Goal: Task Accomplishment & Management: Manage account settings

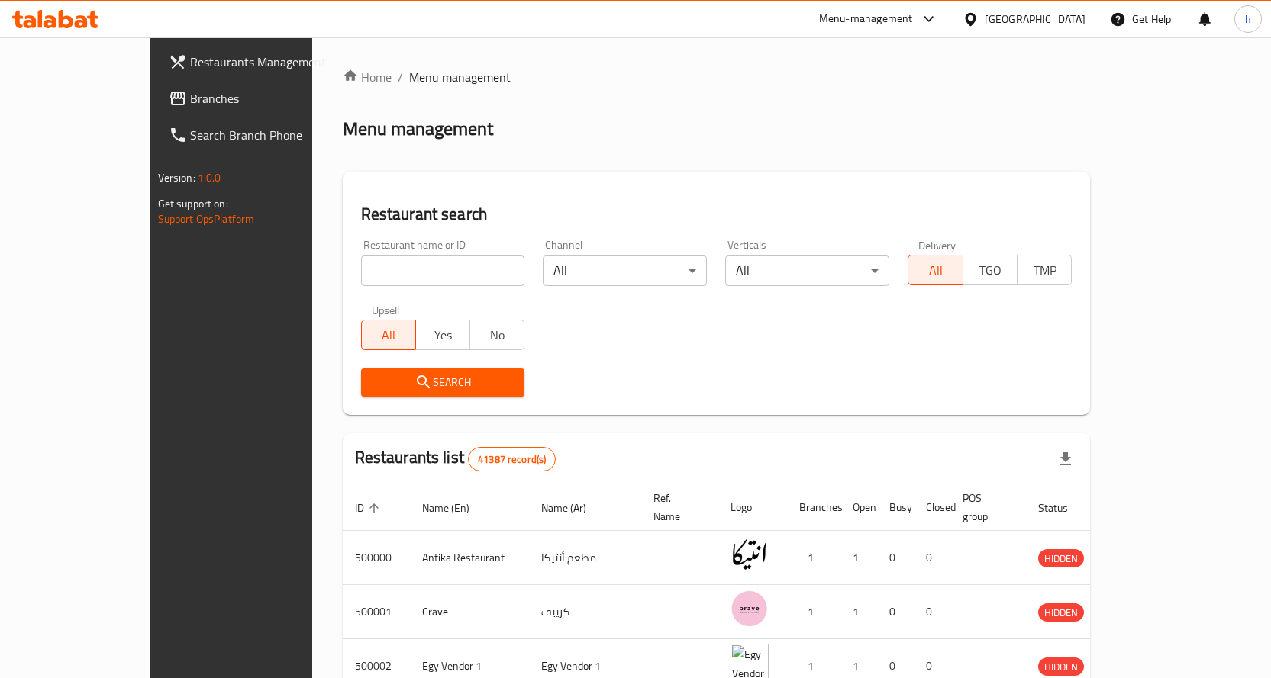
click at [190, 108] on span "Branches" at bounding box center [270, 98] width 160 height 18
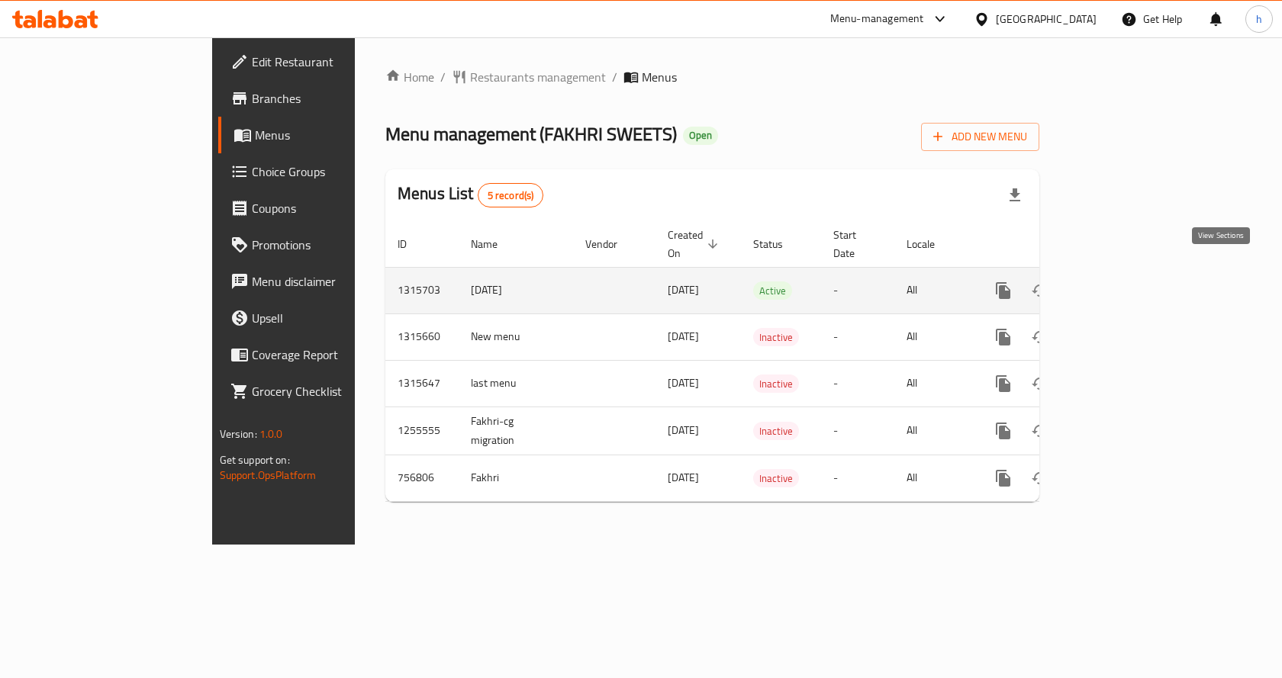
click at [1123, 282] on icon "enhanced table" at bounding box center [1113, 291] width 18 height 18
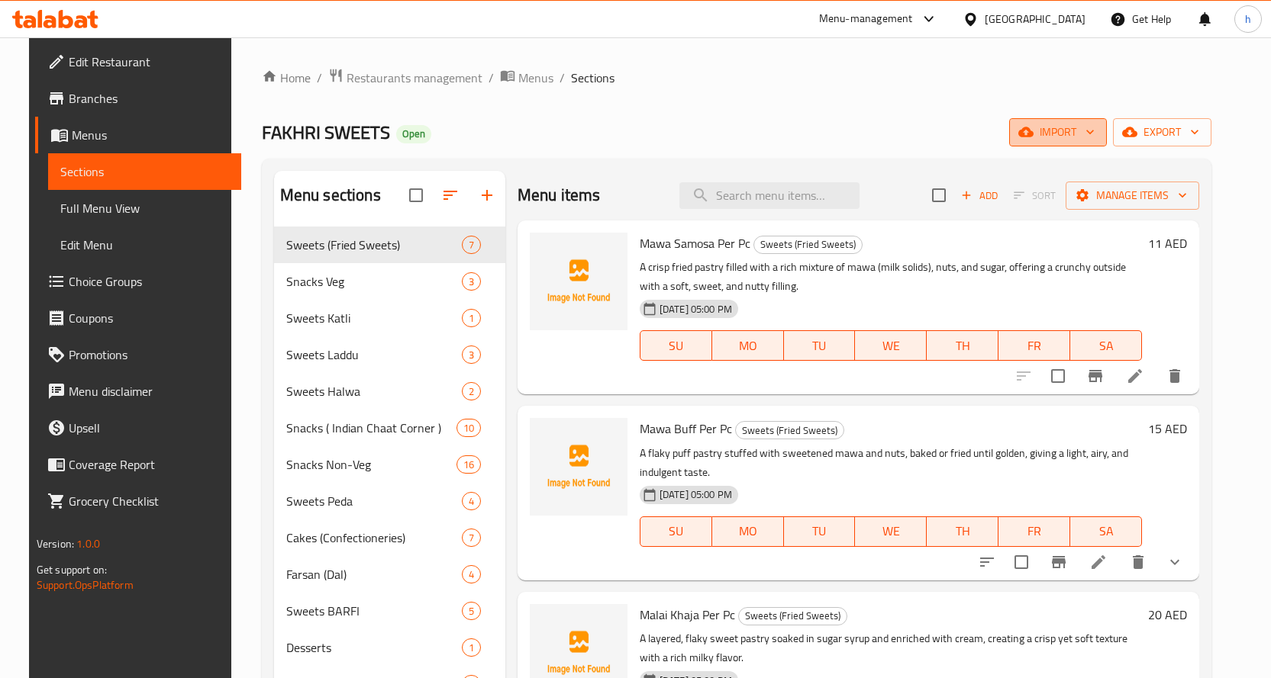
click at [1082, 131] on span "import" at bounding box center [1057, 132] width 73 height 19
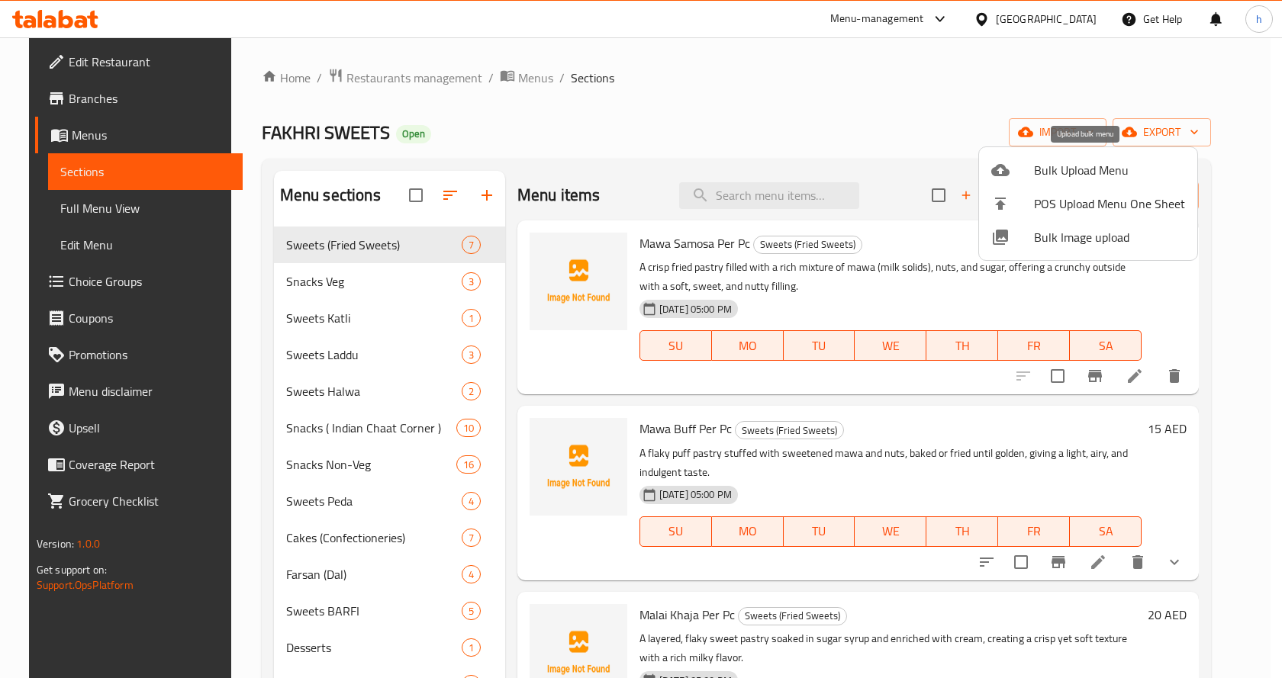
click at [1055, 174] on span "Bulk Upload Menu" at bounding box center [1109, 170] width 151 height 18
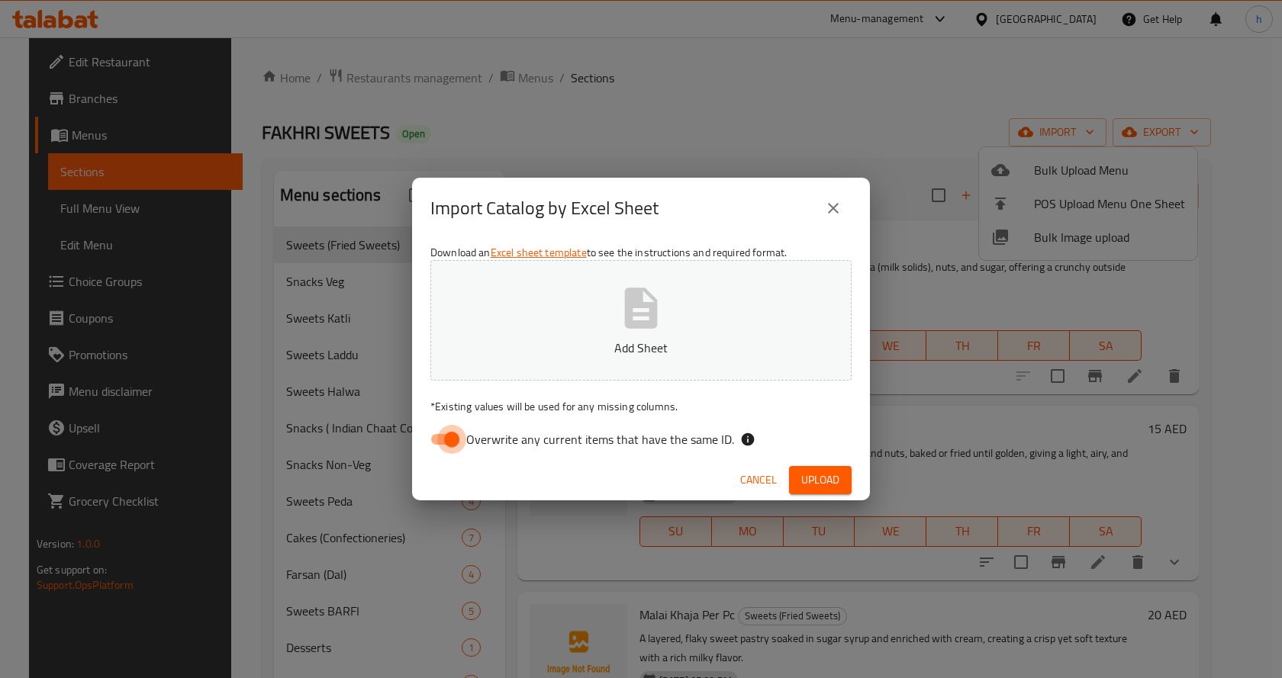
click at [453, 440] on input "Overwrite any current items that have the same ID." at bounding box center [451, 439] width 87 height 29
checkbox input "false"
click at [810, 472] on span "Upload" at bounding box center [820, 480] width 38 height 19
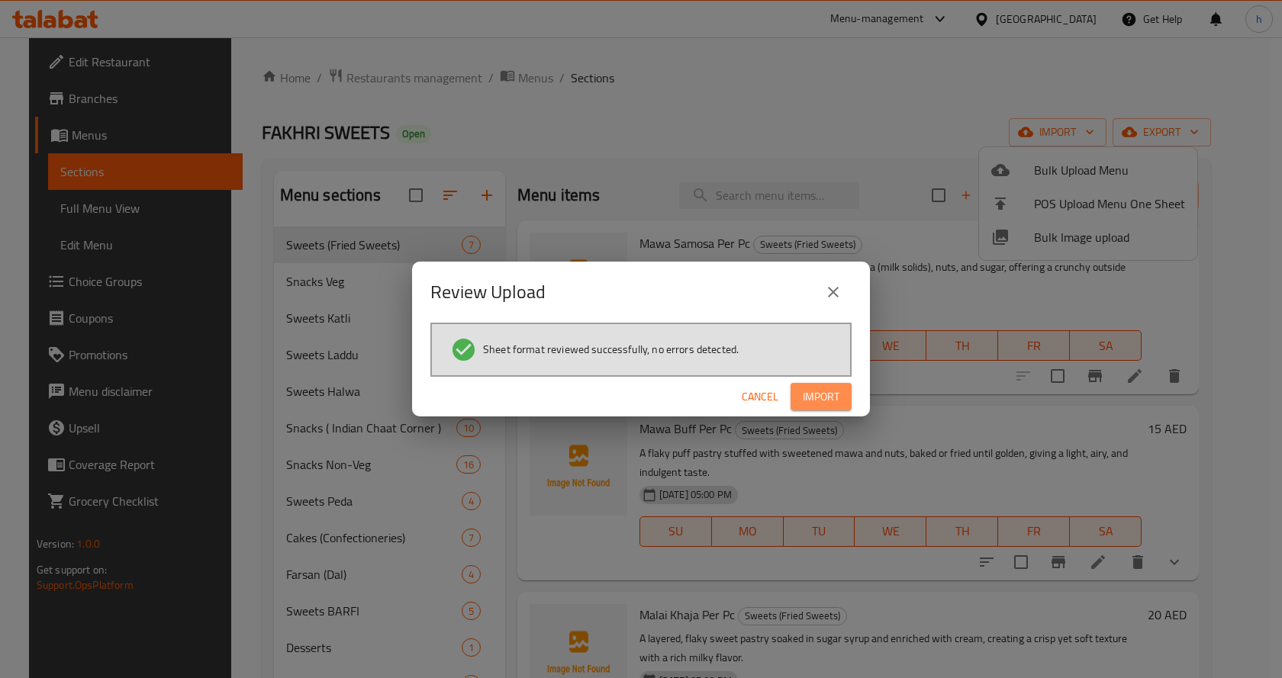
click at [806, 392] on span "Import" at bounding box center [821, 397] width 37 height 19
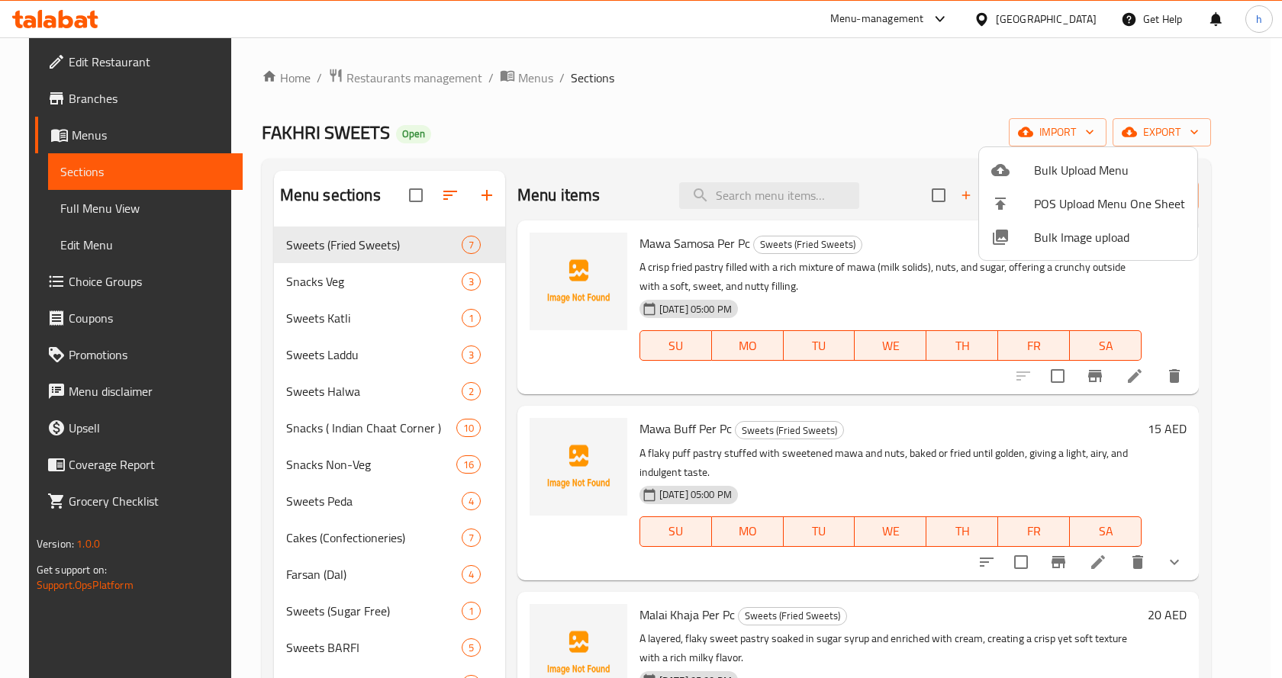
click at [676, 113] on div at bounding box center [641, 339] width 1282 height 678
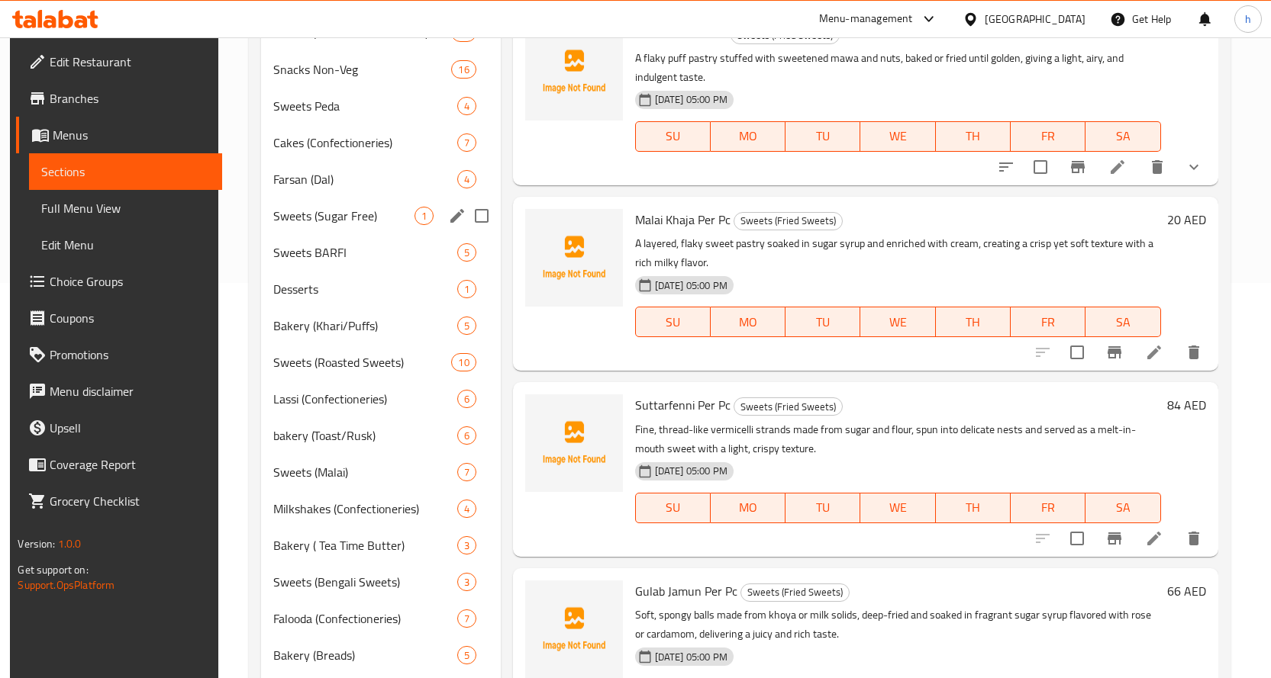
scroll to position [458, 0]
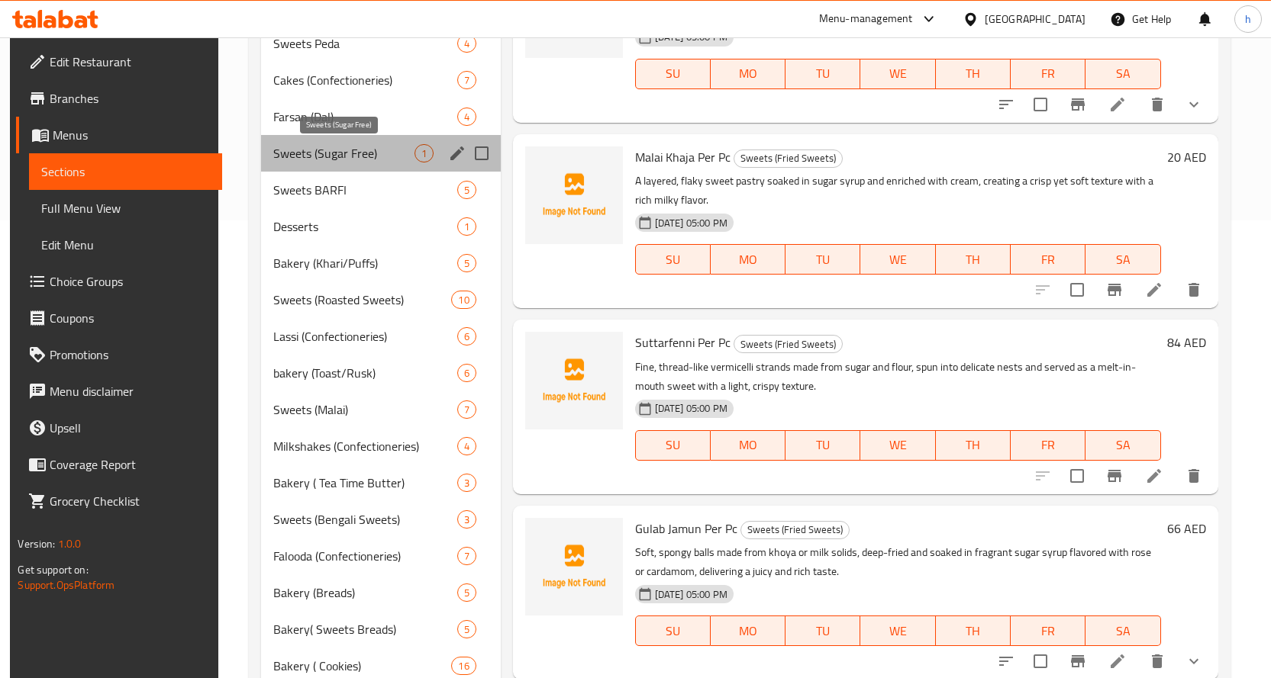
click at [314, 153] on span "Sweets (Sugar Free)" at bounding box center [343, 153] width 140 height 18
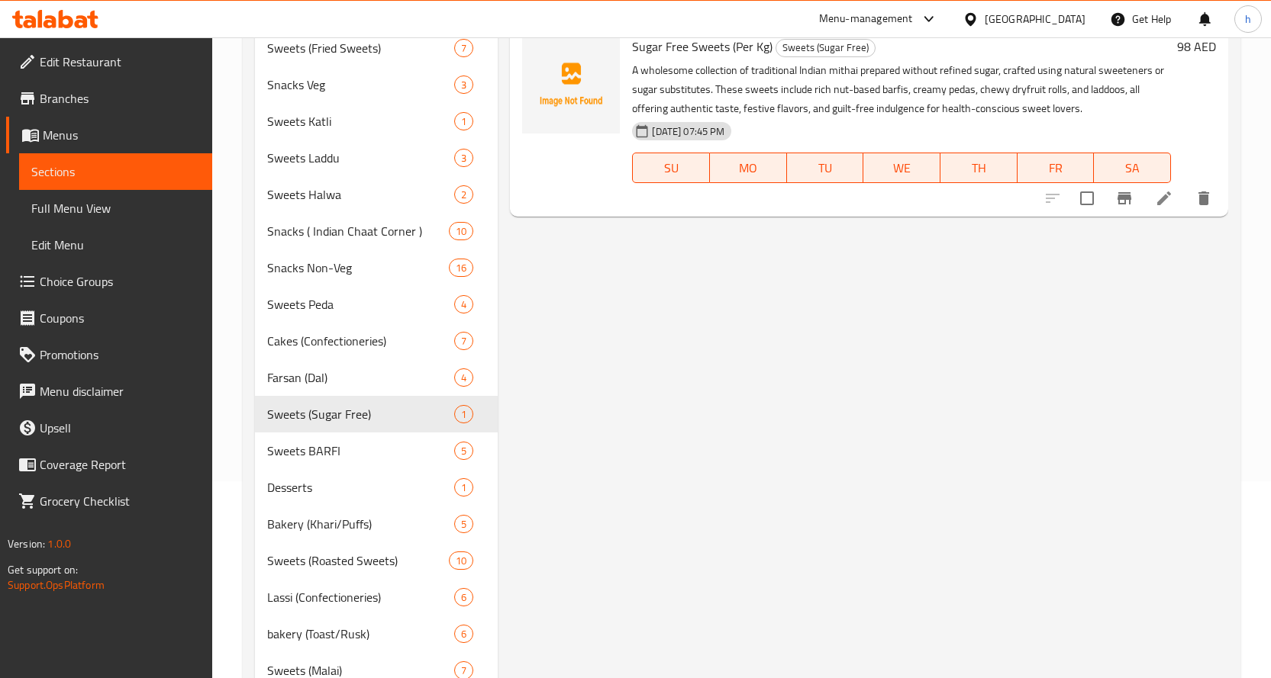
scroll to position [76, 0]
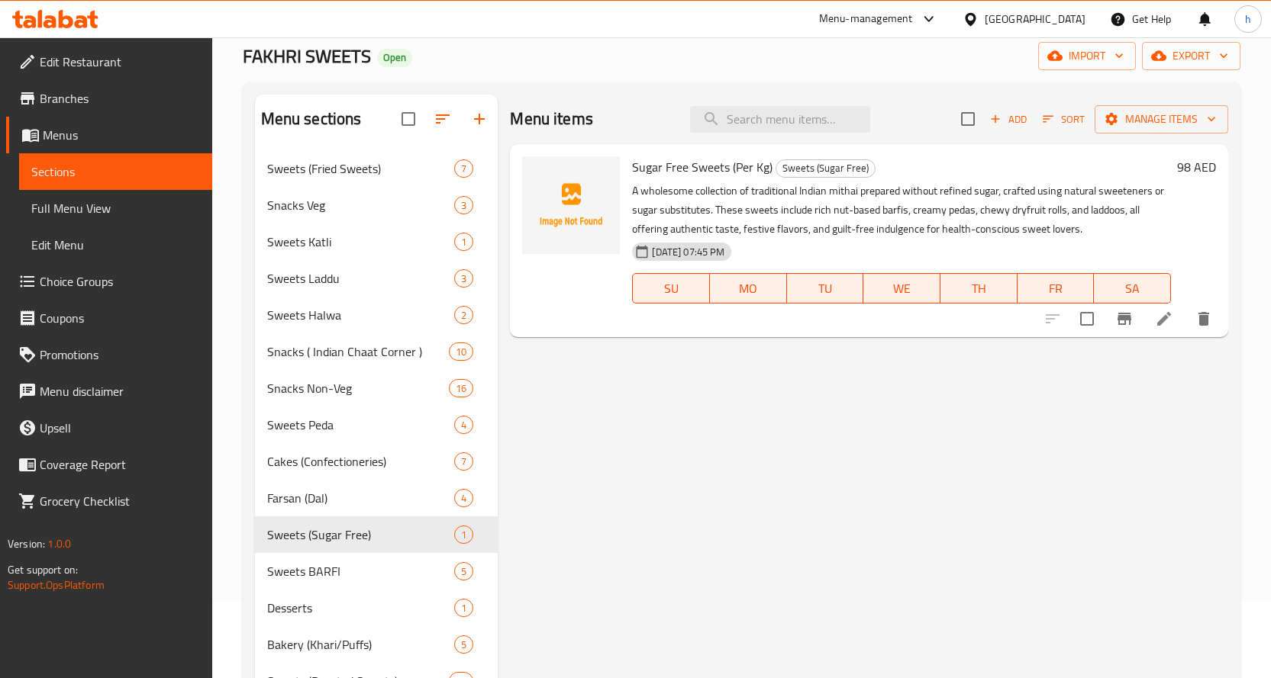
click at [1160, 326] on icon at bounding box center [1164, 319] width 14 height 14
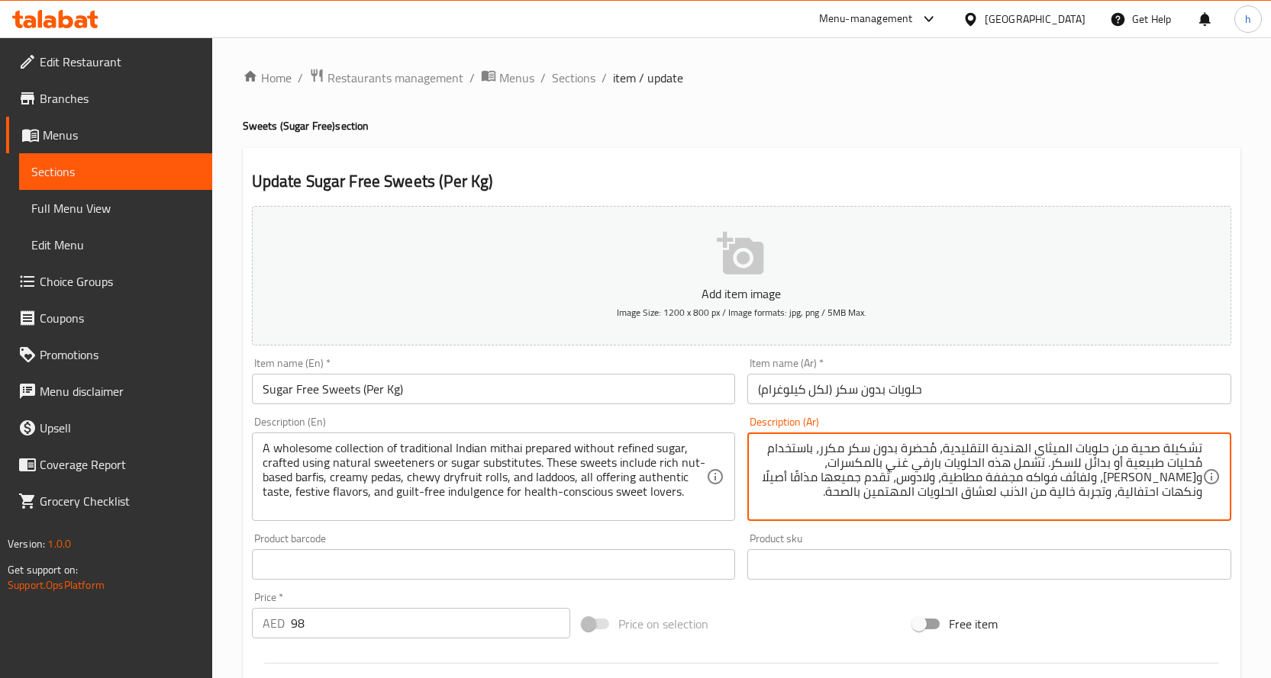
click at [1171, 450] on textarea "تشكيلة صحية من حلويات الميثاي الهندية التقليدية، مُحضرة بدون سكر مكرر، باستخدام…" at bounding box center [980, 477] width 444 height 73
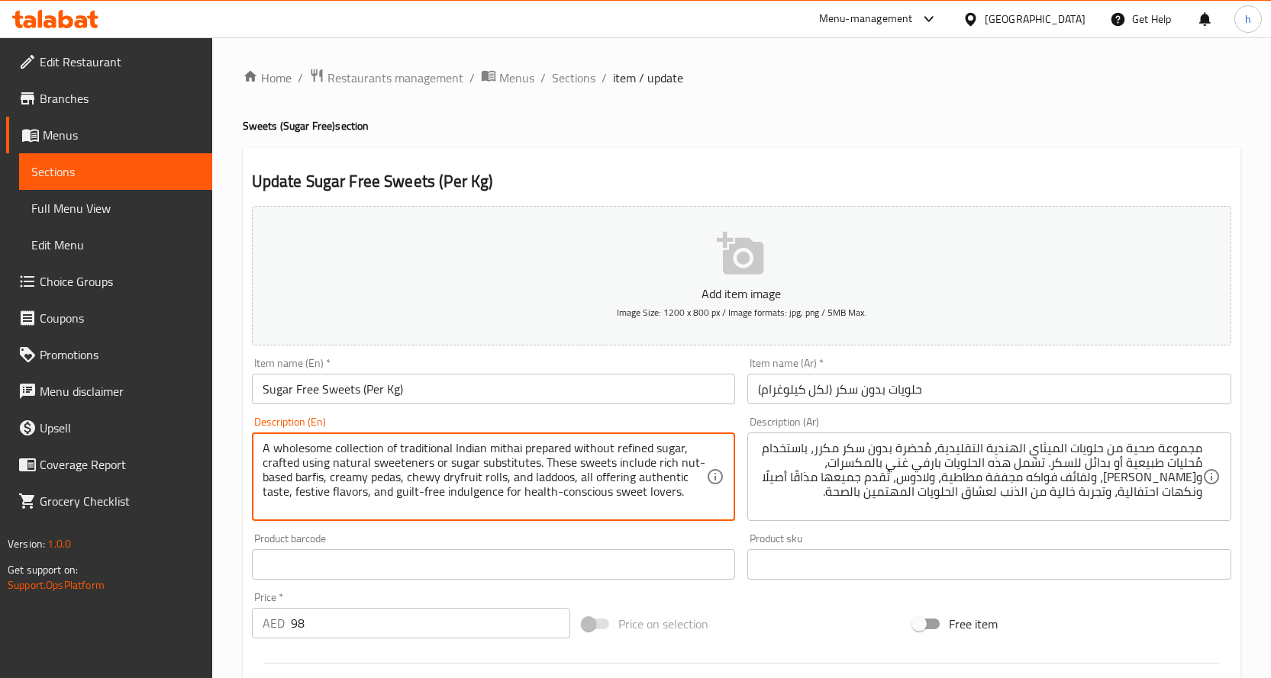
click at [289, 453] on textarea "A wholesome collection of traditional Indian mithai prepared without refined su…" at bounding box center [485, 477] width 444 height 73
click at [356, 442] on textarea "A wholesome collection of traditional Indian mithai prepared without refined su…" at bounding box center [485, 477] width 444 height 73
click at [401, 446] on textarea "A wholesome collection of traditional Indian mithai prepared without refined su…" at bounding box center [485, 477] width 444 height 73
drag, startPoint x: 543, startPoint y: 444, endPoint x: 556, endPoint y: 452, distance: 14.4
click at [631, 449] on textarea "A wholesome collection of traditional Indian mithai prepared without refined su…" at bounding box center [485, 477] width 444 height 73
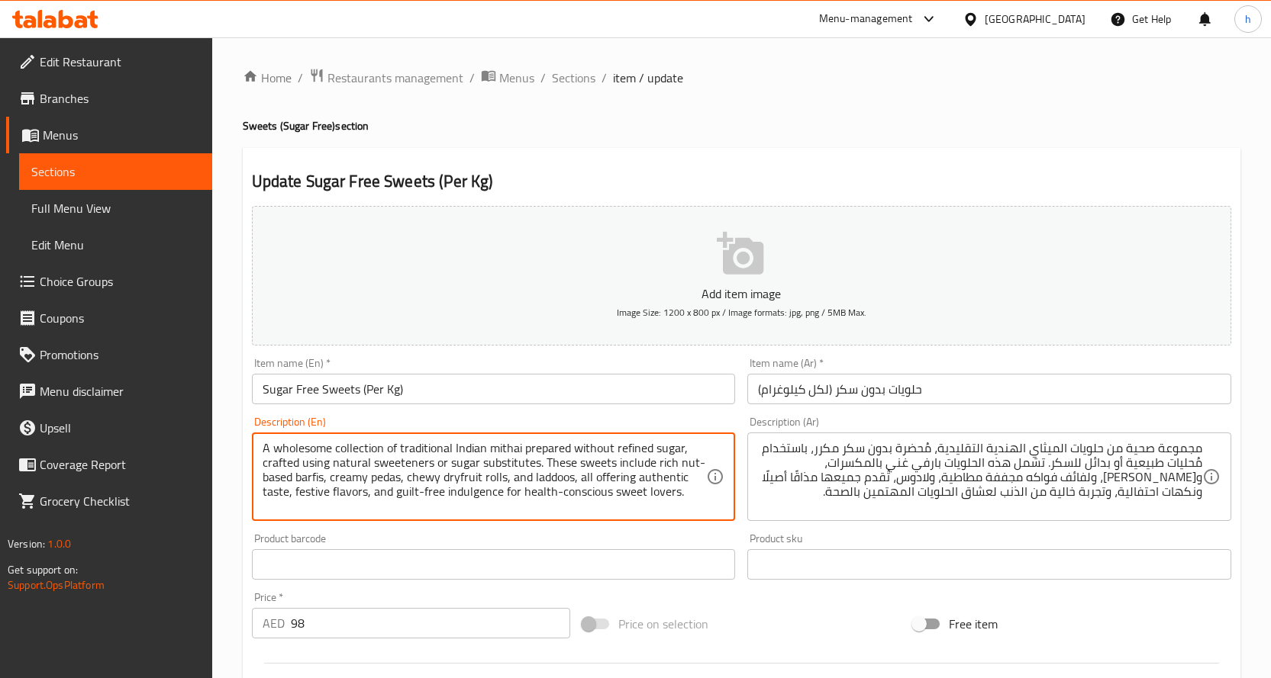
click at [631, 449] on textarea "A wholesome collection of traditional Indian mithai prepared without refined su…" at bounding box center [485, 477] width 444 height 73
click at [288, 463] on textarea "A wholesome collection of traditional Indian mithai prepared without refined su…" at bounding box center [485, 477] width 444 height 73
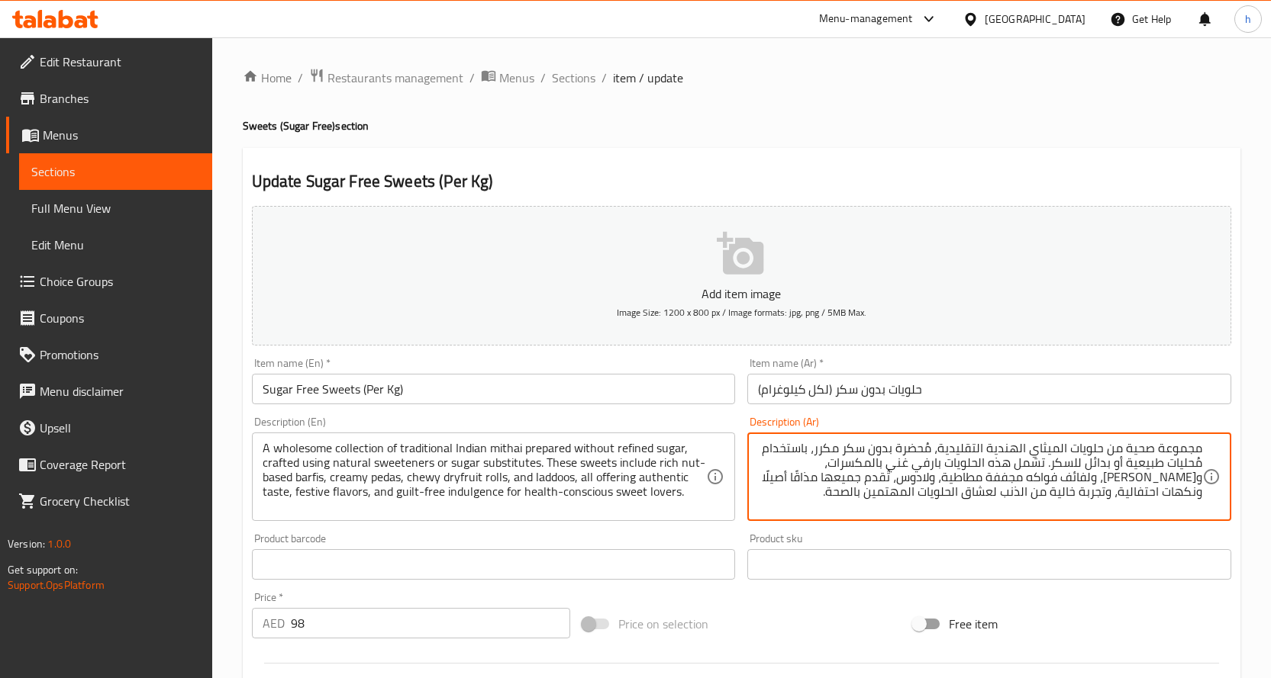
click at [909, 451] on textarea "مجموعة صحية من حلويات الميثاي الهندية التقليدية، مُحضرة بدون سكر مكرر، باستخدام…" at bounding box center [980, 477] width 444 height 73
click at [921, 450] on textarea "مجموعة صحية من حلويات الميثاي الهندية التقليدية، مصنوعة بدون سكر مكرر، باستخدام…" at bounding box center [980, 477] width 444 height 73
click at [784, 451] on textarea "مجموعة صحية من حلويات الميثاي الهندية التقليدية، محضرة بدون سكر مكرر، باستخدام …" at bounding box center [980, 477] width 444 height 73
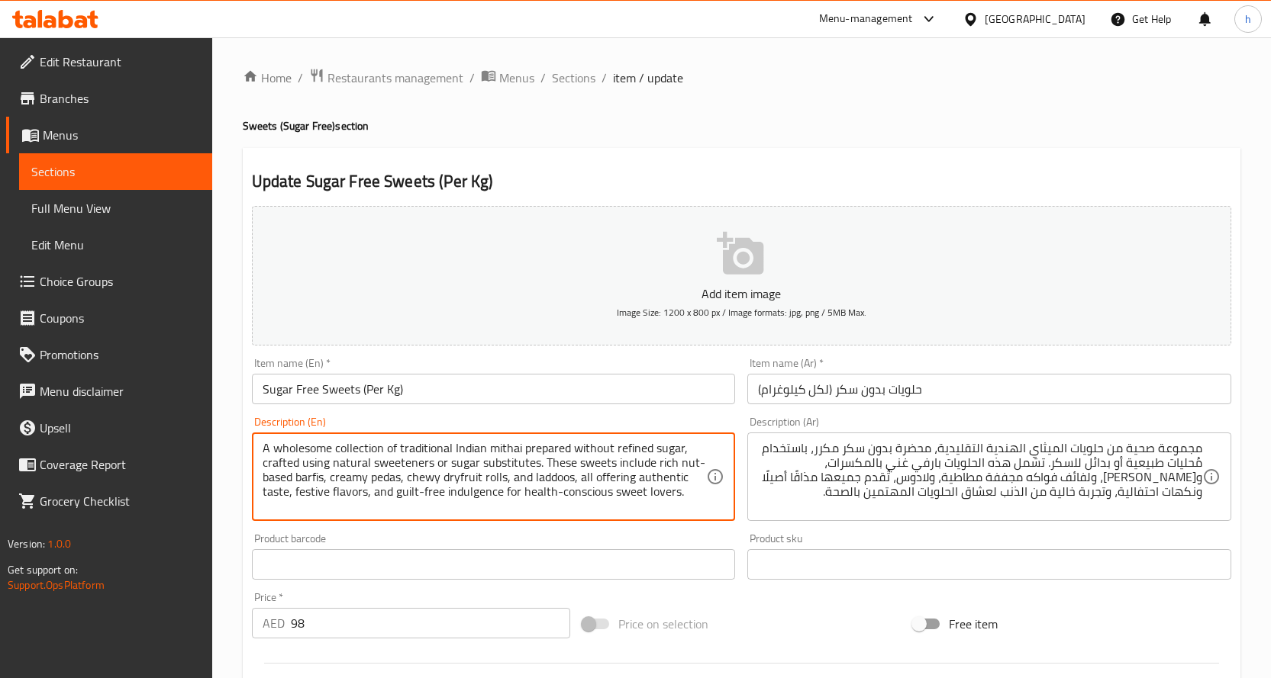
click at [496, 468] on textarea "A wholesome collection of traditional Indian mithai prepared without refined su…" at bounding box center [485, 477] width 444 height 73
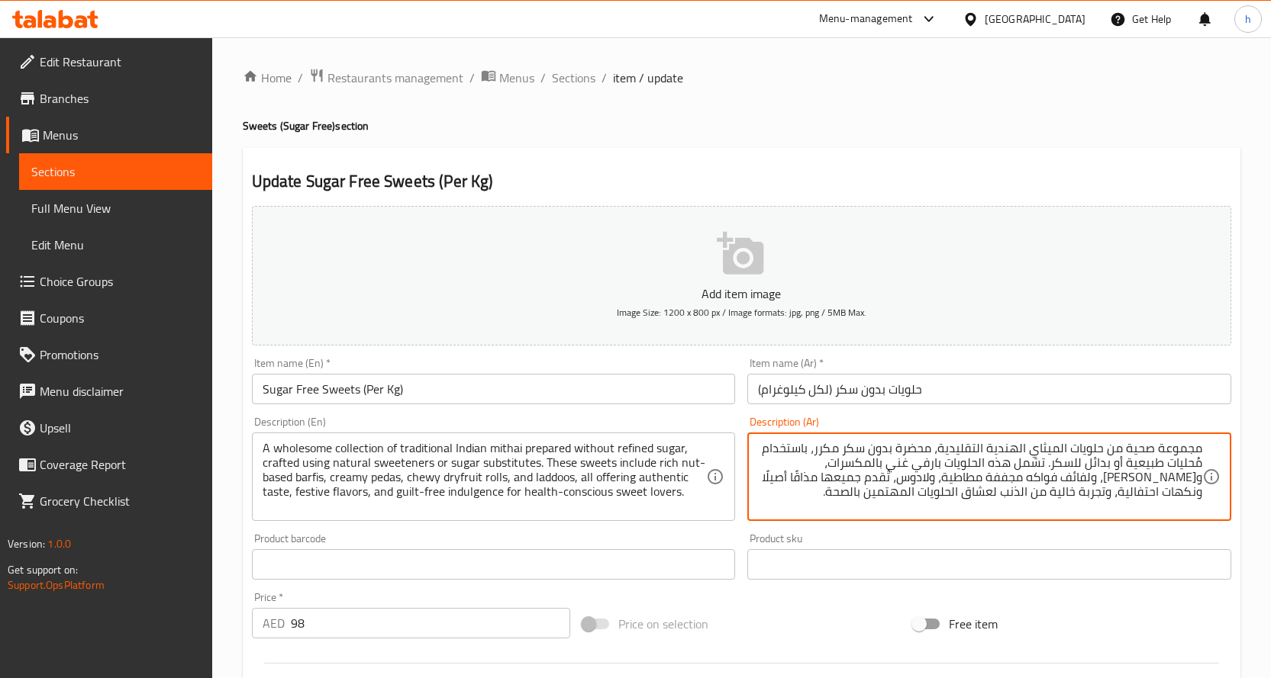
click at [877, 462] on textarea "مجموعة صحية من حلويات الميثاي الهندية التقليدية، محضرة بدون سكر مكرر، باستخدام …" at bounding box center [980, 477] width 444 height 73
click at [774, 467] on textarea "مجموعة صحية من حلويات الميثاي الهندية التقليدية، محضرة بدون سكر مكرر، باستخدام …" at bounding box center [980, 477] width 444 height 73
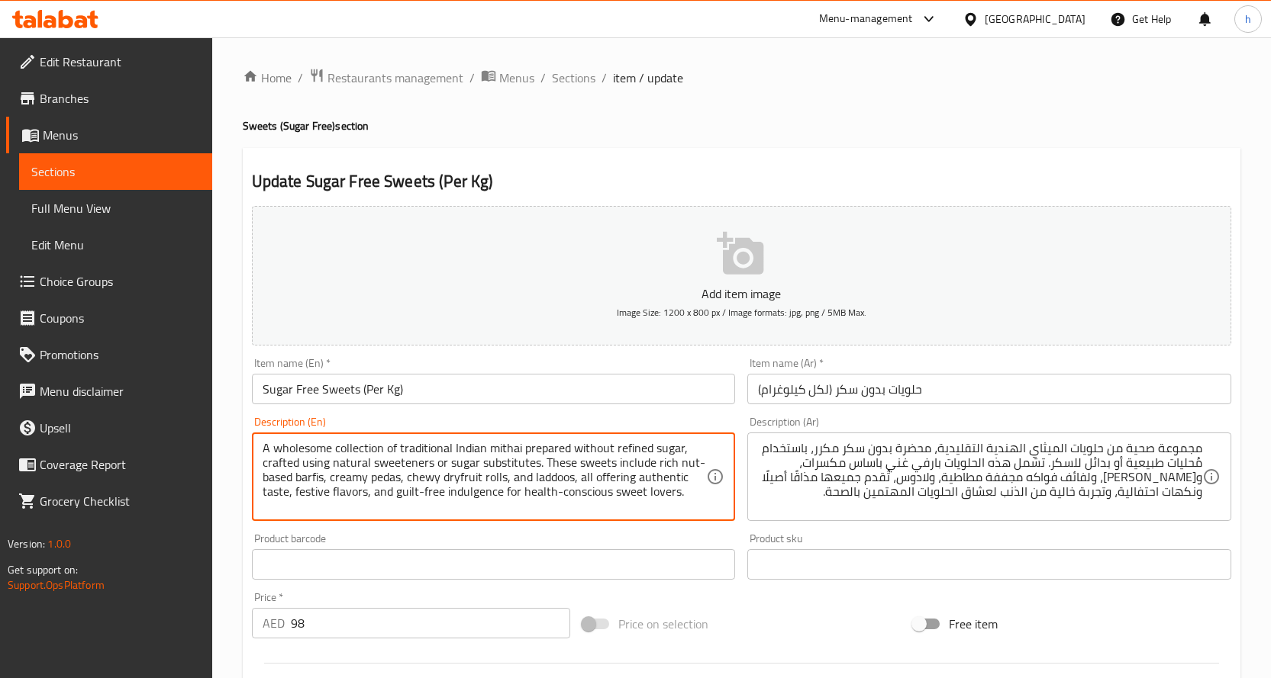
click at [378, 481] on textarea "A wholesome collection of traditional Indian mithai prepared without refined su…" at bounding box center [485, 477] width 444 height 73
click at [494, 474] on textarea "A wholesome collection of traditional Indian mithai prepared without refined su…" at bounding box center [485, 477] width 444 height 73
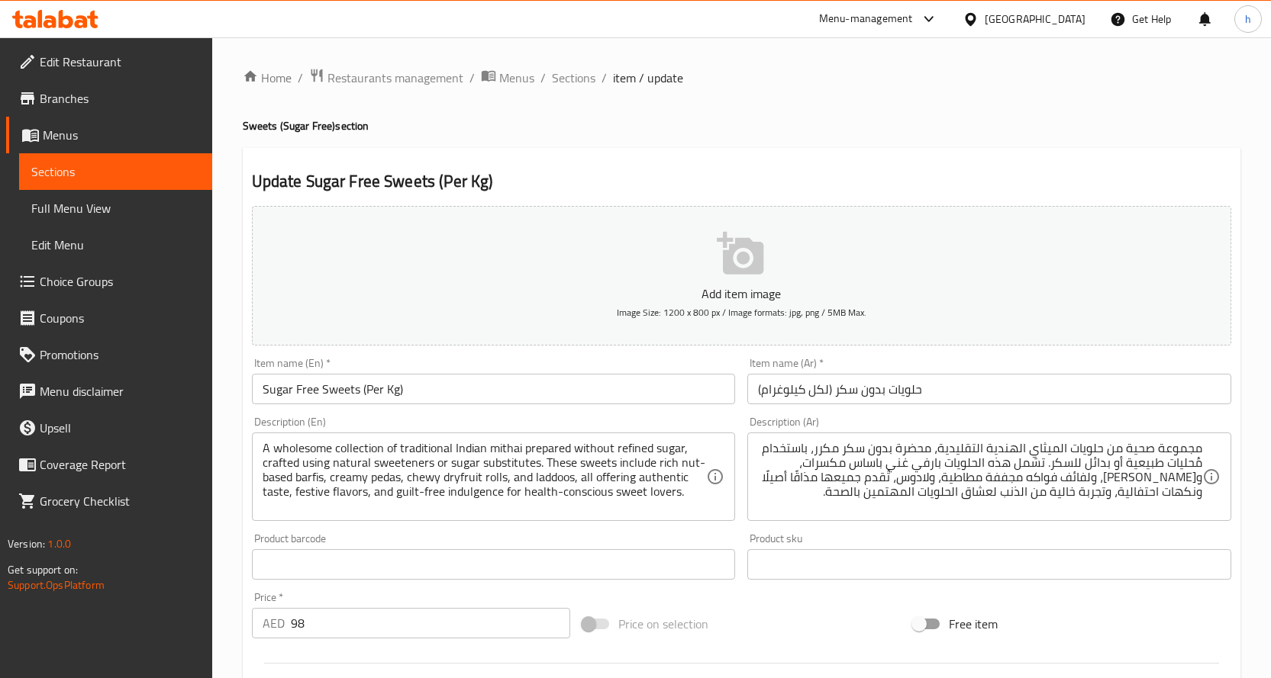
click at [1138, 479] on textarea "مجموعة صحية من حلويات الميثاي الهندية التقليدية، محضرة بدون سكر مكرر، باستخدام …" at bounding box center [980, 477] width 444 height 73
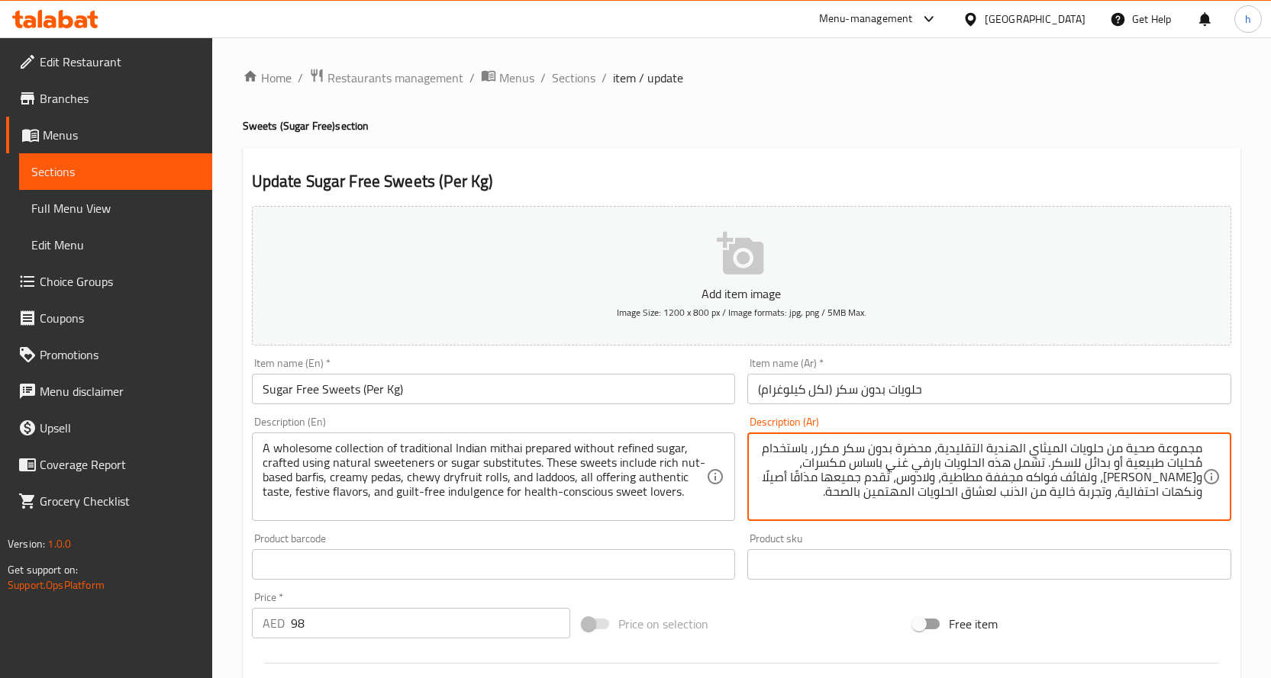
click at [1138, 479] on textarea "مجموعة صحية من حلويات الميثاي الهندية التقليدية، محضرة بدون سكر مكرر، باستخدام …" at bounding box center [980, 477] width 444 height 73
click at [1132, 485] on textarea "مجموعة صحية من حلويات الميثاي الهندية التقليدية، محضرة بدون سكر مكرر، باستخدام …" at bounding box center [980, 477] width 444 height 73
click at [1148, 479] on textarea "مجموعة صحية من حلويات الميثاي الهندية التقليدية، محضرة بدون سكر مكرر، باستخدام …" at bounding box center [980, 477] width 444 height 73
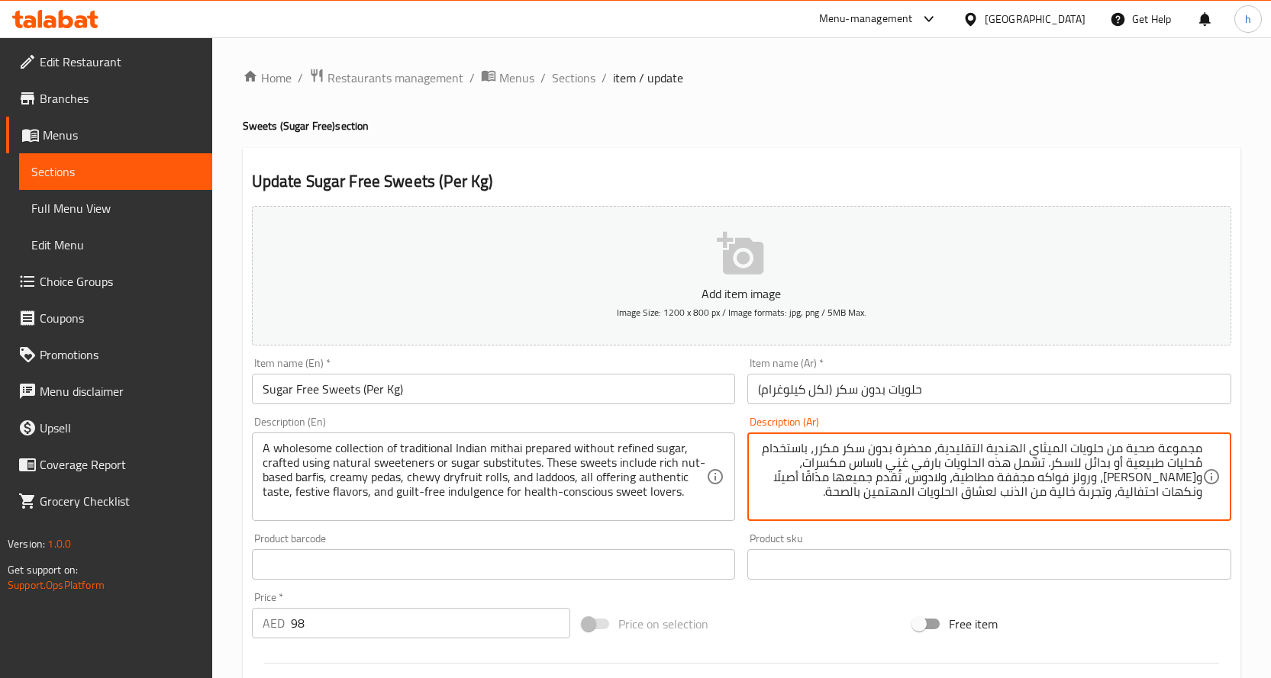
click at [1027, 479] on textarea "مجموعة صحية من حلويات الميثاي الهندية التقليدية، محضرة بدون سكر مكرر، باستخدام …" at bounding box center [980, 477] width 444 height 73
click at [997, 484] on textarea "مجموعة صحية من حلويات الميثاي الهندية التقليدية، محضرة بدون سكر مكرر، باستخدام …" at bounding box center [980, 477] width 444 height 73
click at [951, 479] on textarea "مجموعة صحية من حلويات الميثاي الهندية التقليدية، محضرة بدون سكر مكرر، باستخدام …" at bounding box center [980, 477] width 444 height 73
click at [885, 482] on textarea "مجموعة صحية من حلويات الميثاي الهندية التقليدية، محضرة بدون سكر مكرر، باستخدام …" at bounding box center [980, 477] width 444 height 73
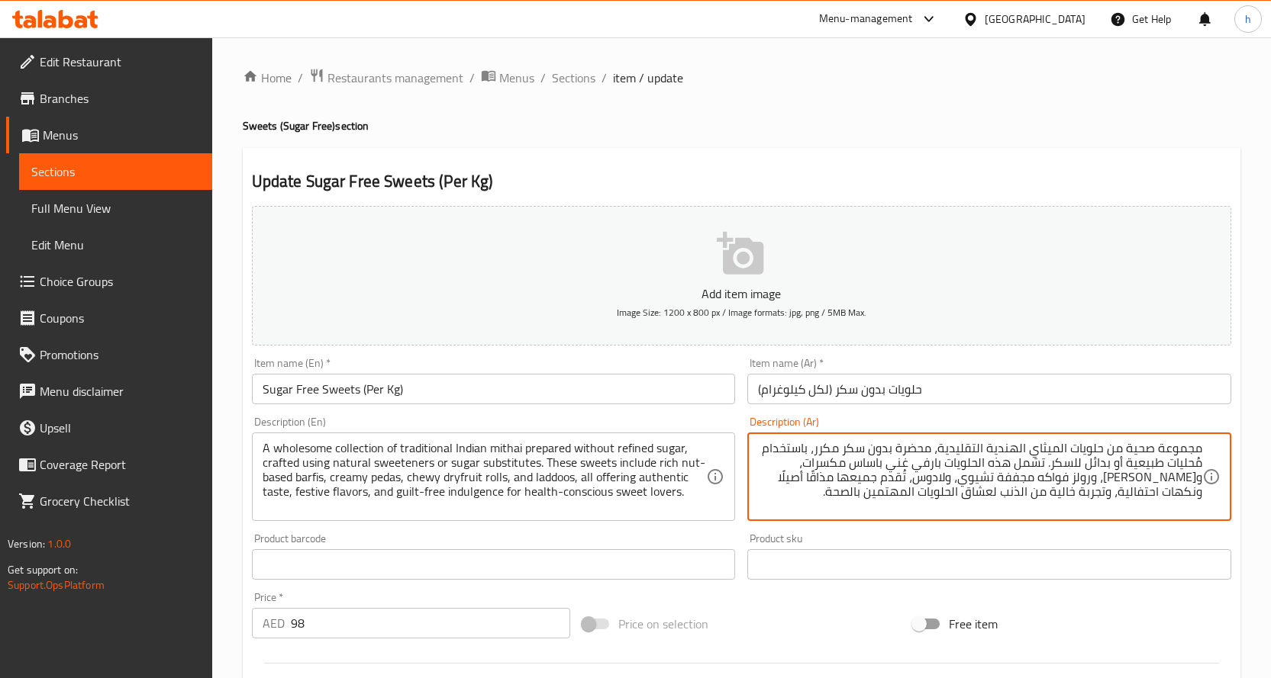
click at [885, 482] on textarea "مجموعة صحية من حلويات الميثاي الهندية التقليدية، محضرة بدون سكر مكرر، باستخدام …" at bounding box center [980, 477] width 444 height 73
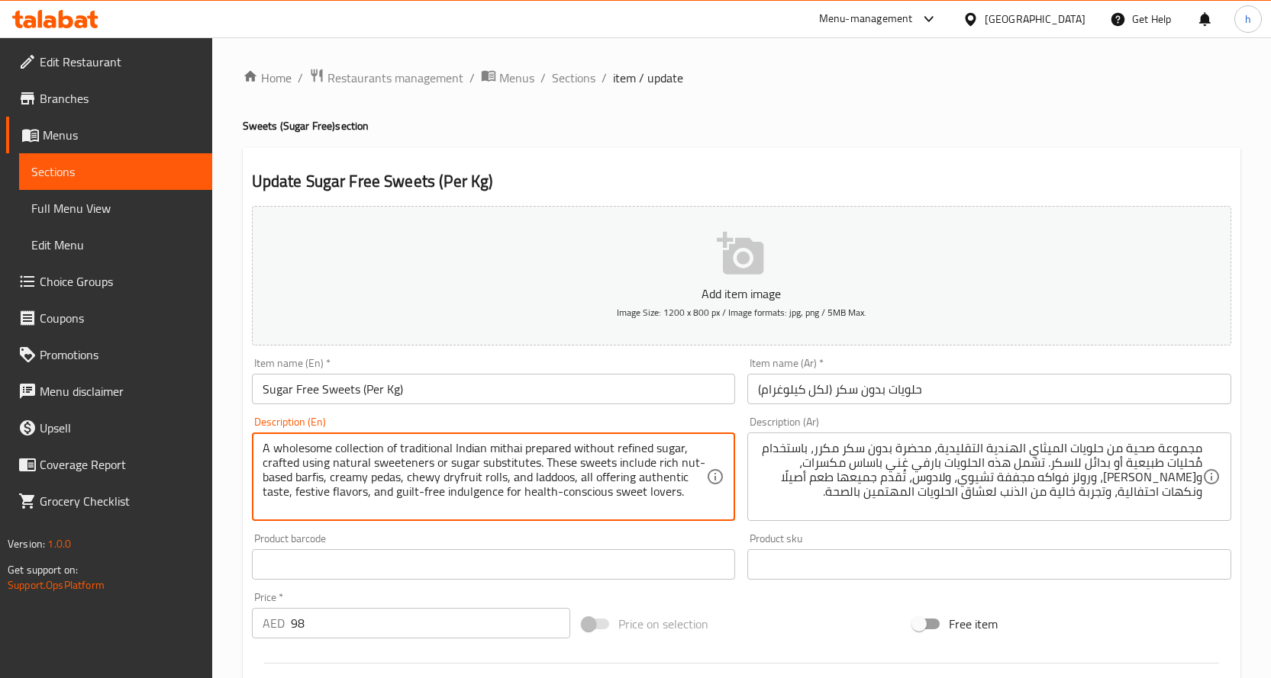
click at [676, 478] on textarea "A wholesome collection of traditional Indian mithai prepared without refined su…" at bounding box center [485, 477] width 444 height 73
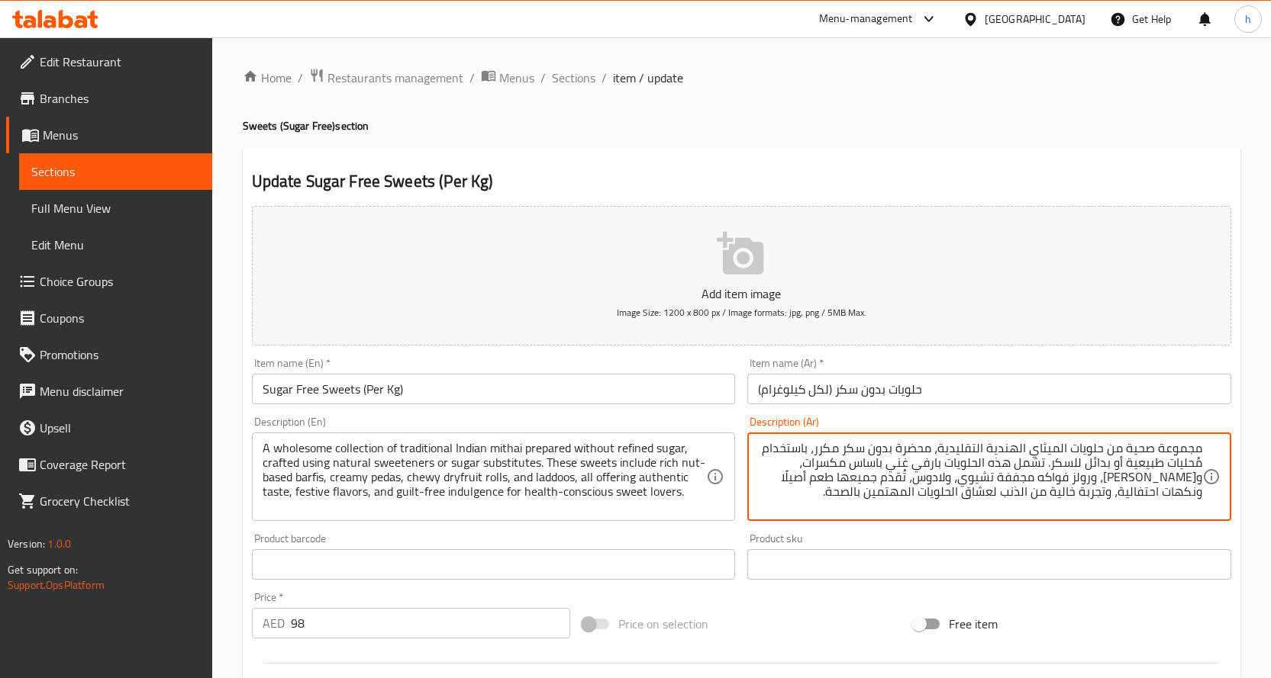
click at [863, 481] on textarea "مجموعة صحية من حلويات الميثاي الهندية التقليدية، محضرة بدون سكر مكرر، باستخدام …" at bounding box center [980, 477] width 444 height 73
click at [1195, 495] on textarea "مجموعة صحية من حلويات الميثاي الهندية التقليدية، محضرة بدون سكر مكرر، باستخدام …" at bounding box center [980, 477] width 444 height 73
click at [1194, 493] on textarea "مجموعة صحية من حلويات الميثاي الهندية التقليدية، محضرة بدون سكر مكرر، باستخدام …" at bounding box center [980, 477] width 444 height 73
click at [1193, 490] on textarea "مجموعة صحية من حلويات الميثاي الهندية التقليدية، محضرة بدون سكر مكرر، باستخدام …" at bounding box center [980, 477] width 444 height 73
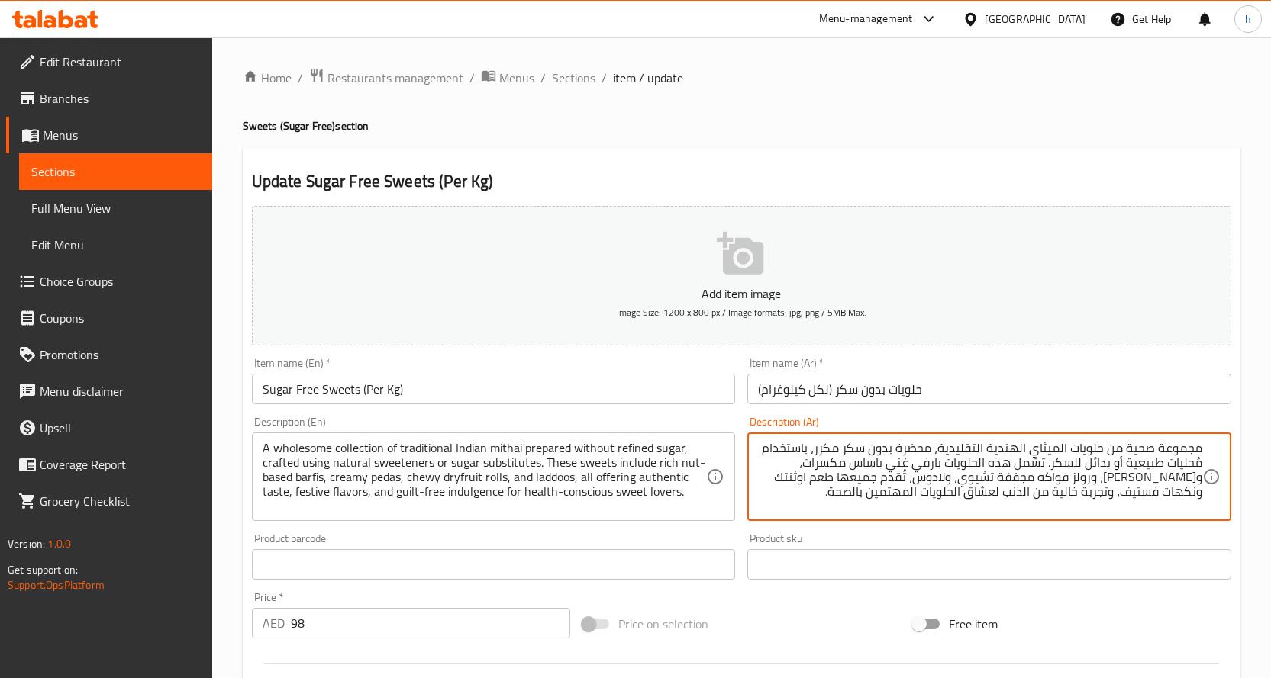
click at [1131, 506] on textarea "مجموعة صحية من حلويات الميثاي الهندية التقليدية، محضرة بدون سكر مكرر، باستخدام …" at bounding box center [980, 477] width 444 height 73
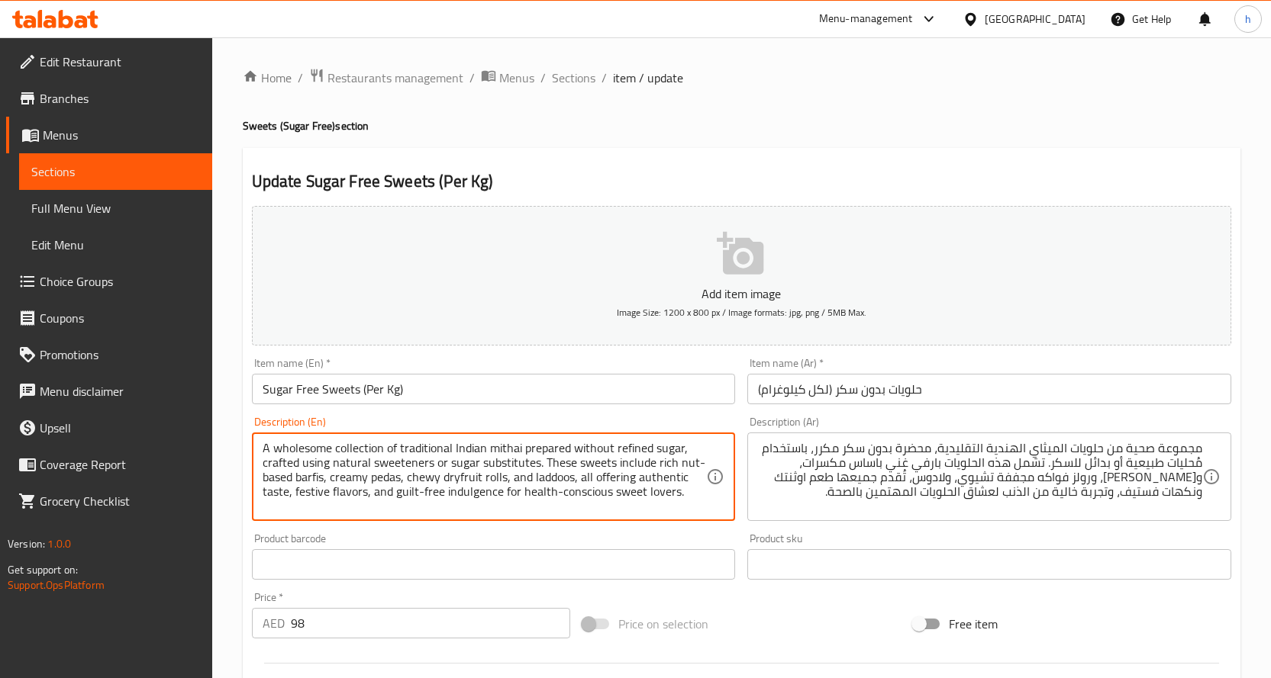
click at [471, 495] on textarea "A wholesome collection of traditional Indian mithai prepared without refined su…" at bounding box center [485, 477] width 444 height 73
drag, startPoint x: 393, startPoint y: 491, endPoint x: 440, endPoint y: 493, distance: 46.6
click at [440, 493] on textarea "A wholesome collection of traditional Indian mithai prepared without refined su…" at bounding box center [485, 477] width 444 height 73
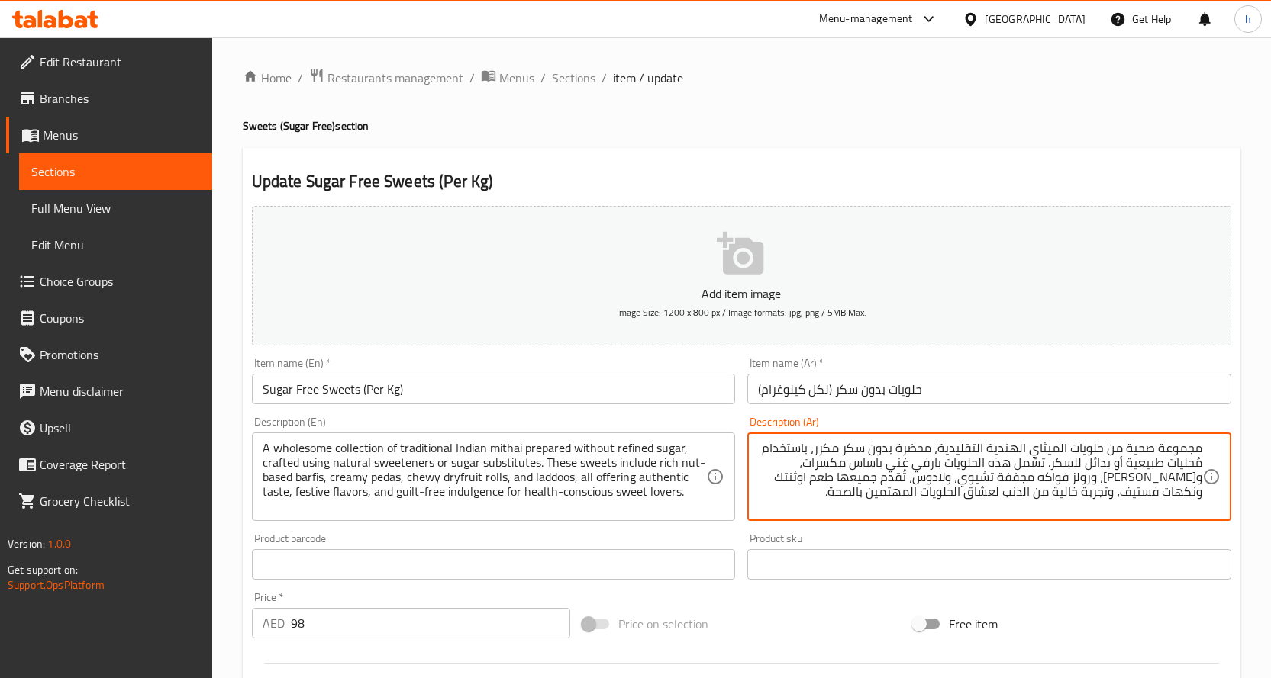
click at [1141, 493] on textarea "مجموعة صحية من حلويات الميثاي الهندية التقليدية، محضرة بدون سكر مكرر، باستخدام …" at bounding box center [980, 477] width 444 height 73
drag, startPoint x: 1029, startPoint y: 495, endPoint x: 1098, endPoint y: 495, distance: 69.5
click at [1098, 495] on textarea "مجموعة صحية من حلويات الميثاي الهندية التقليدية، محضرة بدون سكر مكرر، باستخدام …" at bounding box center [980, 477] width 444 height 73
type textarea "مجموعة صحية من حلويات الميثاي الهندية التقليدية، محضرة بدون سكر مكرر، باستخدام …"
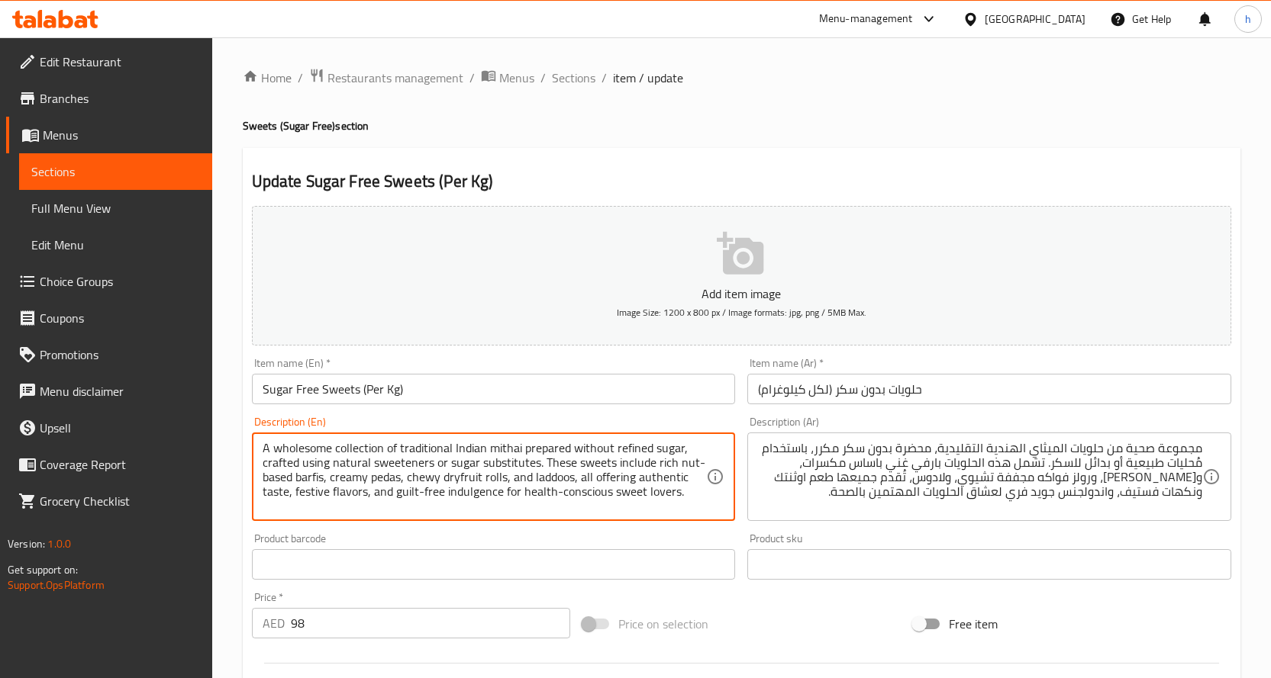
click at [574, 494] on textarea "A wholesome collection of traditional Indian mithai prepared without refined su…" at bounding box center [485, 477] width 444 height 73
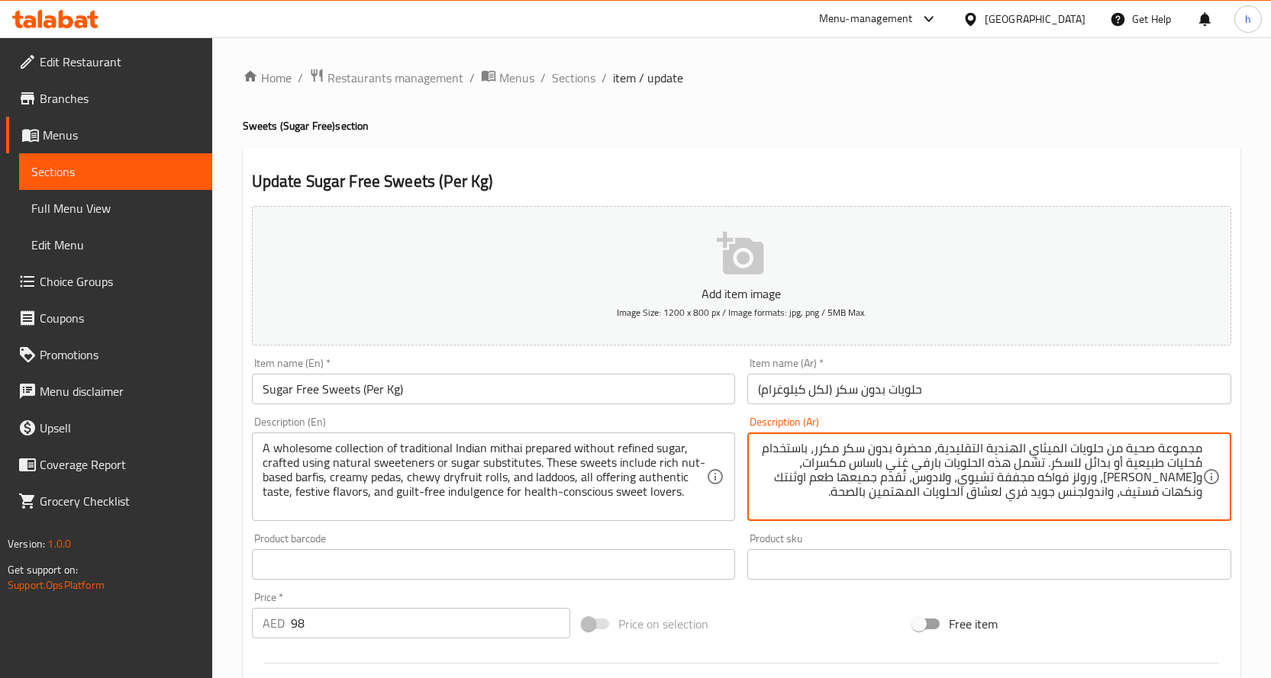
drag, startPoint x: 1013, startPoint y: 495, endPoint x: 1043, endPoint y: 495, distance: 29.8
click at [857, 491] on textarea "مجموعة صحية من حلويات الميثاي الهندية التقليدية، محضرة بدون سكر مكرر، باستخدام …" at bounding box center [980, 477] width 444 height 73
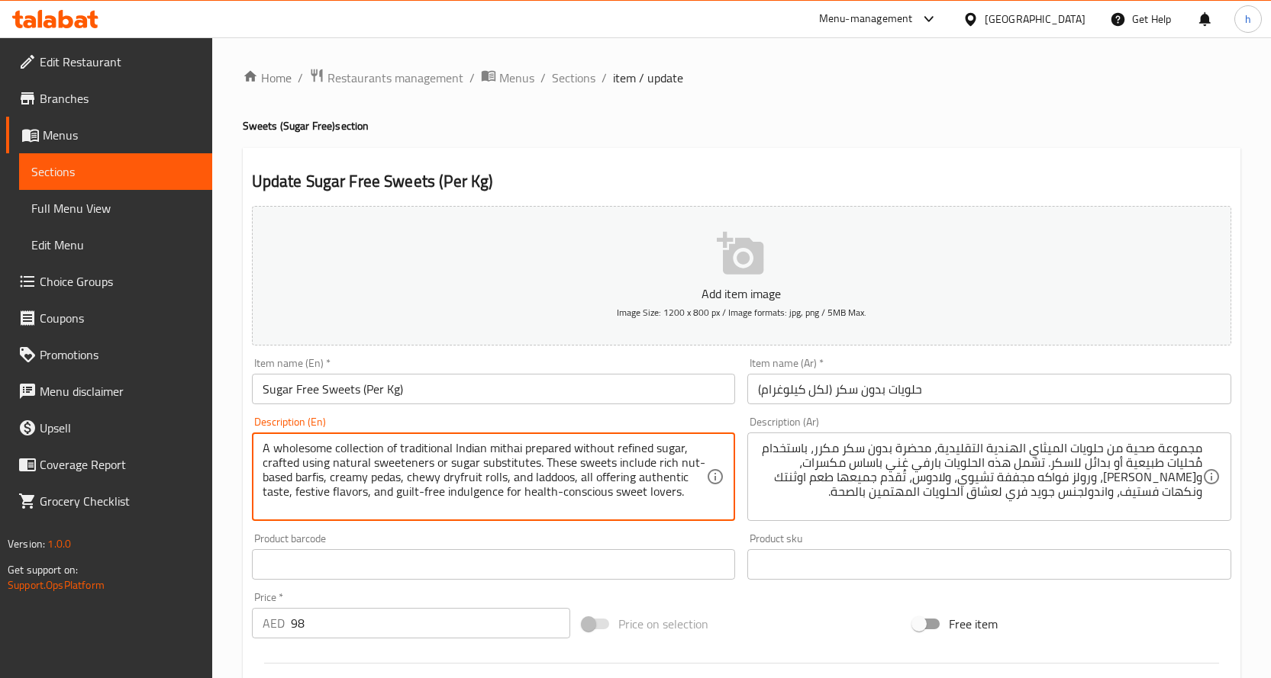
drag, startPoint x: 518, startPoint y: 491, endPoint x: 606, endPoint y: 504, distance: 88.8
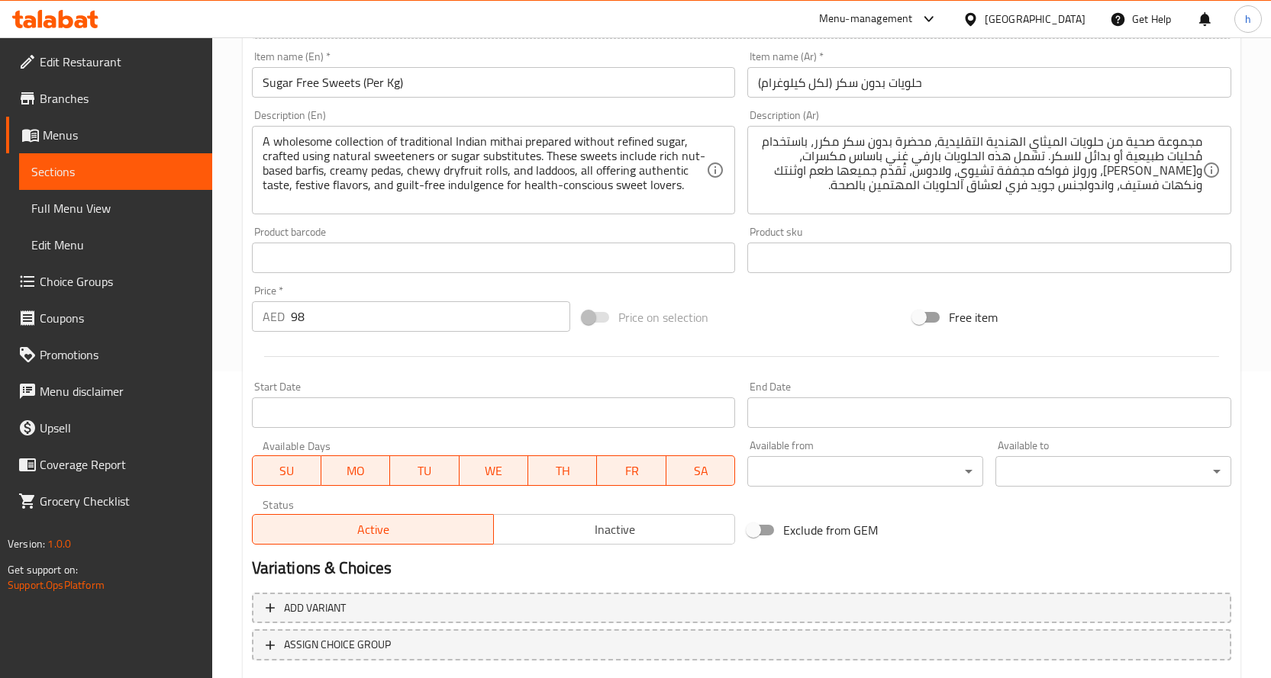
scroll to position [400, 0]
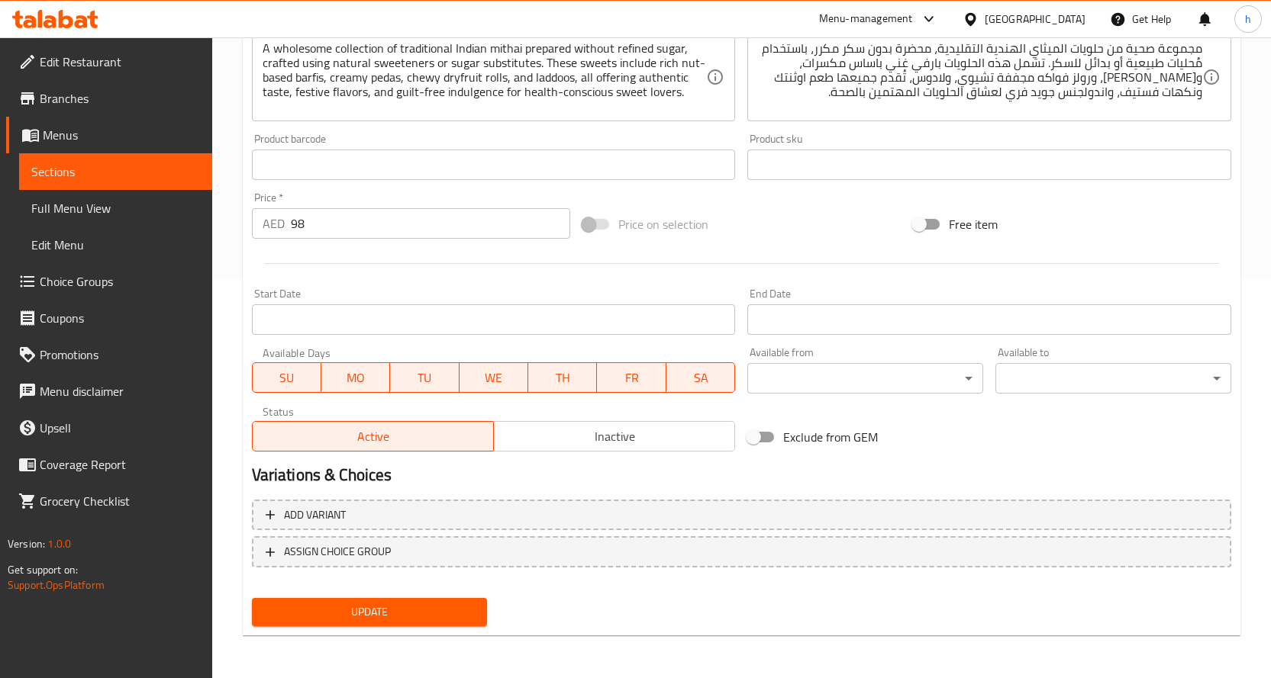
click at [353, 615] on span "Update" at bounding box center [369, 612] width 211 height 19
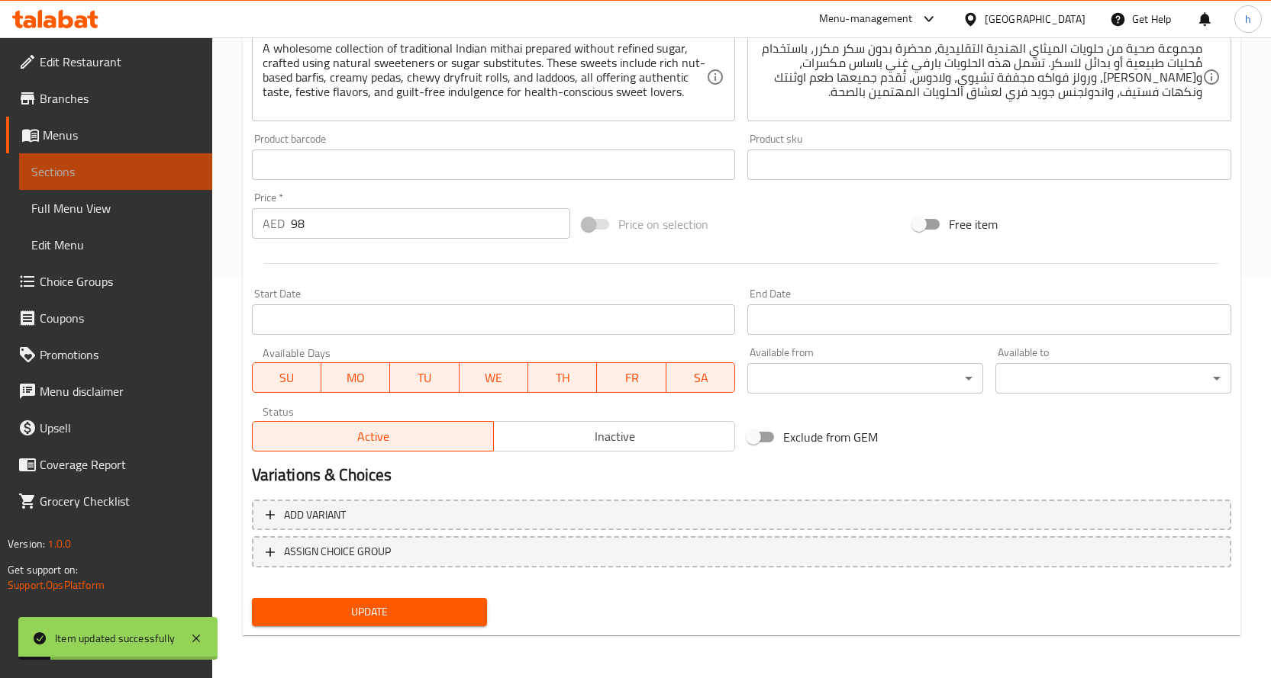
click at [82, 171] on span "Sections" at bounding box center [115, 172] width 169 height 18
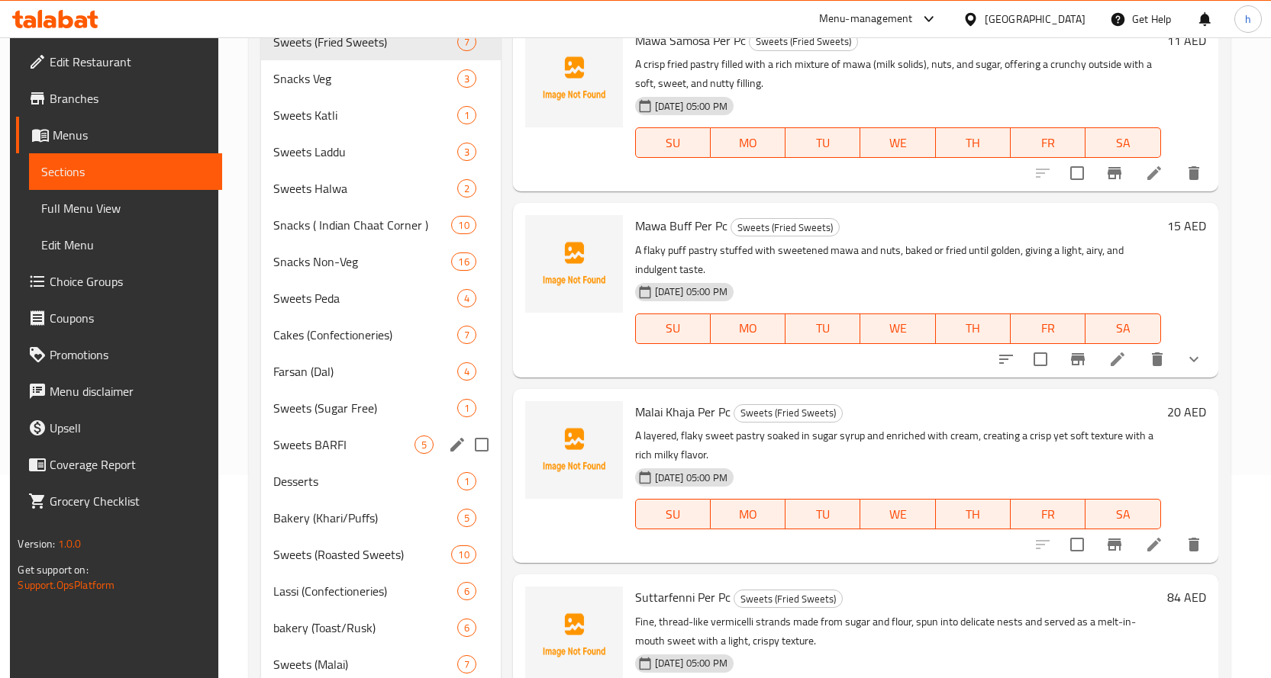
scroll to position [382, 0]
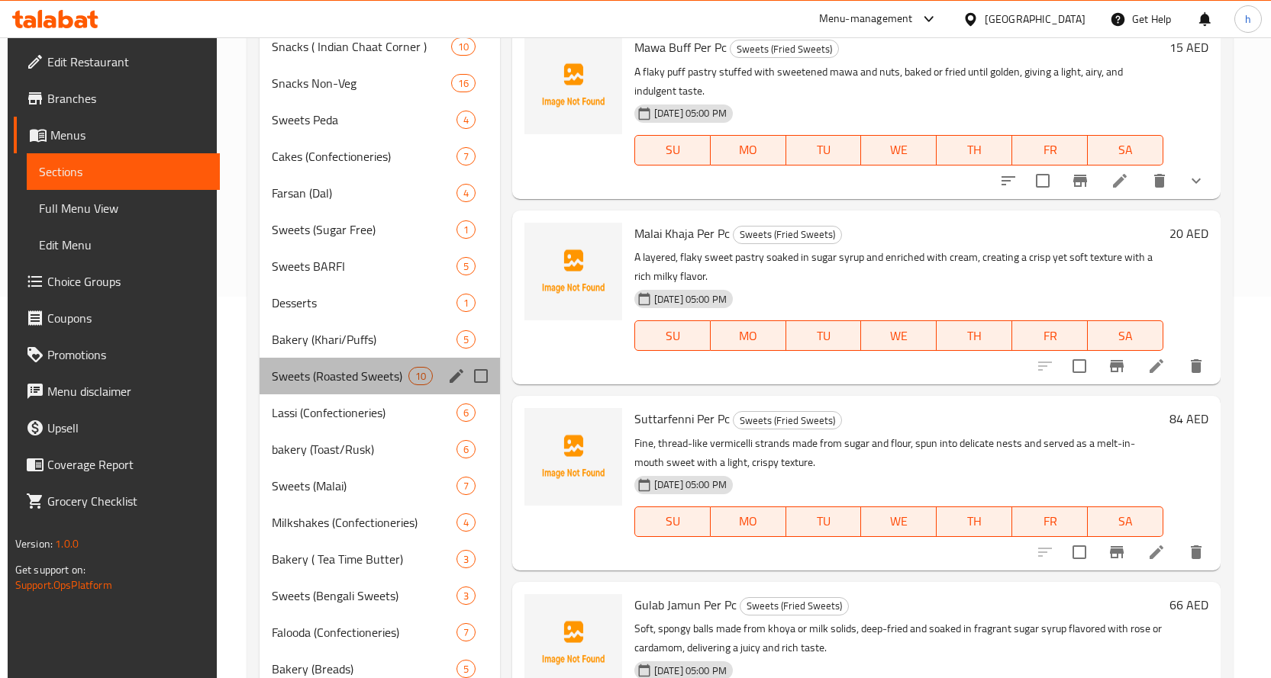
click at [316, 388] on div "Sweets (Roasted Sweets) 10" at bounding box center [379, 376] width 240 height 37
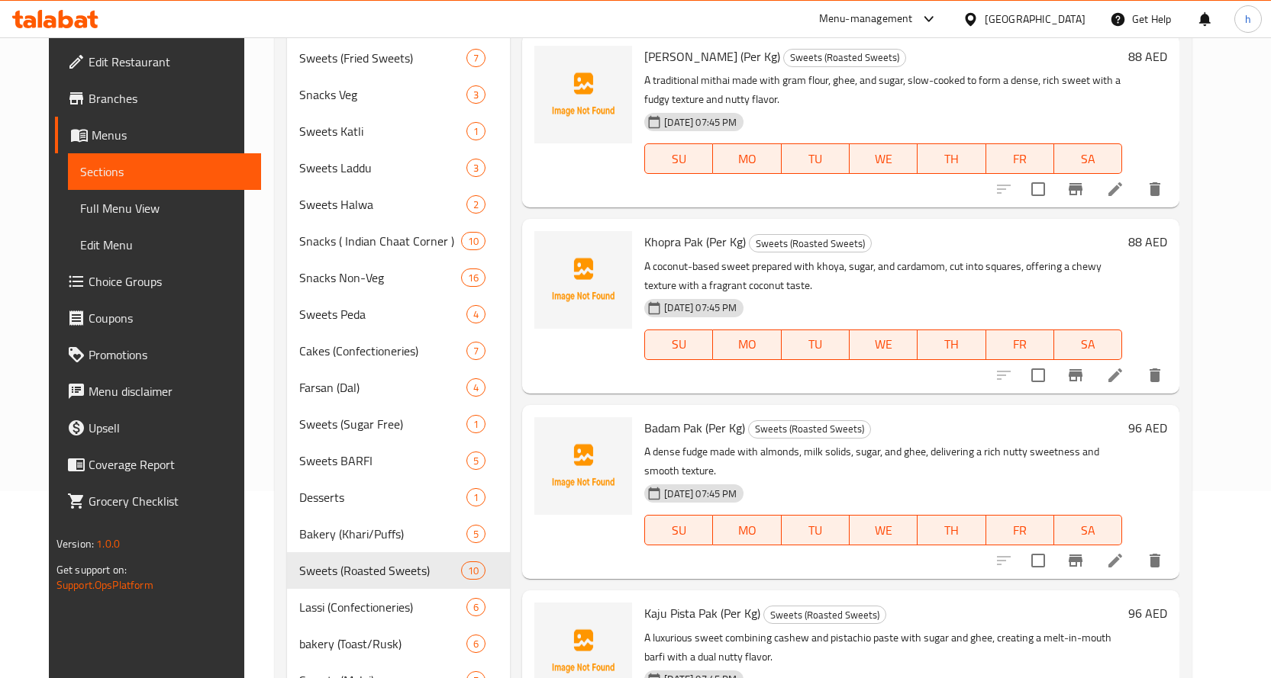
scroll to position [76, 0]
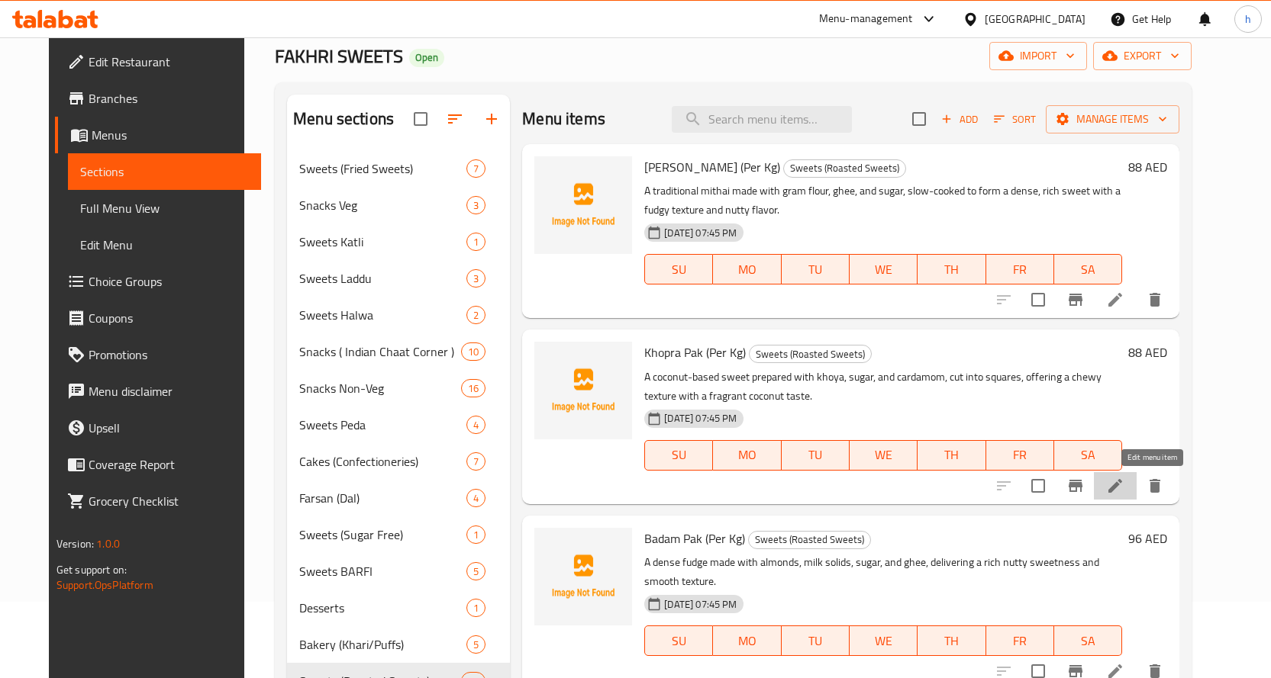
click at [1124, 490] on icon at bounding box center [1115, 486] width 18 height 18
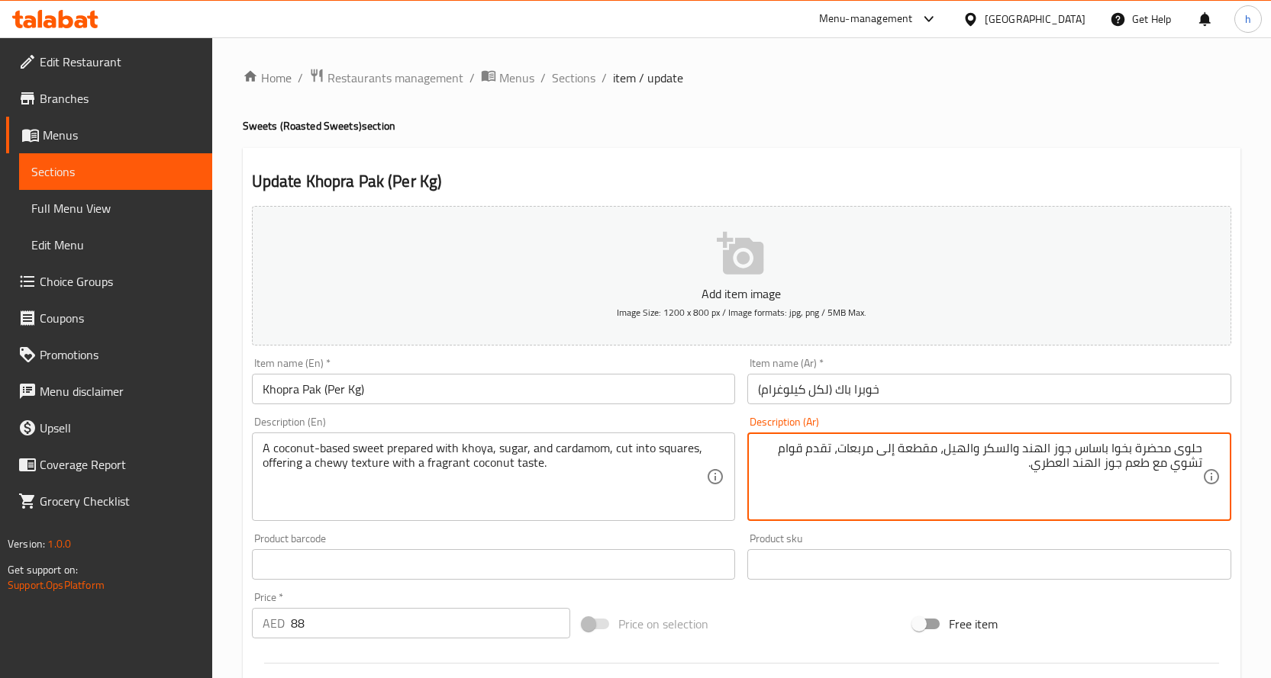
click at [816, 451] on textarea "حلوى محضرة بخوا باساس جوز الهند والسكر والهيل، مقطعة إلى مربعات، تقدم قوام تشوي…" at bounding box center [980, 477] width 444 height 73
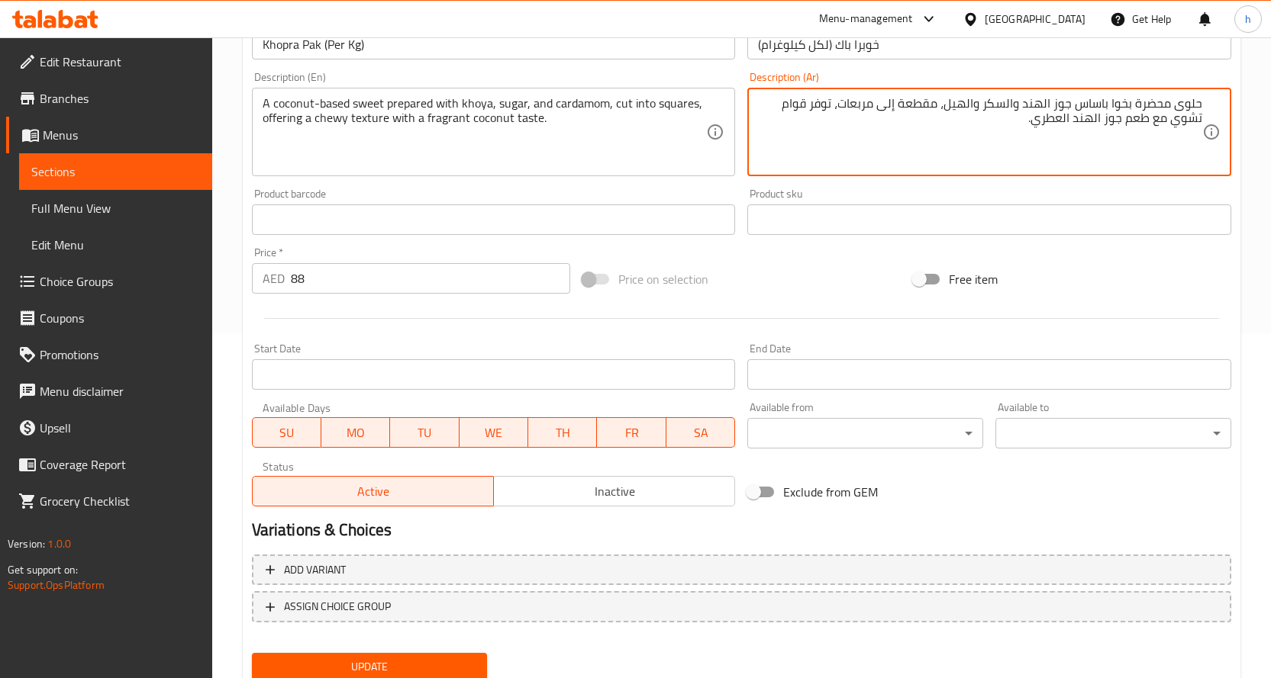
scroll to position [400, 0]
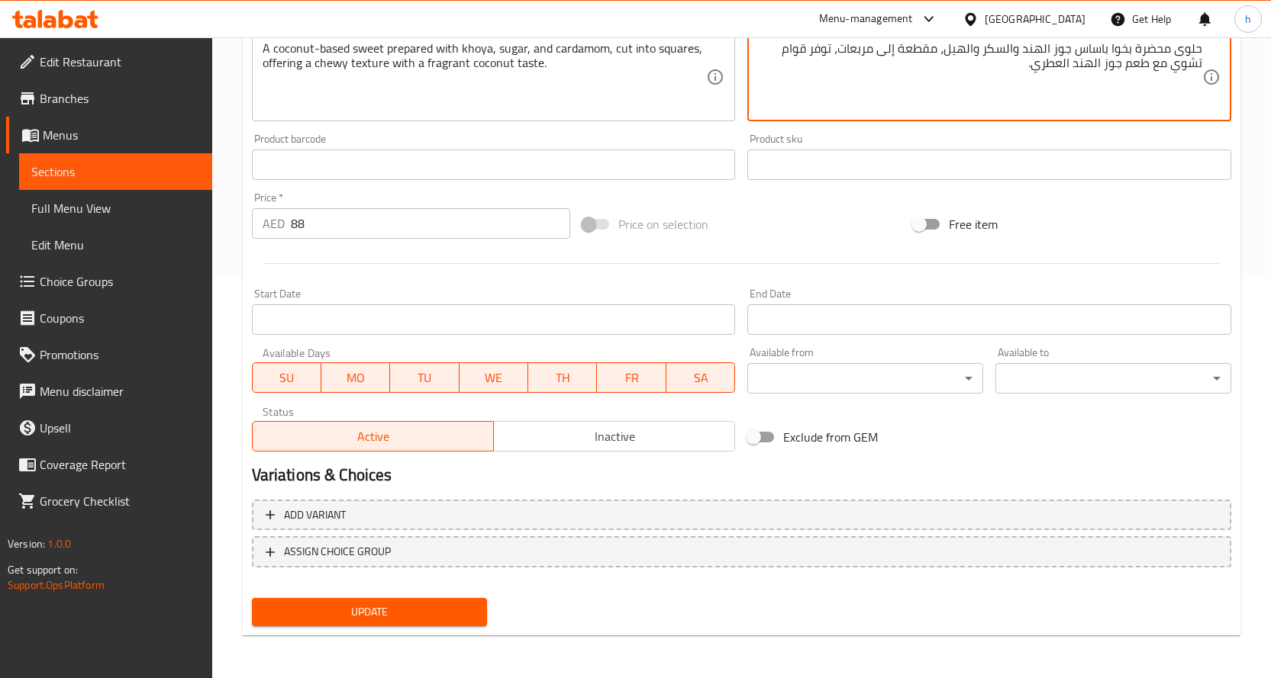
type textarea "حلوى محضرة بخوا باساس جوز الهند والسكر والهيل، مقطعة إلى مربعات، توفر قوام تشوي…"
click at [417, 615] on span "Update" at bounding box center [369, 612] width 211 height 19
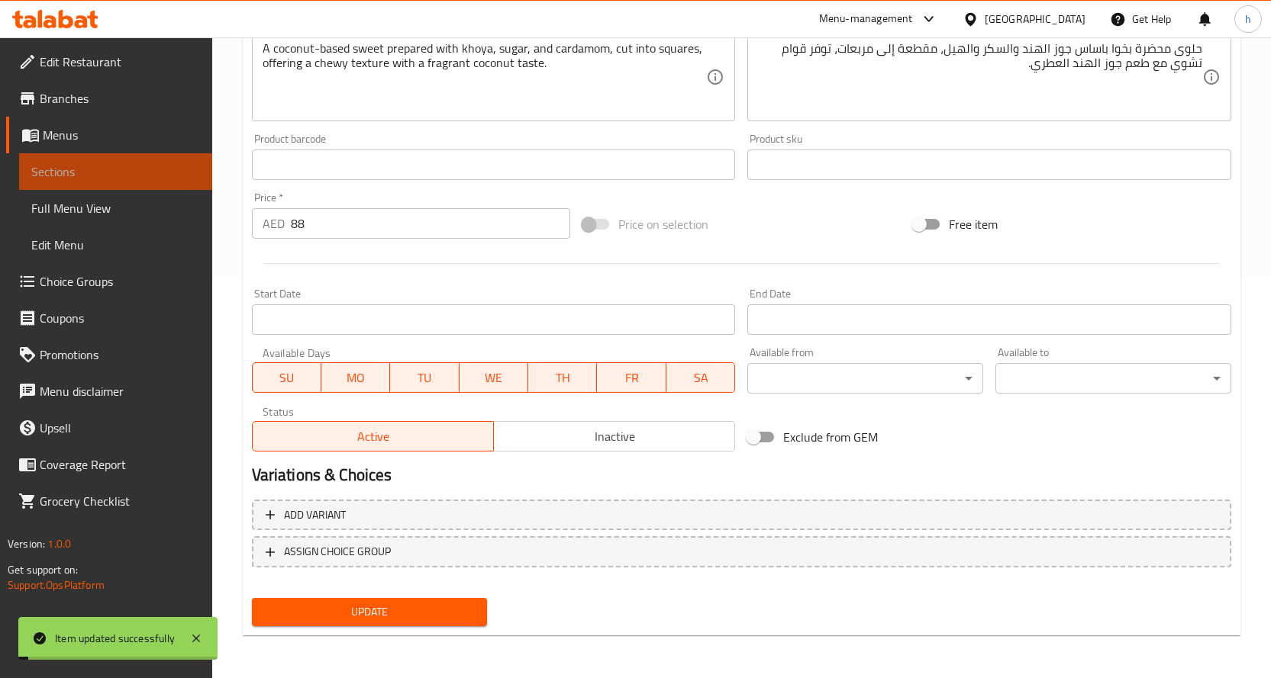
click at [101, 184] on link "Sections" at bounding box center [115, 171] width 193 height 37
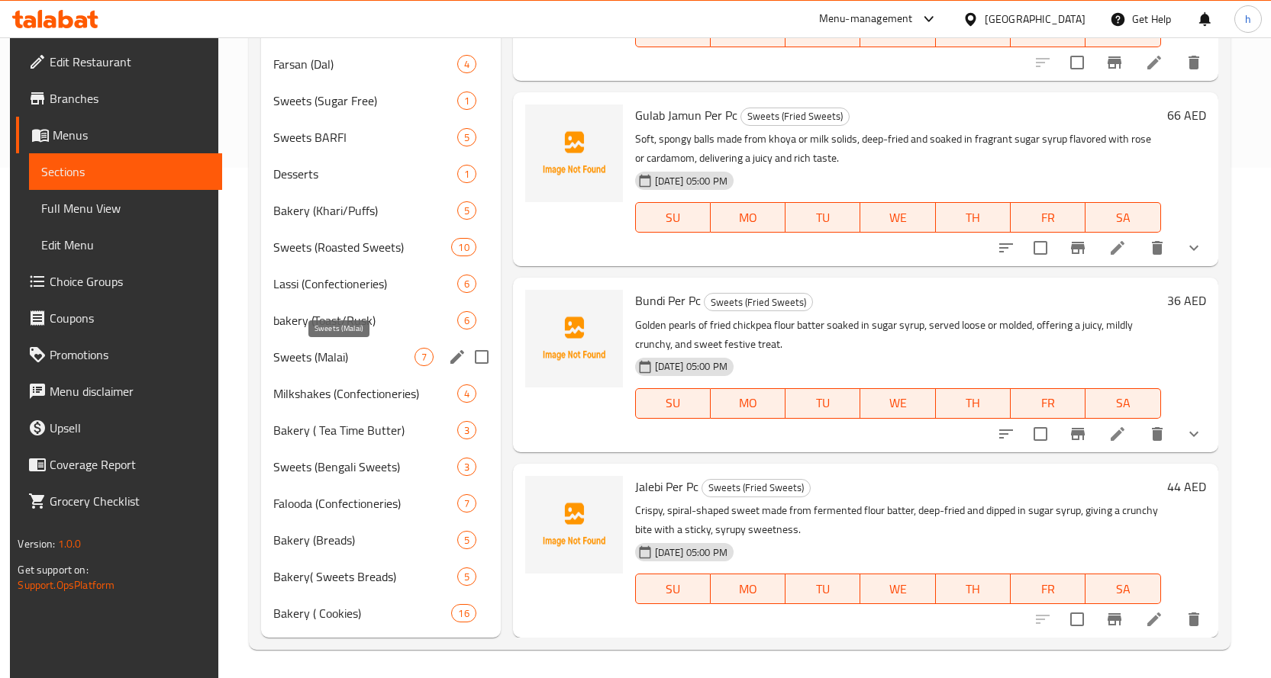
scroll to position [513, 0]
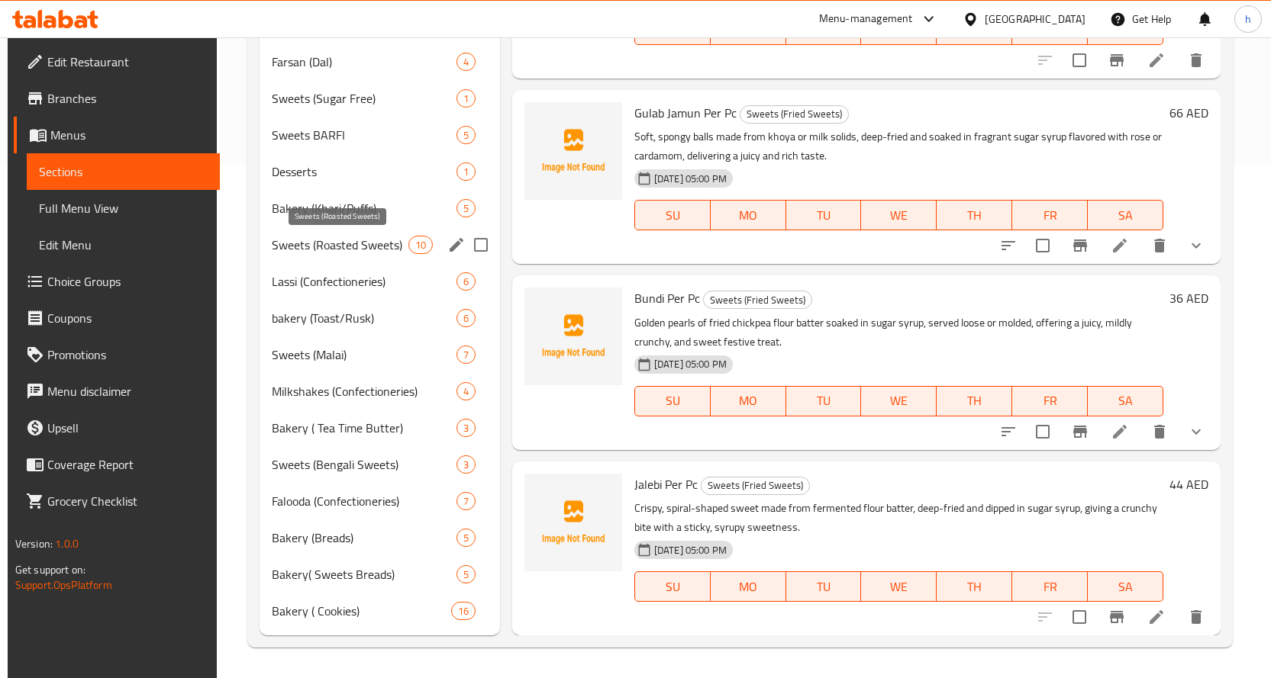
click at [343, 251] on span "Sweets (Roasted Sweets)" at bounding box center [340, 245] width 136 height 18
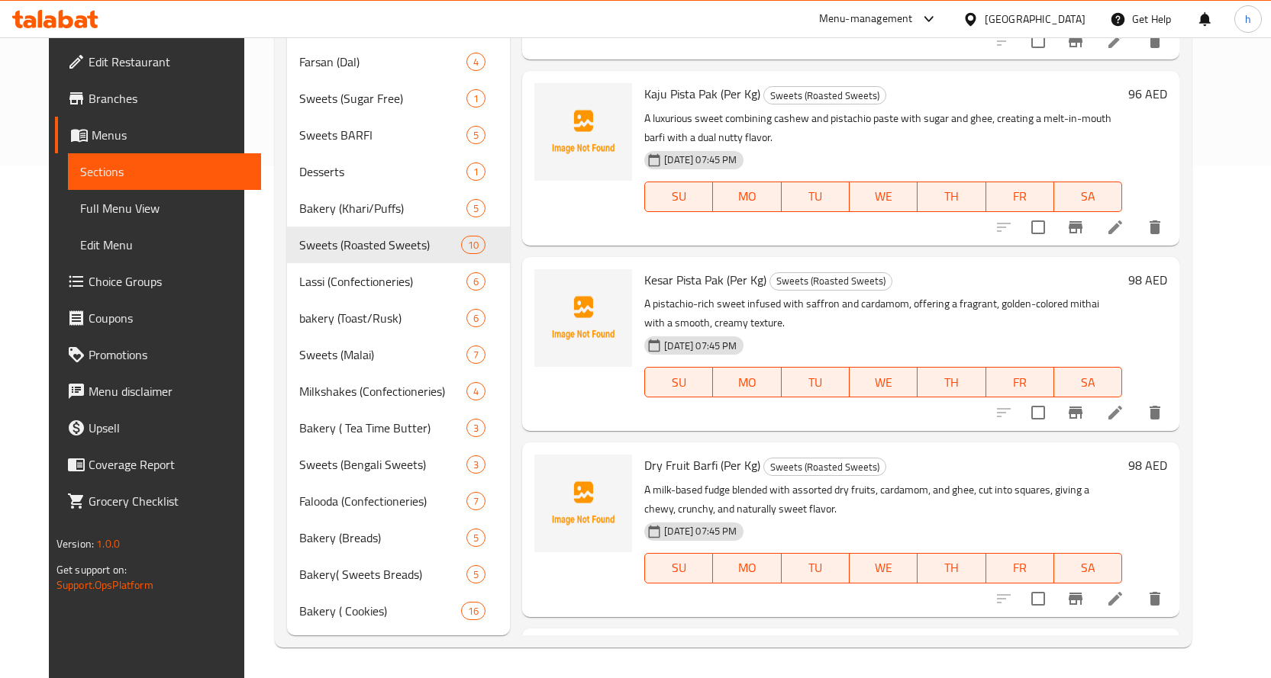
scroll to position [305, 0]
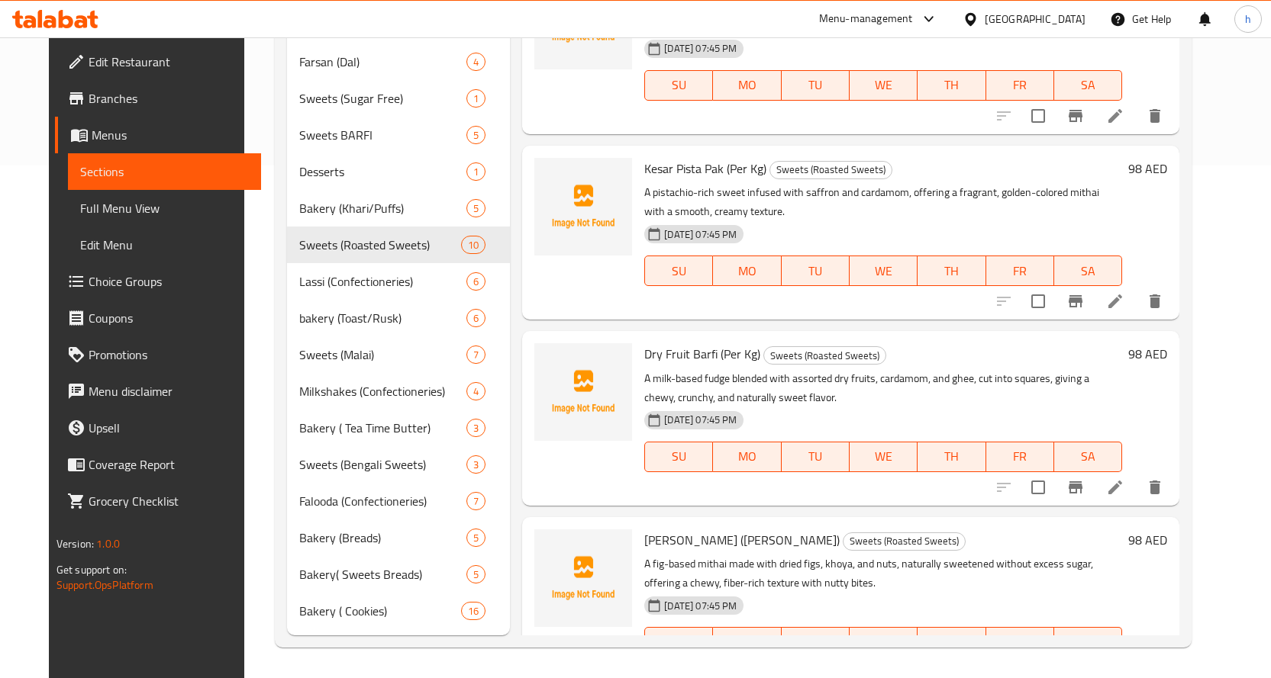
click at [1136, 288] on li at bounding box center [1115, 301] width 43 height 27
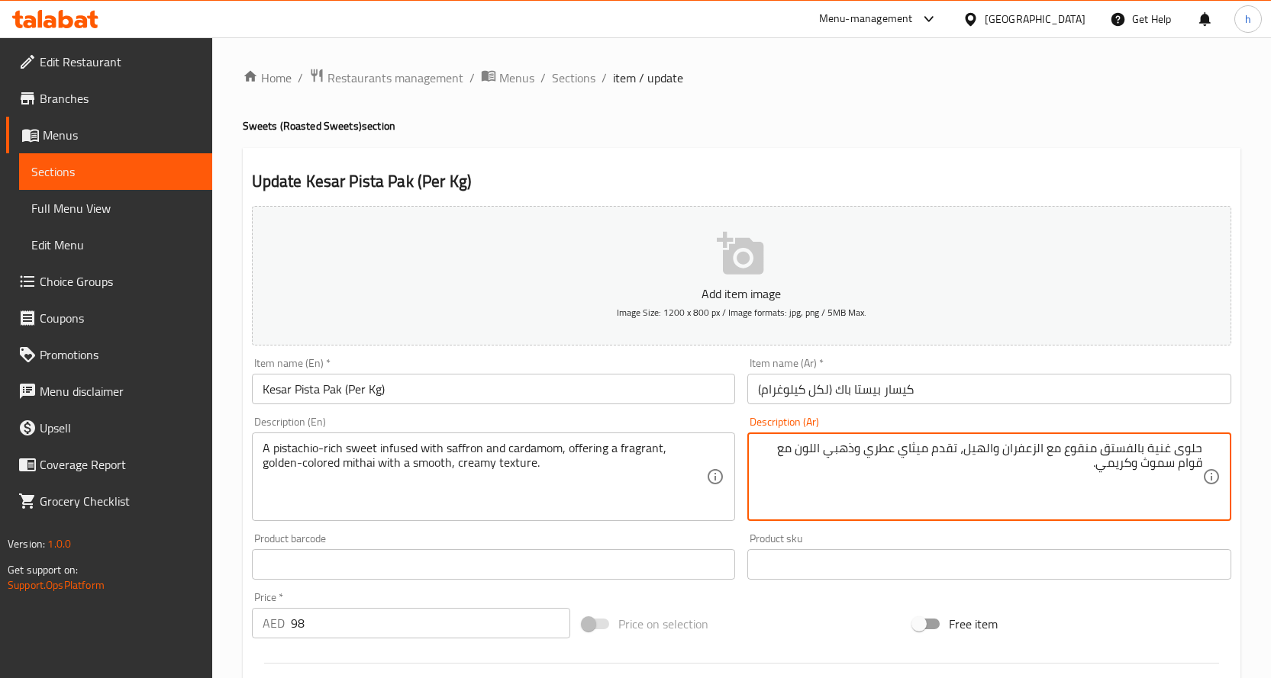
drag, startPoint x: 1068, startPoint y: 446, endPoint x: 1028, endPoint y: 608, distance: 166.6
click at [1068, 450] on textarea "حلوى غنية بالفستق منقوع مع الزعفران والهيل، تقدم ميثاي عطري وذهبي اللون مع قوام…" at bounding box center [980, 477] width 444 height 73
click at [933, 450] on textarea "حلوى غنية بالفستق منقوعه مع الزعفران والهيل، تقدم ميثاي عطري وذهبي اللون مع قوا…" at bounding box center [980, 477] width 444 height 73
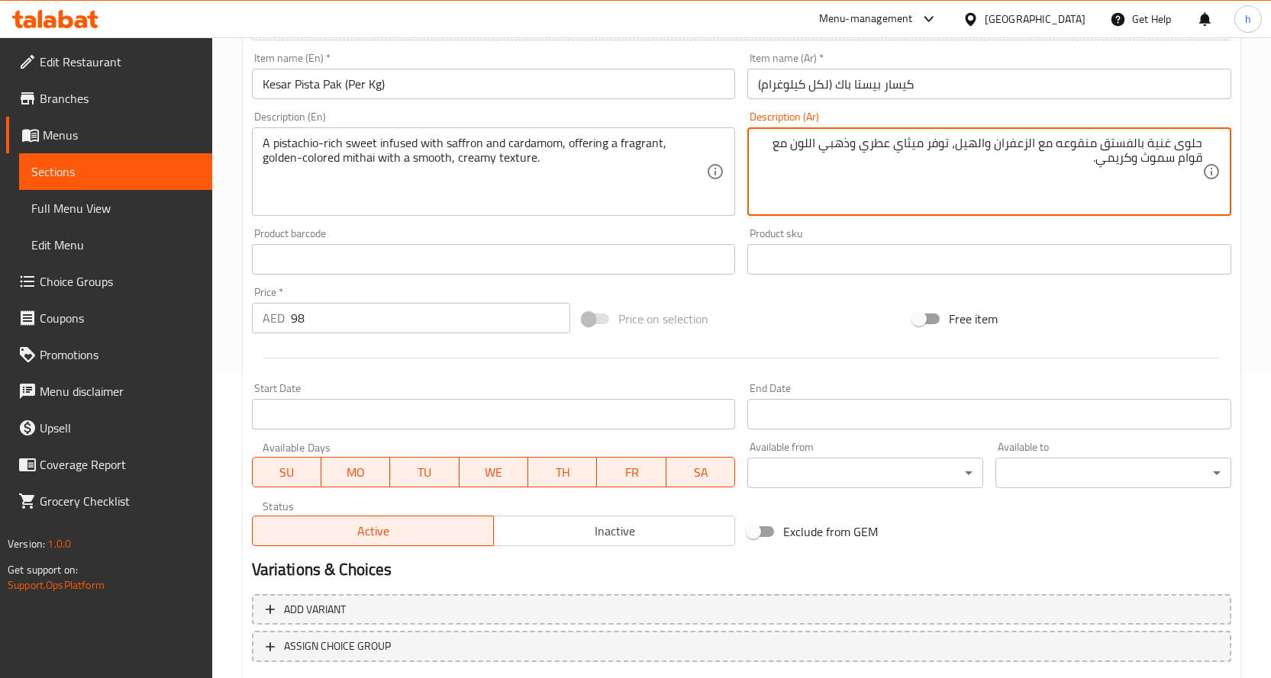
scroll to position [400, 0]
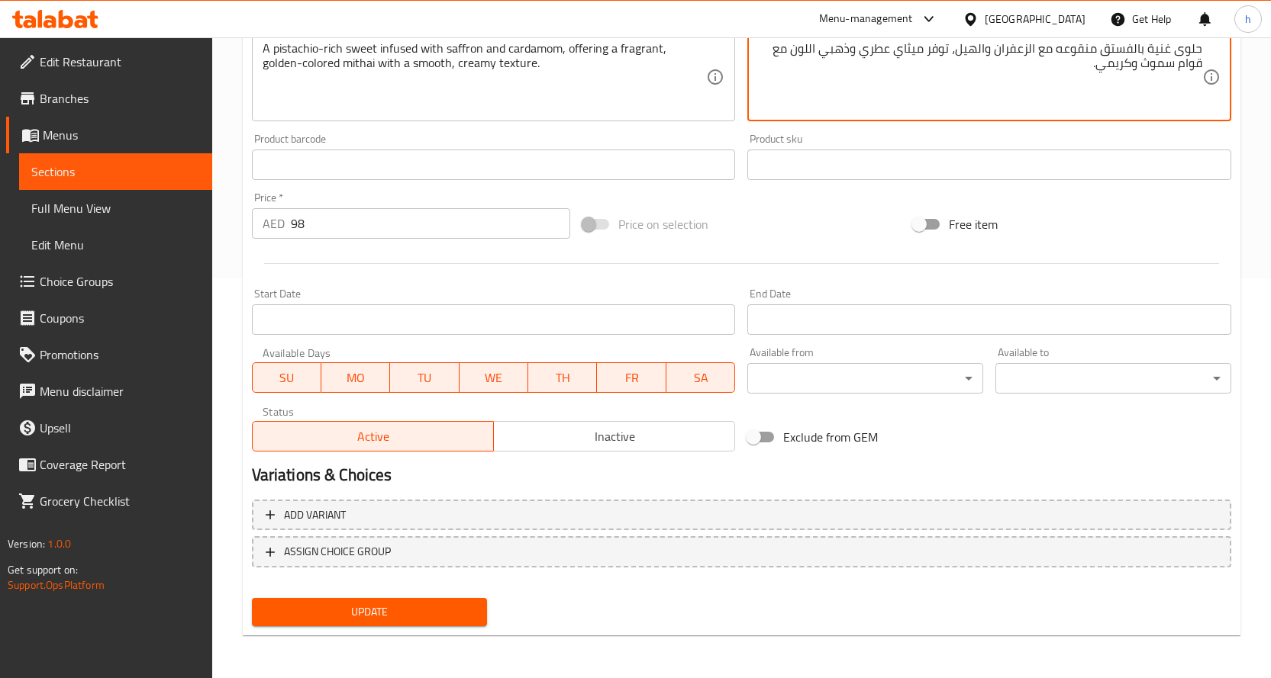
type textarea "حلوى غنية بالفستق منقوعه مع الزعفران والهيل، توفر ميثاي عطري وذهبي اللون مع قوا…"
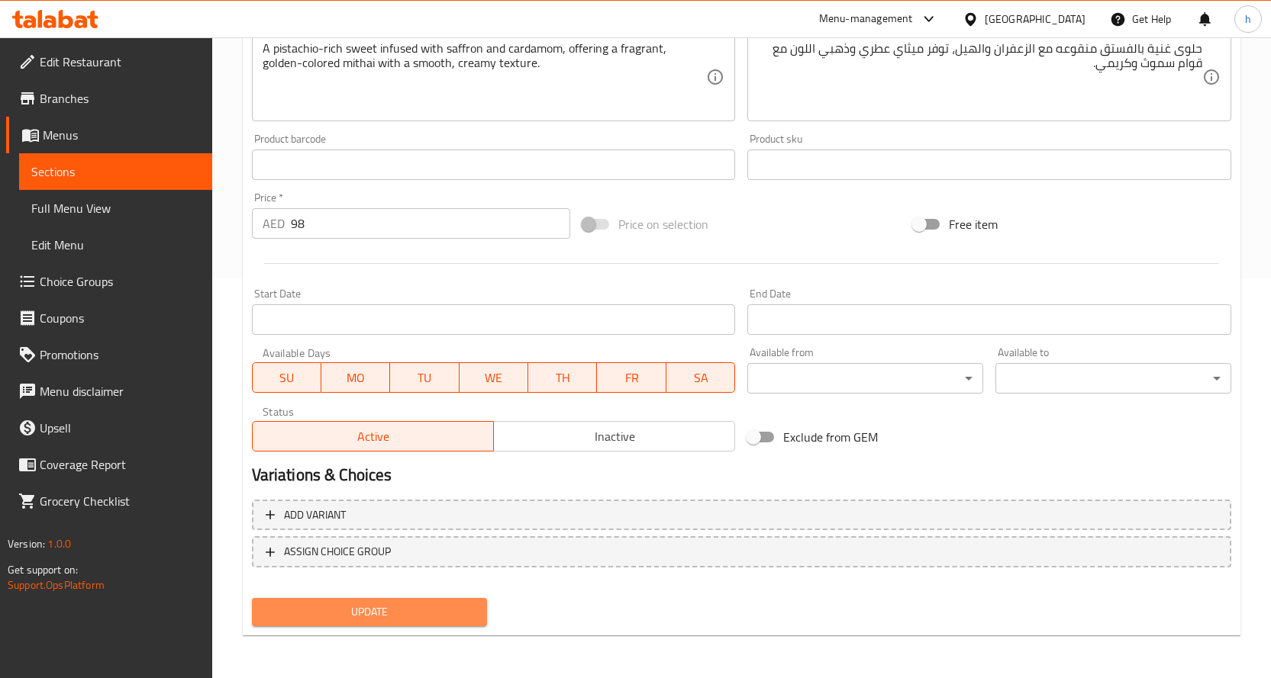
click at [351, 609] on span "Update" at bounding box center [369, 612] width 211 height 19
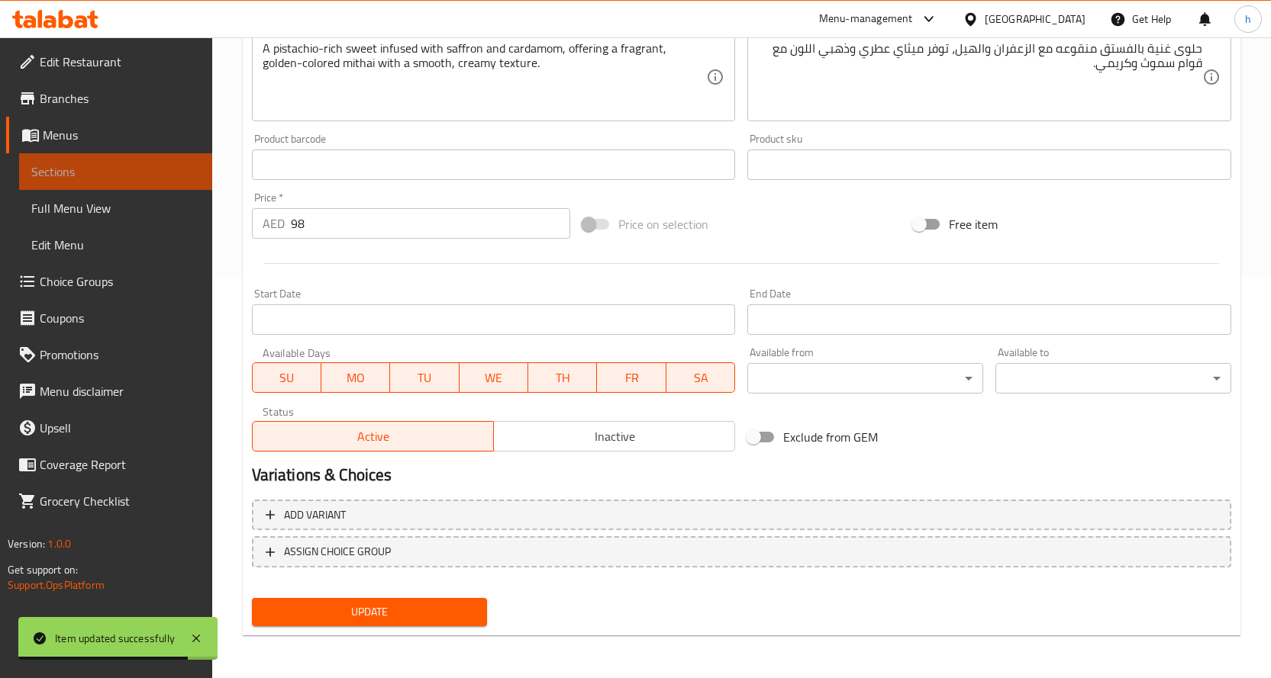
click at [100, 169] on span "Sections" at bounding box center [115, 172] width 169 height 18
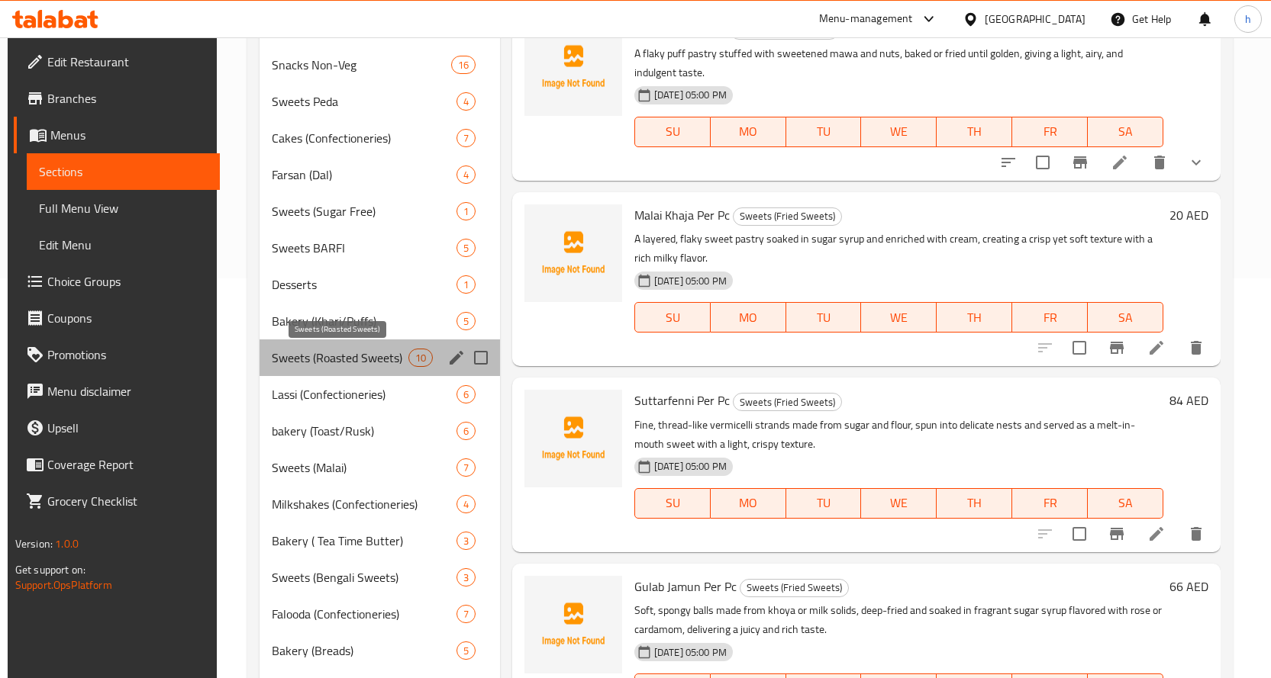
click at [322, 363] on span "Sweets (Roasted Sweets)" at bounding box center [340, 358] width 136 height 18
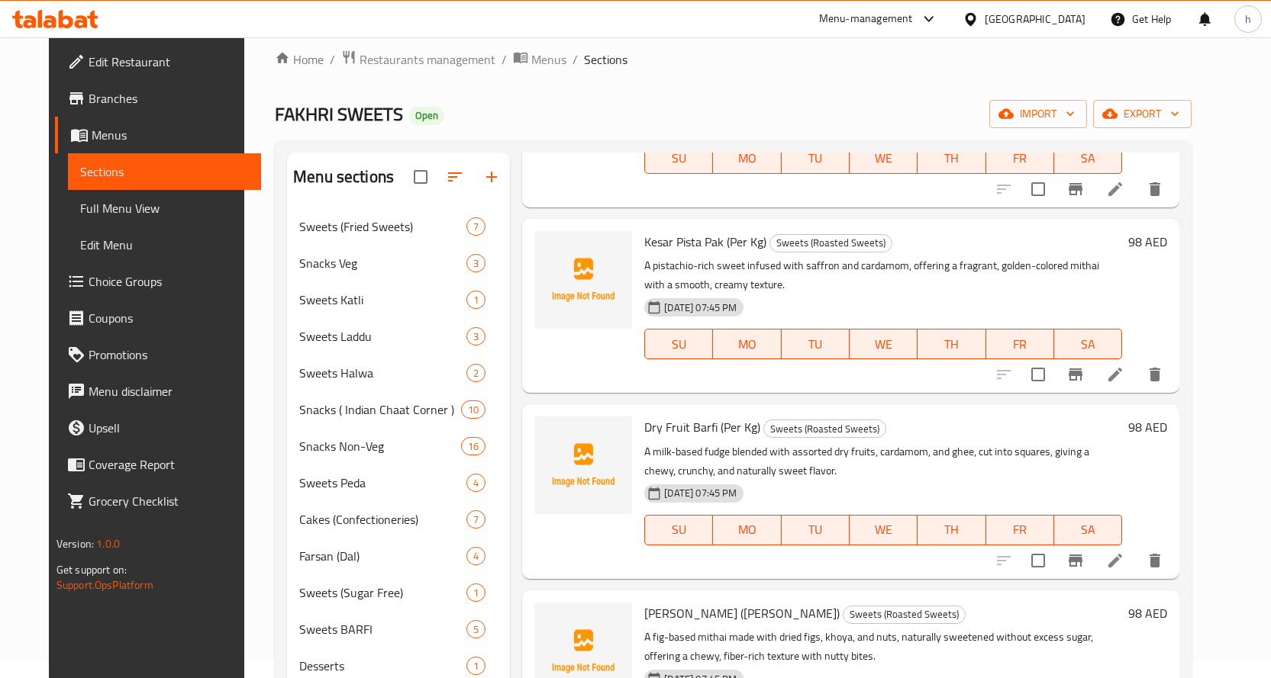
scroll to position [763, 0]
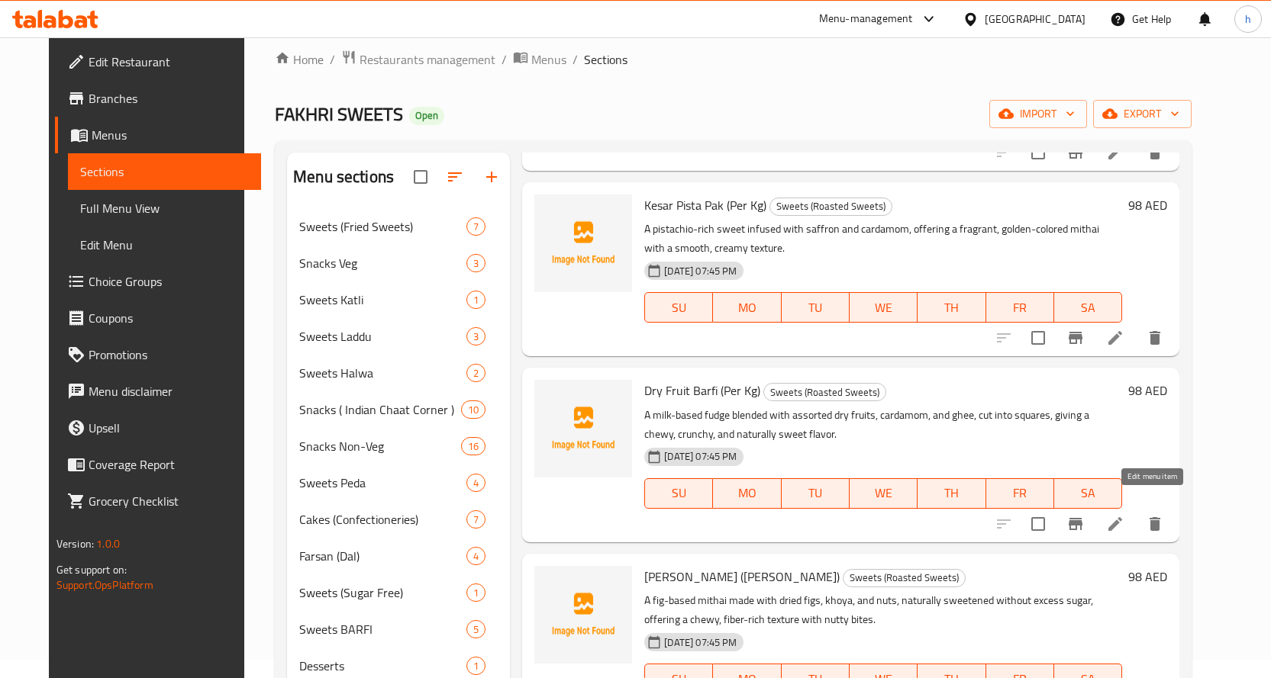
click at [1122, 517] on icon at bounding box center [1115, 524] width 14 height 14
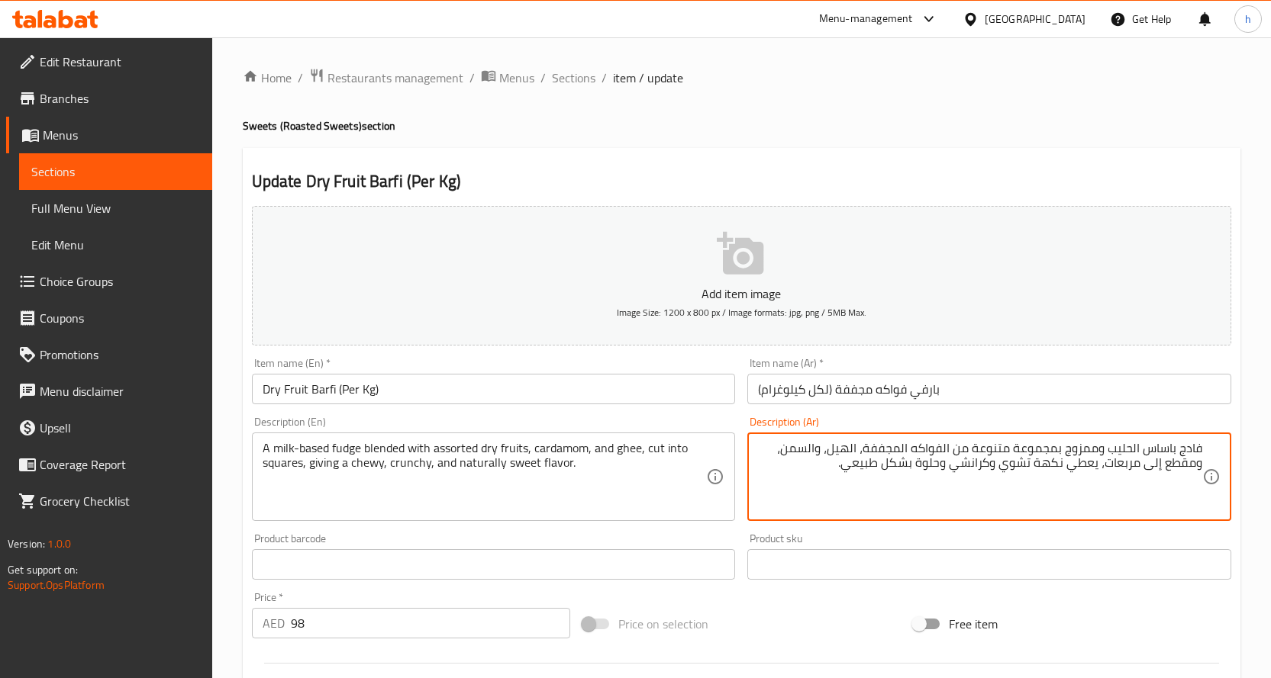
click at [1088, 448] on textarea "فادج باساس الحليب وممزوج بمجموعة متنوعة من الفواكه المجففة، الهيل، والسمن، ومقط…" at bounding box center [980, 477] width 444 height 73
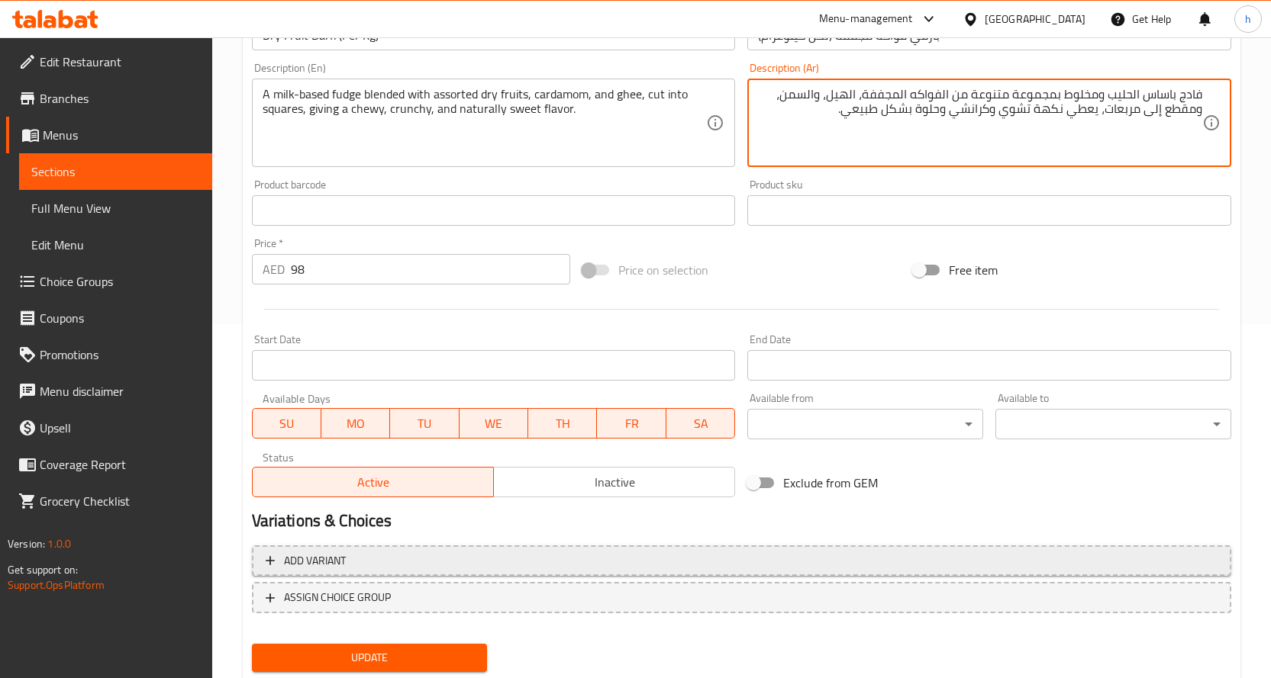
scroll to position [400, 0]
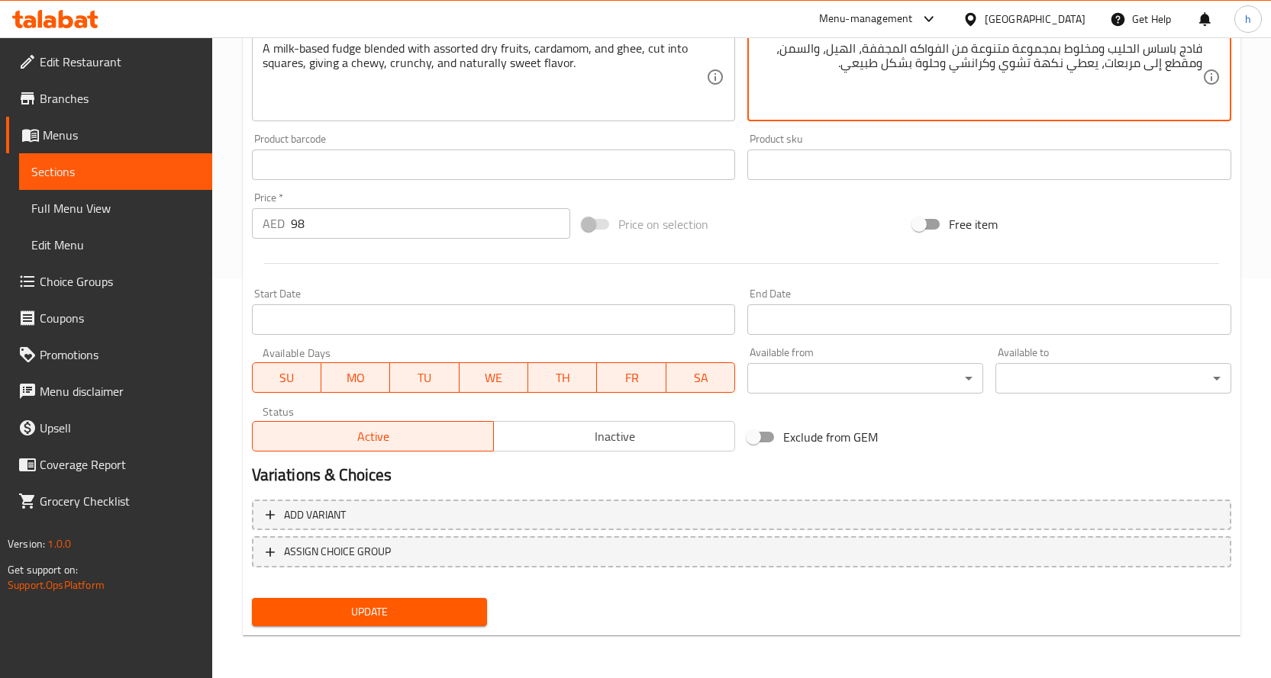
type textarea "فادج باساس الحليب ومخلوط بمجموعة متنوعة من الفواكه المجففة، الهيل، والسمن، ومقط…"
click at [364, 614] on span "Update" at bounding box center [369, 612] width 211 height 19
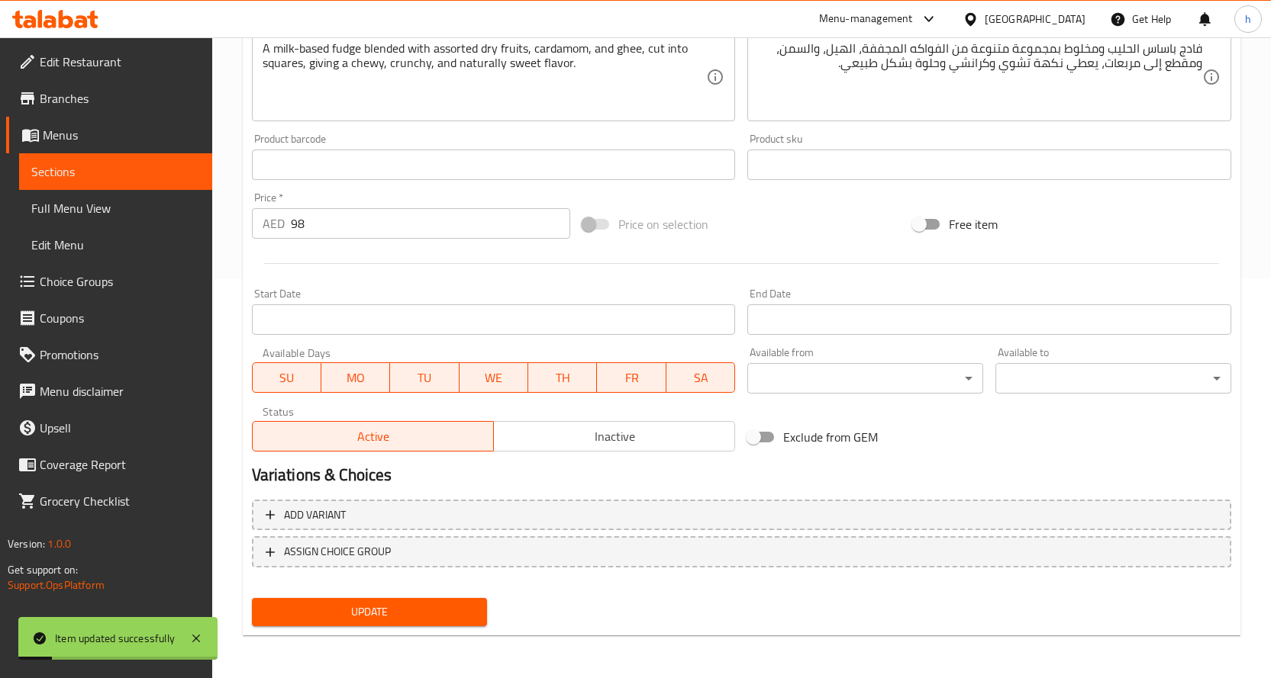
click at [109, 165] on span "Sections" at bounding box center [115, 172] width 169 height 18
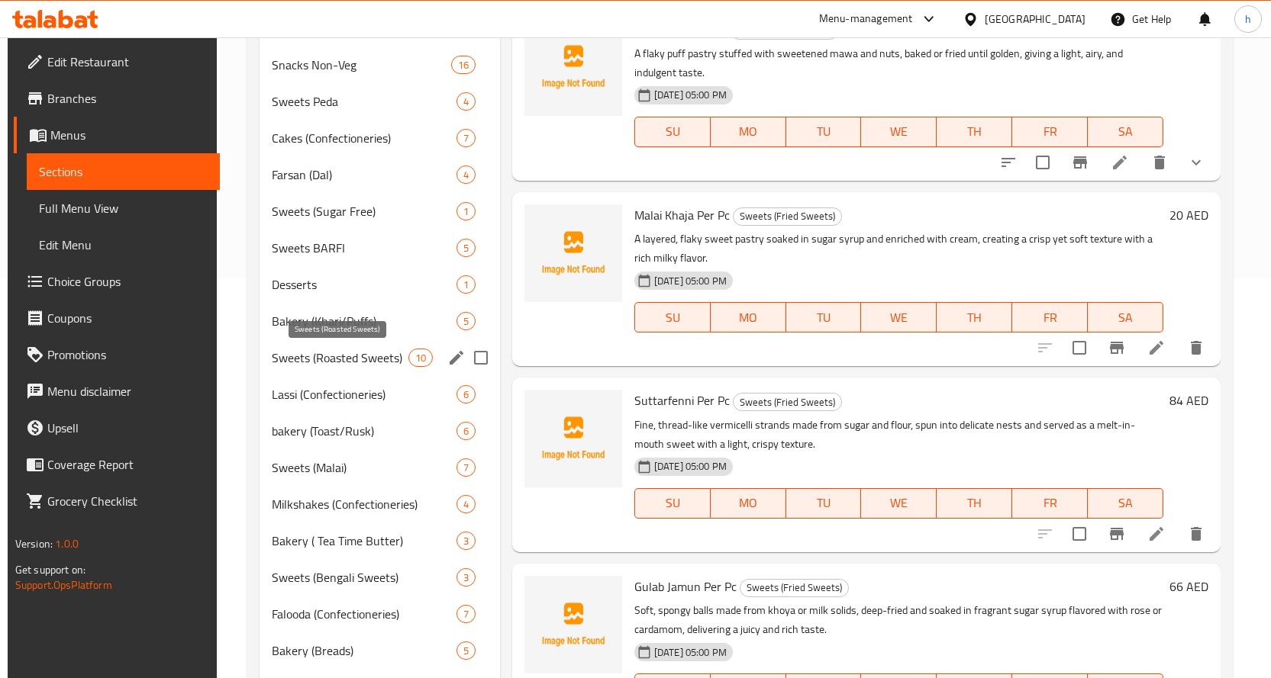
click at [297, 355] on span "Sweets (Roasted Sweets)" at bounding box center [340, 358] width 136 height 18
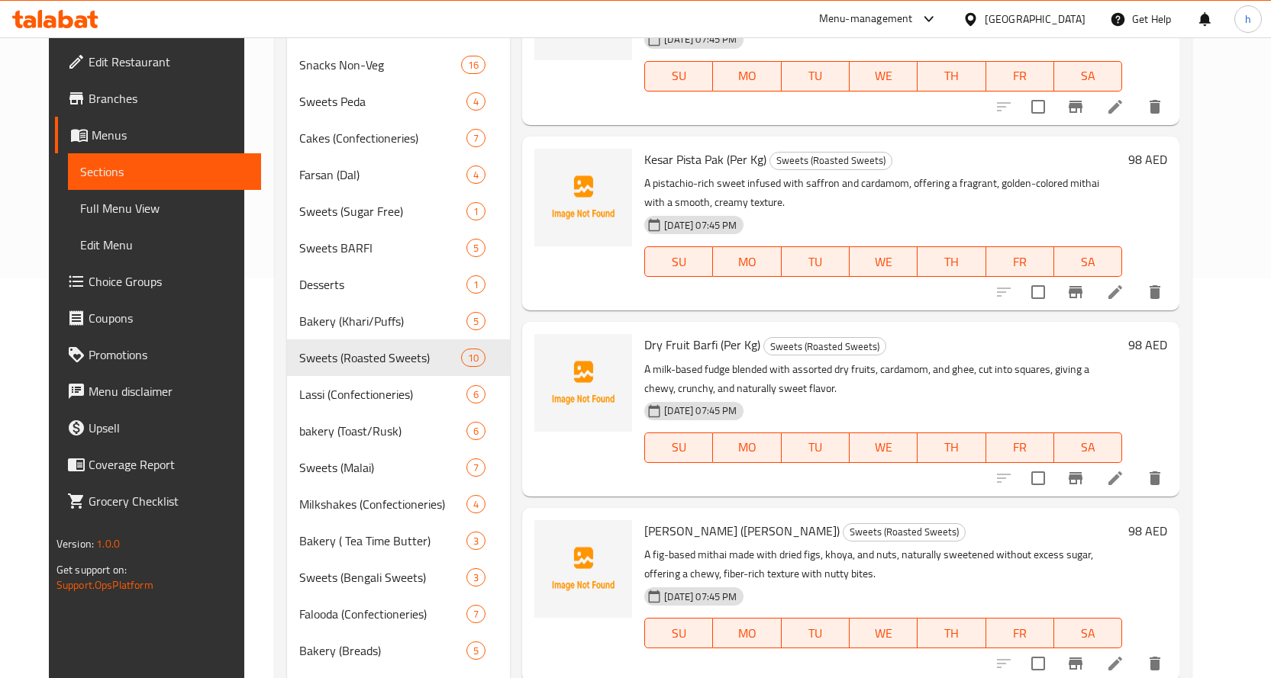
scroll to position [611, 0]
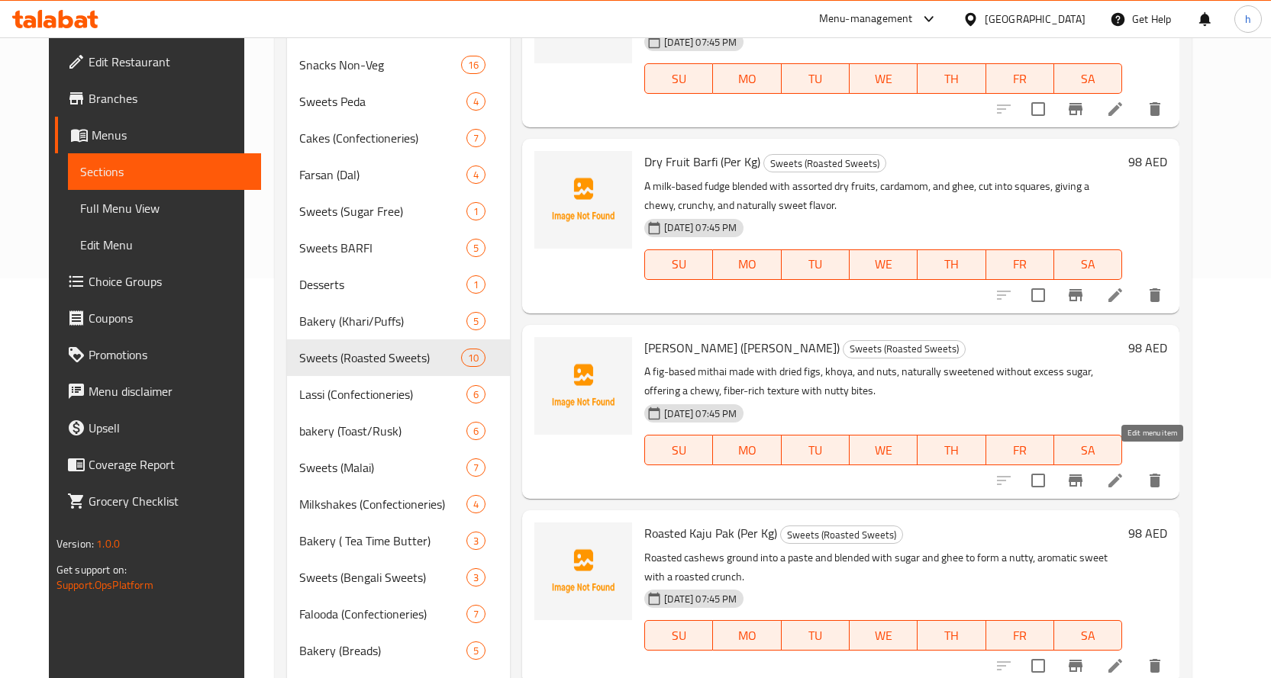
click at [1124, 472] on icon at bounding box center [1115, 481] width 18 height 18
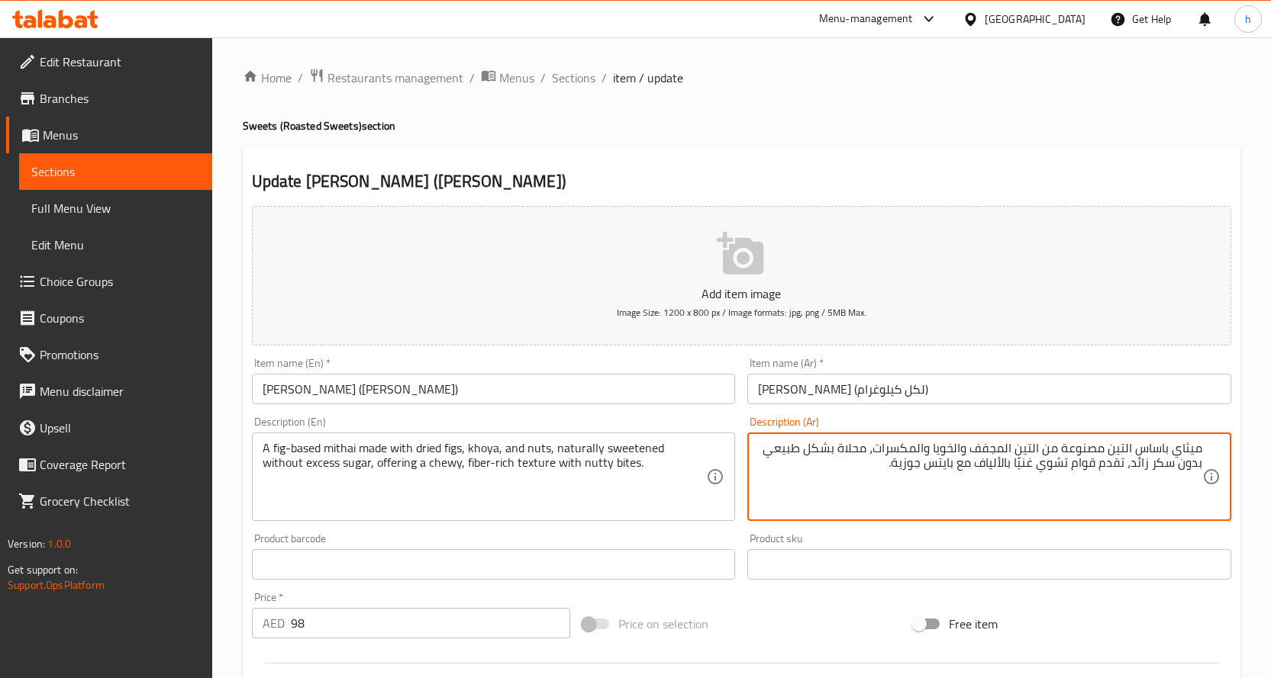
click at [937, 448] on textarea "ميثاي باساس التين مصنوعة من التين المجفف والخويا والمكسرات، محلاة بشكل طبيعي بد…" at bounding box center [980, 477] width 444 height 73
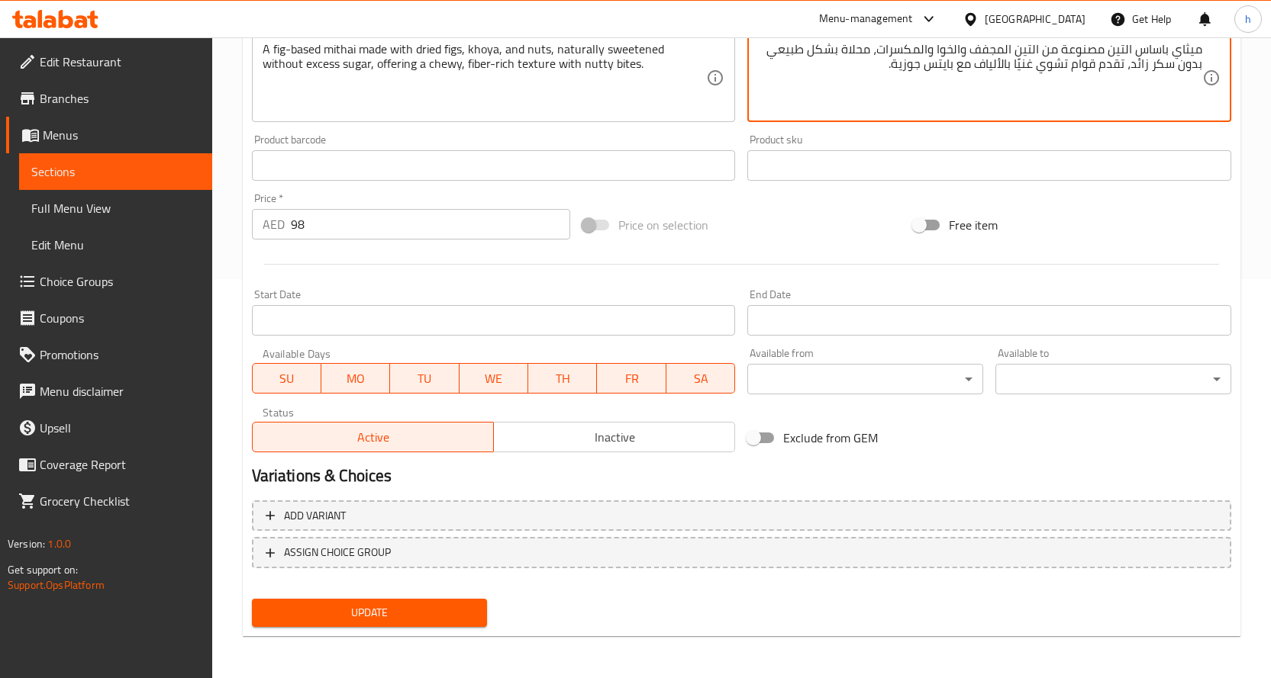
scroll to position [400, 0]
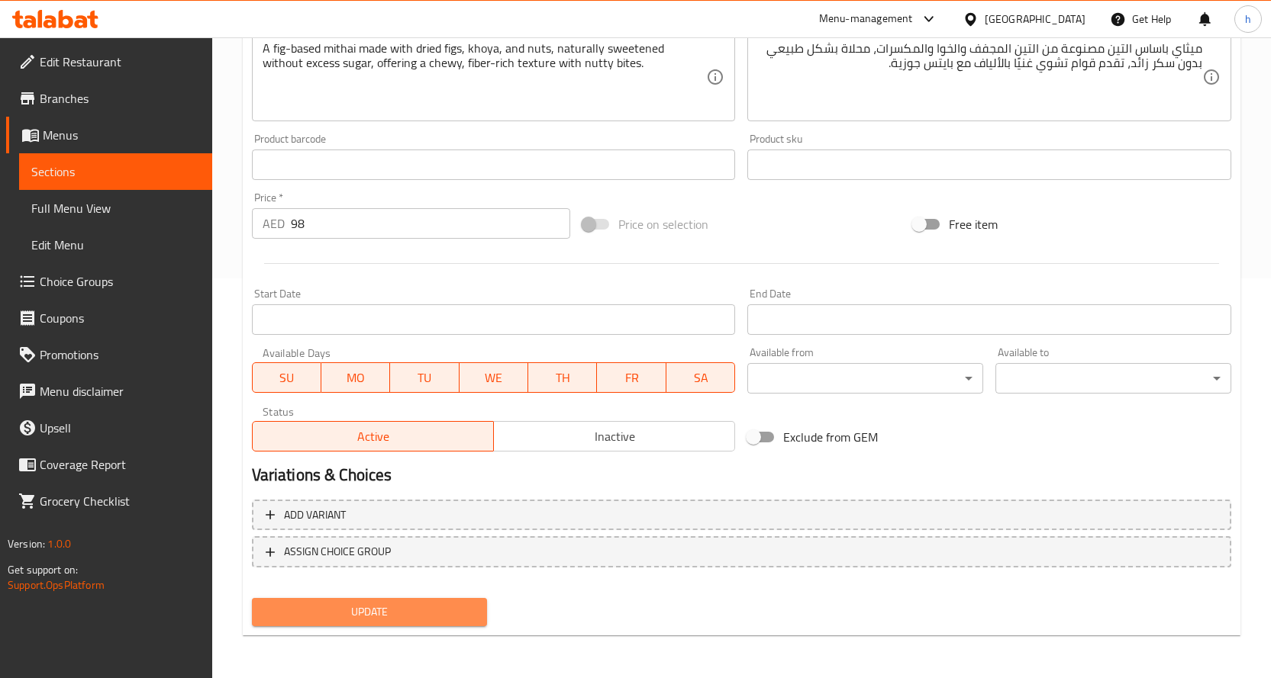
click at [408, 614] on span "Update" at bounding box center [369, 612] width 211 height 19
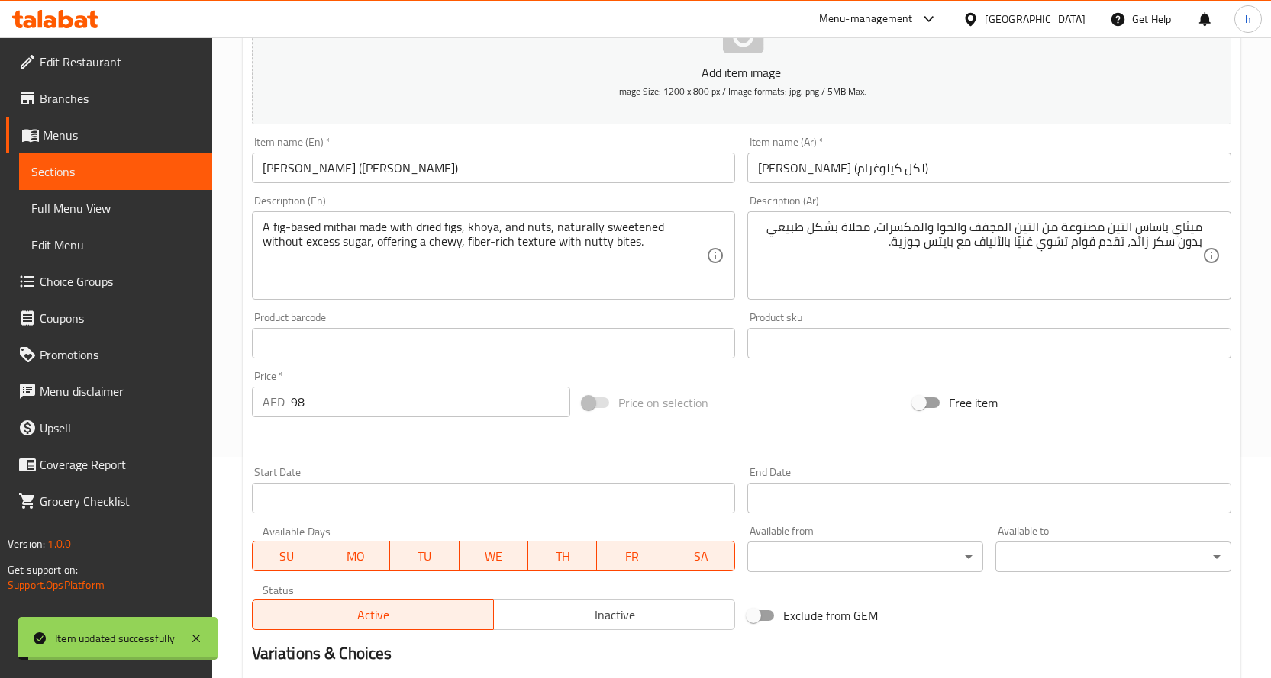
scroll to position [171, 0]
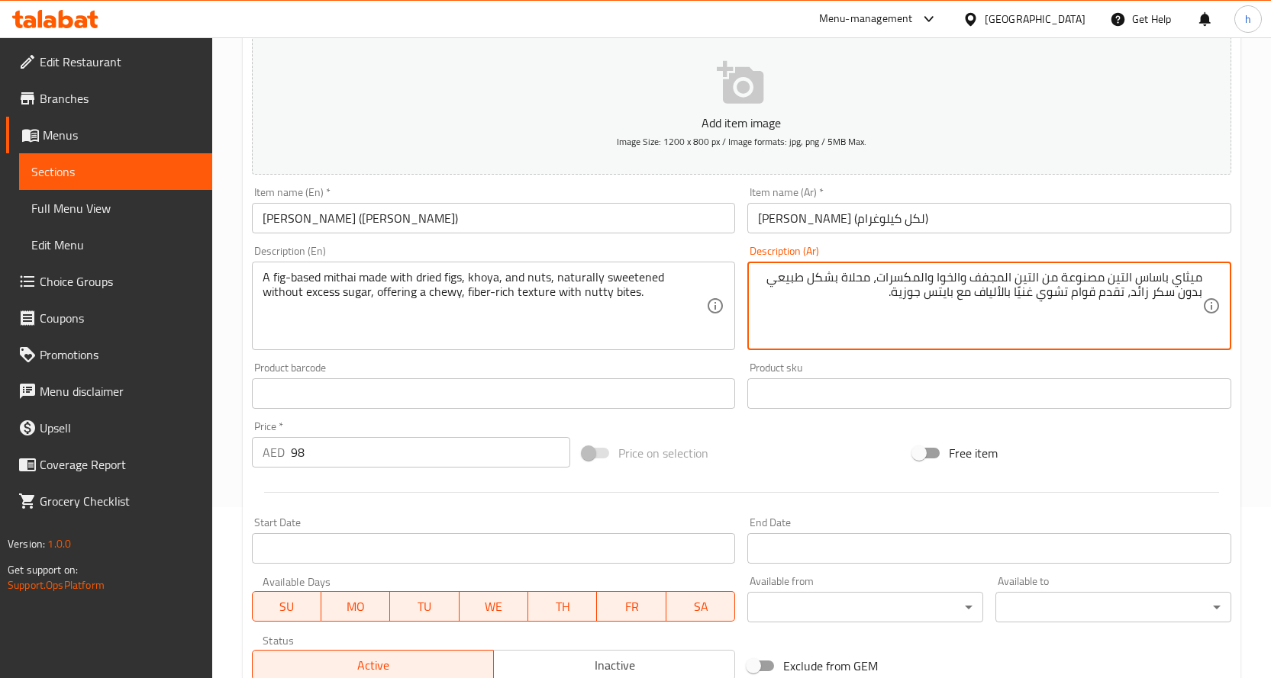
click at [1090, 295] on textarea "ميثاي باساس التين مصنوعة من التين المجفف والخوا والمكسرات، محلاة بشكل طبيعي بدو…" at bounding box center [980, 306] width 444 height 73
click at [1120, 300] on textarea "ميثاي باساس التين مصنوعة من التين المجفف والخوا والمكسرات، محلاة بشكل طبيعي بدو…" at bounding box center [980, 306] width 444 height 73
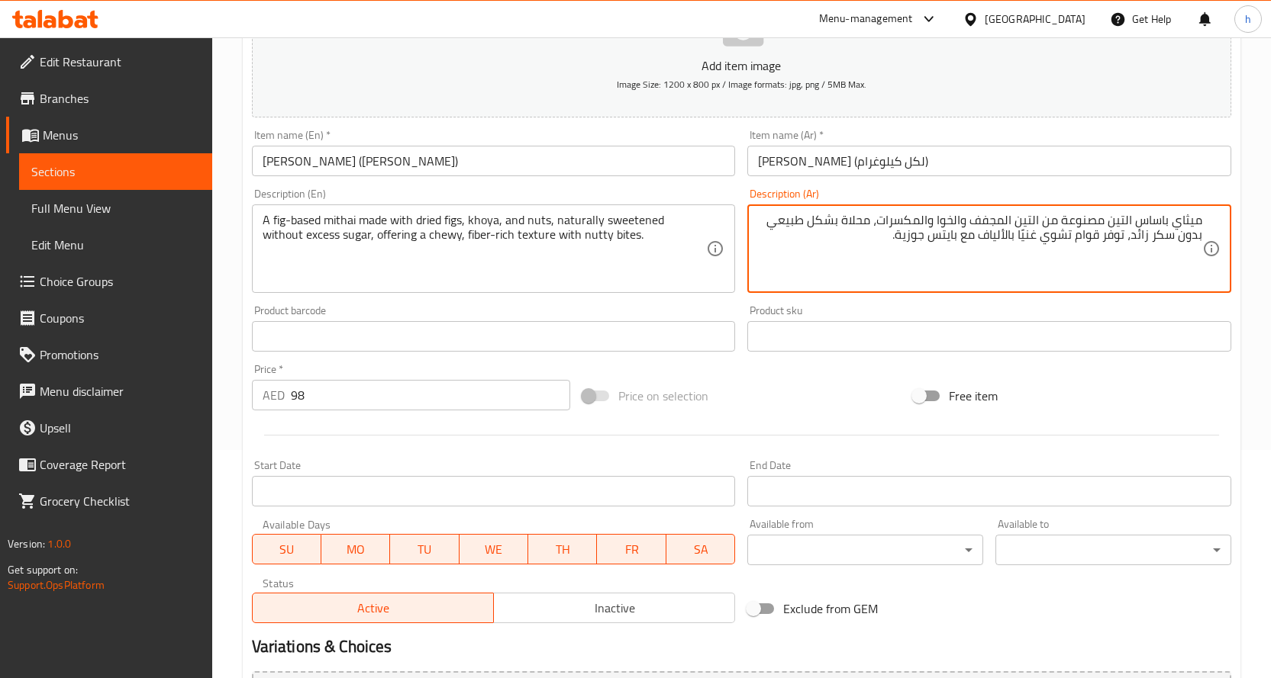
scroll to position [400, 0]
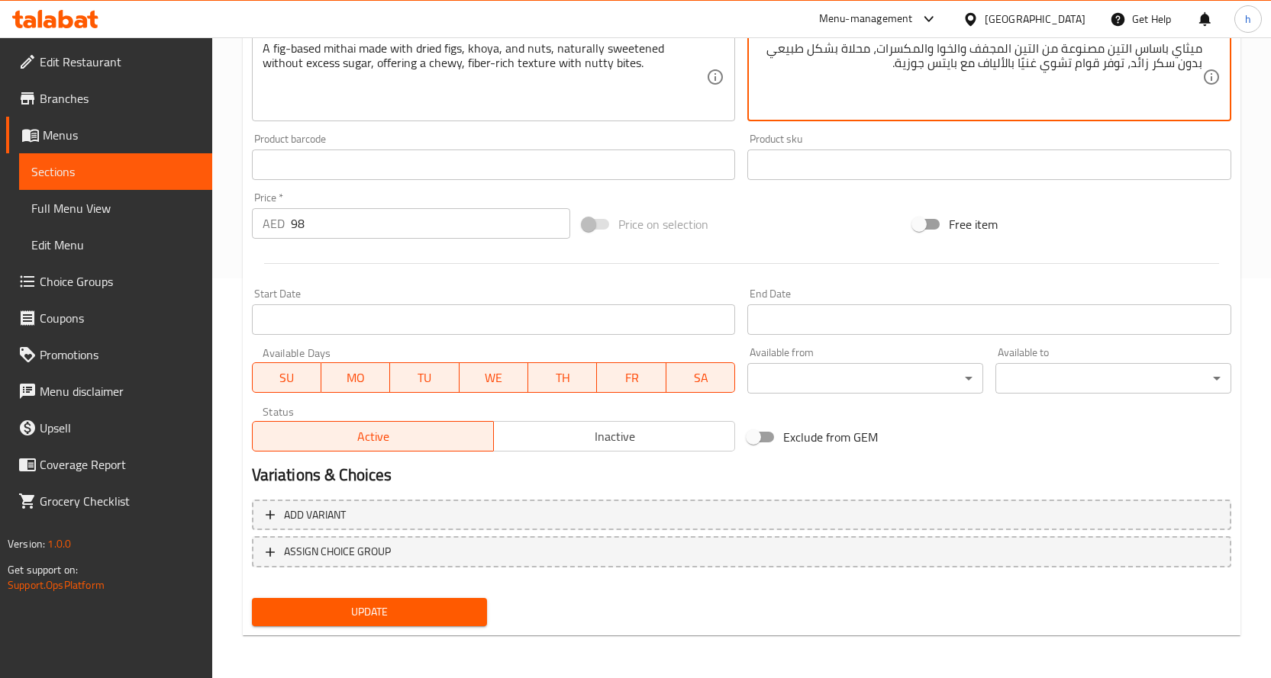
type textarea "ميثاي باساس التين مصنوعة من التين المجفف والخوا والمكسرات، محلاة بشكل طبيعي بدو…"
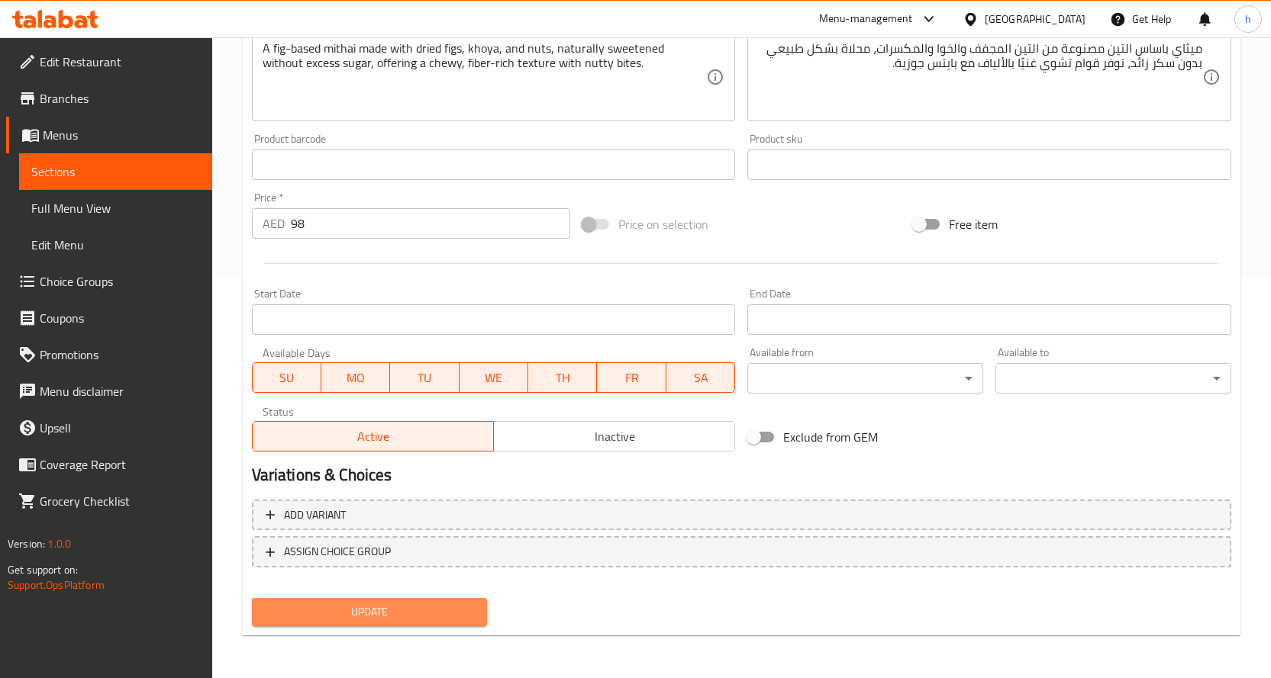
click at [366, 621] on span "Update" at bounding box center [369, 612] width 211 height 19
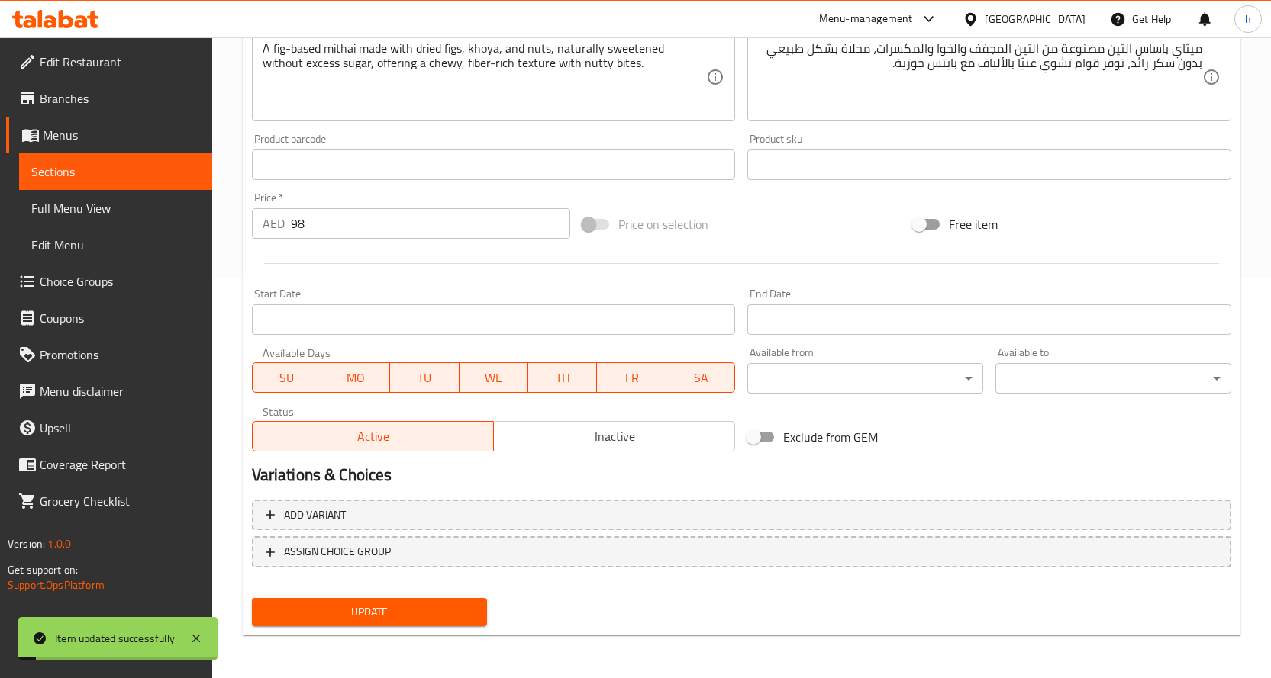
click at [130, 182] on link "Sections" at bounding box center [115, 171] width 193 height 37
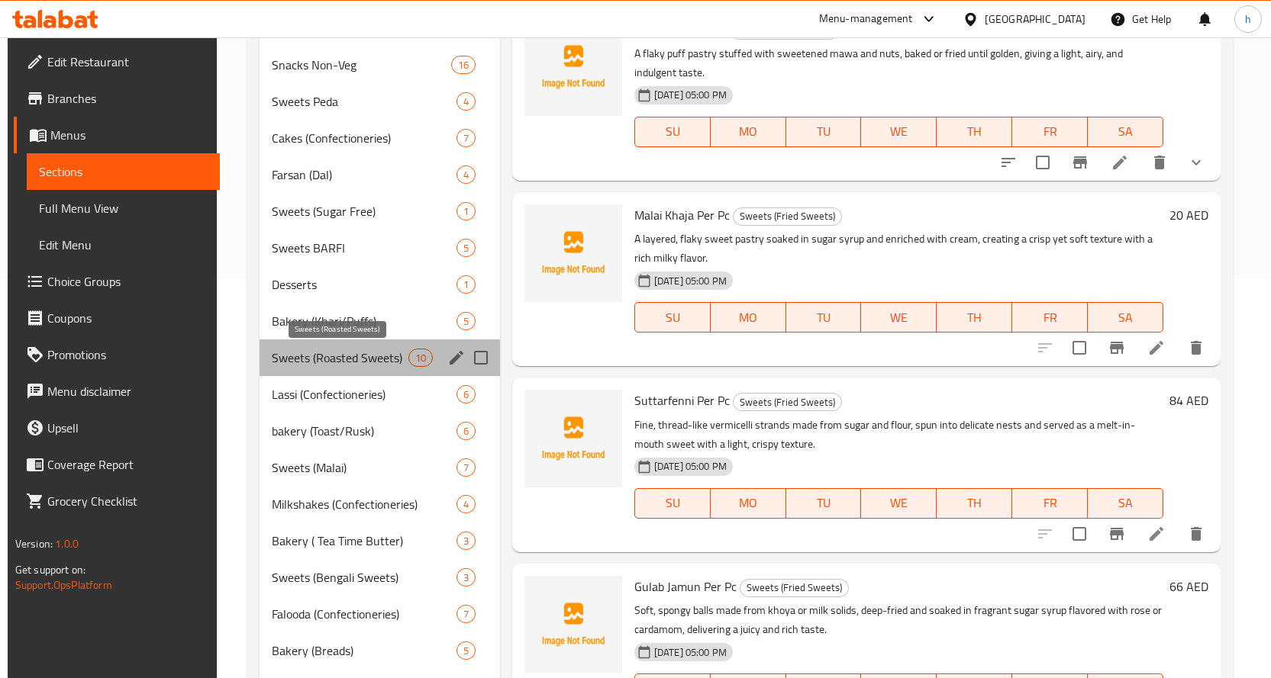
click at [313, 366] on span "Sweets (Roasted Sweets)" at bounding box center [340, 358] width 136 height 18
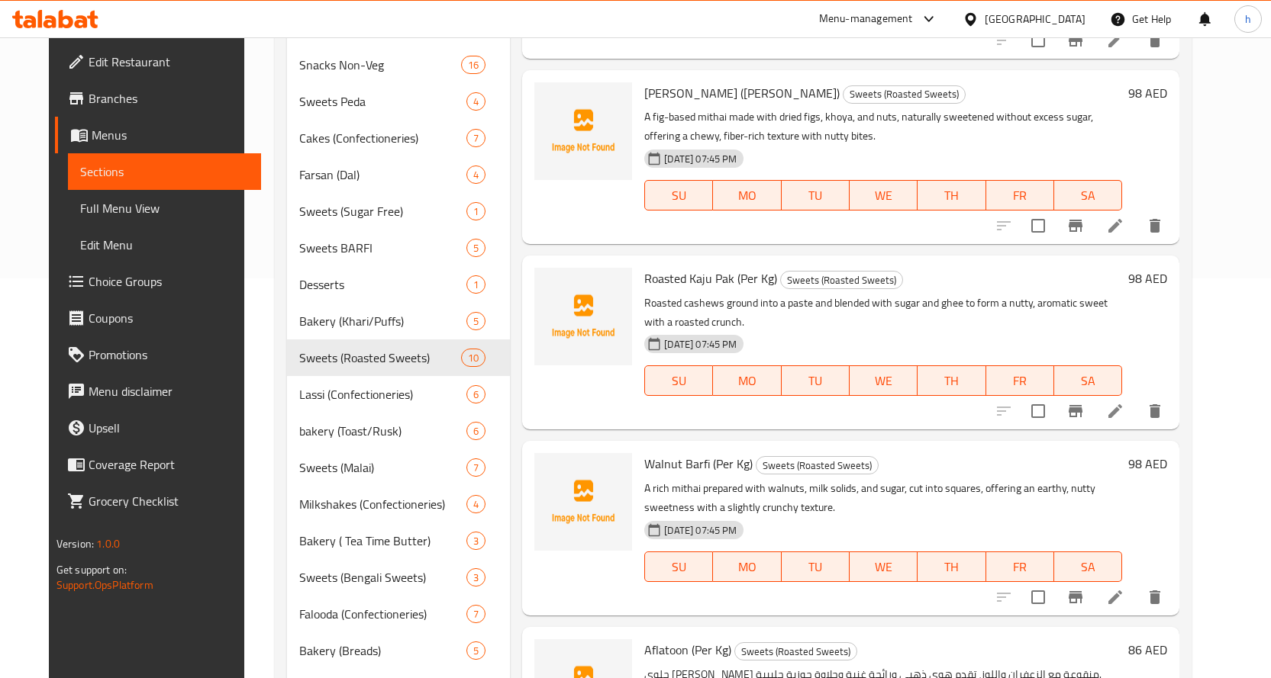
scroll to position [880, 0]
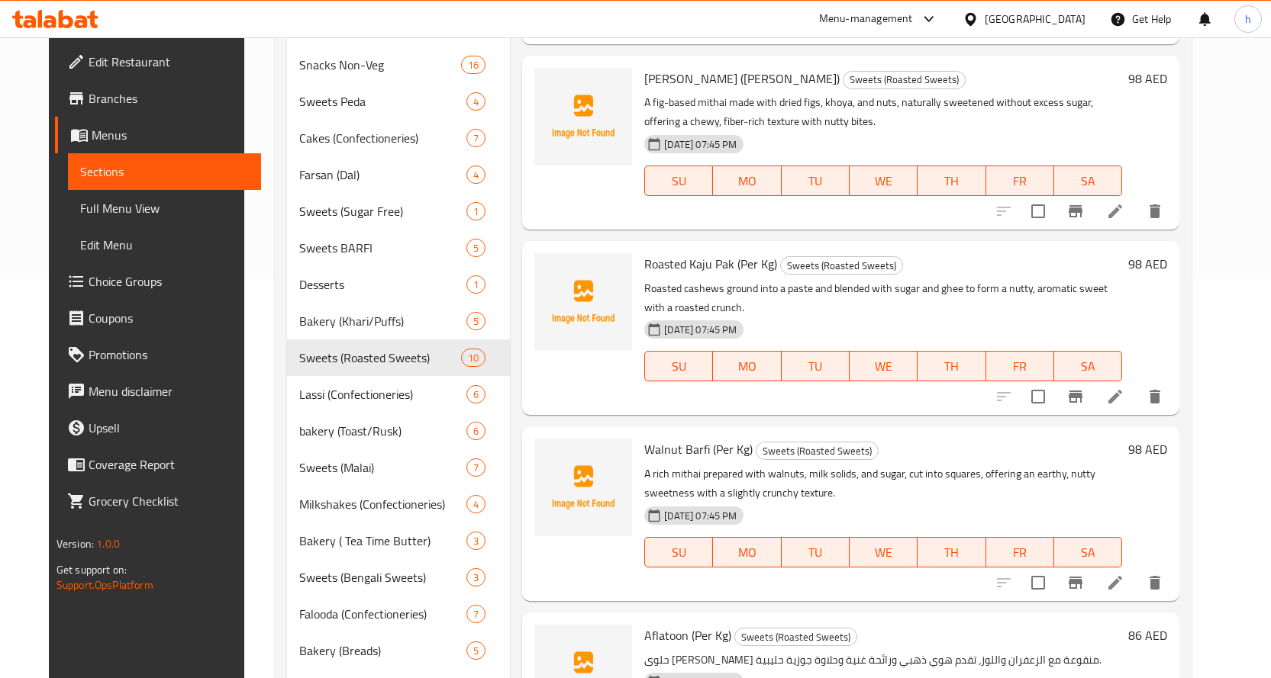
click at [1124, 388] on icon at bounding box center [1115, 397] width 18 height 18
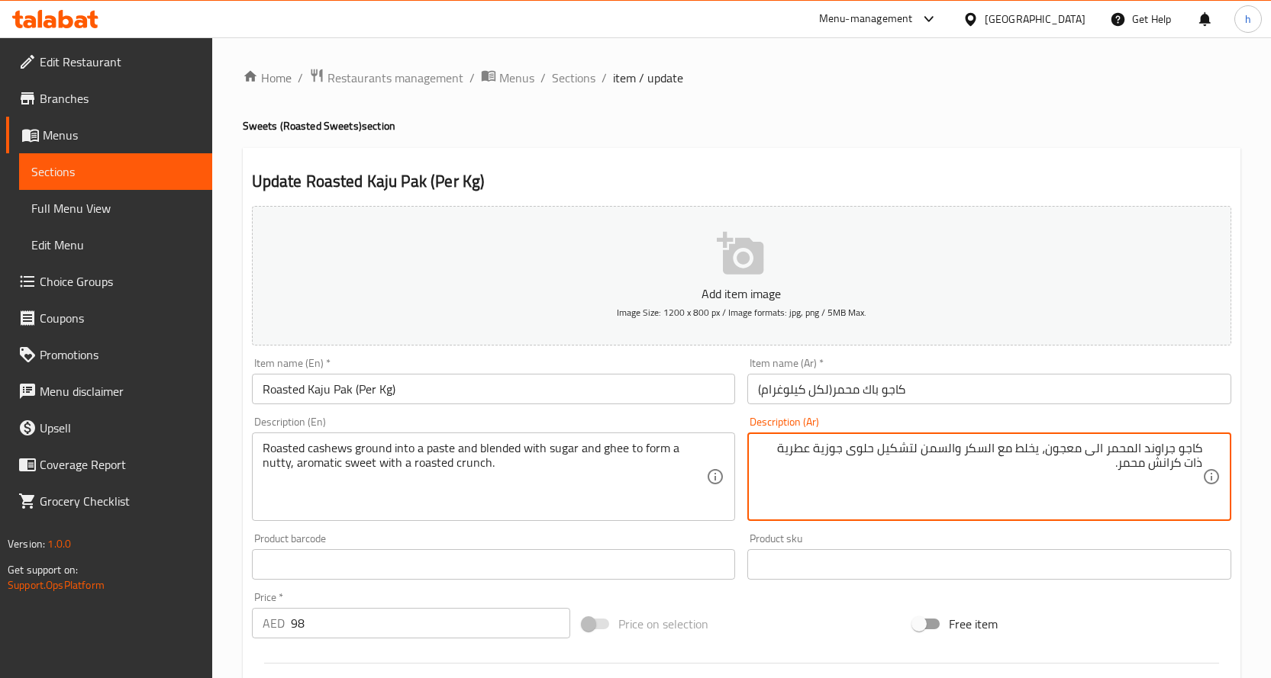
click at [778, 451] on textarea "كاجو جراوند المحمر الى معجون، يخلط مع السكر والسمن لتشكيل حلوى جوزية عطرية ذات …" at bounding box center [980, 477] width 444 height 73
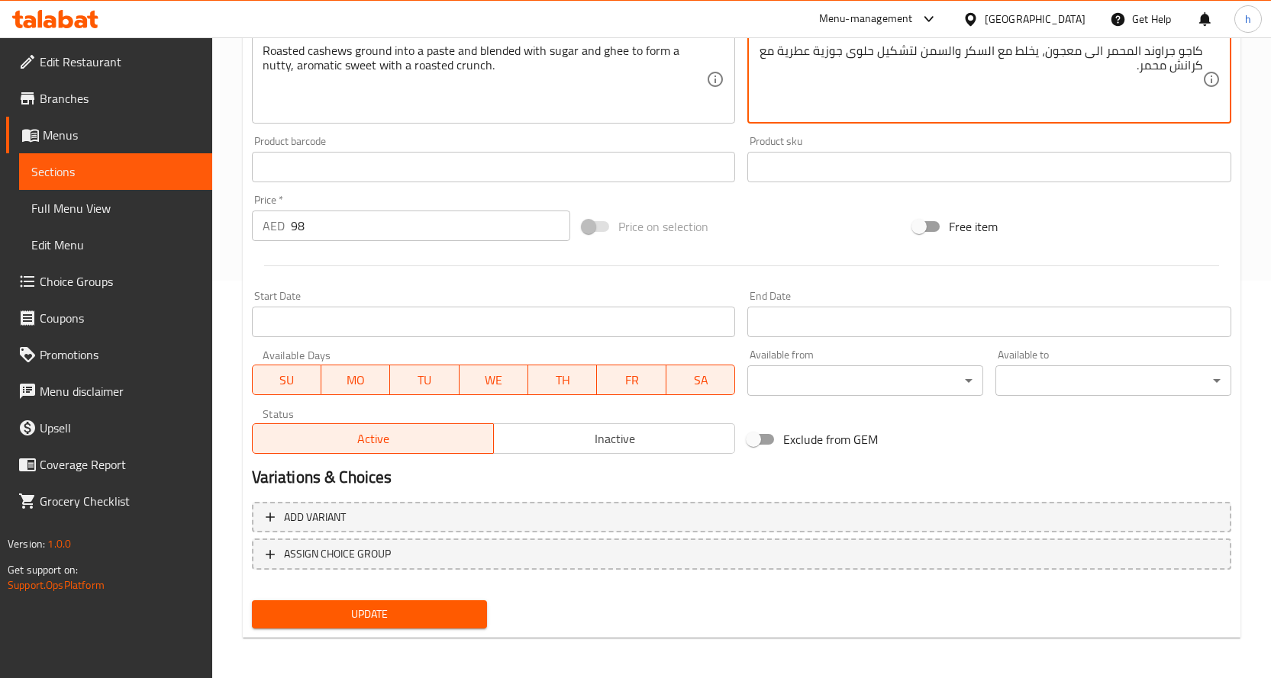
scroll to position [400, 0]
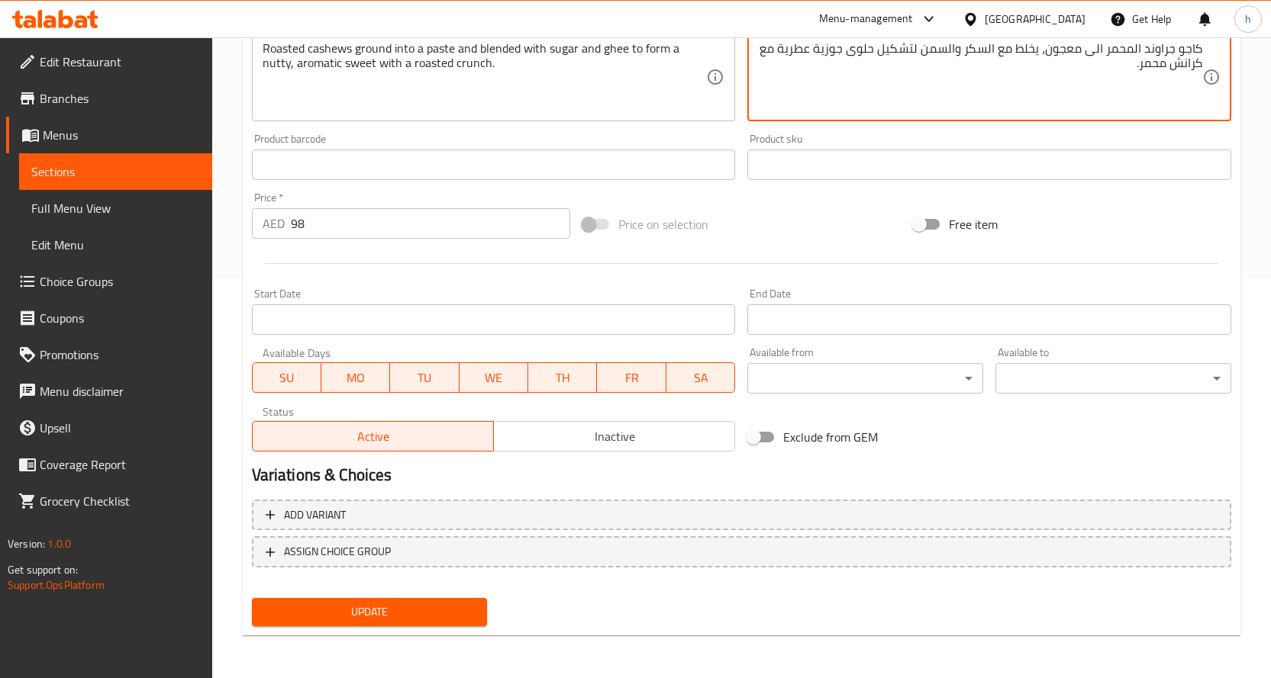
type textarea "كاجو جراوند المحمر الى معجون، يخلط مع السكر والسمن لتشكيل حلوى جوزية عطرية مع ك…"
click at [419, 610] on span "Update" at bounding box center [369, 612] width 211 height 19
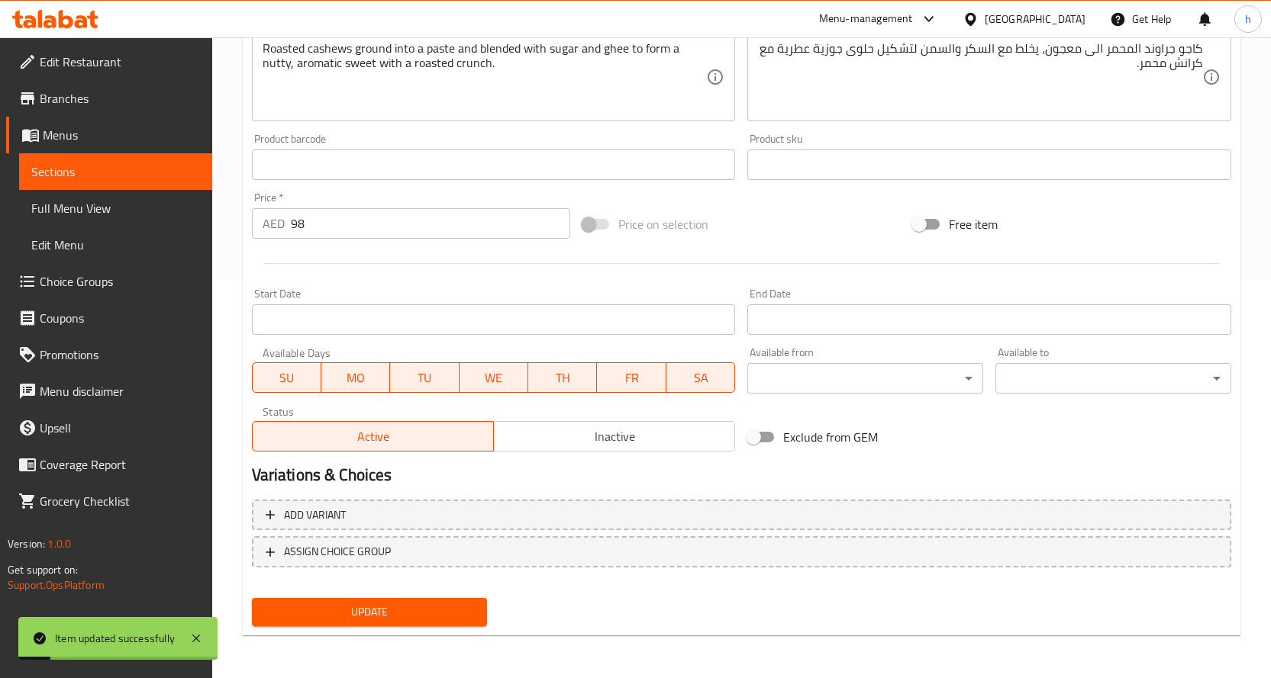
click at [139, 169] on span "Sections" at bounding box center [115, 172] width 169 height 18
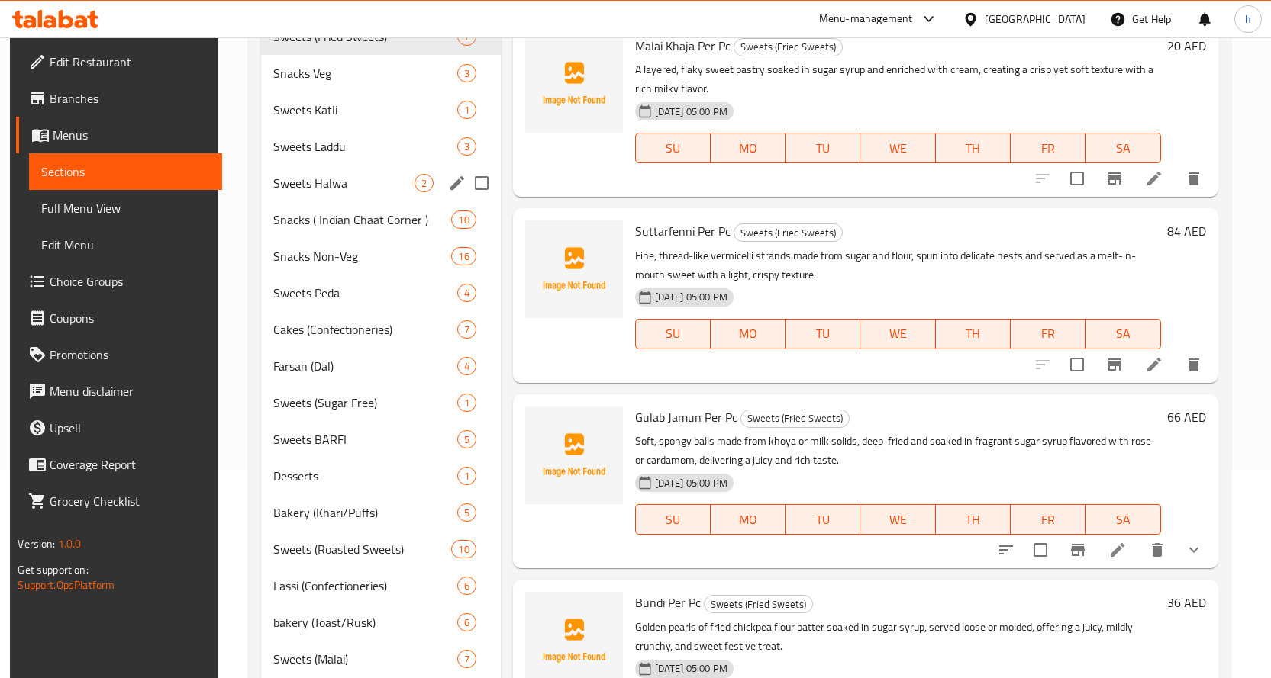
scroll to position [360, 0]
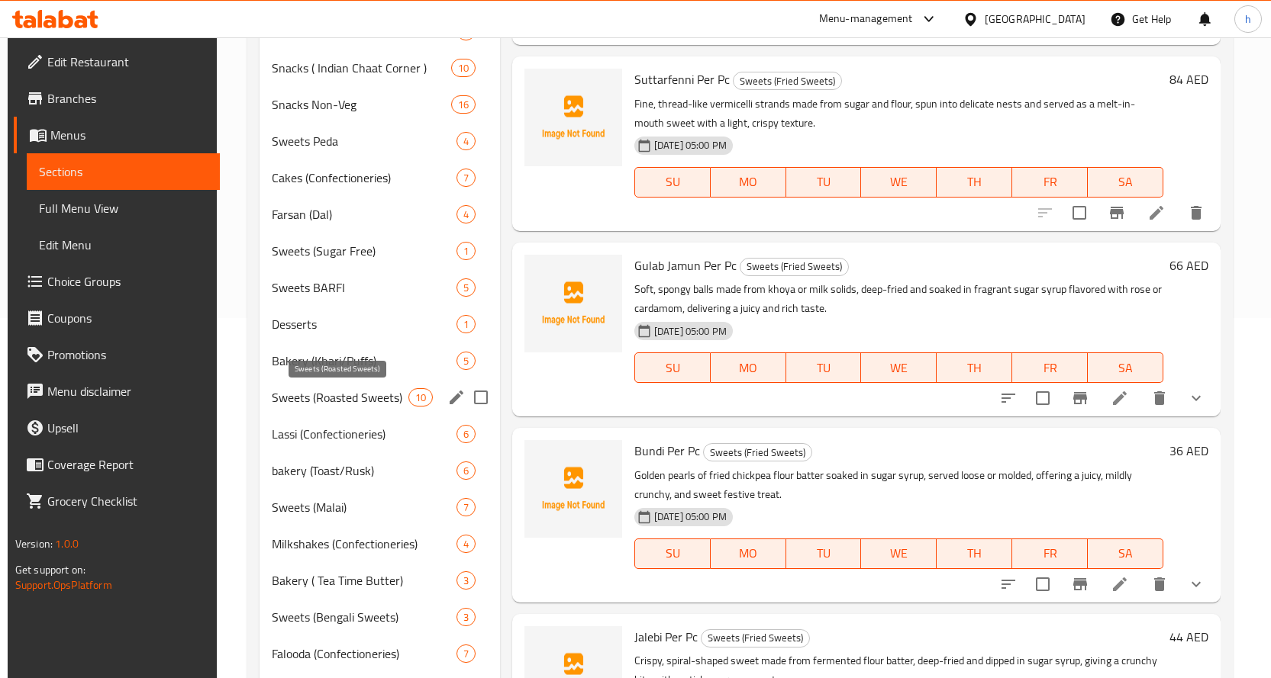
click at [336, 404] on span "Sweets (Roasted Sweets)" at bounding box center [340, 397] width 136 height 18
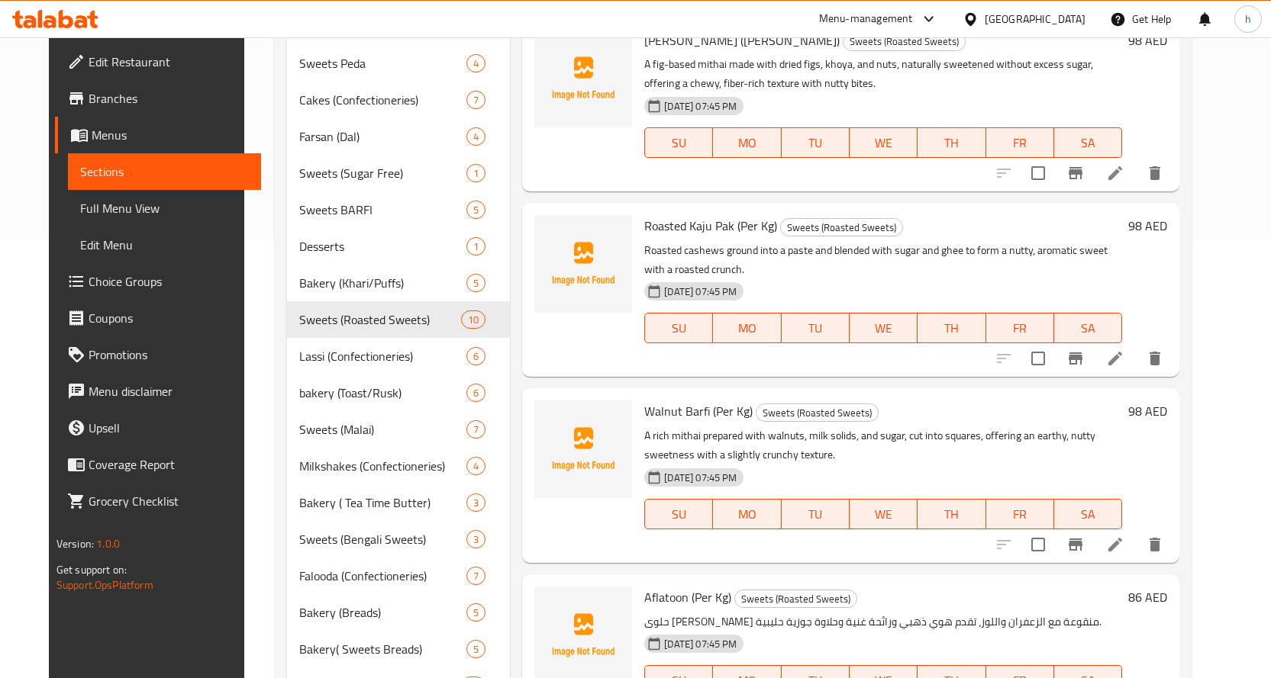
scroll to position [513, 0]
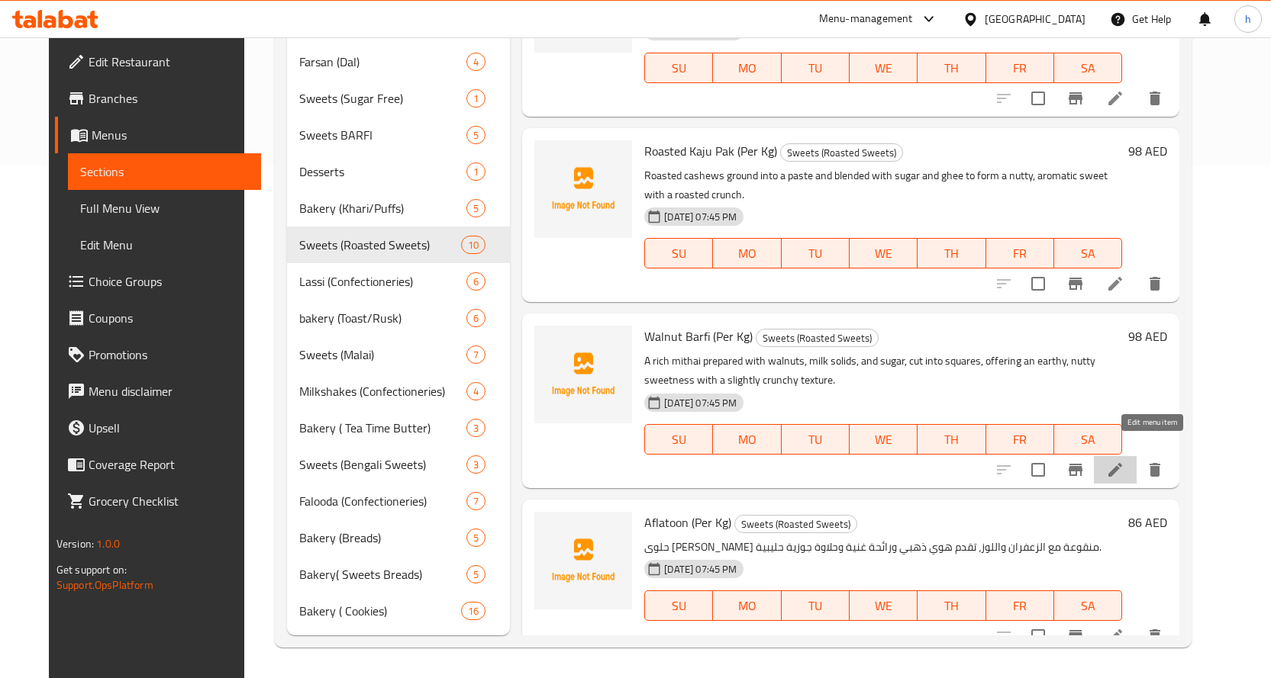
click at [1124, 461] on icon at bounding box center [1115, 470] width 18 height 18
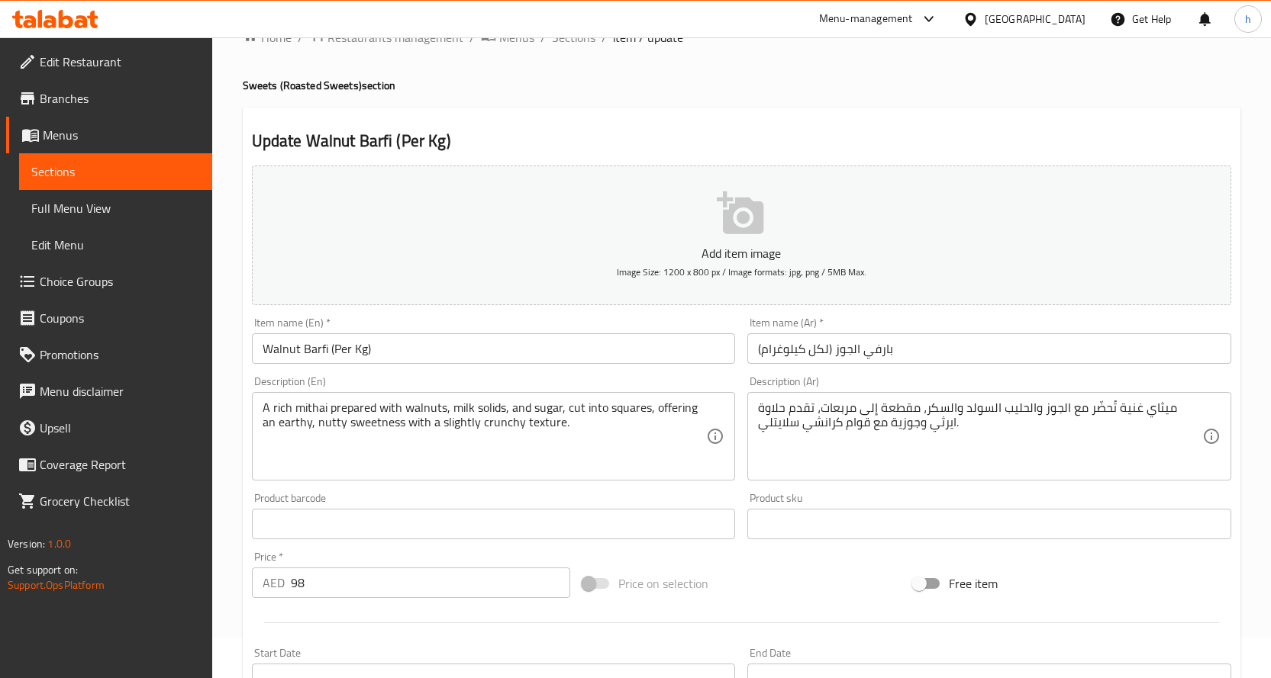
scroll to position [153, 0]
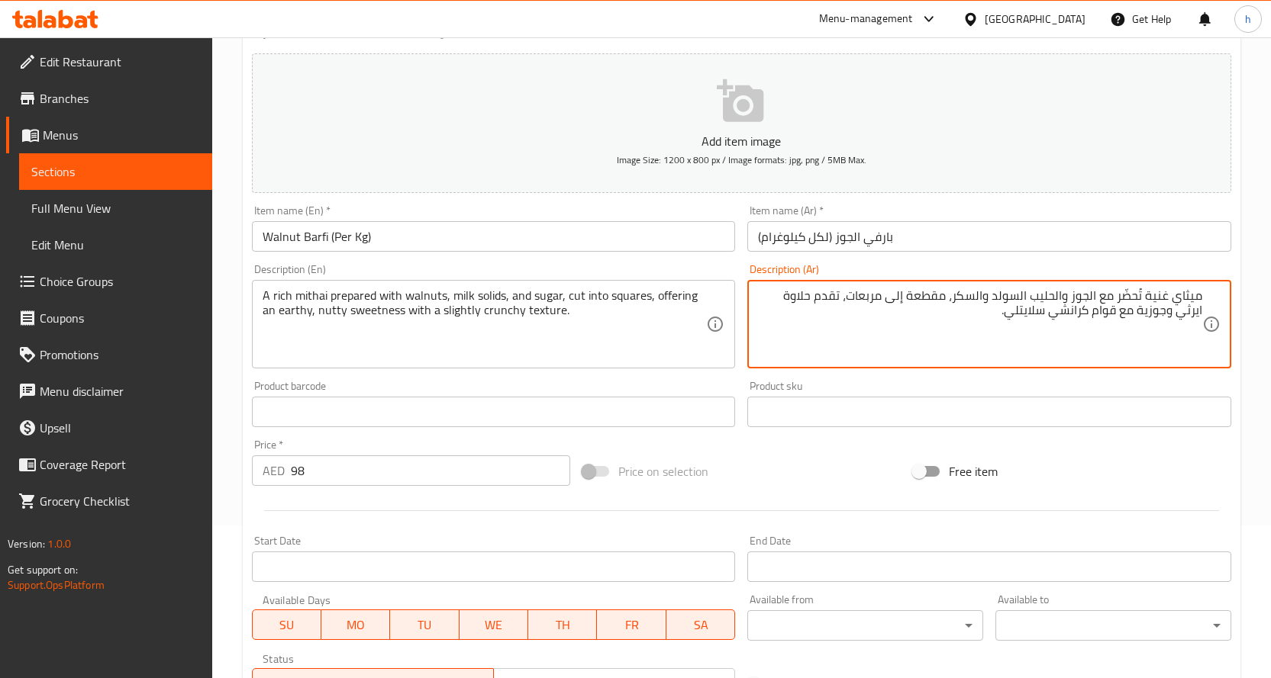
click at [833, 294] on textarea "ميثاي غنية تُحضّر مع الجوز والحليب السولد والسكر، مقطعة إلى مربعات، تقدم حلاوة …" at bounding box center [980, 324] width 444 height 73
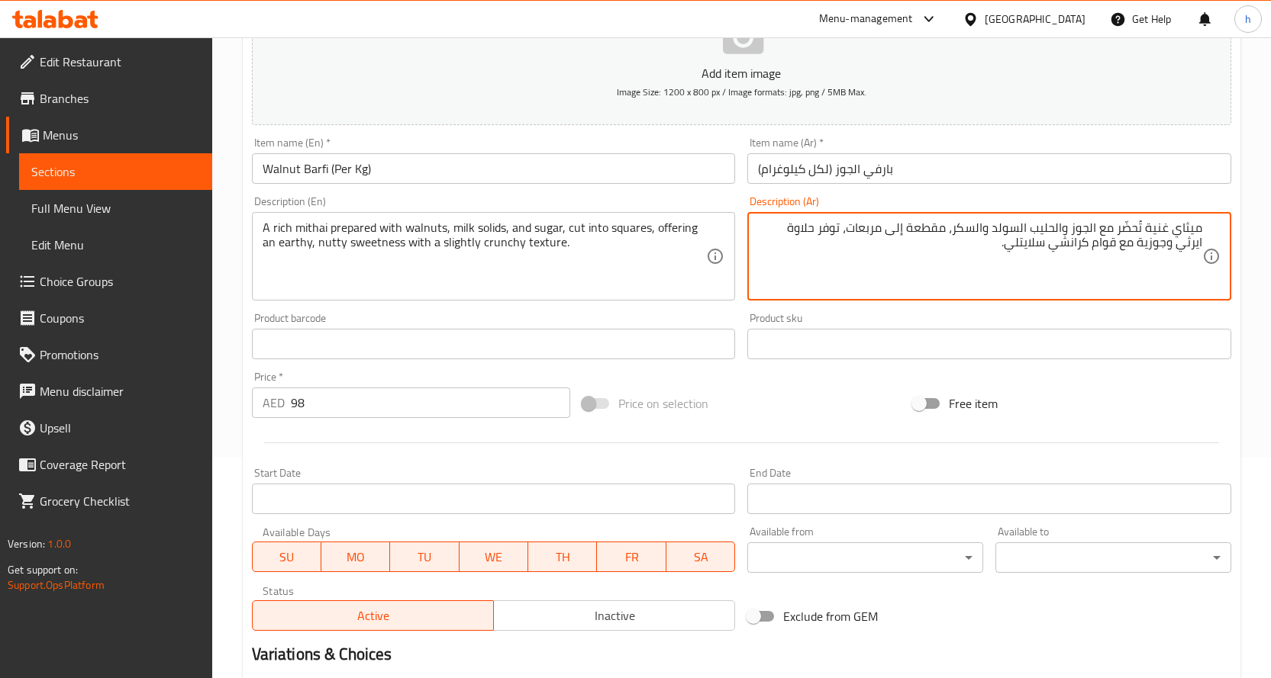
scroll to position [400, 0]
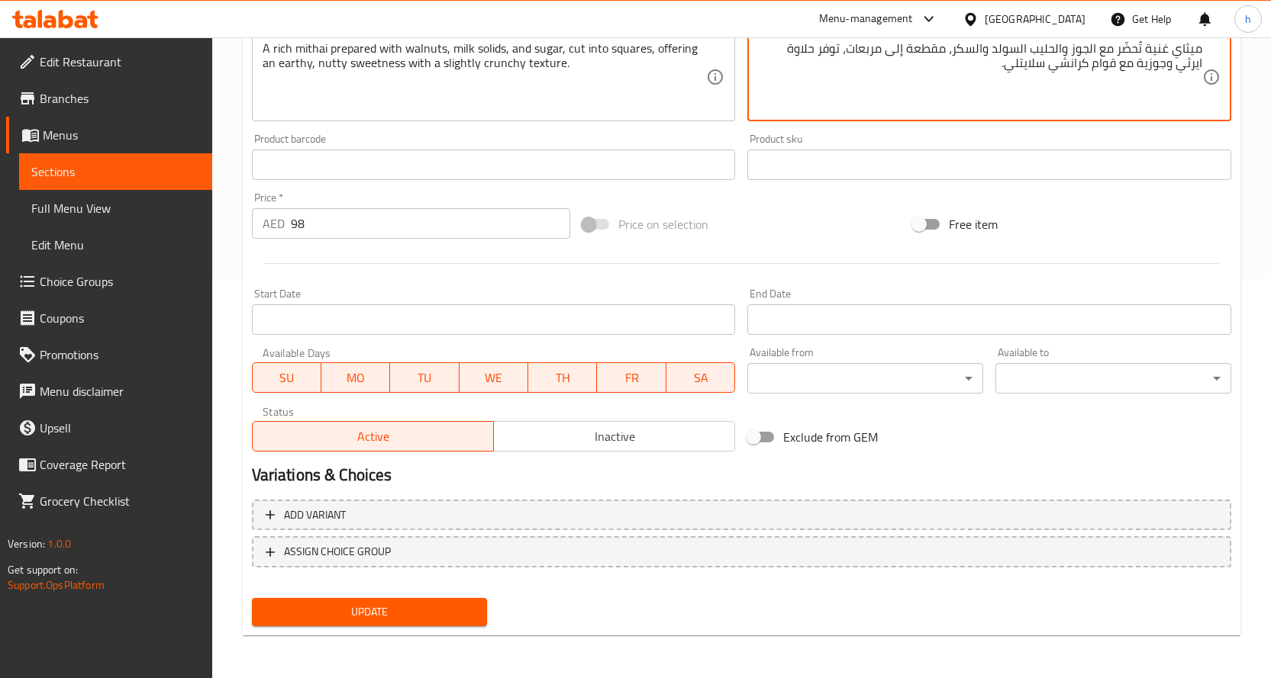
type textarea "ميثاي غنية تُحضّر مع الجوز والحليب السولد والسكر، مقطعة إلى مربعات، توفر حلاوة …"
click at [343, 613] on span "Update" at bounding box center [369, 612] width 211 height 19
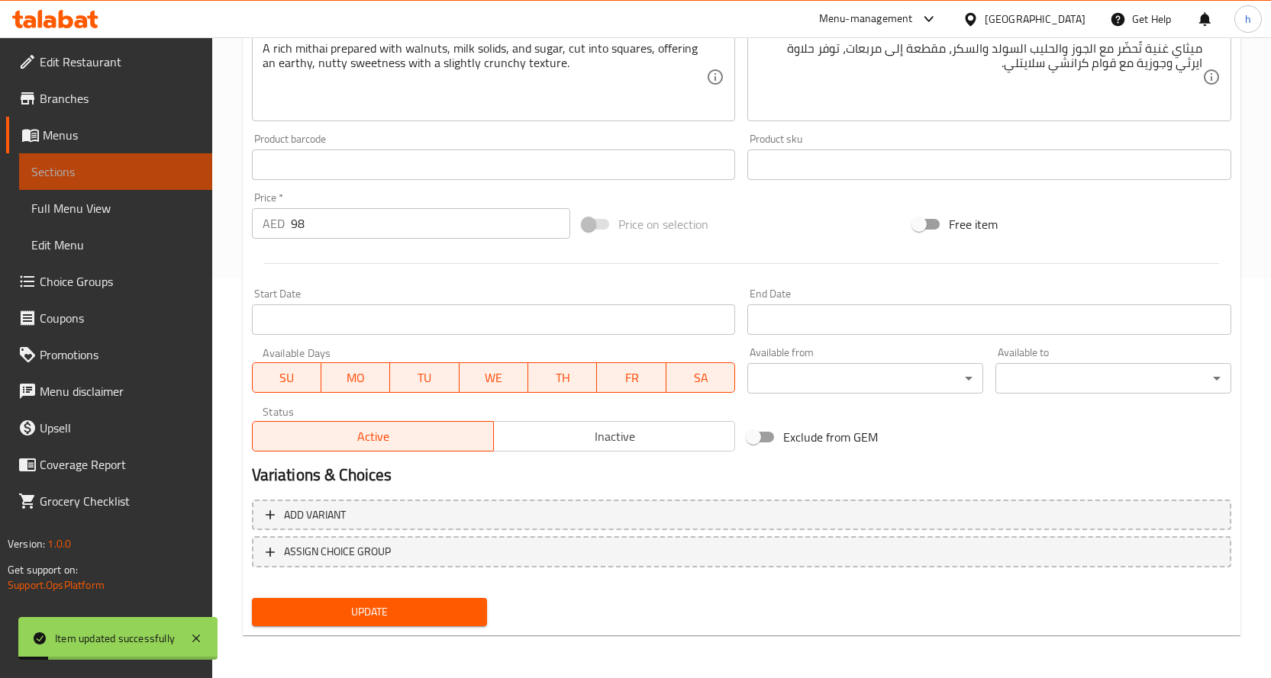
click at [72, 172] on span "Sections" at bounding box center [115, 172] width 169 height 18
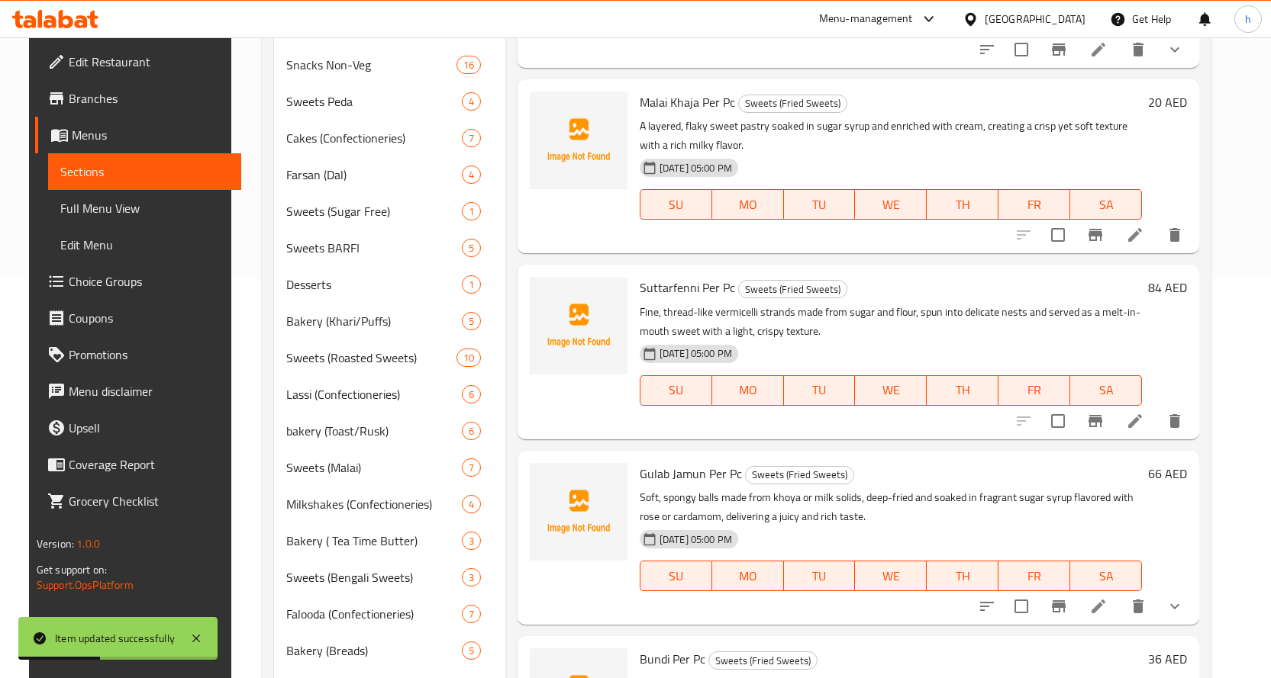
scroll to position [361, 0]
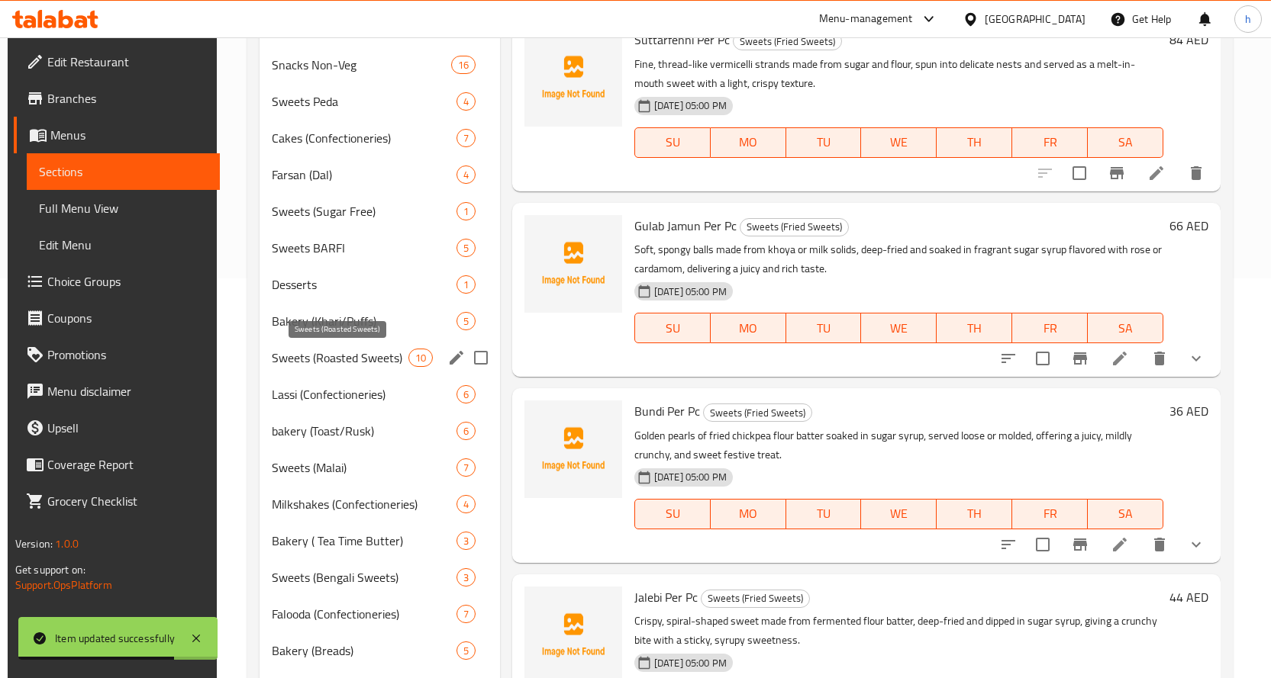
click at [293, 359] on span "Sweets (Roasted Sweets)" at bounding box center [340, 358] width 136 height 18
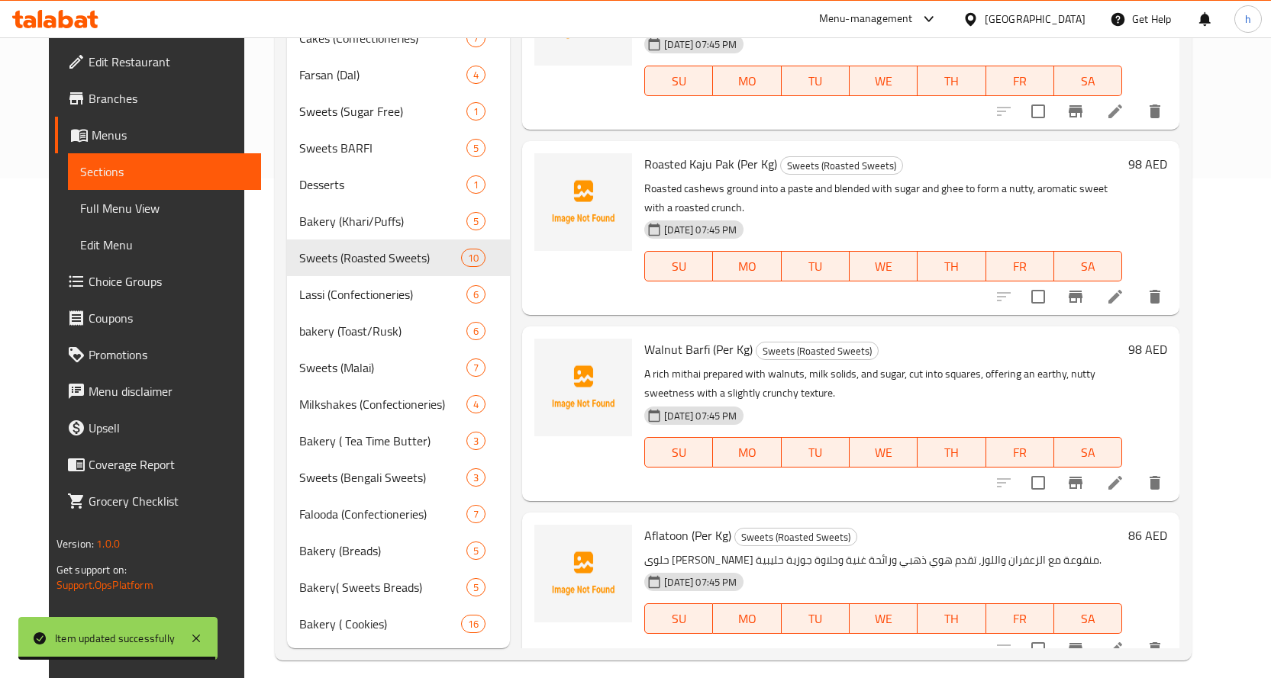
scroll to position [513, 0]
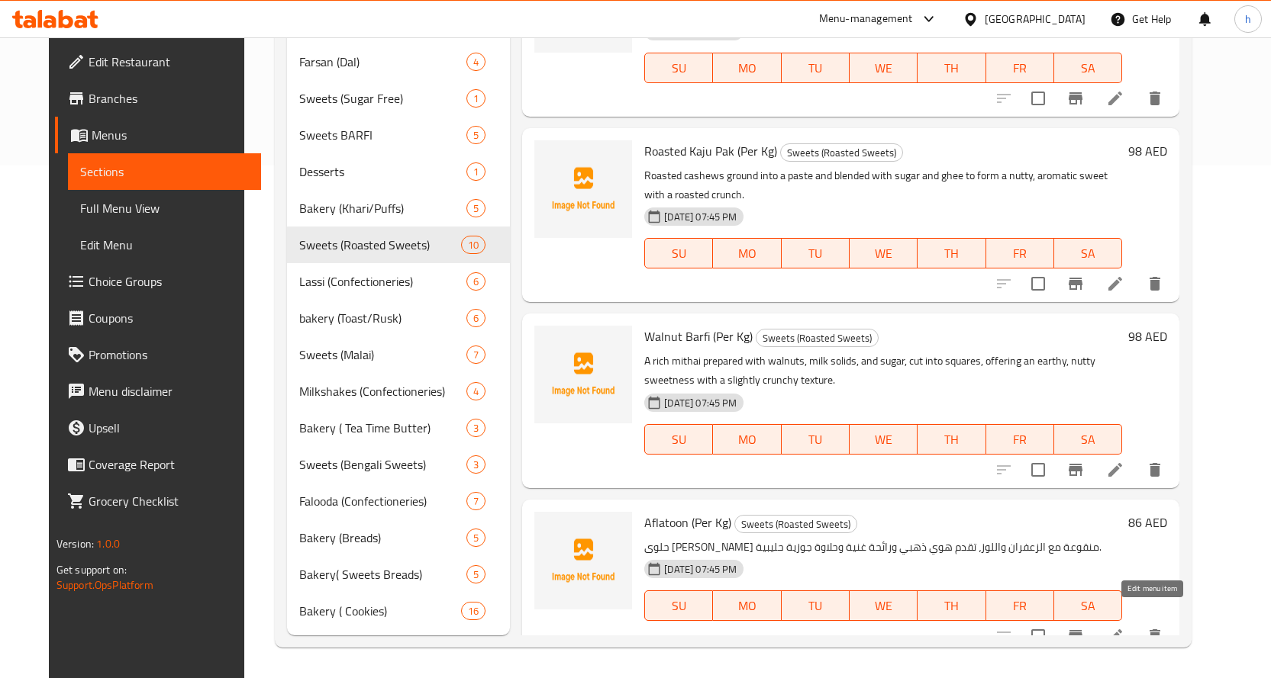
click at [1124, 627] on icon at bounding box center [1115, 636] width 18 height 18
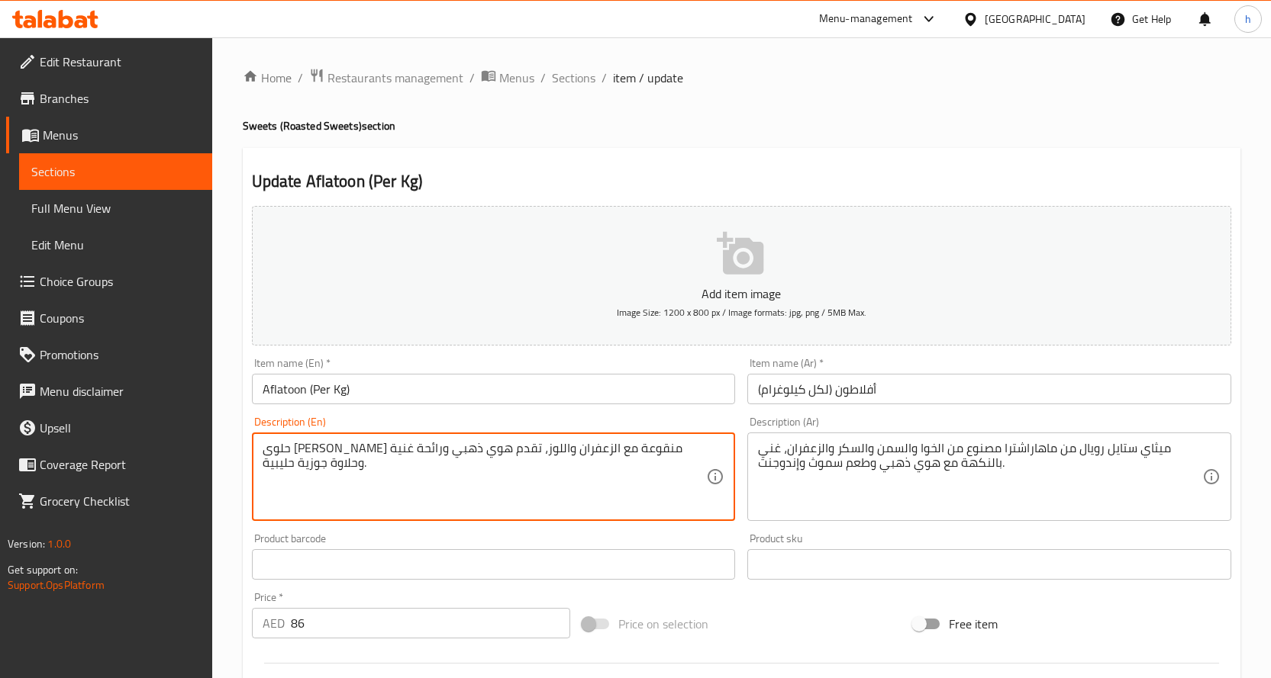
click at [423, 452] on textarea "حلوى مالاي كريمي منقوعة مع الزعفران واللوز، تقدم هوي ذهبي ورائحة غنية وحلاوة جو…" at bounding box center [485, 477] width 444 height 73
paste textarea "A royal-style mithai from Maharashtra made with khoya, ghee, sugar, and saffron…"
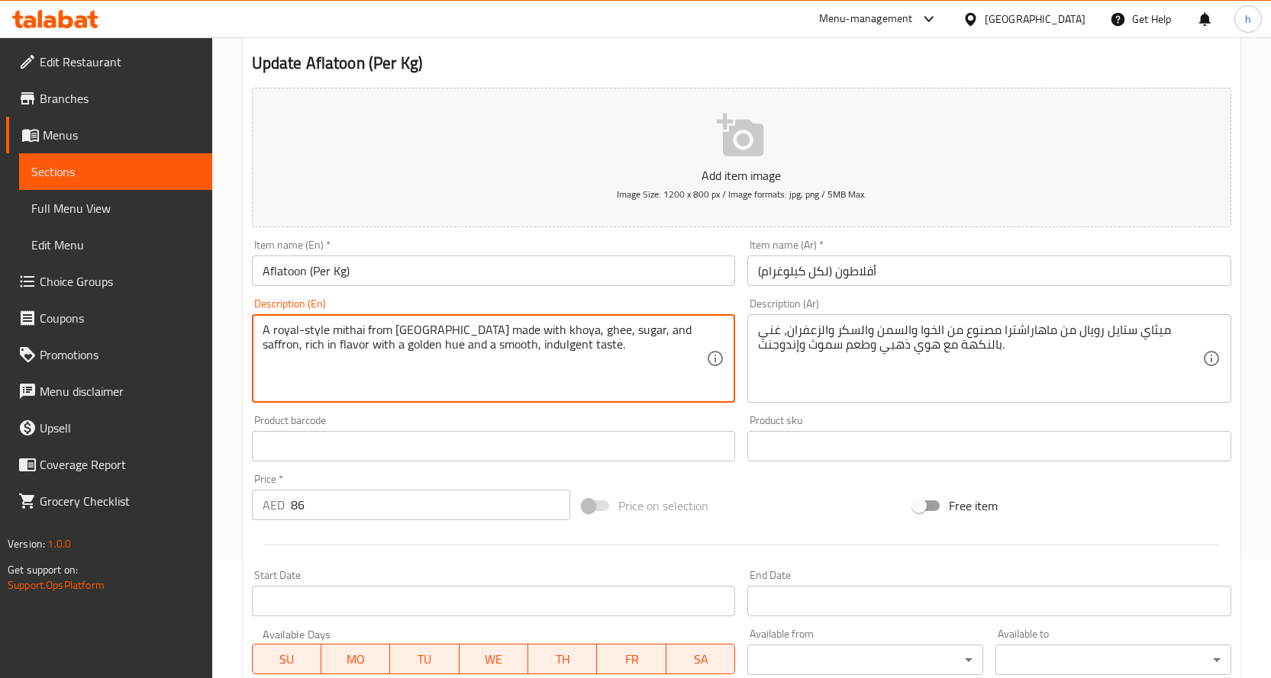
scroll to position [153, 0]
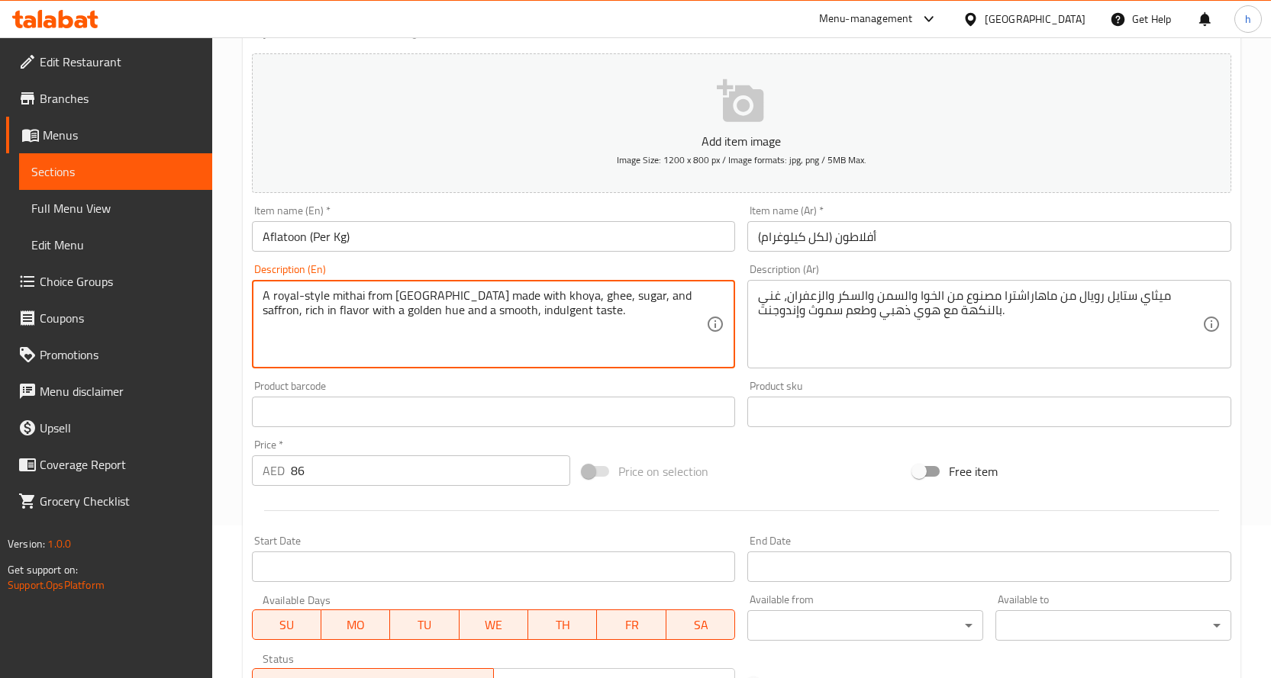
click at [482, 308] on textarea "A royal-style mithai from Maharashtra made with khoya, ghee, sugar, and saffron…" at bounding box center [485, 324] width 444 height 73
type textarea "A royal-style mithai from Maharashtra made with khoya, ghee, sugar, and saffron…"
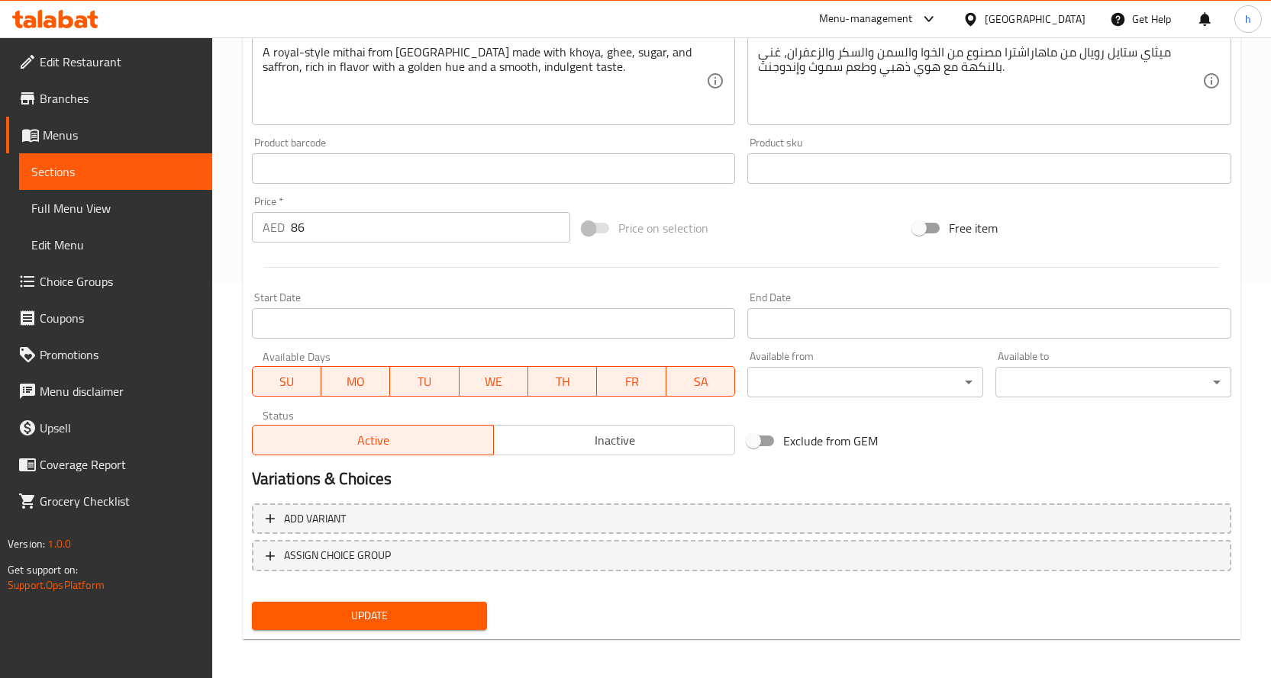
scroll to position [400, 0]
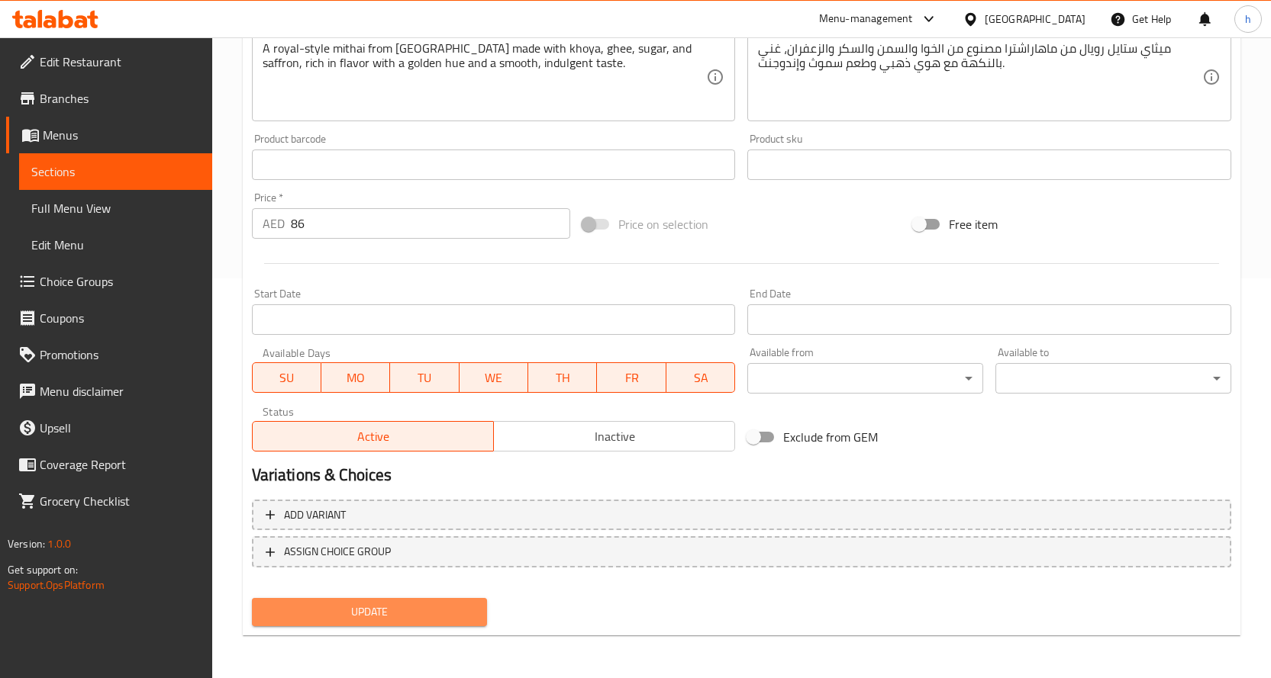
click at [346, 608] on span "Update" at bounding box center [369, 612] width 211 height 19
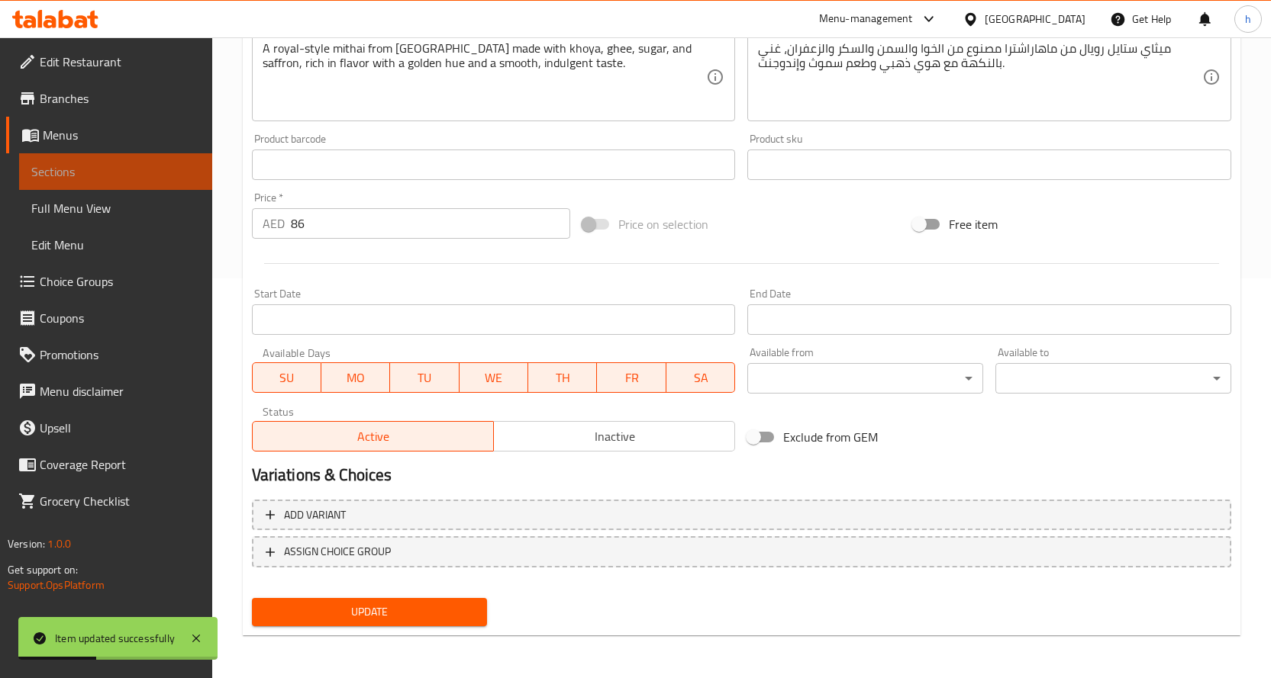
click at [134, 167] on span "Sections" at bounding box center [115, 172] width 169 height 18
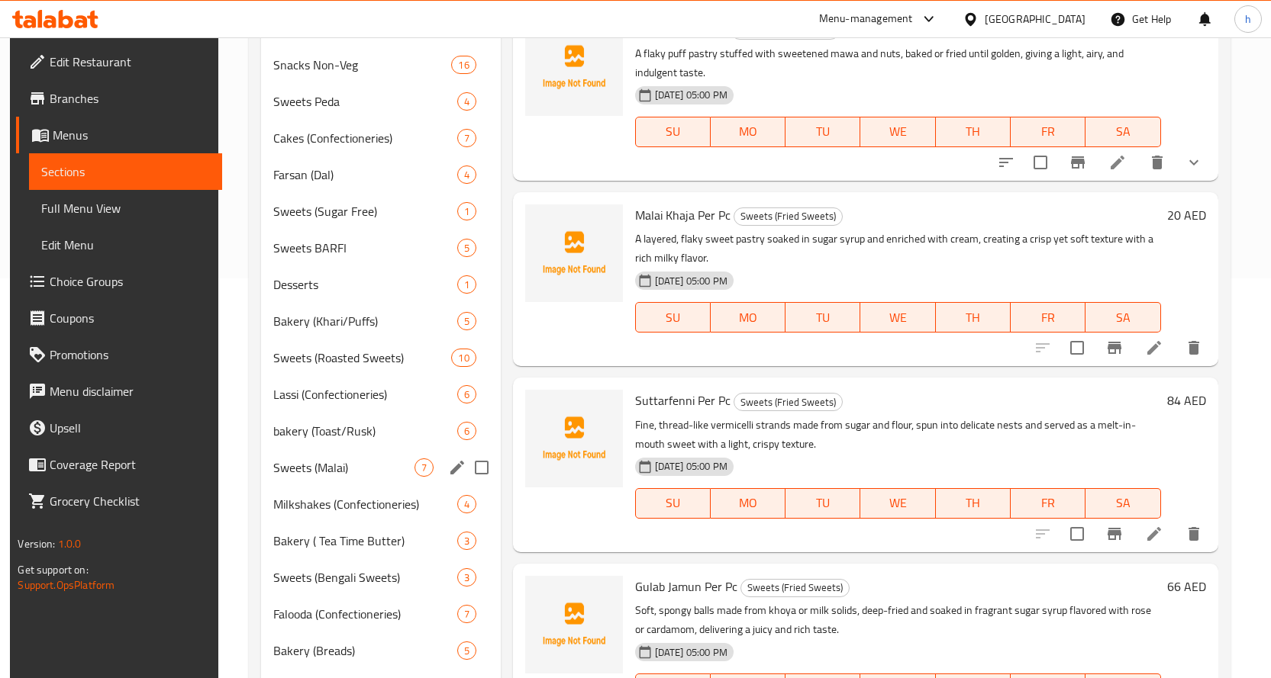
click at [304, 480] on div "Sweets (Malai) 7" at bounding box center [380, 468] width 239 height 37
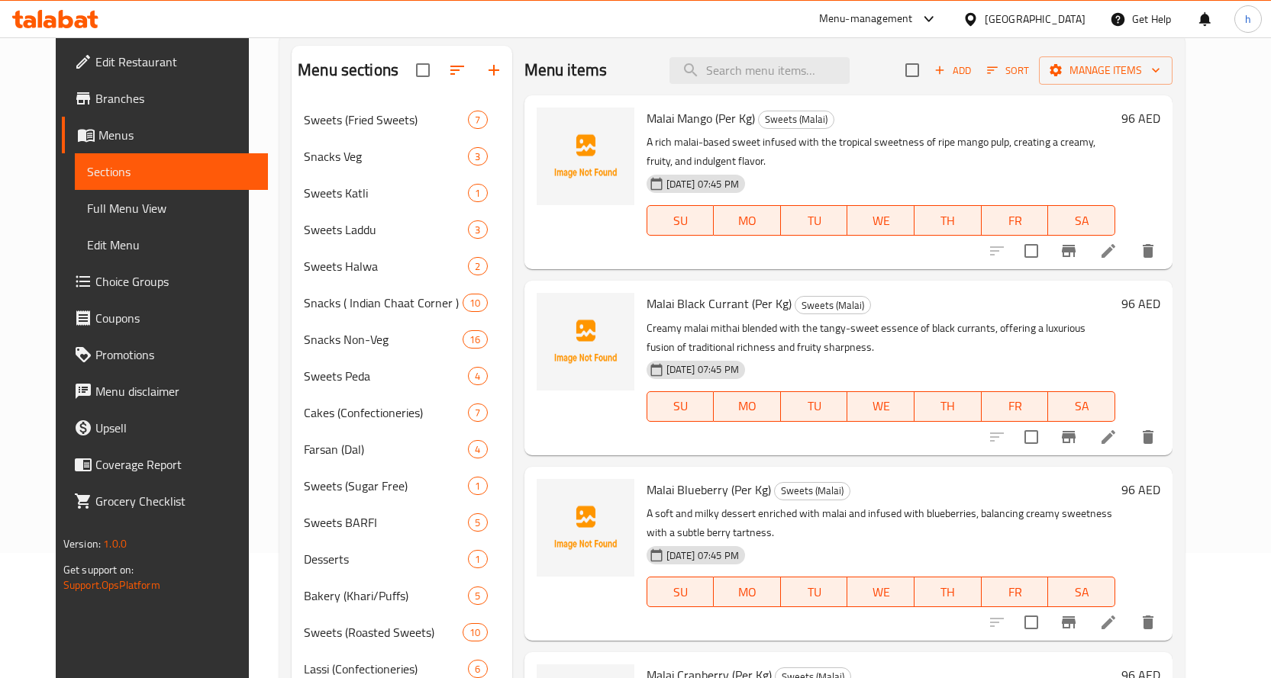
scroll to position [95, 0]
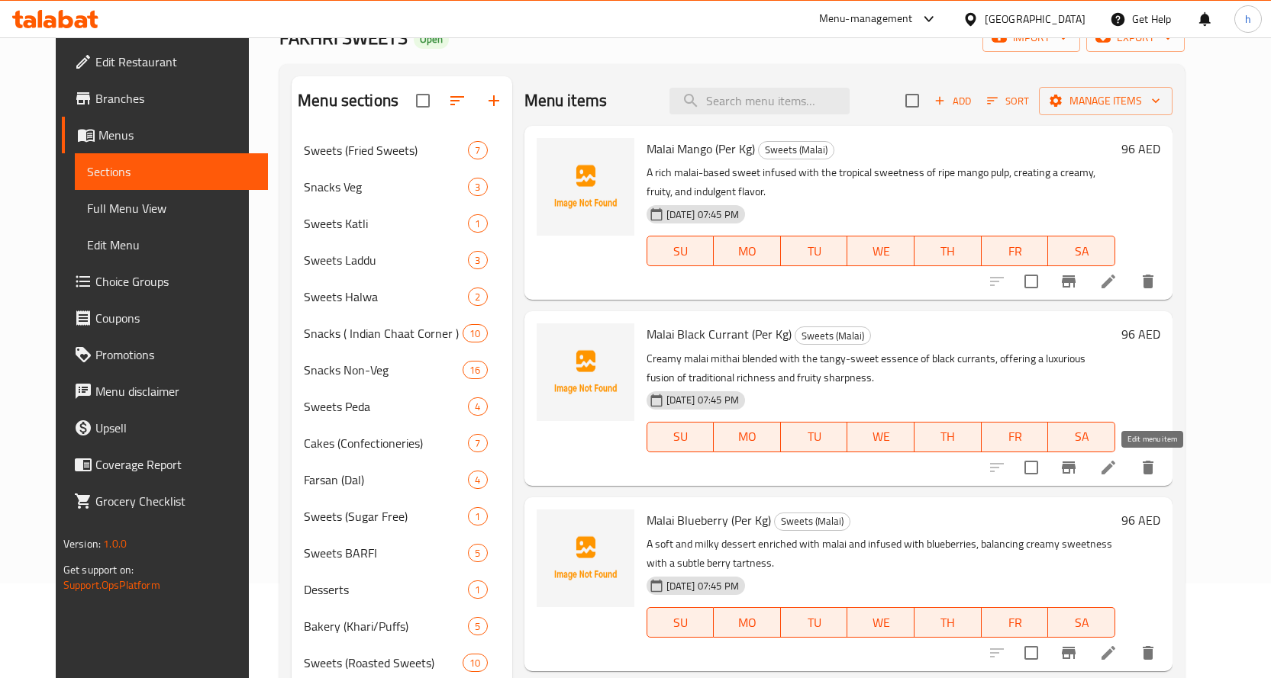
click at [1115, 470] on icon at bounding box center [1108, 468] width 14 height 14
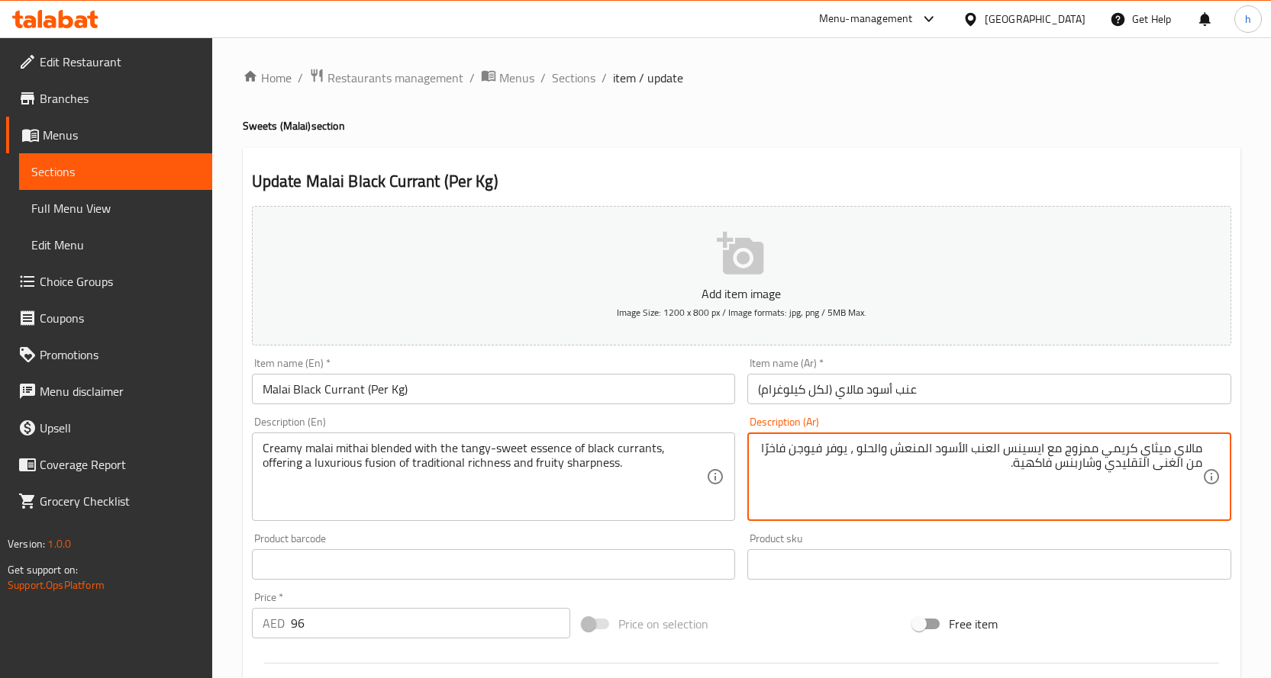
click at [1092, 450] on textarea "مالاي ميثاي كريمي ممزوج مع ايسينس العنب الأسود المنعش والحلو ، يوفر فيوجن فاخرً…" at bounding box center [980, 477] width 444 height 73
type textarea "مالاي ميثاي كريمي مخلوط مع ايسينس العنب الأسود المنعش والحلو ، يوفر فيوجن فاخرً…"
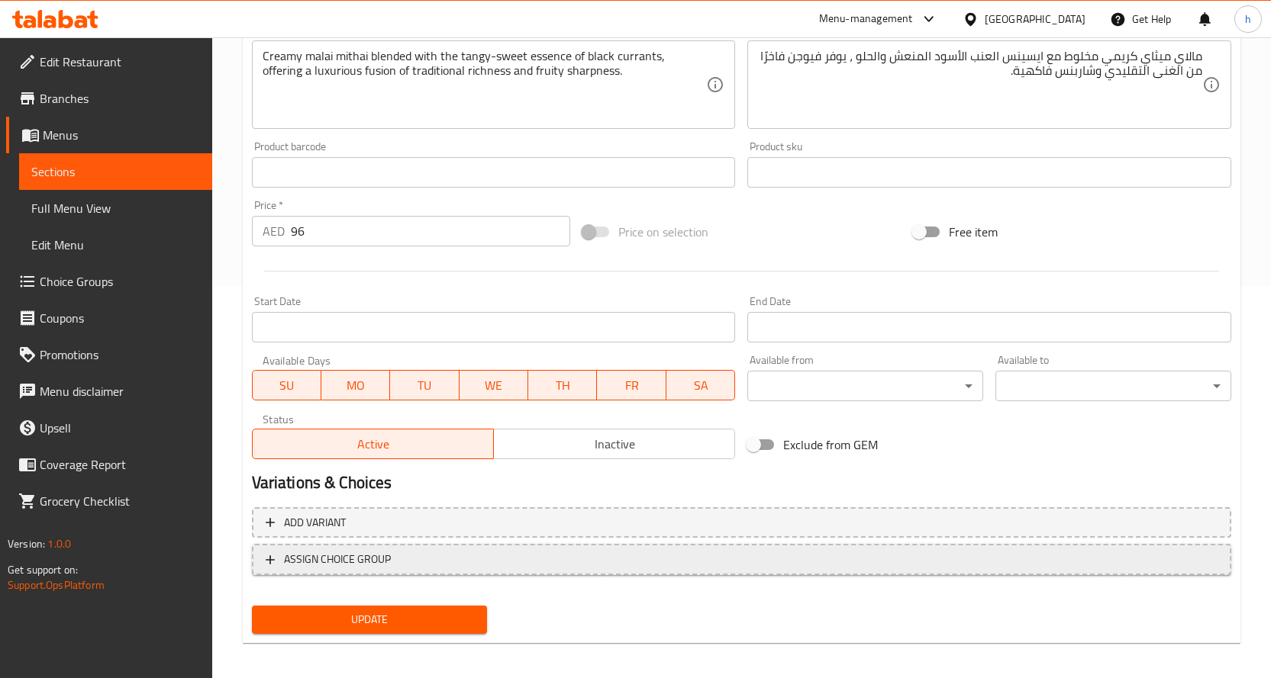
scroll to position [400, 0]
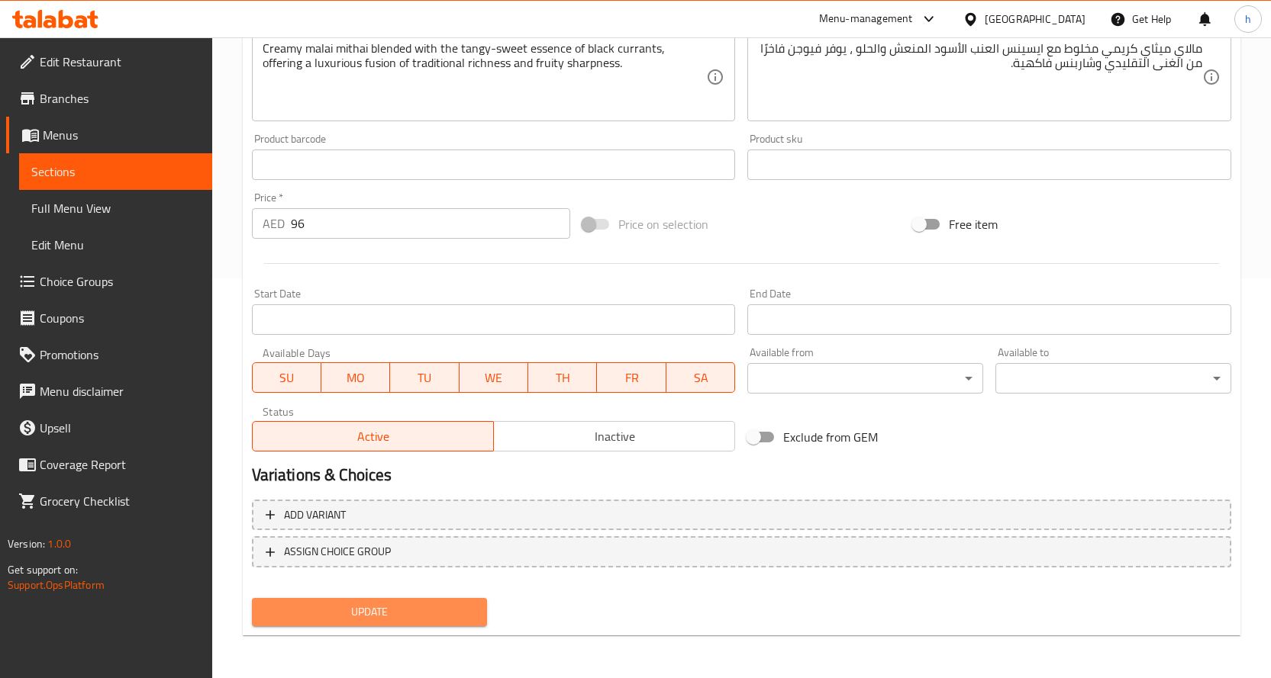
click at [340, 617] on span "Update" at bounding box center [369, 612] width 211 height 19
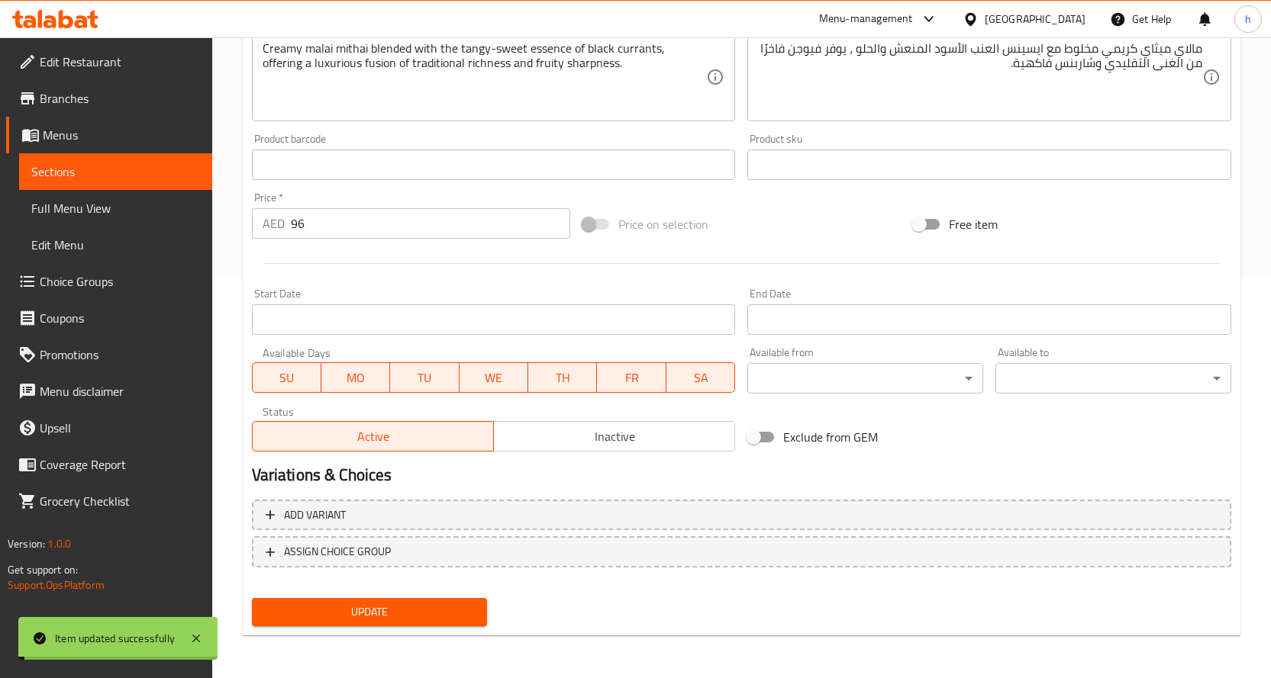
click at [114, 182] on link "Sections" at bounding box center [115, 171] width 193 height 37
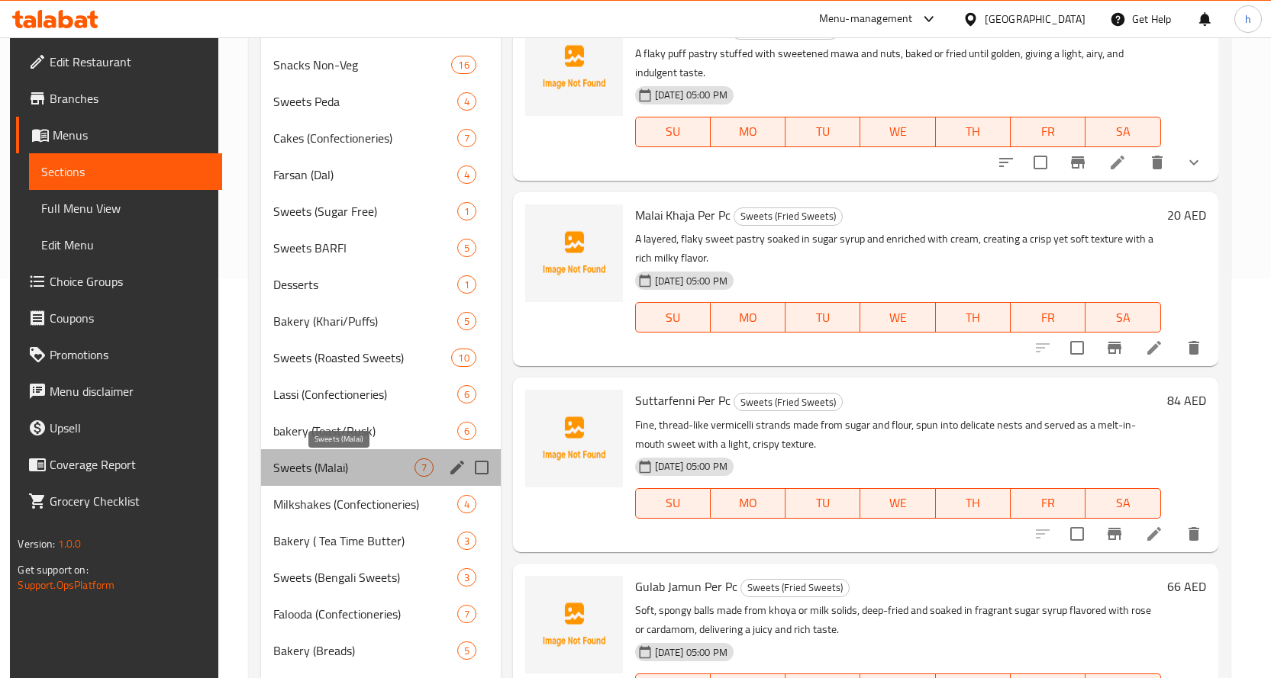
click at [295, 470] on span "Sweets (Malai)" at bounding box center [343, 468] width 140 height 18
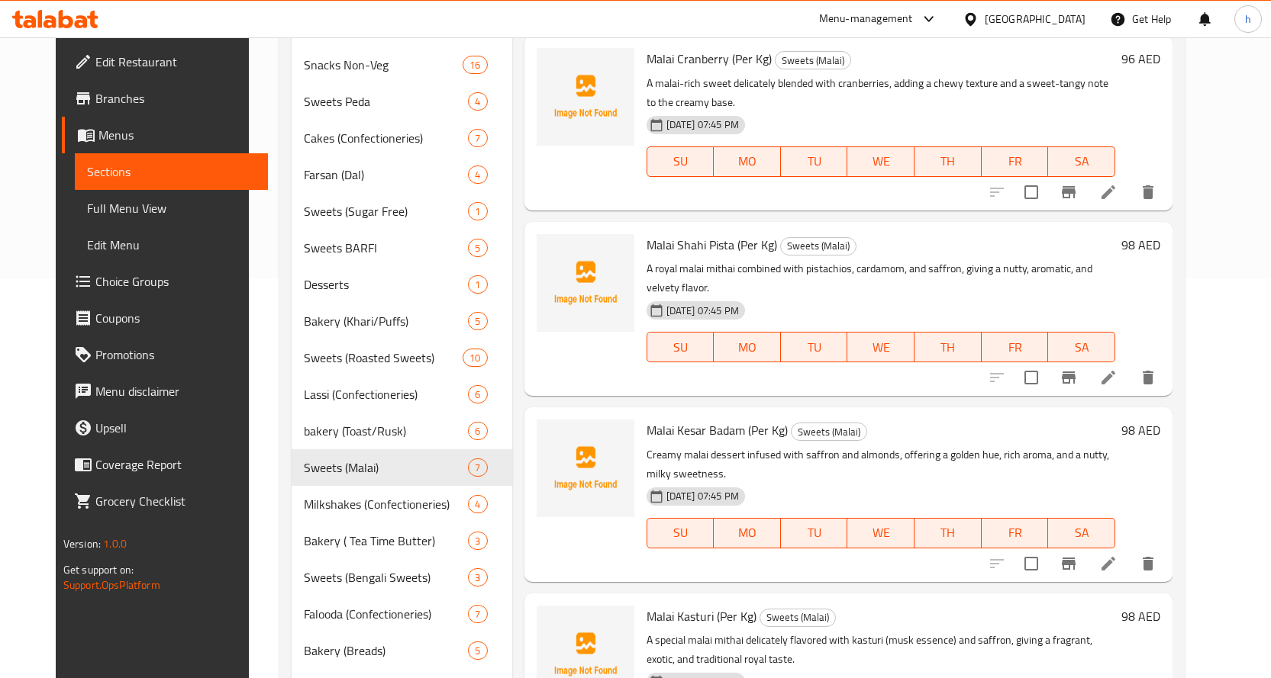
scroll to position [189, 0]
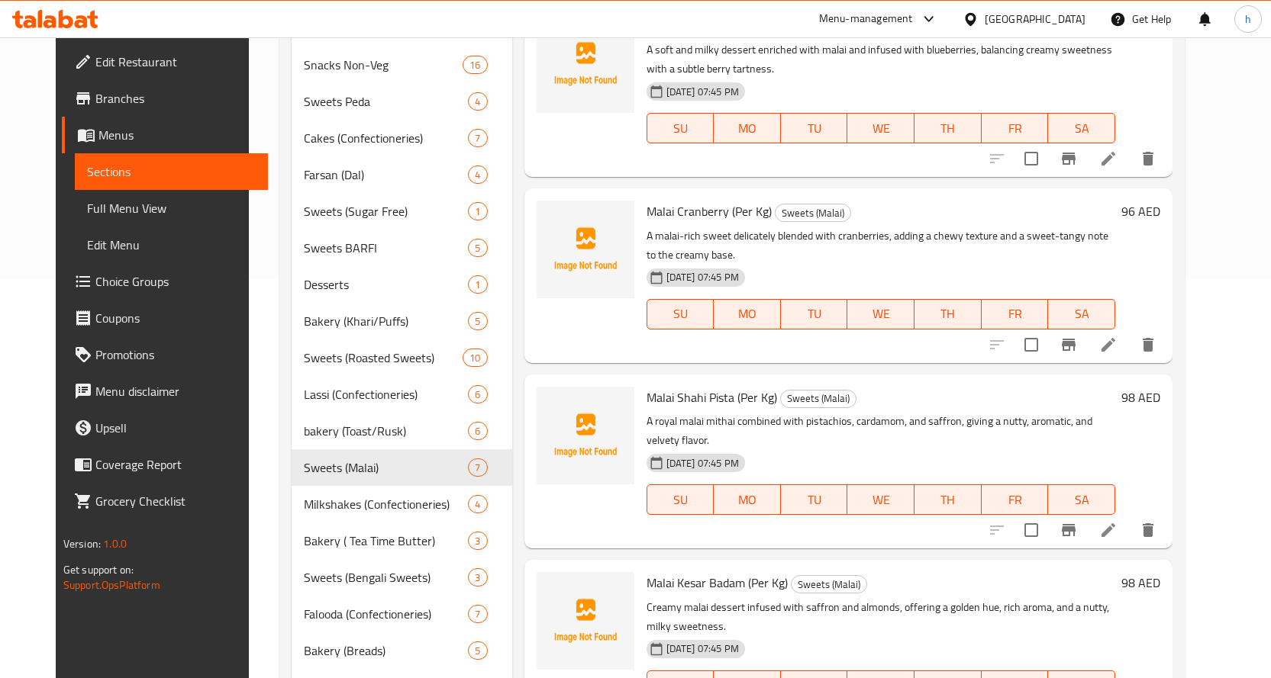
click at [1129, 343] on li at bounding box center [1108, 344] width 43 height 27
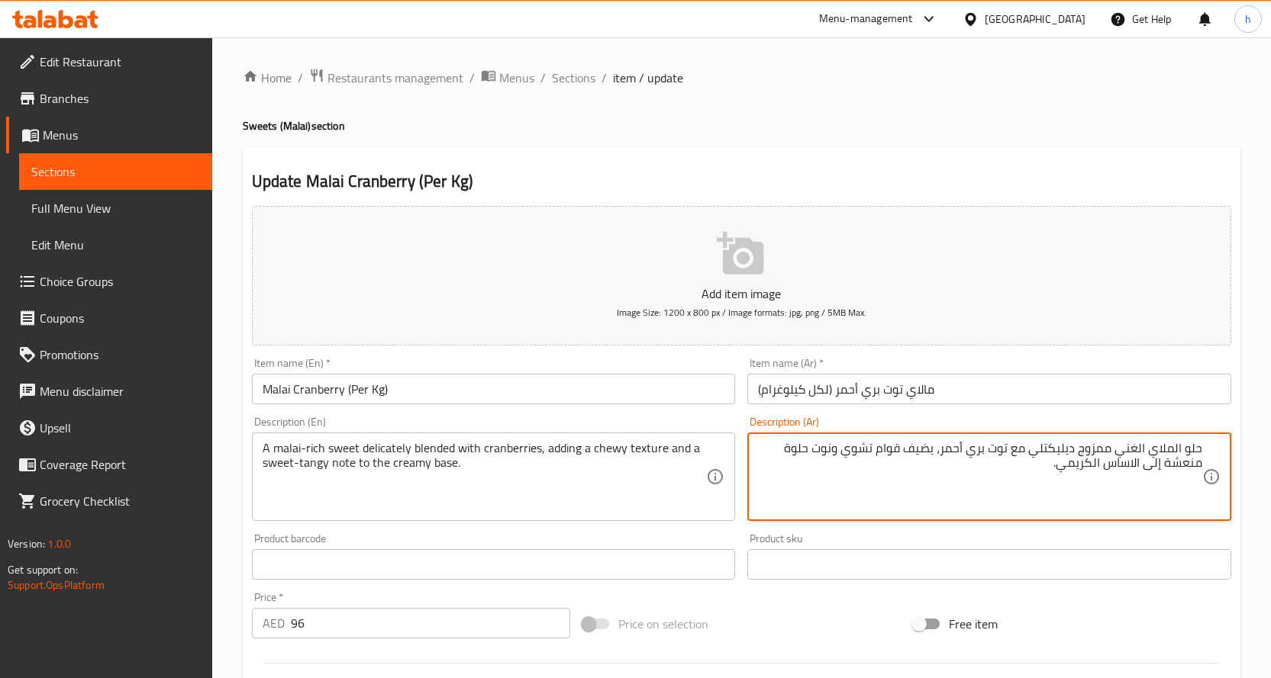
click at [1097, 451] on textarea "حلو الملاي الغني ممزوج ديليكتلي مع توت بري أحمر، يضيف قوام تشوي ونوت حلوة منعشة…" at bounding box center [980, 477] width 444 height 73
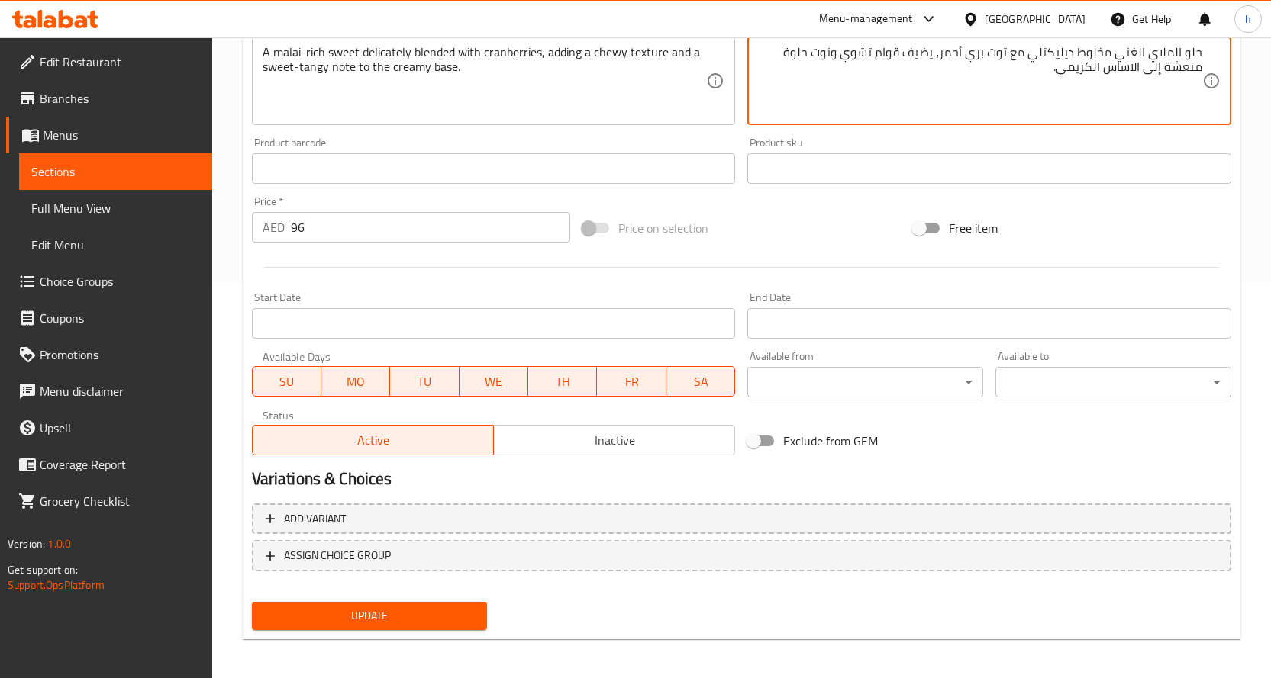
scroll to position [400, 0]
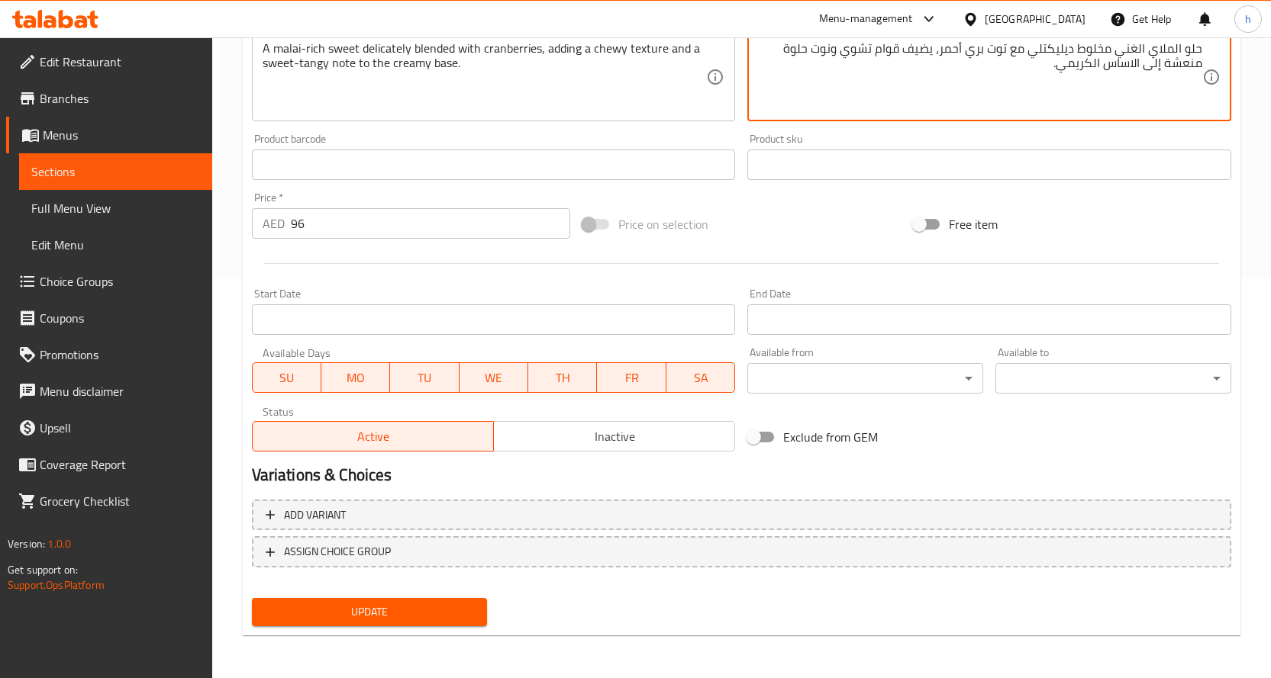
type textarea "حلو الملاي الغني مخلوط ديليكتلي مع توت بري أحمر، يضيف قوام تشوي ونوت حلوة منعشة…"
click at [406, 614] on span "Update" at bounding box center [369, 612] width 211 height 19
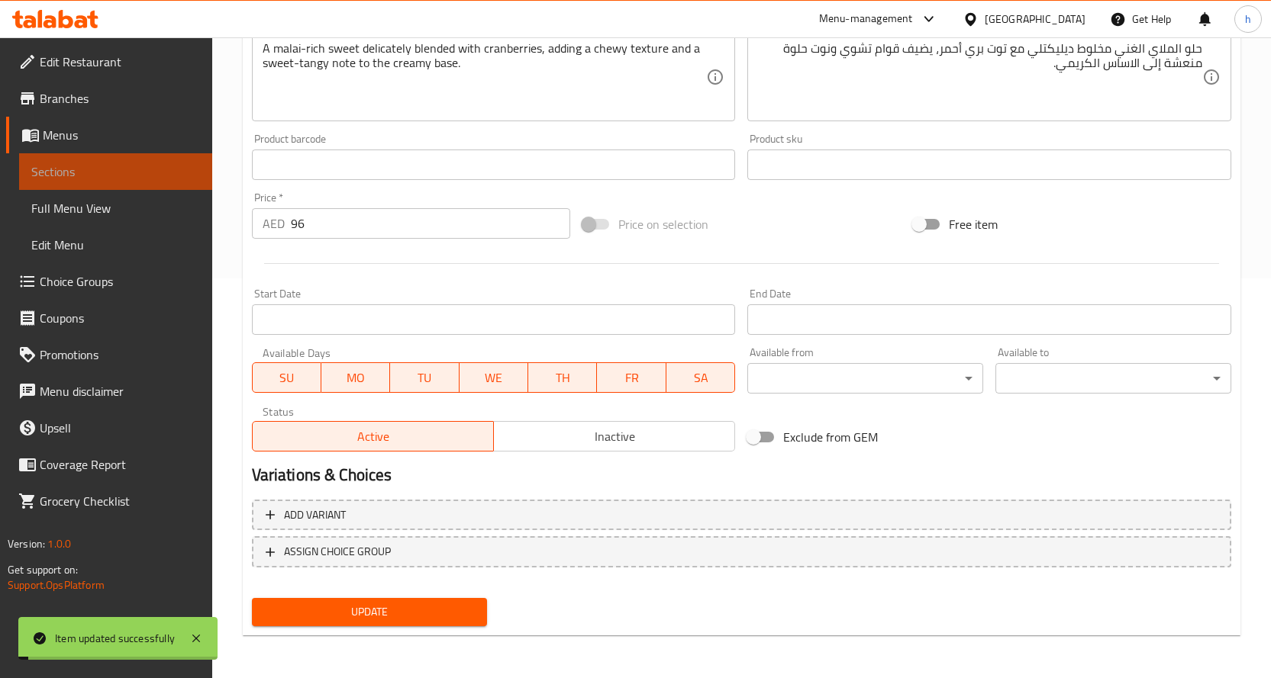
click at [114, 177] on span "Sections" at bounding box center [115, 172] width 169 height 18
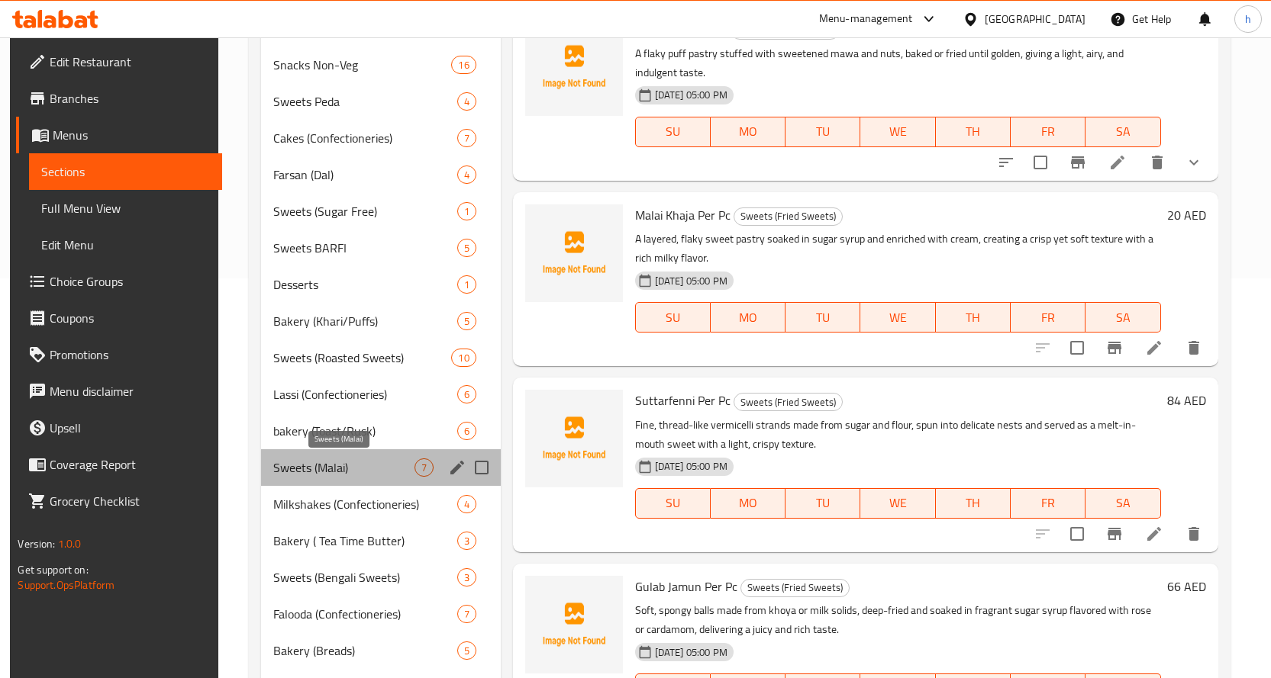
click at [301, 467] on span "Sweets (Malai)" at bounding box center [343, 468] width 140 height 18
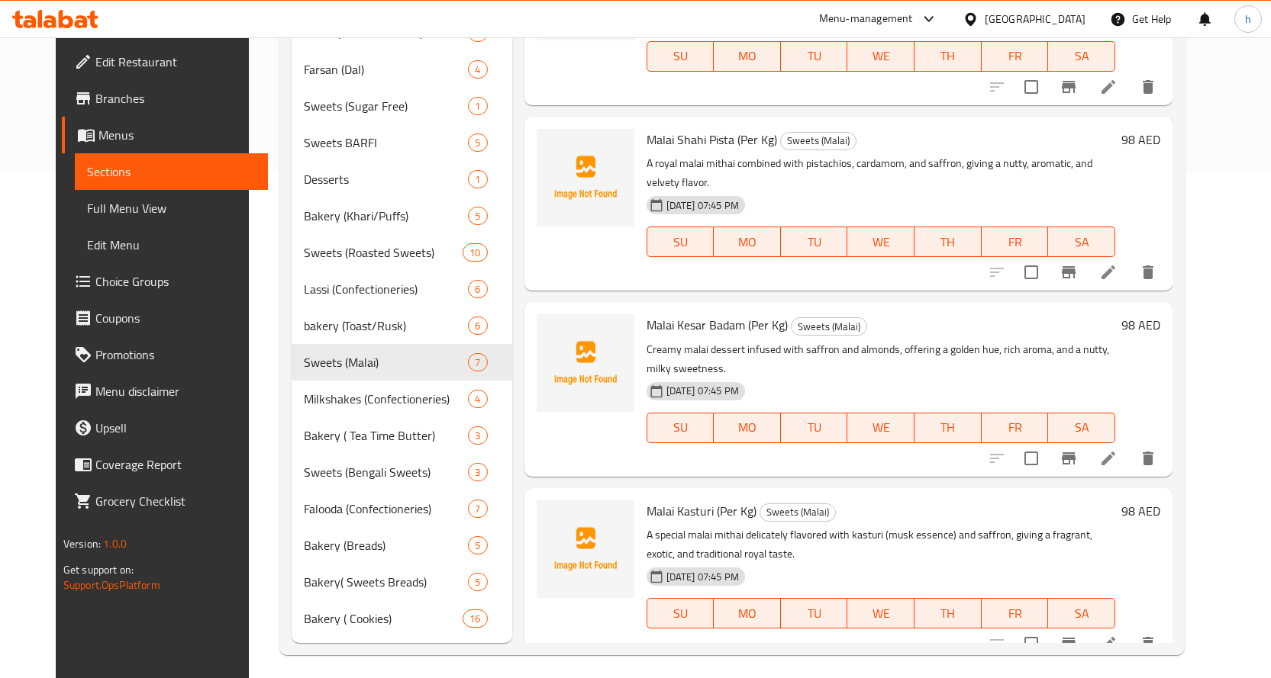
scroll to position [513, 0]
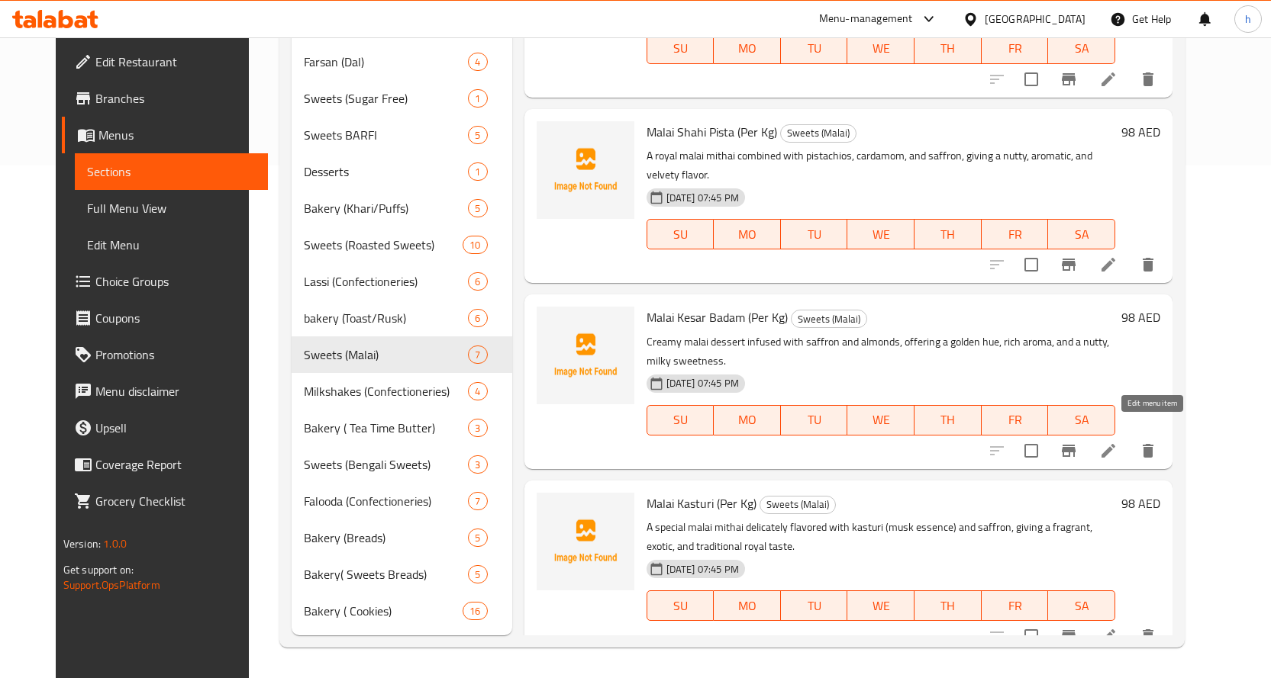
click at [1117, 442] on icon at bounding box center [1108, 451] width 18 height 18
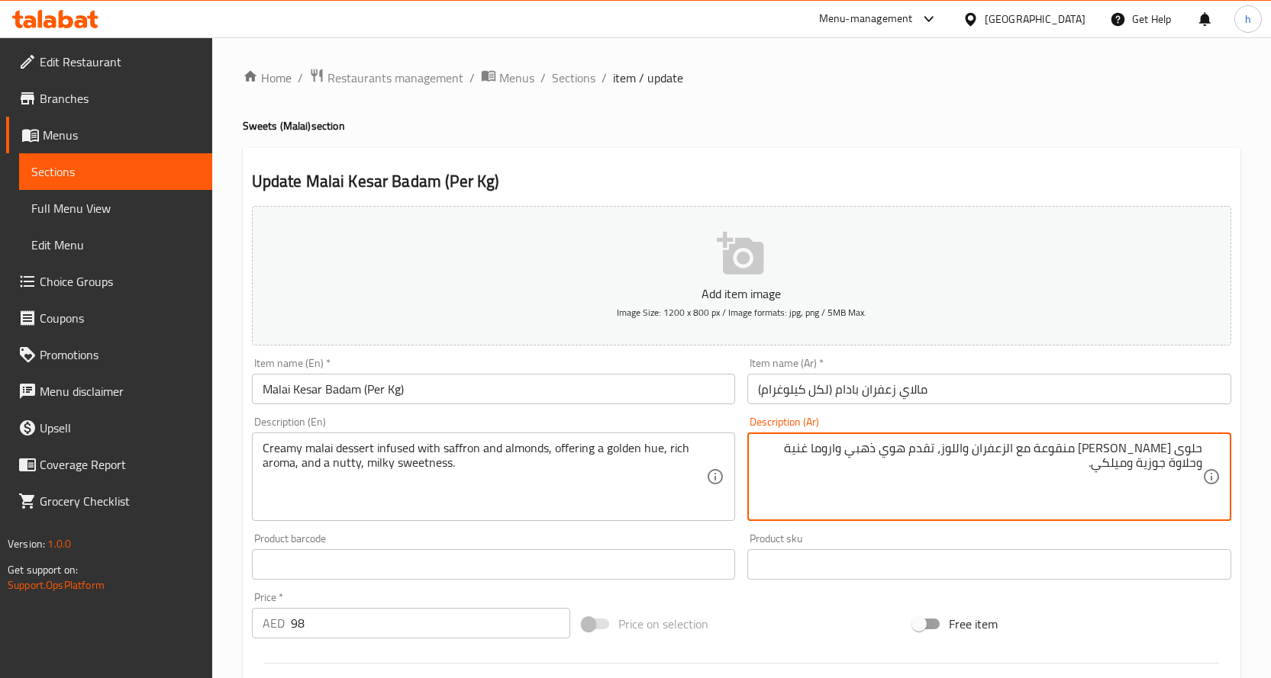
click at [948, 450] on textarea "حلوى مالاي كريمي منقوعة مع الزعفران واللوز، تقدم هوي ذهبي واروما غنية وحلاوة جو…" at bounding box center [980, 477] width 444 height 73
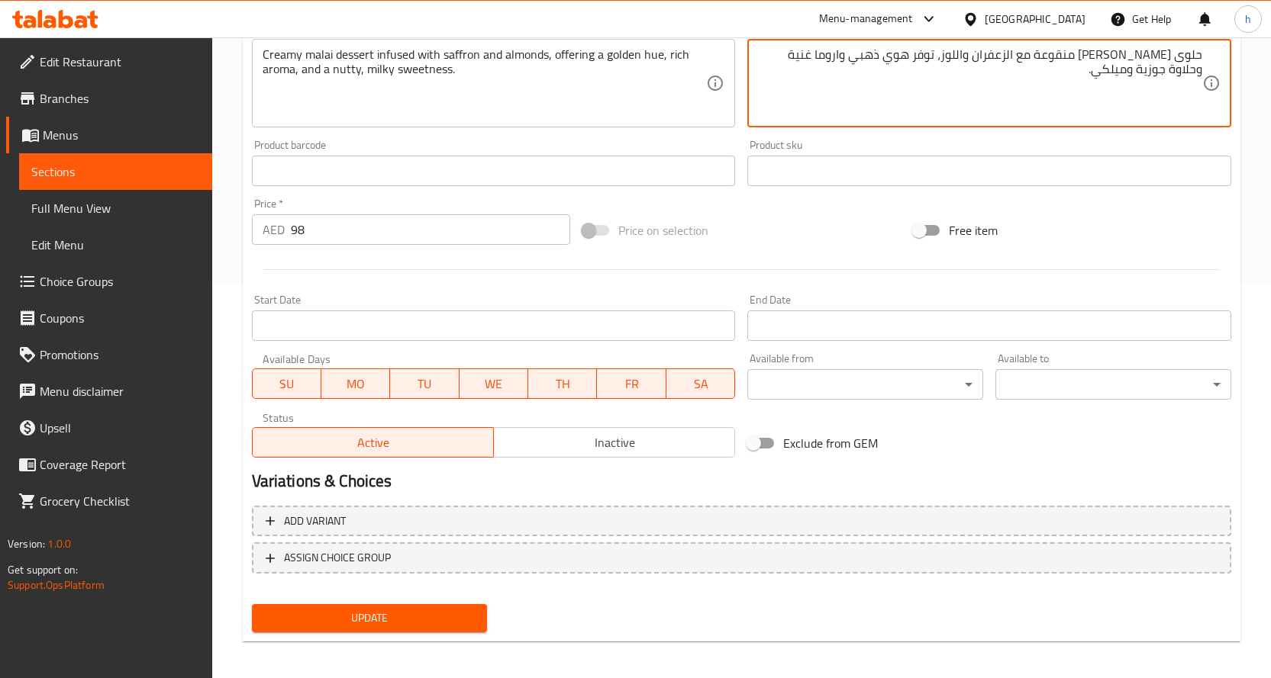
scroll to position [400, 0]
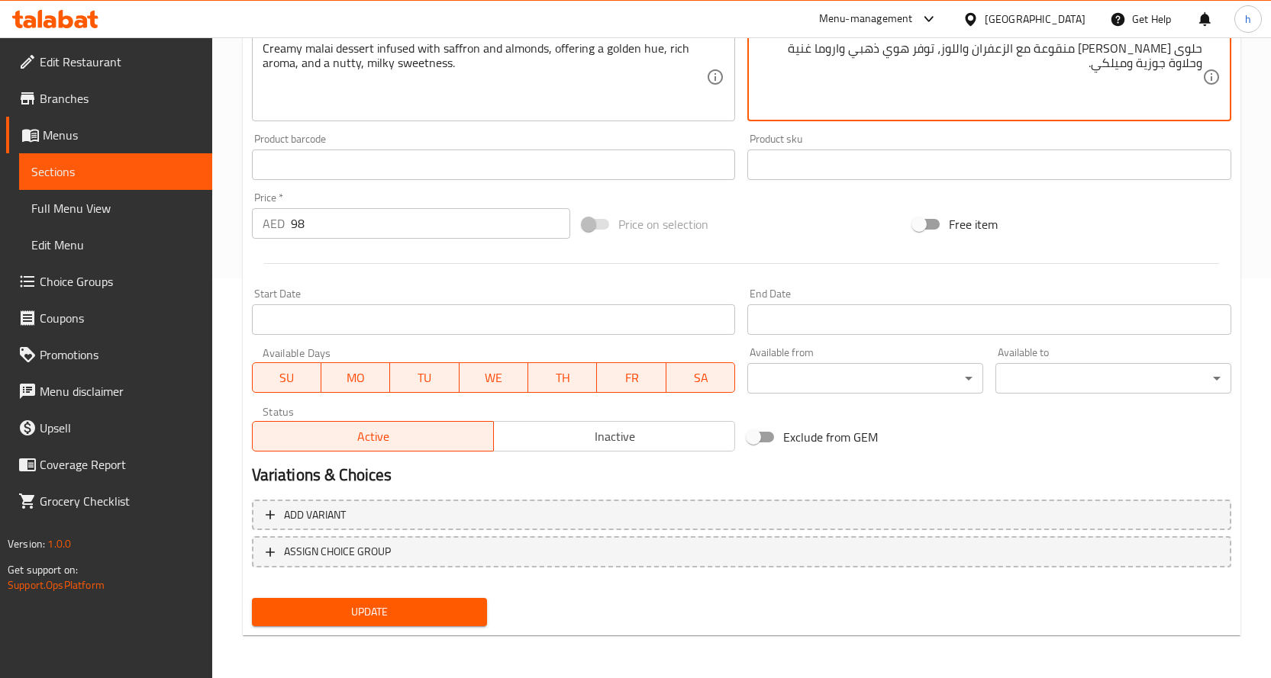
type textarea "حلوى مالاي كريمي منقوعة مع الزعفران واللوز، توفر هوي ذهبي واروما غنية وحلاوة جو…"
click at [346, 611] on span "Update" at bounding box center [369, 612] width 211 height 19
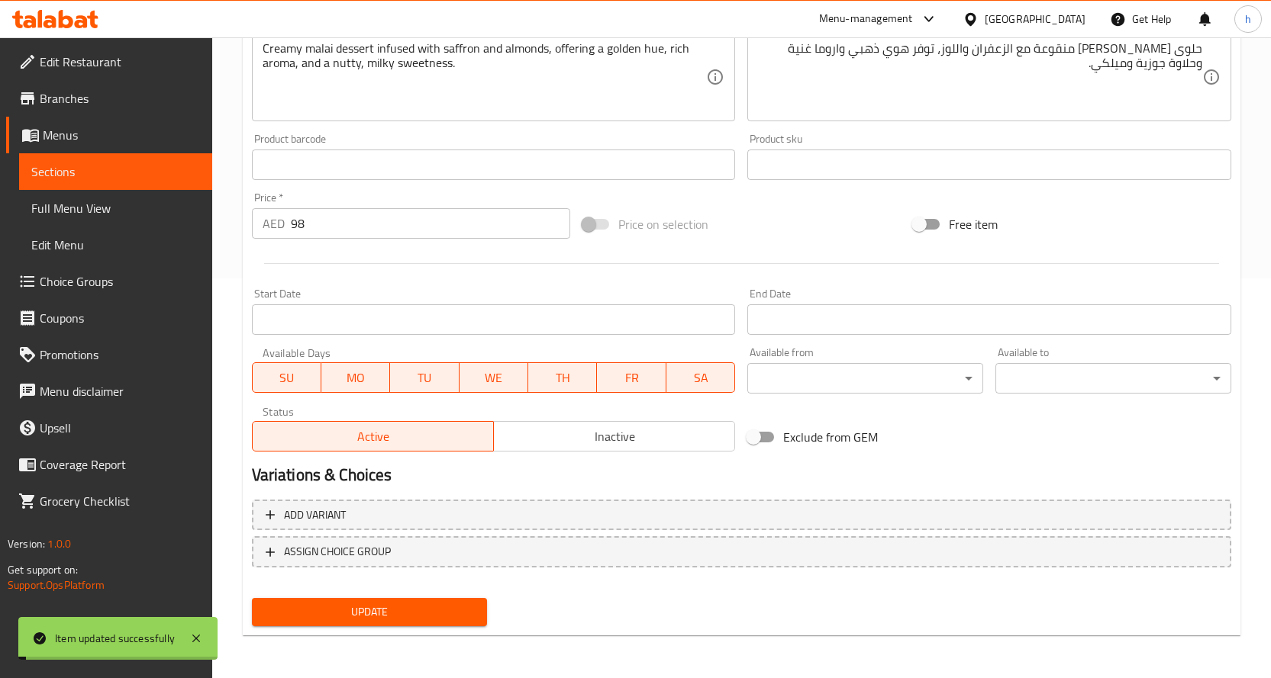
click at [116, 172] on span "Sections" at bounding box center [115, 172] width 169 height 18
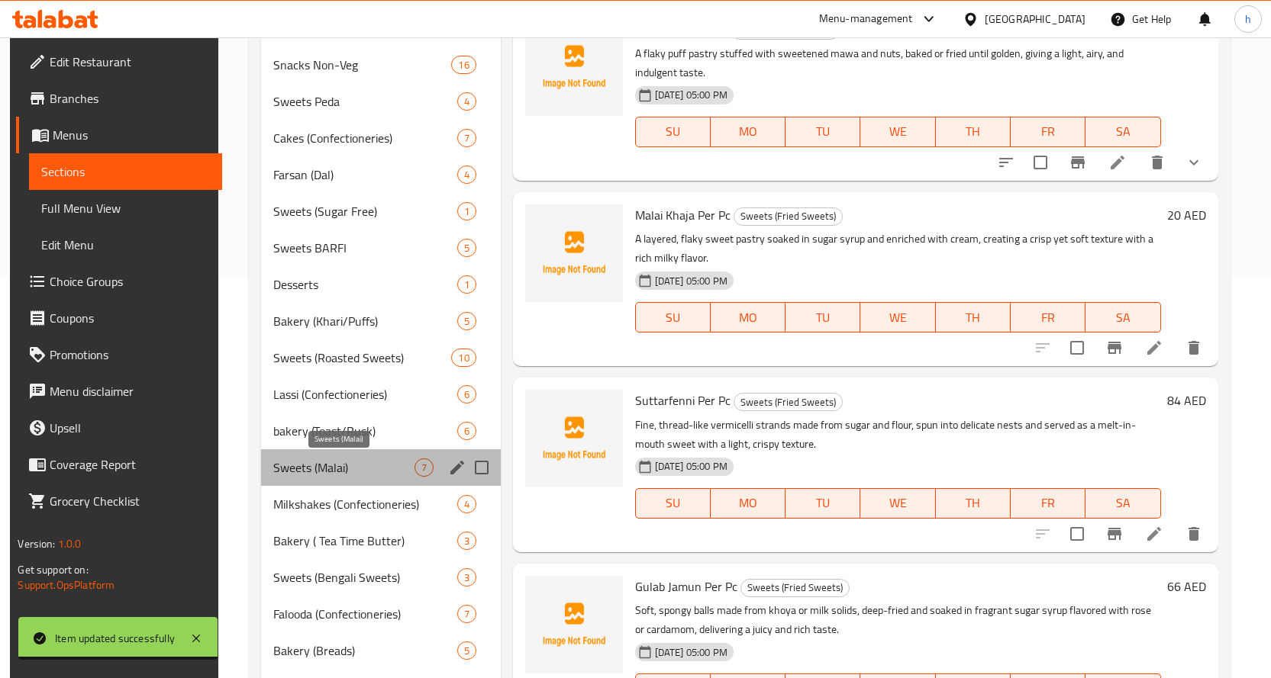
click at [294, 475] on span "Sweets (Malai)" at bounding box center [343, 468] width 140 height 18
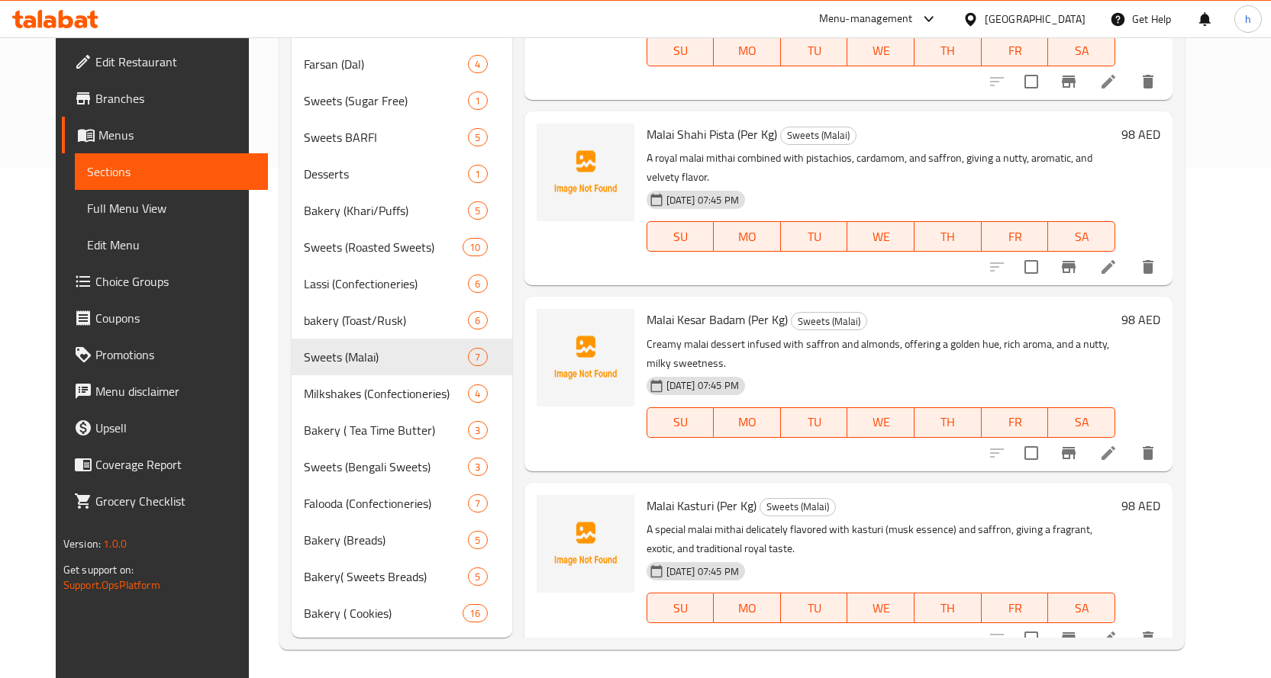
scroll to position [513, 0]
click at [1129, 251] on li at bounding box center [1108, 264] width 43 height 27
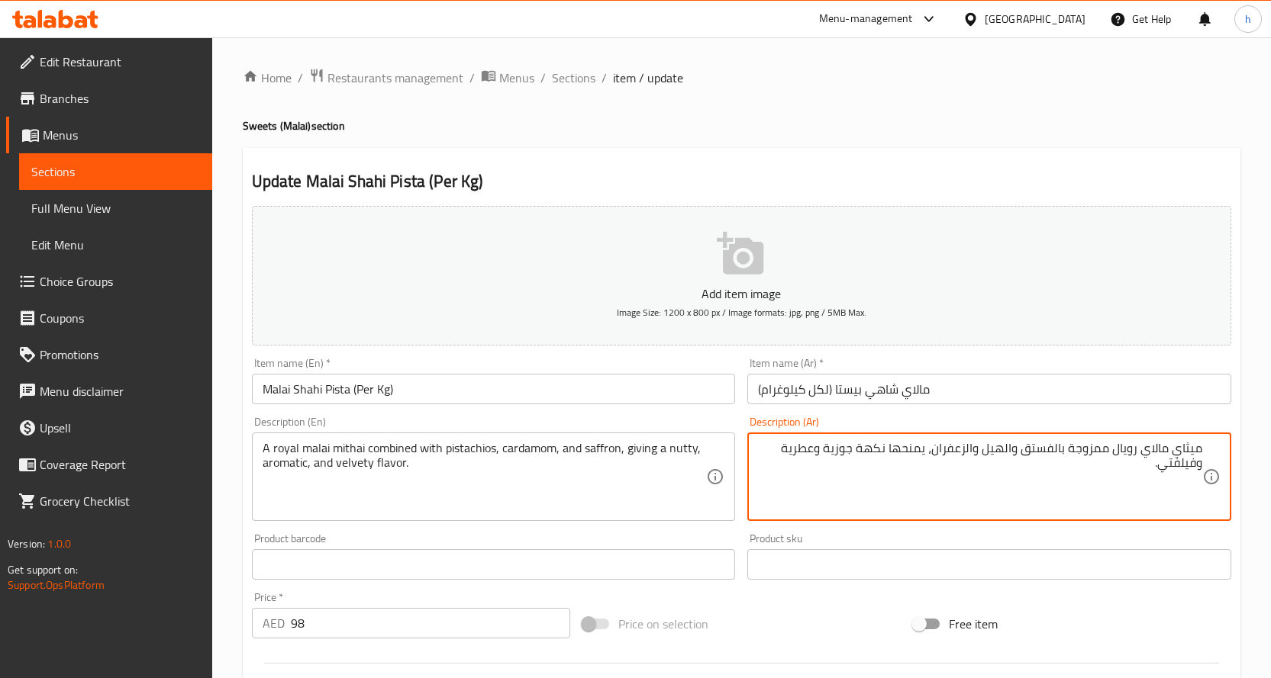
click at [1158, 449] on textarea "ميثاي مالاي رويال ممزوجة بالفستق والهيل والزعفران، يمنحها نكهة جوزية وعطرية وفي…" at bounding box center [980, 477] width 444 height 73
click at [1125, 465] on textarea "مالاي ميثاي رويال ممزوجة بالفستق والهيل والزعفران، يمنحها نكهة جوزية وعطرية وفي…" at bounding box center [980, 477] width 444 height 73
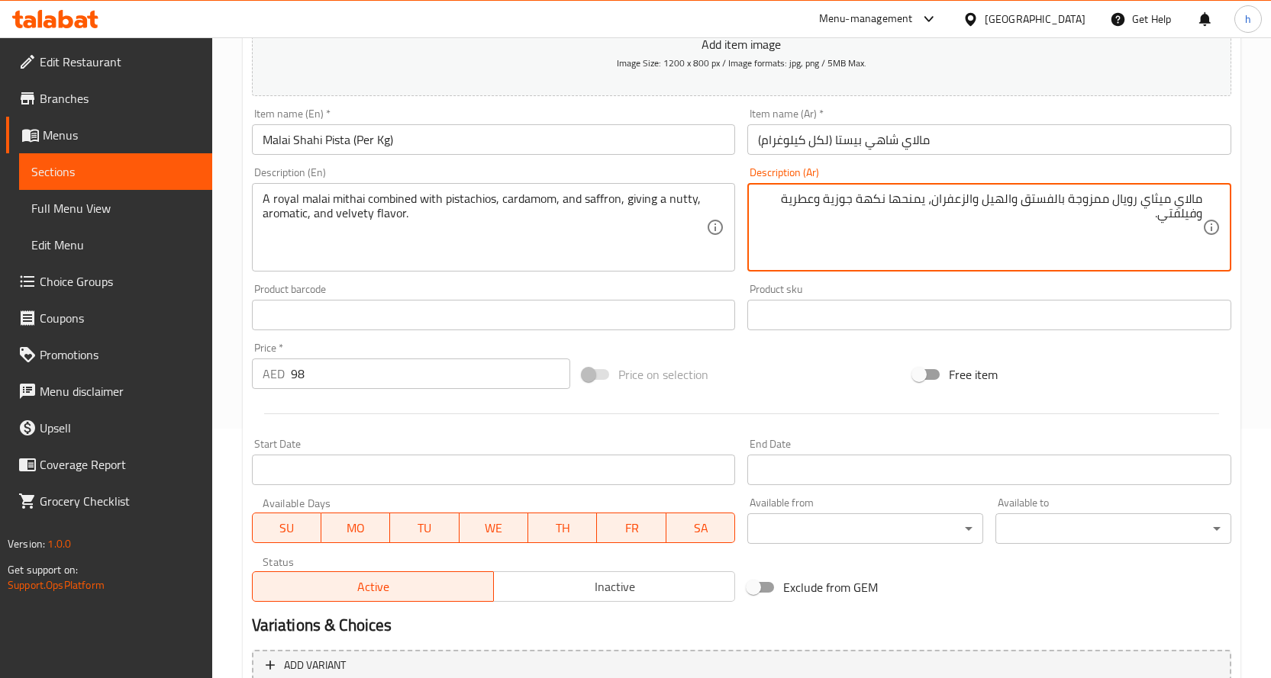
scroll to position [382, 0]
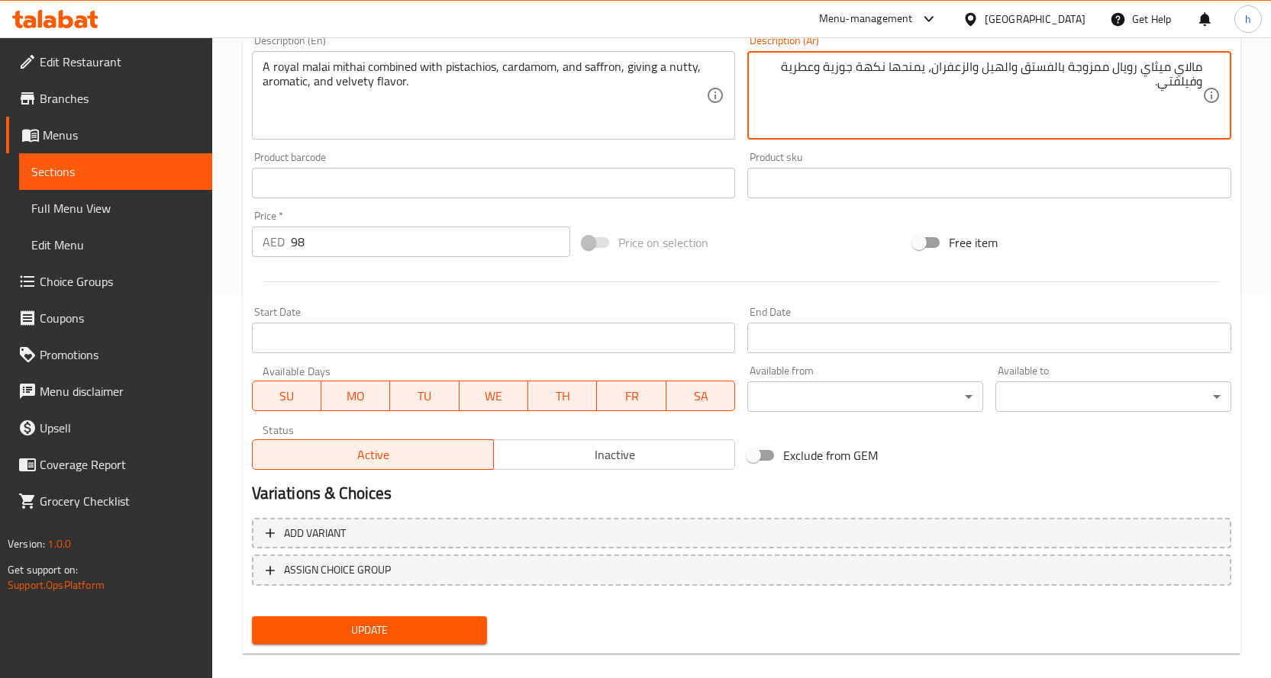
type textarea "مالاي ميثاي رويال ممزوجة بالفستق والهيل والزعفران، يمنحها نكهة جوزية وعطرية وفي…"
click at [369, 620] on button "Update" at bounding box center [370, 631] width 236 height 28
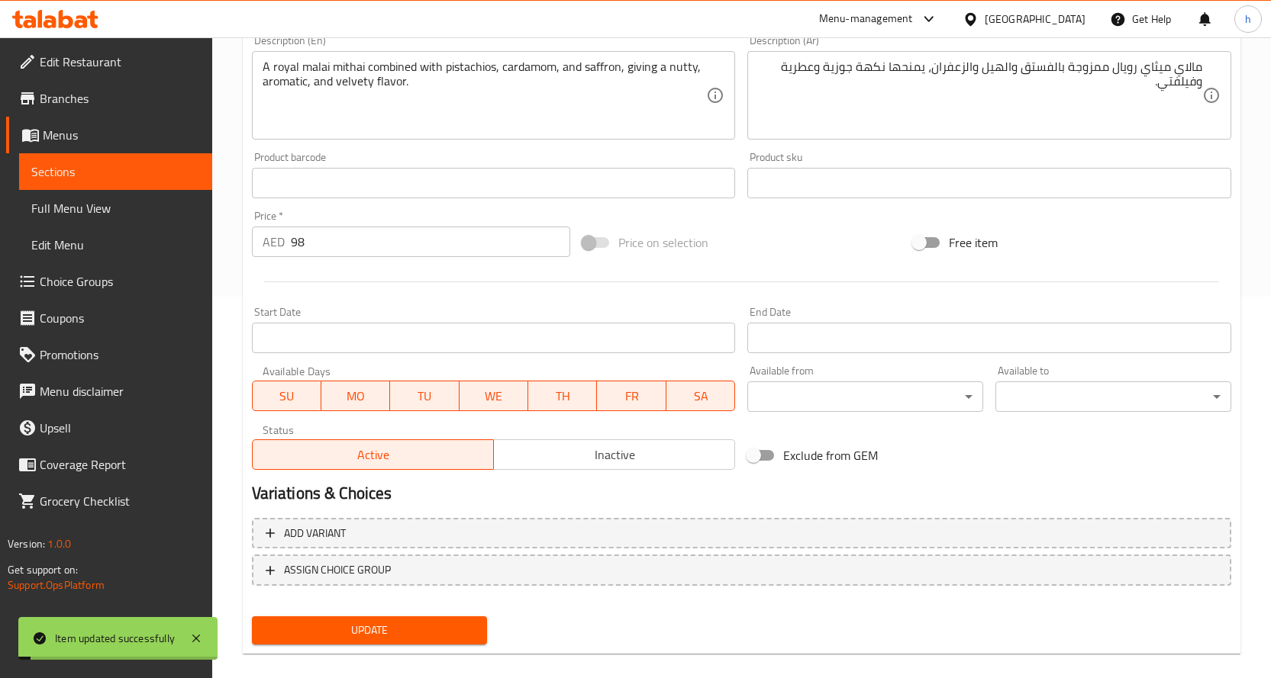
click at [85, 172] on span "Sections" at bounding box center [115, 172] width 169 height 18
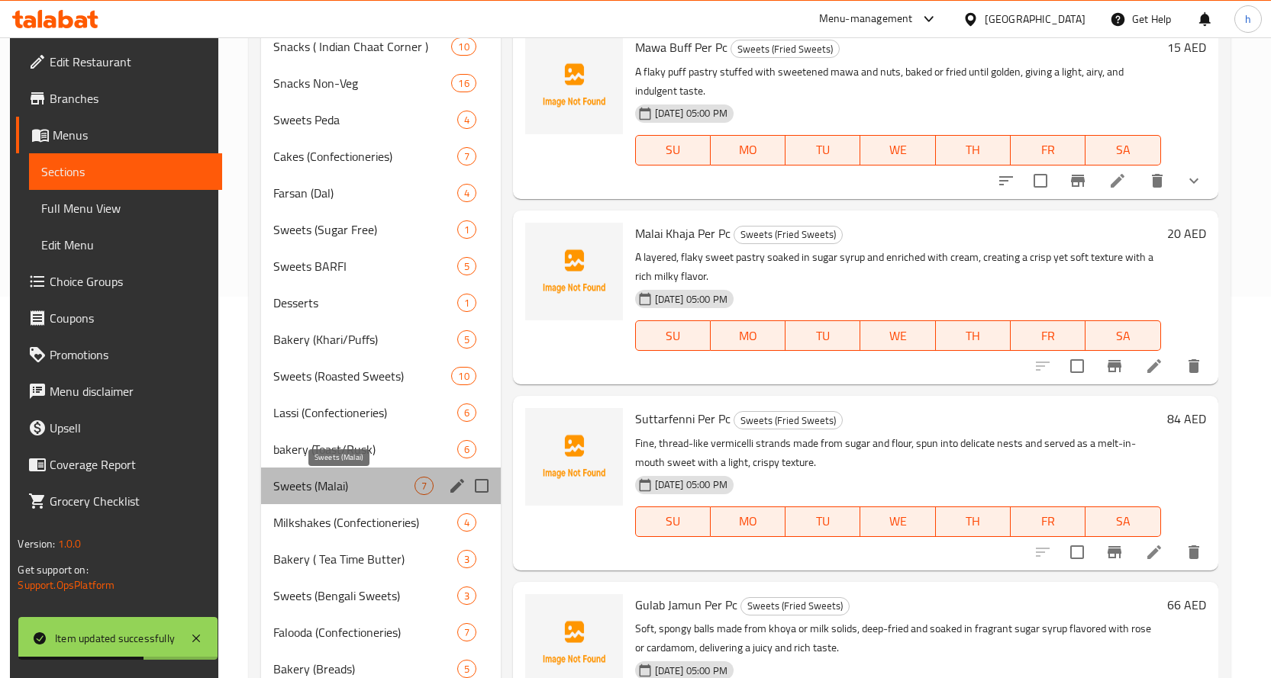
click at [276, 486] on span "Sweets (Malai)" at bounding box center [343, 486] width 140 height 18
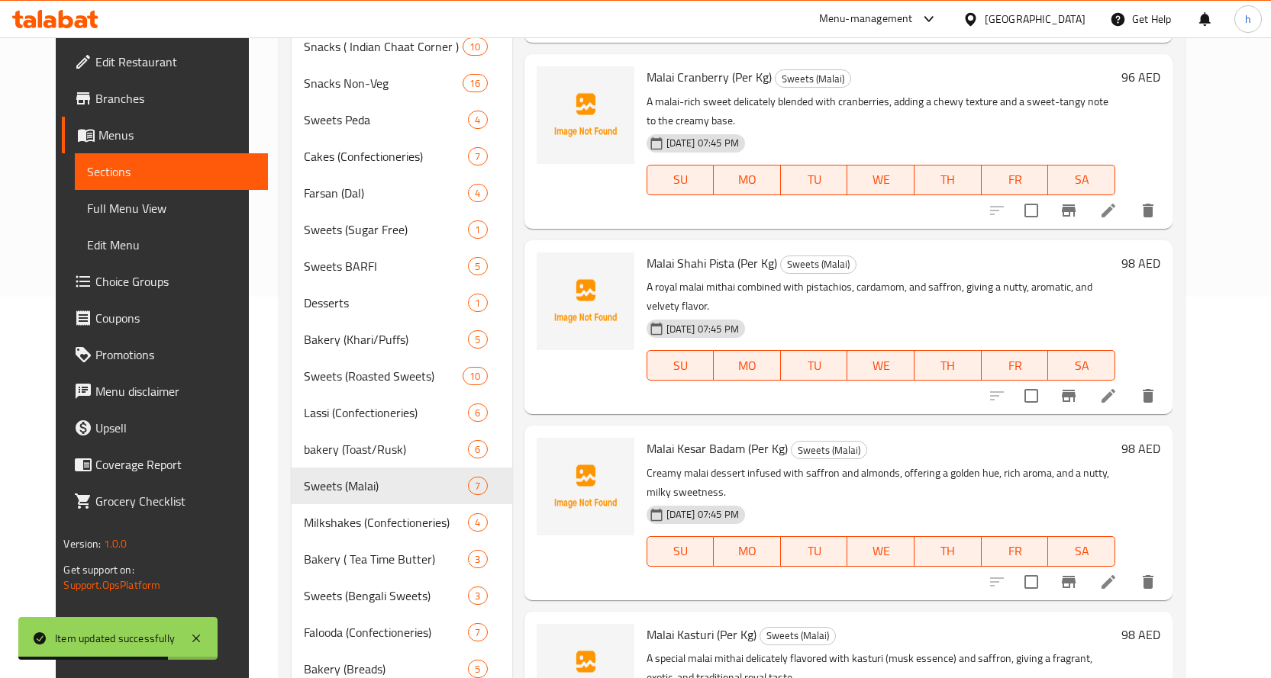
scroll to position [513, 0]
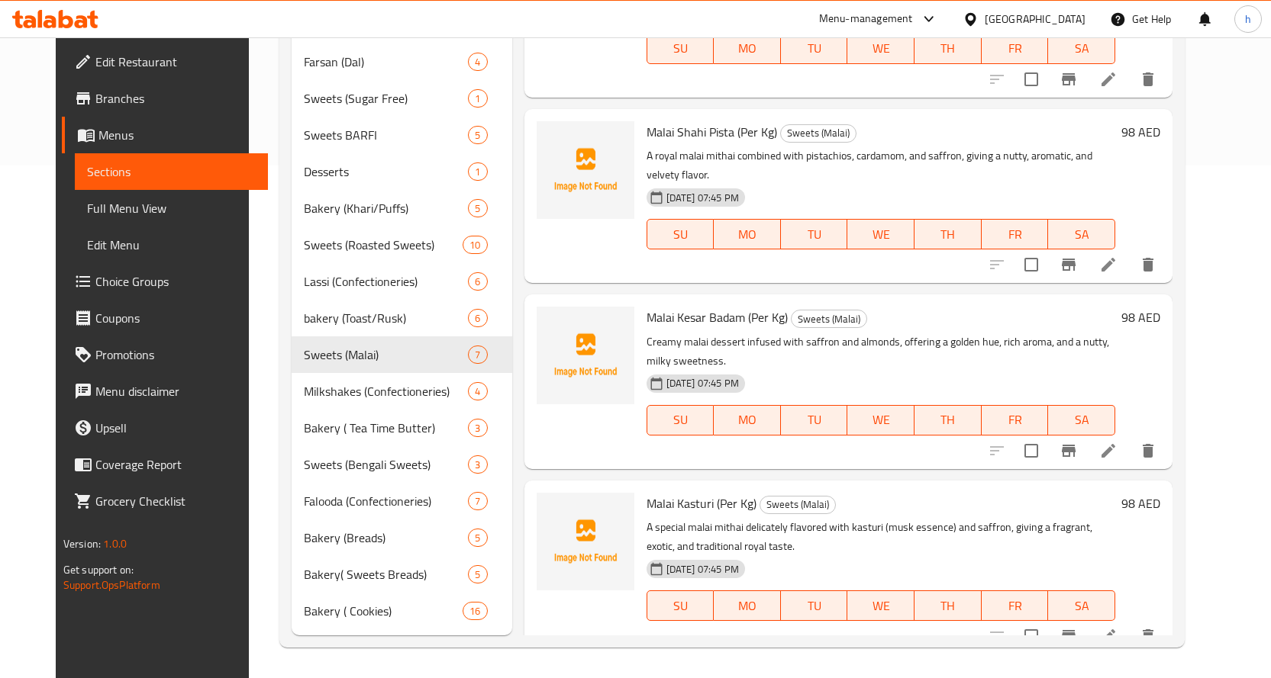
click at [1117, 627] on icon at bounding box center [1108, 636] width 18 height 18
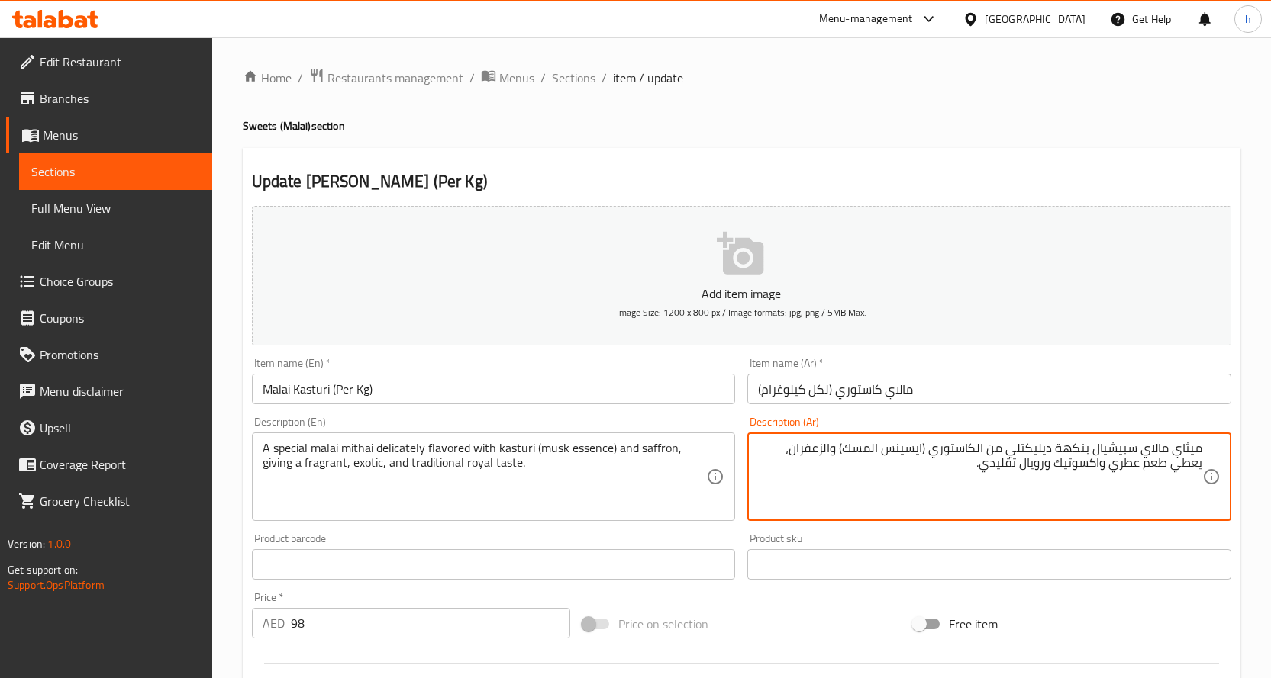
click at [1155, 448] on textarea "ميثاي مالاي سبيشيال بنكهة ديليكتلي من الكاستوري (ايسينس المسك) والزعفران، يعطي …" at bounding box center [980, 477] width 444 height 73
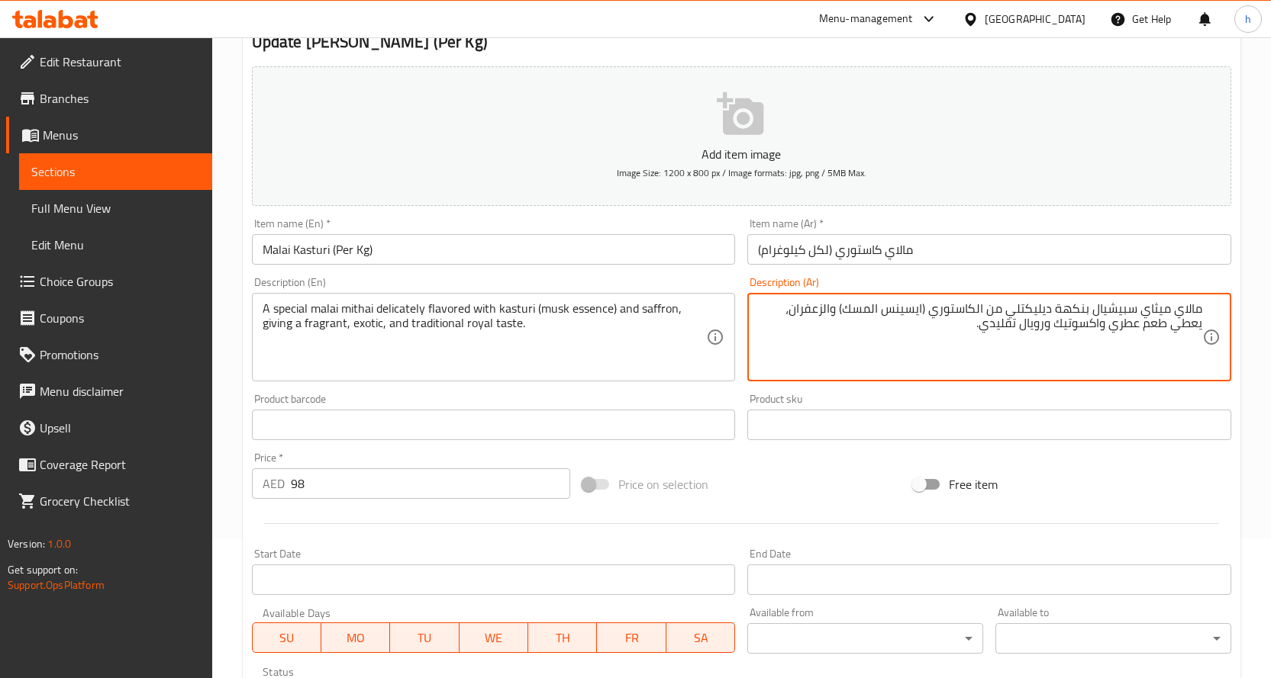
scroll to position [153, 0]
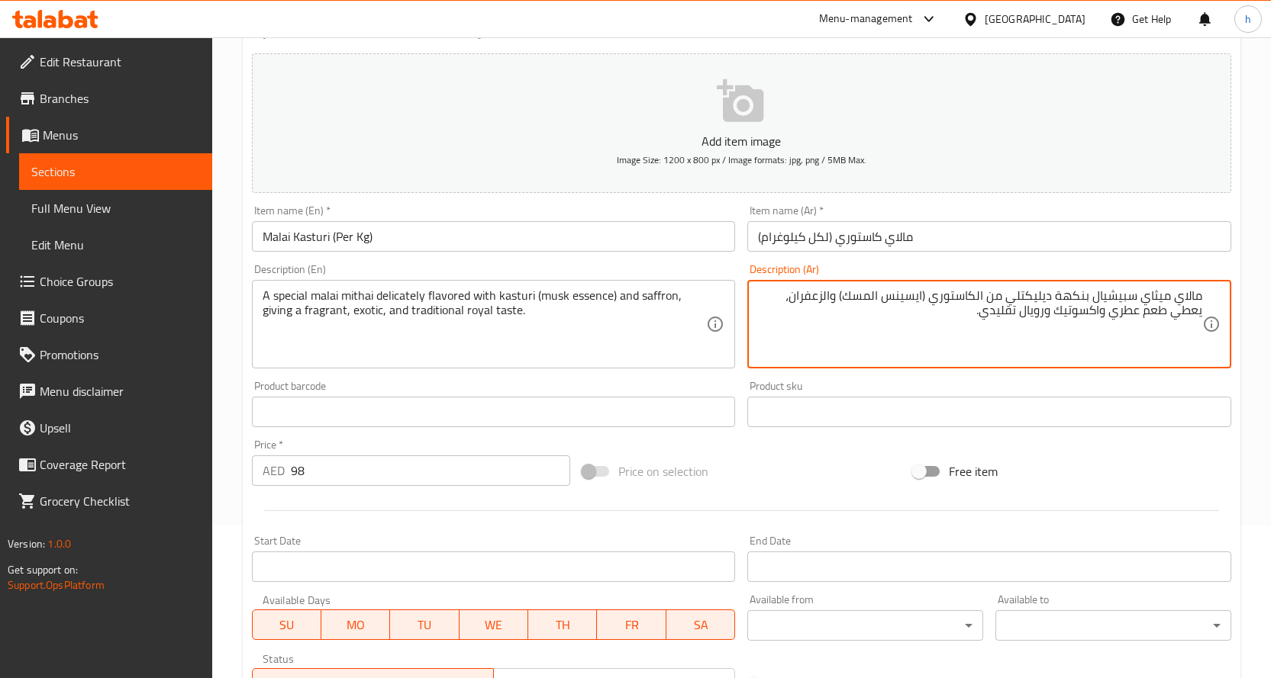
click at [997, 299] on textarea "مالاي ميثاي سبيشيال بنكهة ديليكتلي من الكاستوري (ايسينس المسك) والزعفران، يعطي …" at bounding box center [980, 324] width 444 height 73
type textarea "مالاي ميثاي سبيشيال بنكهة ديليكتلي مع الكاستوري (ايسينس المسك) والزعفران، يعطي …"
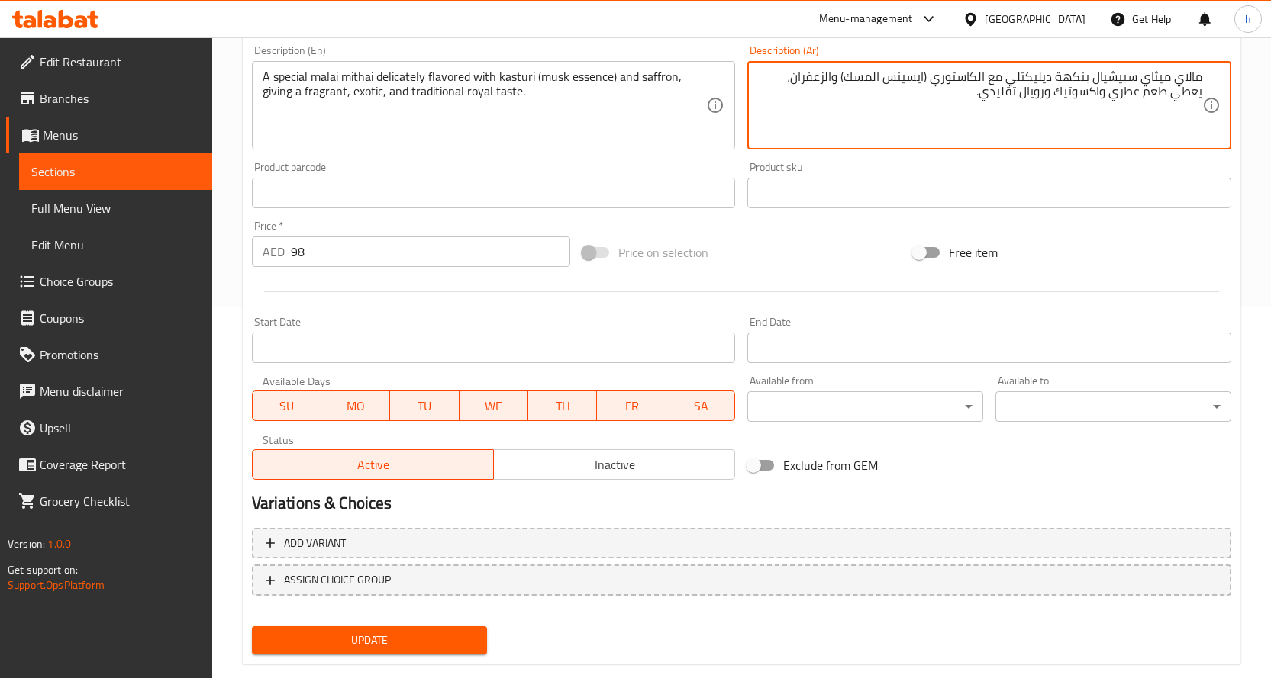
scroll to position [400, 0]
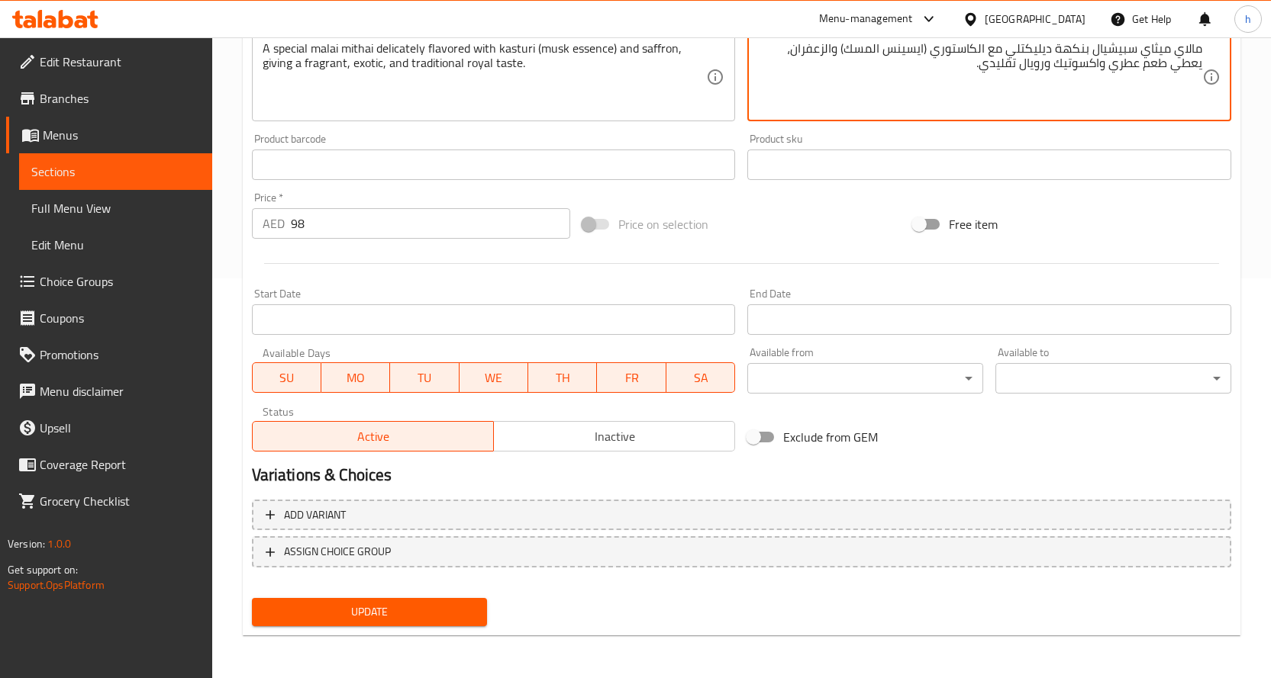
click at [341, 611] on span "Update" at bounding box center [369, 612] width 211 height 19
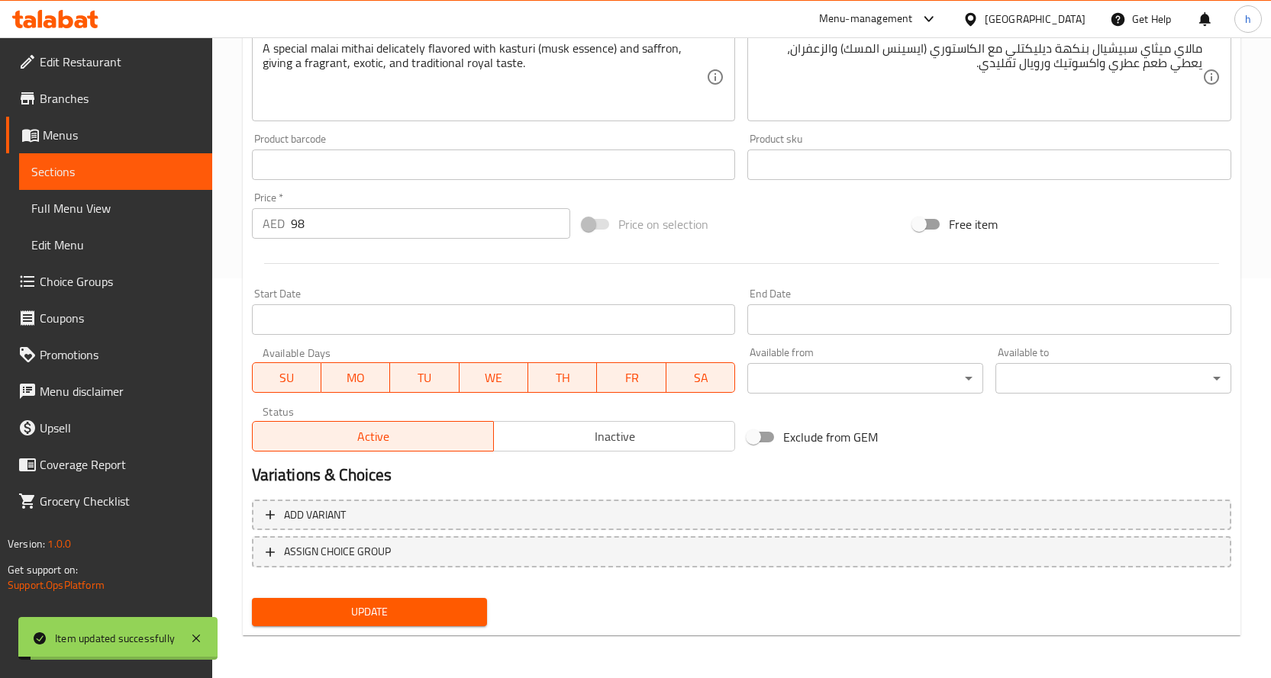
click at [126, 169] on span "Sections" at bounding box center [115, 172] width 169 height 18
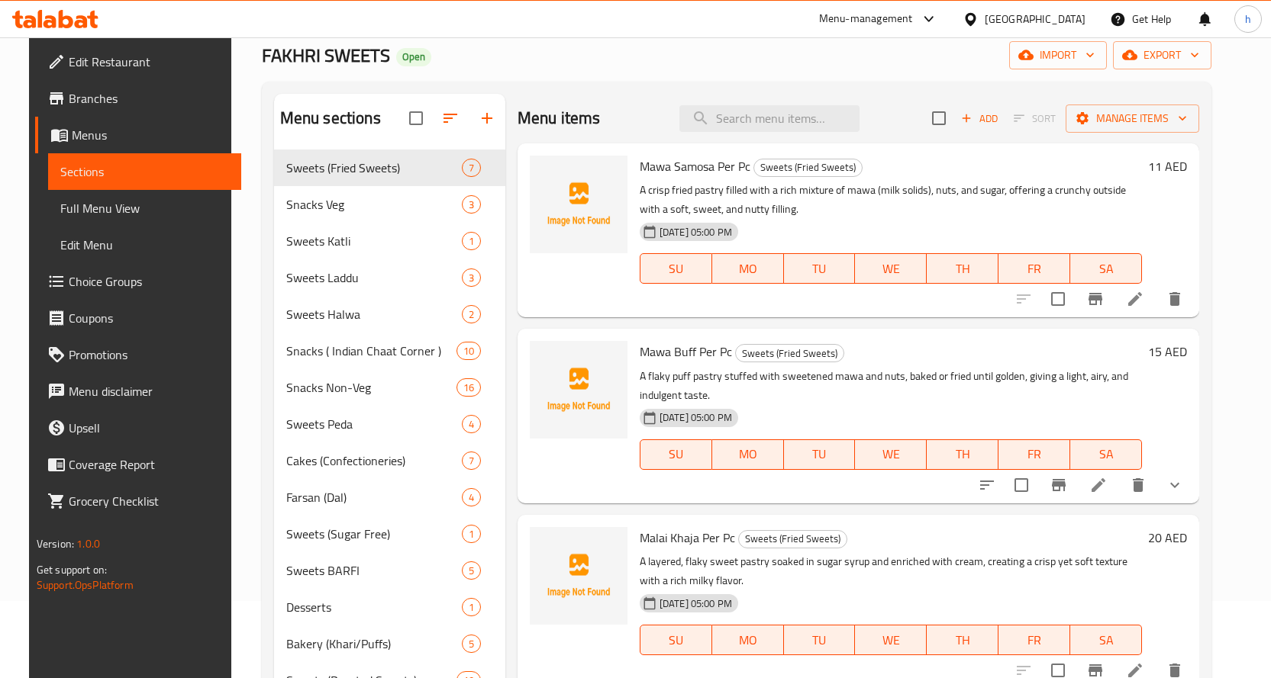
scroll to position [18, 0]
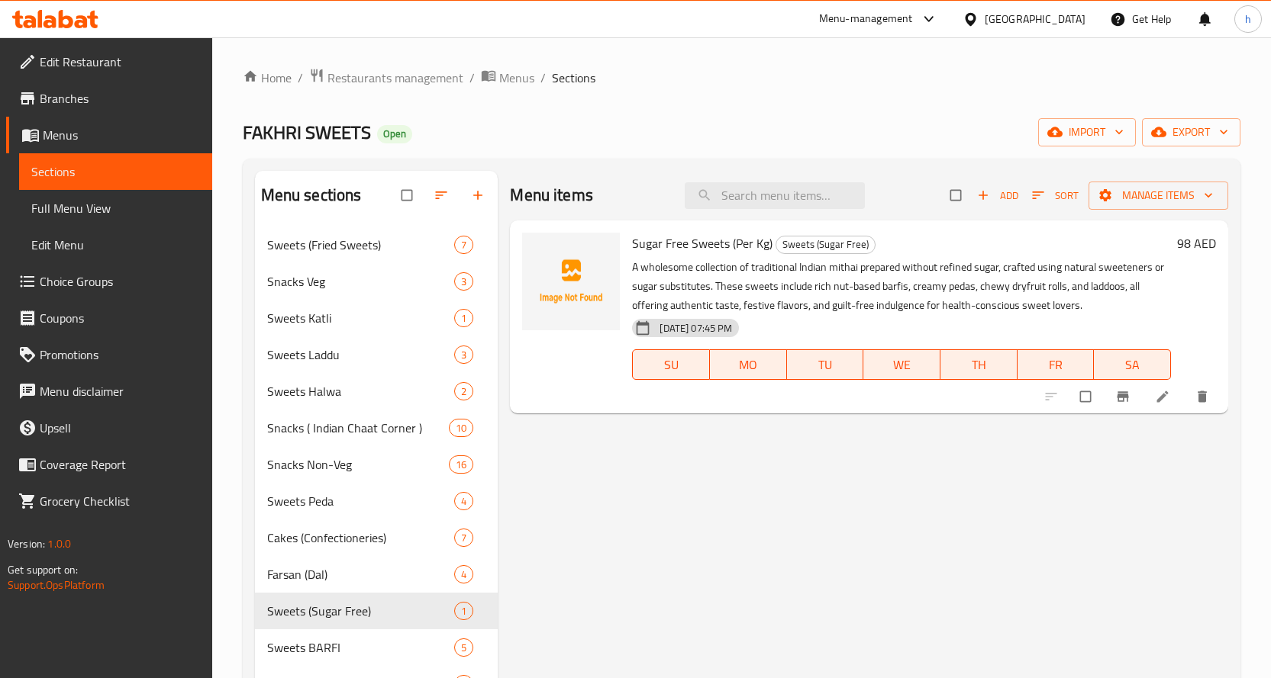
click at [45, 207] on span "Full Menu View" at bounding box center [115, 208] width 169 height 18
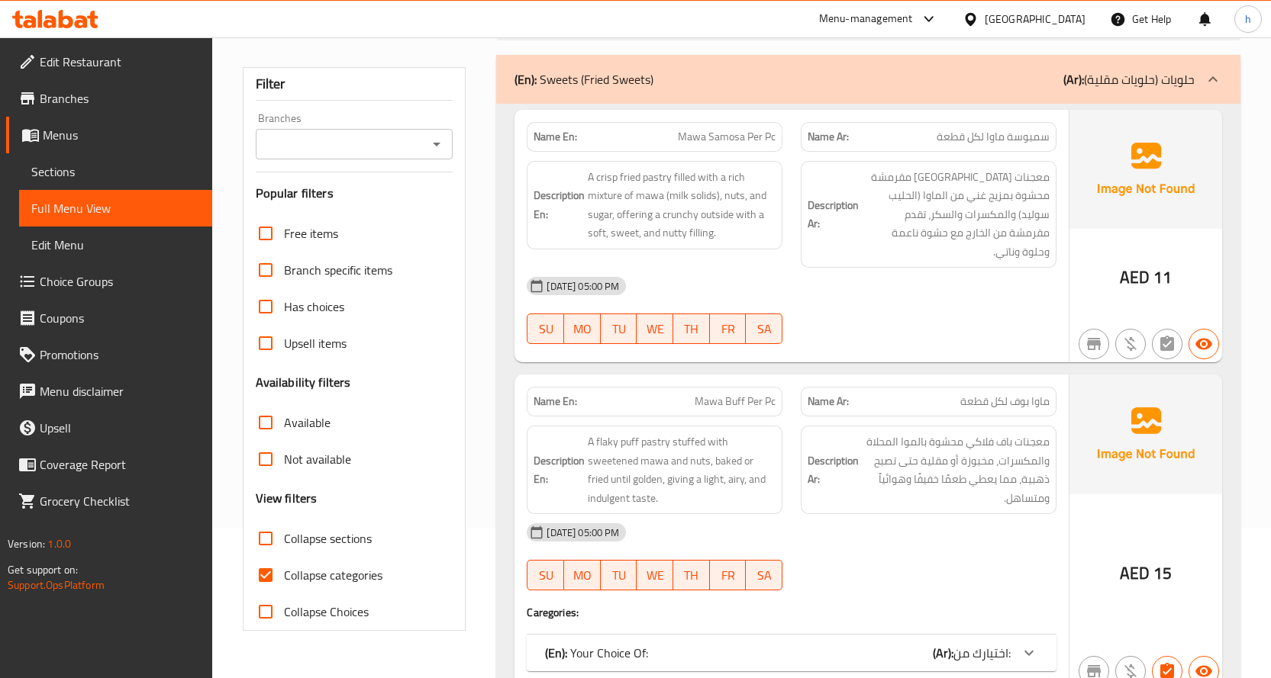
scroll to position [153, 0]
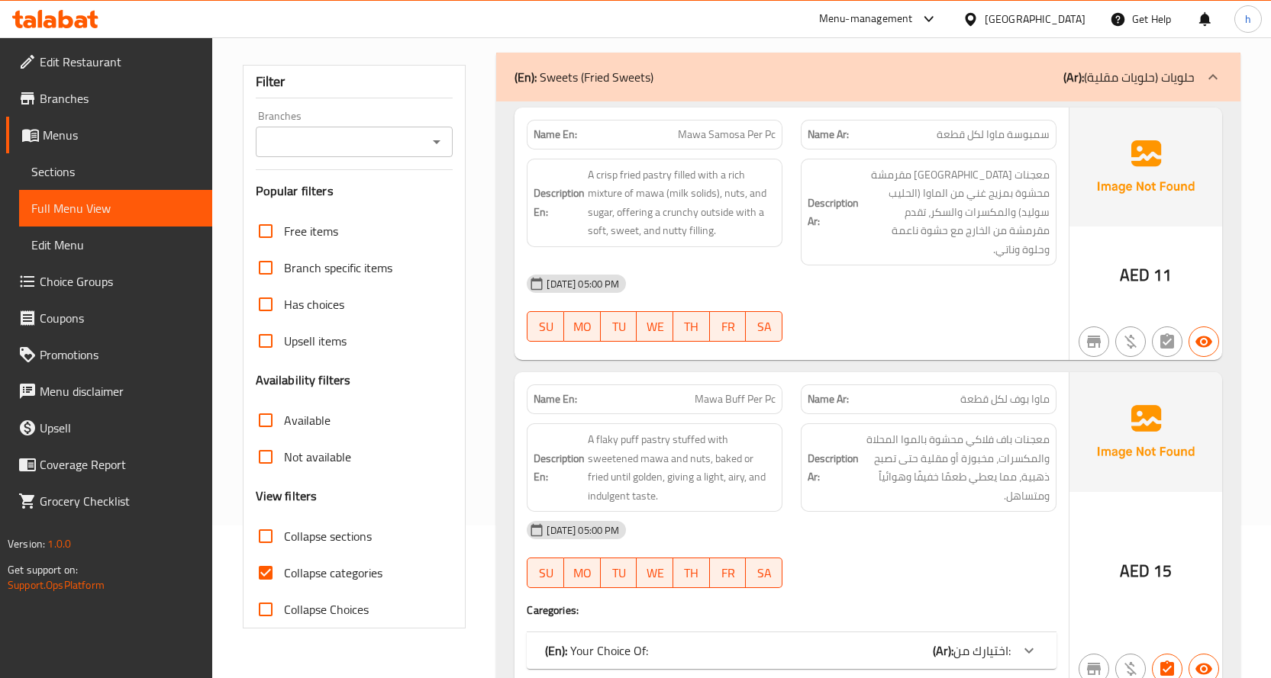
click at [263, 540] on input "Collapse sections" at bounding box center [265, 536] width 37 height 37
checkbox input "true"
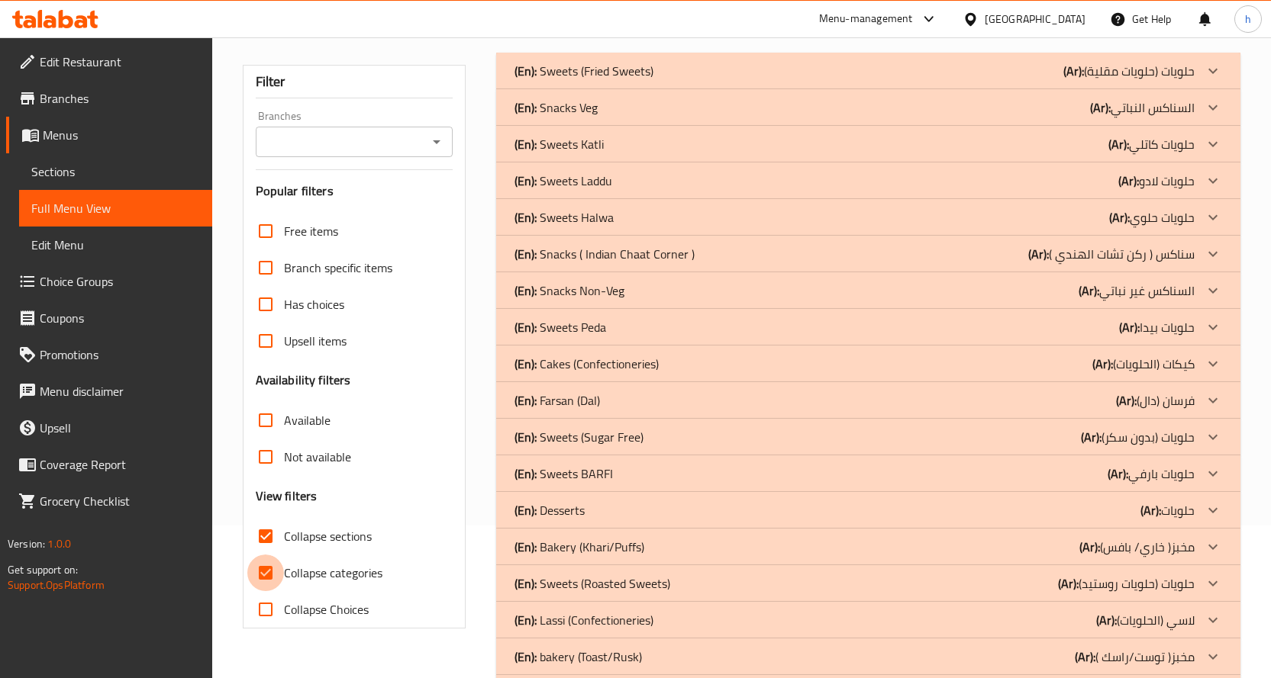
click at [263, 575] on input "Collapse categories" at bounding box center [265, 573] width 37 height 37
checkbox input "false"
click at [548, 443] on p "(En): Sweets (Sugar Free)" at bounding box center [578, 437] width 129 height 18
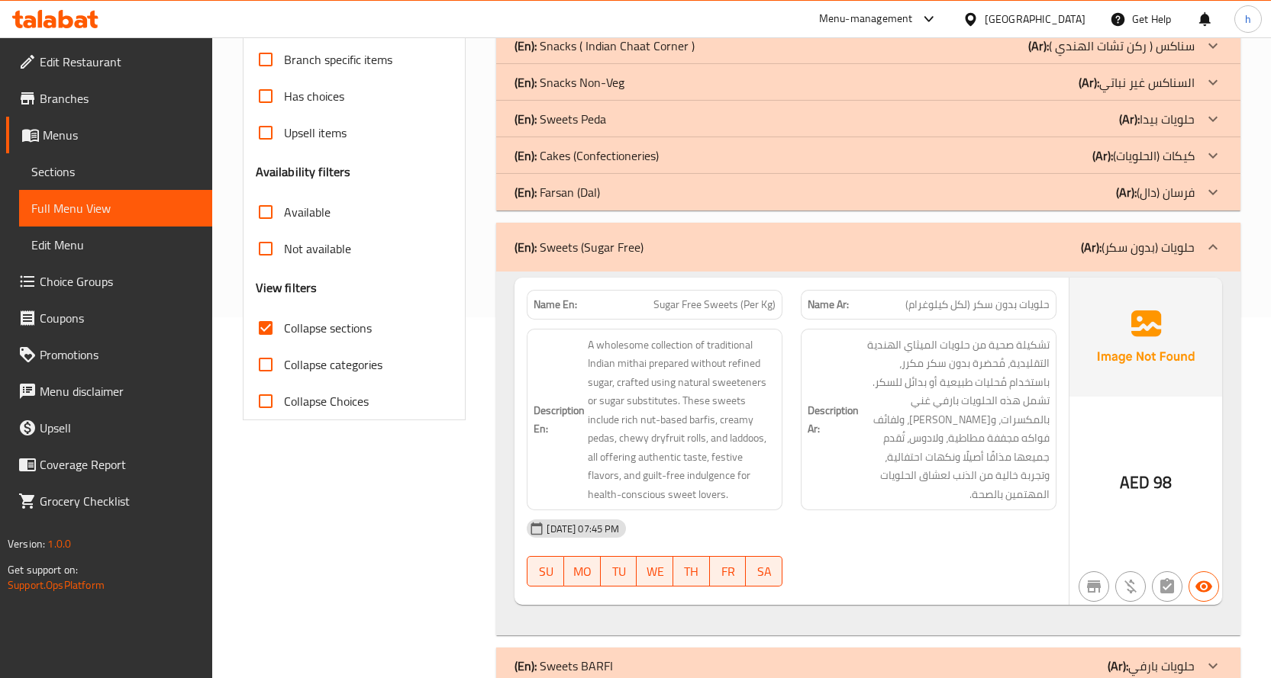
scroll to position [458, 0]
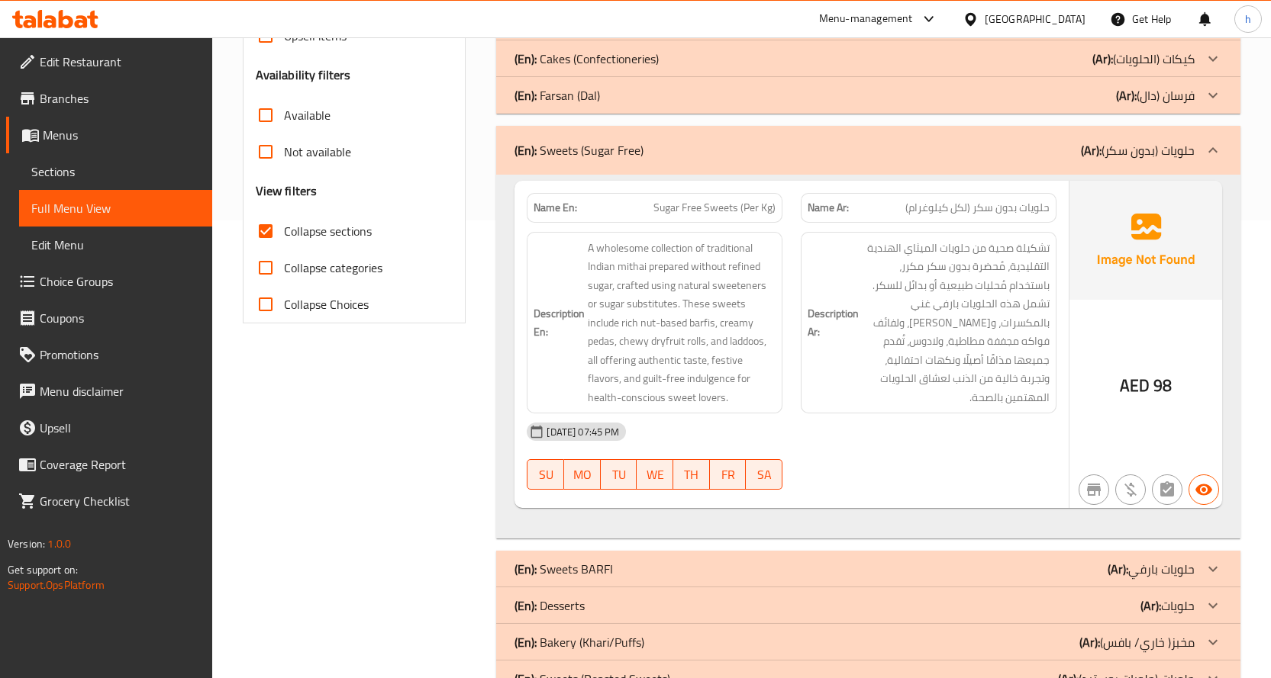
click at [619, 149] on p "(En): Sweets (Sugar Free)" at bounding box center [578, 150] width 129 height 18
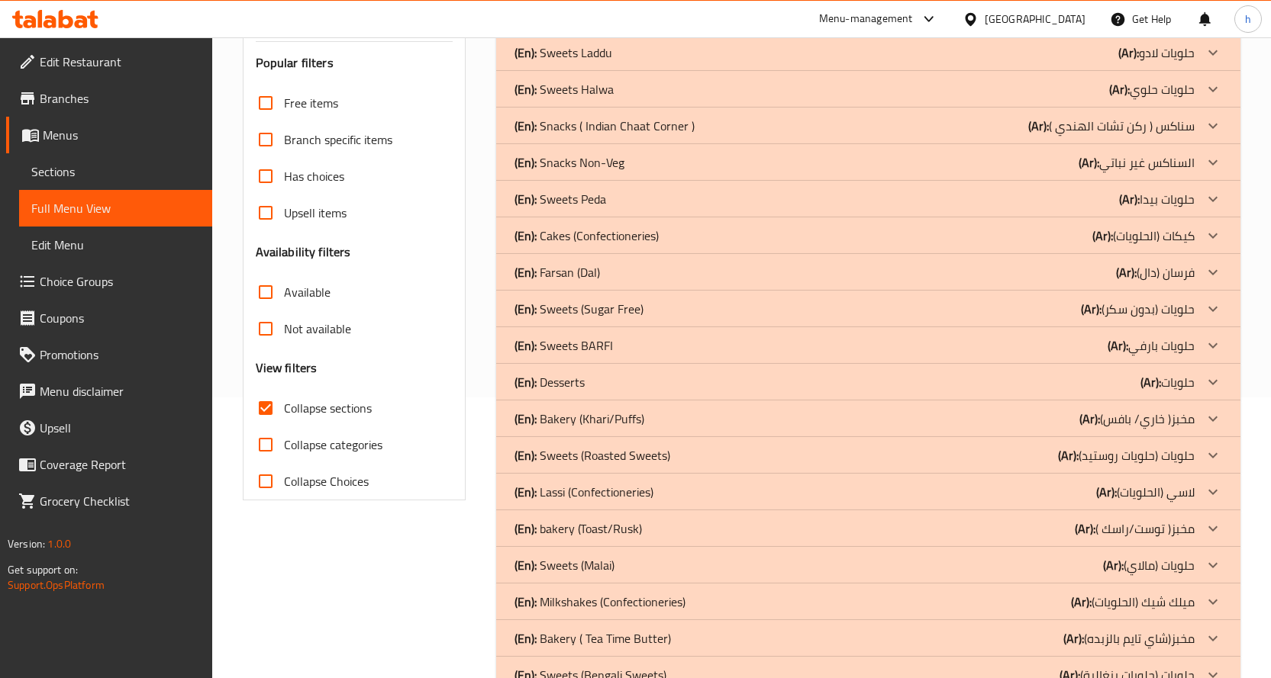
scroll to position [305, 0]
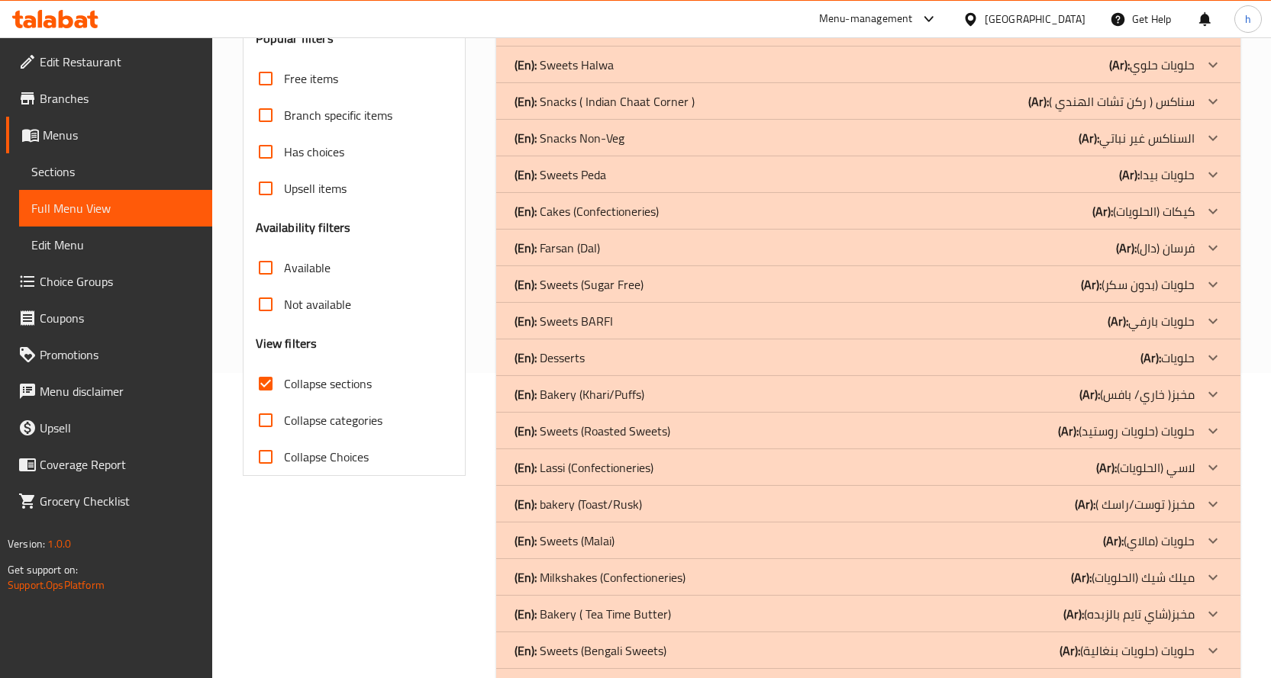
click at [611, 427] on p "(En): Sweets (Roasted Sweets)" at bounding box center [592, 431] width 156 height 18
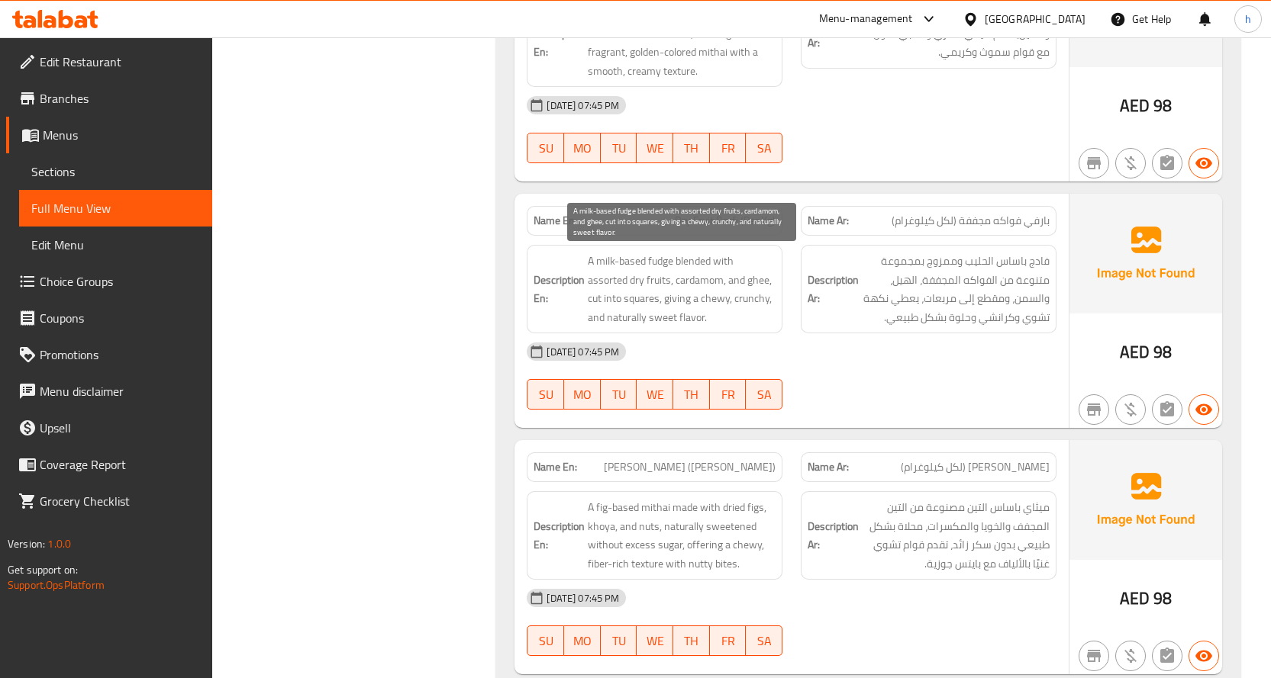
scroll to position [1832, 0]
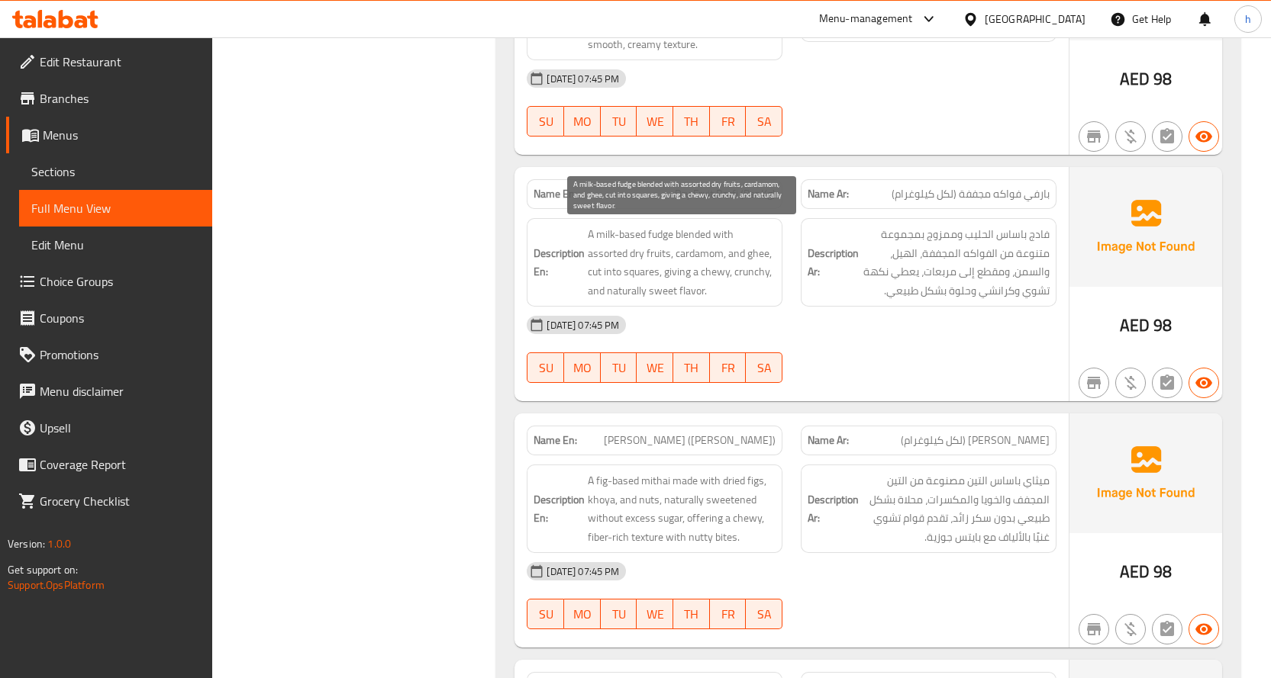
click at [691, 236] on span "A milk-based fudge blended with assorted dry fruits, cardamom, and ghee, cut in…" at bounding box center [682, 262] width 188 height 75
copy span "blended"
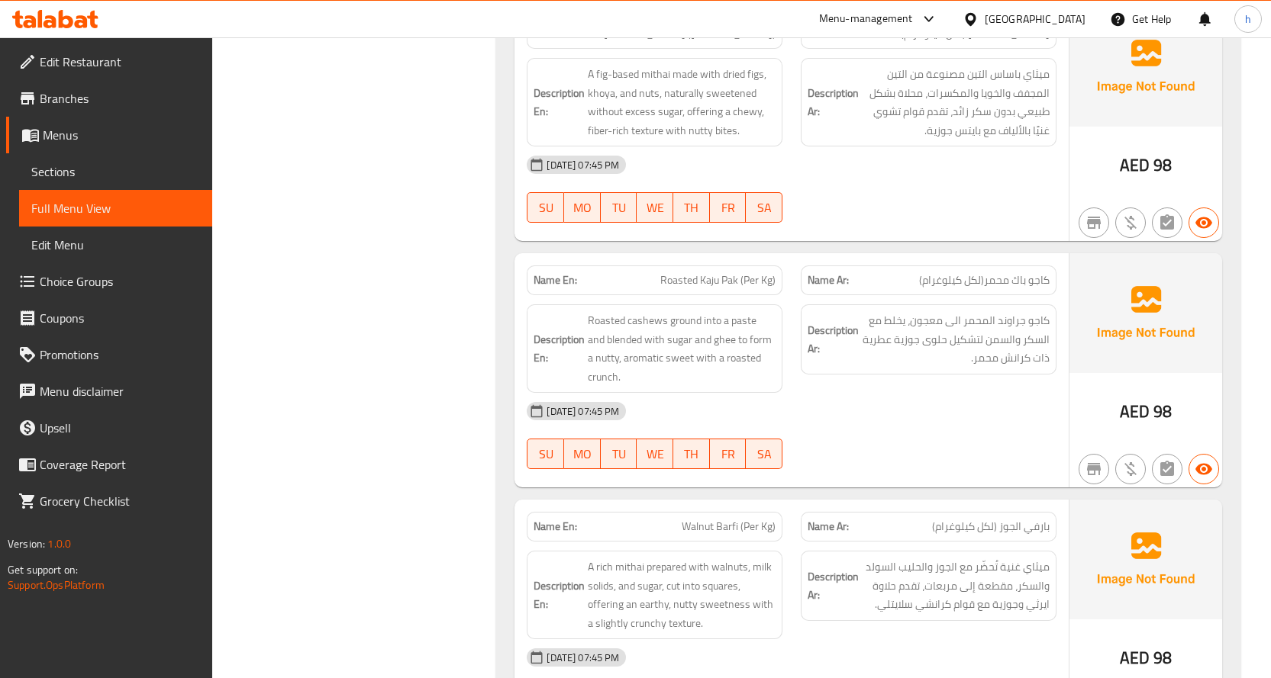
scroll to position [1728, 0]
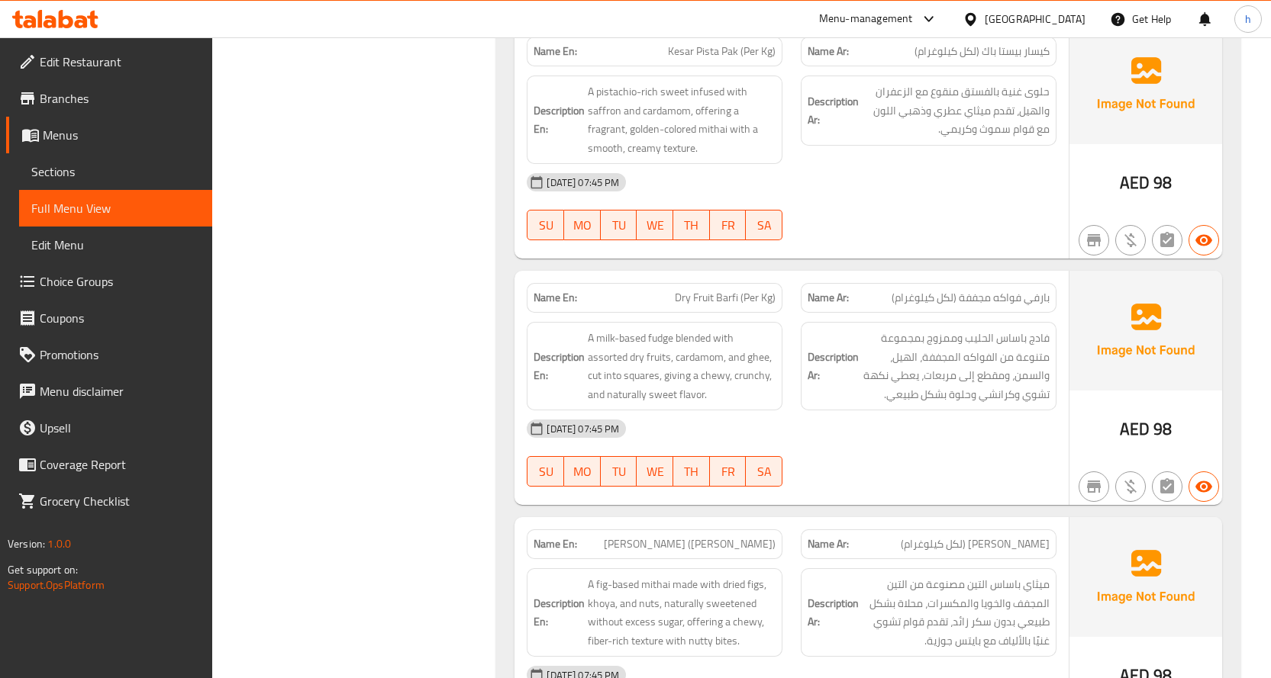
click at [377, 266] on div "Filter Branches Branches Popular filters Free items Branch specific items Has c…" at bounding box center [361, 189] width 254 height 3442
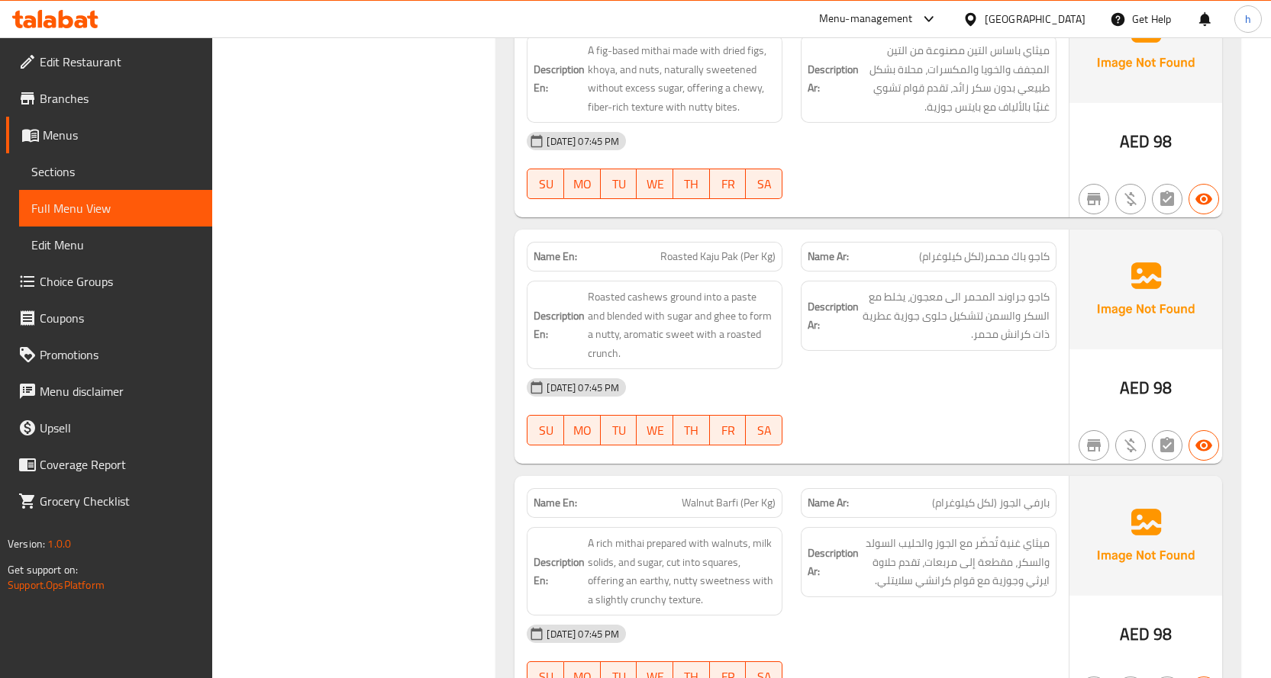
scroll to position [2338, 0]
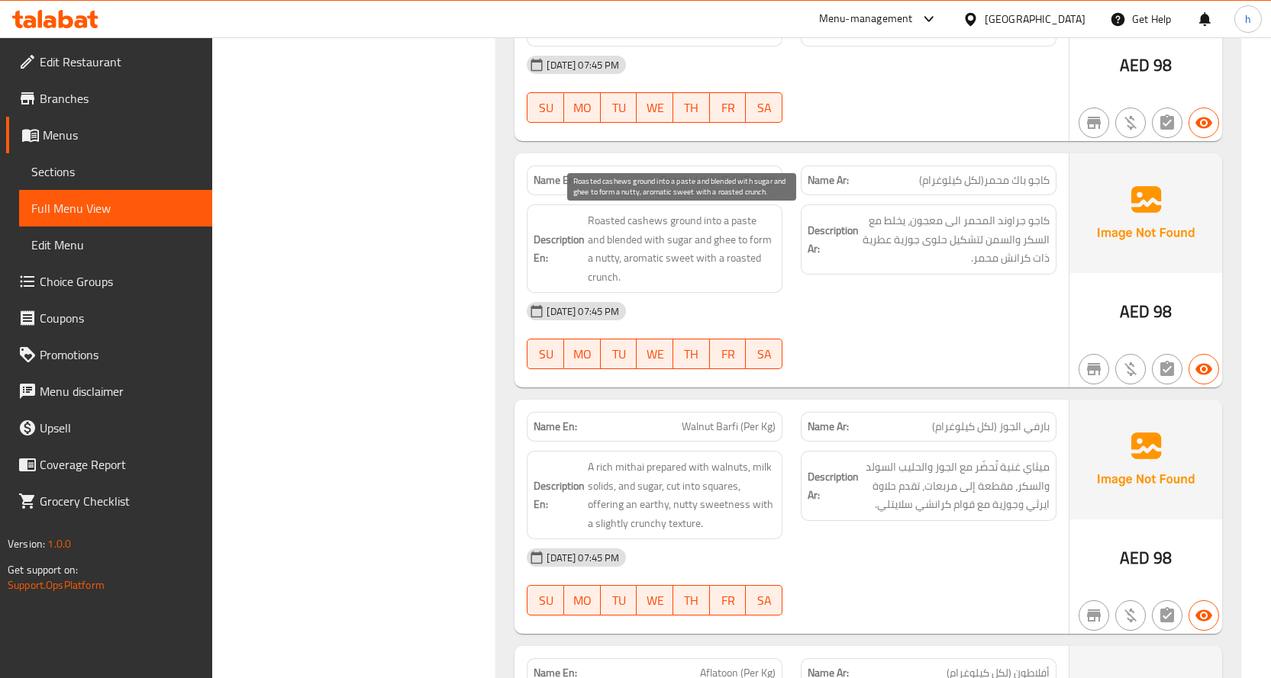
click at [641, 261] on span "Roasted cashews ground into a paste and blended with sugar and ghee to form a n…" at bounding box center [682, 248] width 188 height 75
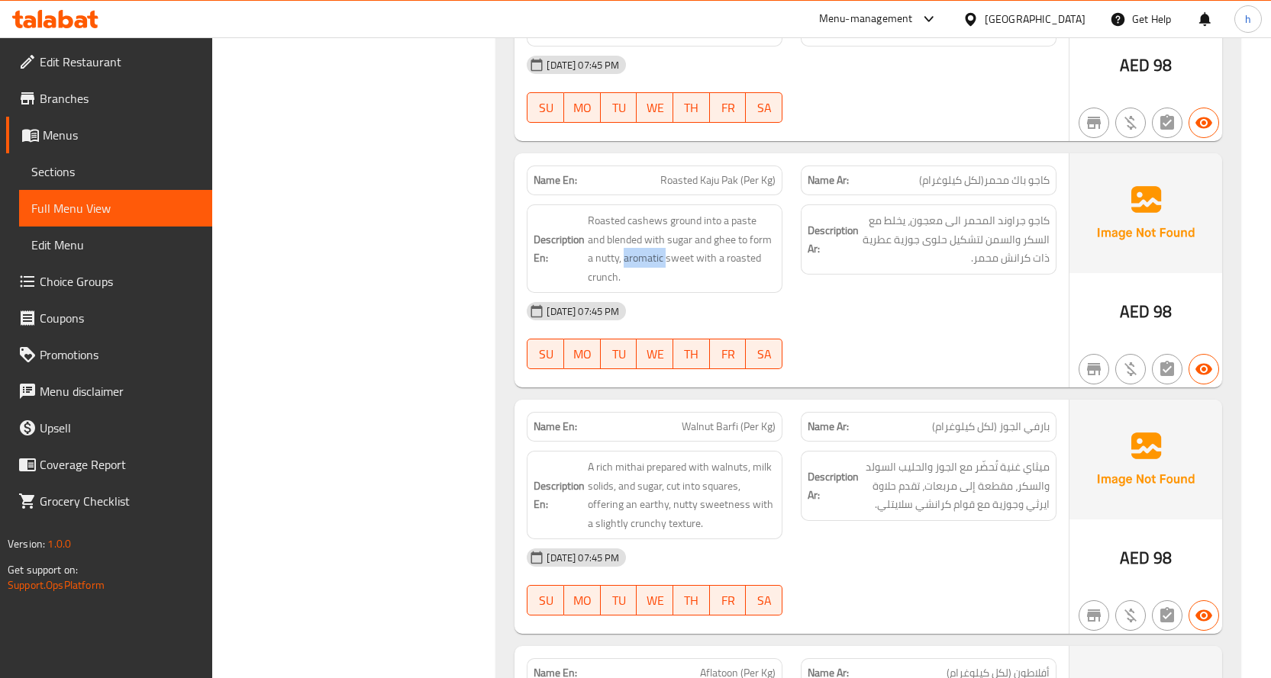
copy span "aromatic"
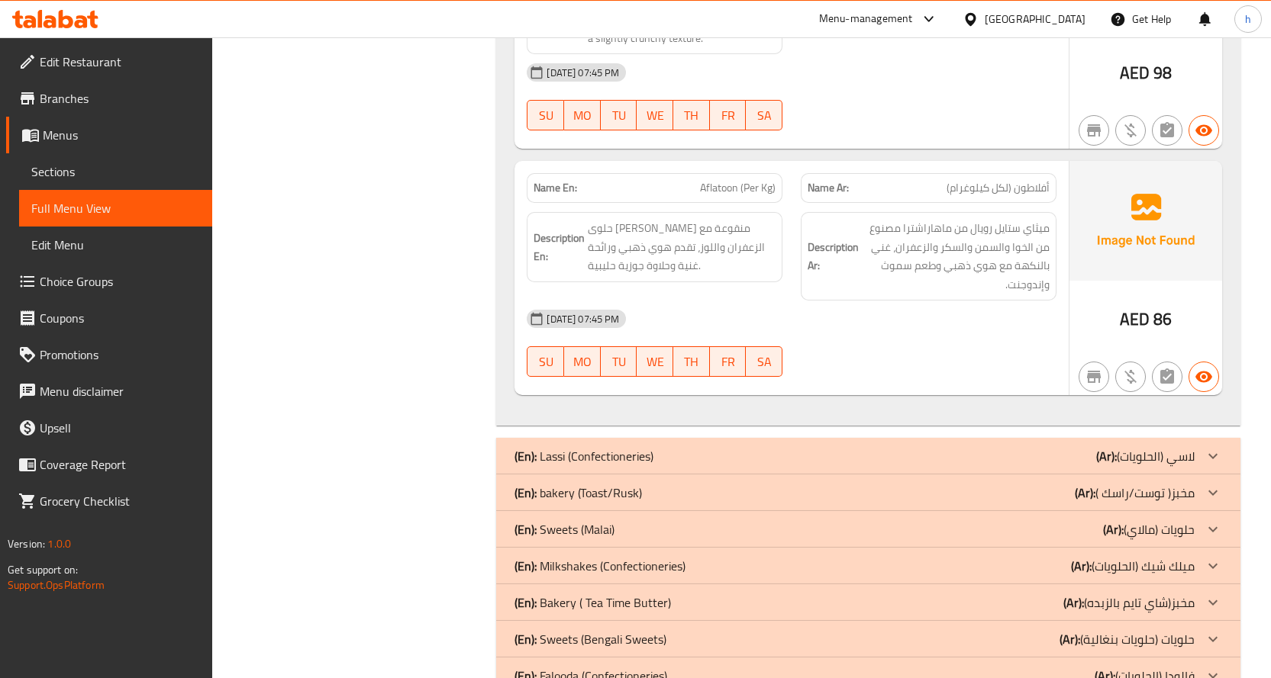
scroll to position [2980, 0]
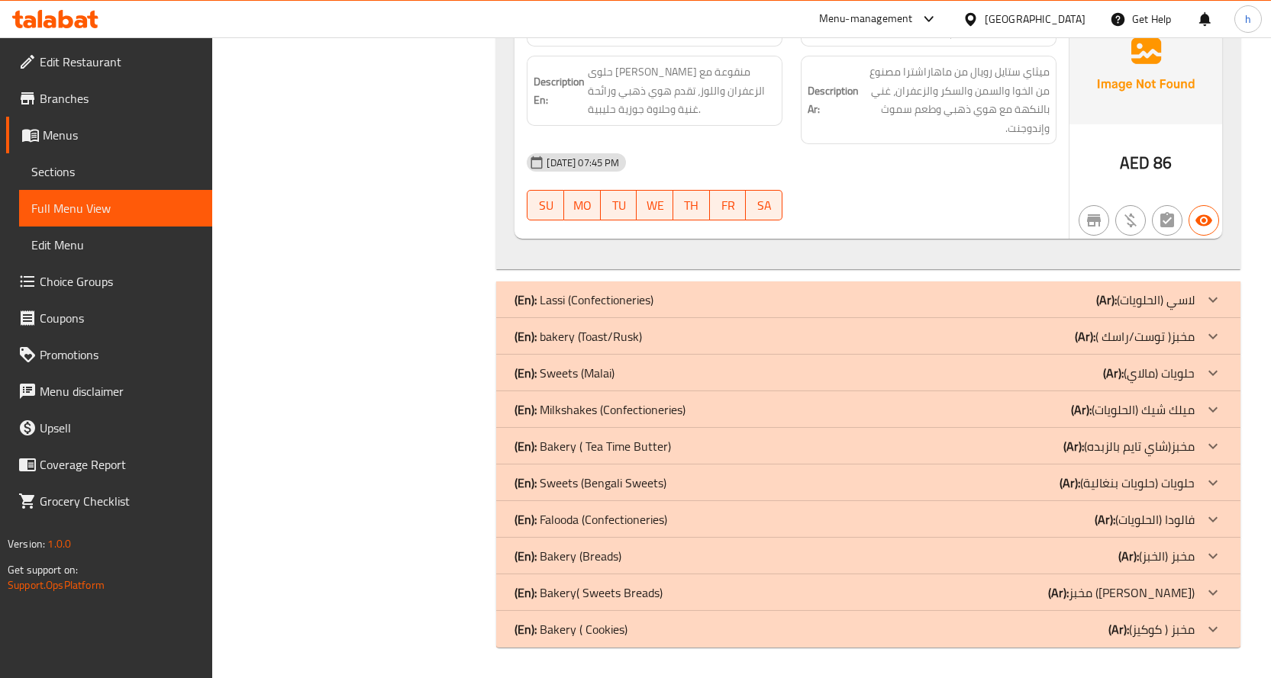
click at [636, 369] on div "(En): Sweets (Malai) (Ar): حلويات (مالاي)" at bounding box center [854, 373] width 680 height 18
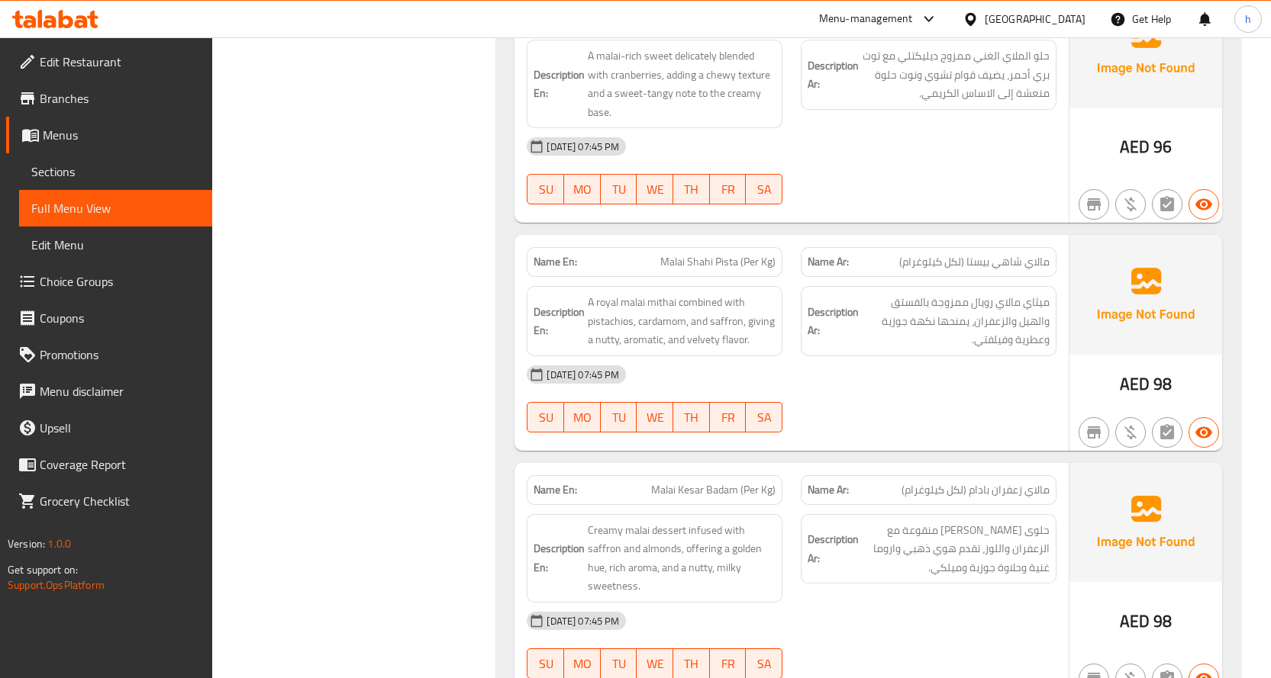
scroll to position [2257, 0]
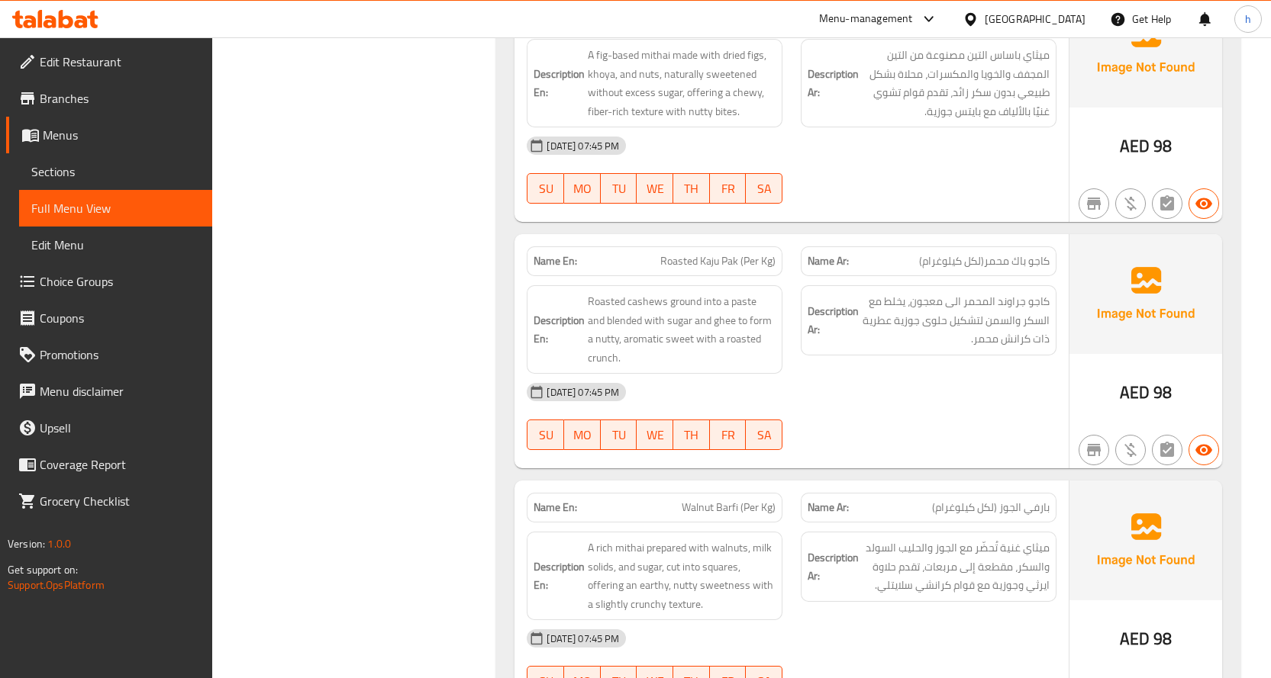
click at [440, 309] on div "Filter Branches Branches Popular filters Free items Branch specific items Has c…" at bounding box center [361, 543] width 254 height 5209
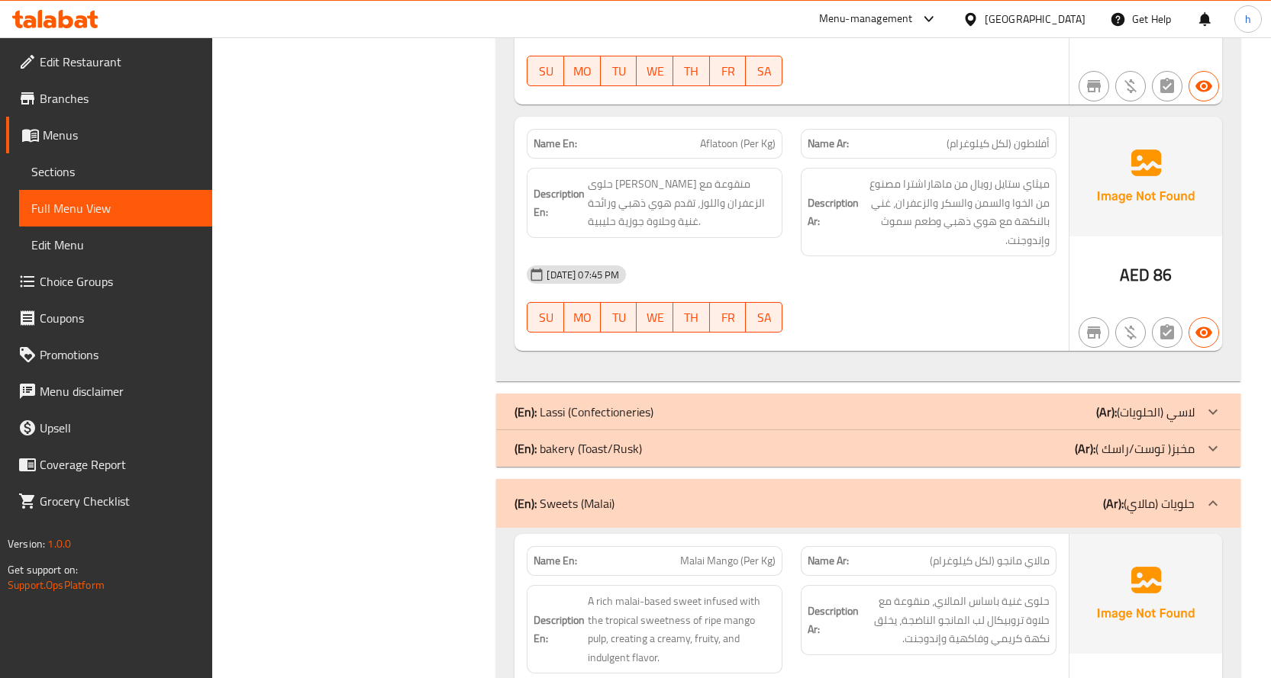
scroll to position [2792, 0]
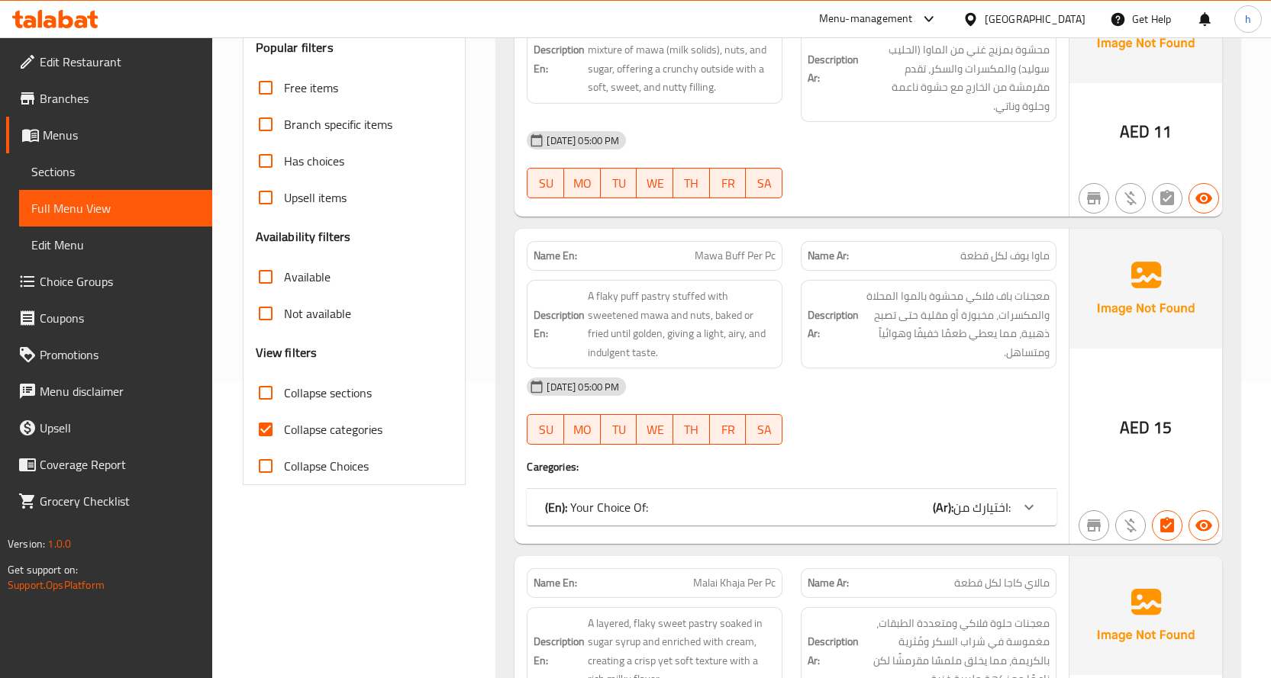
scroll to position [305, 0]
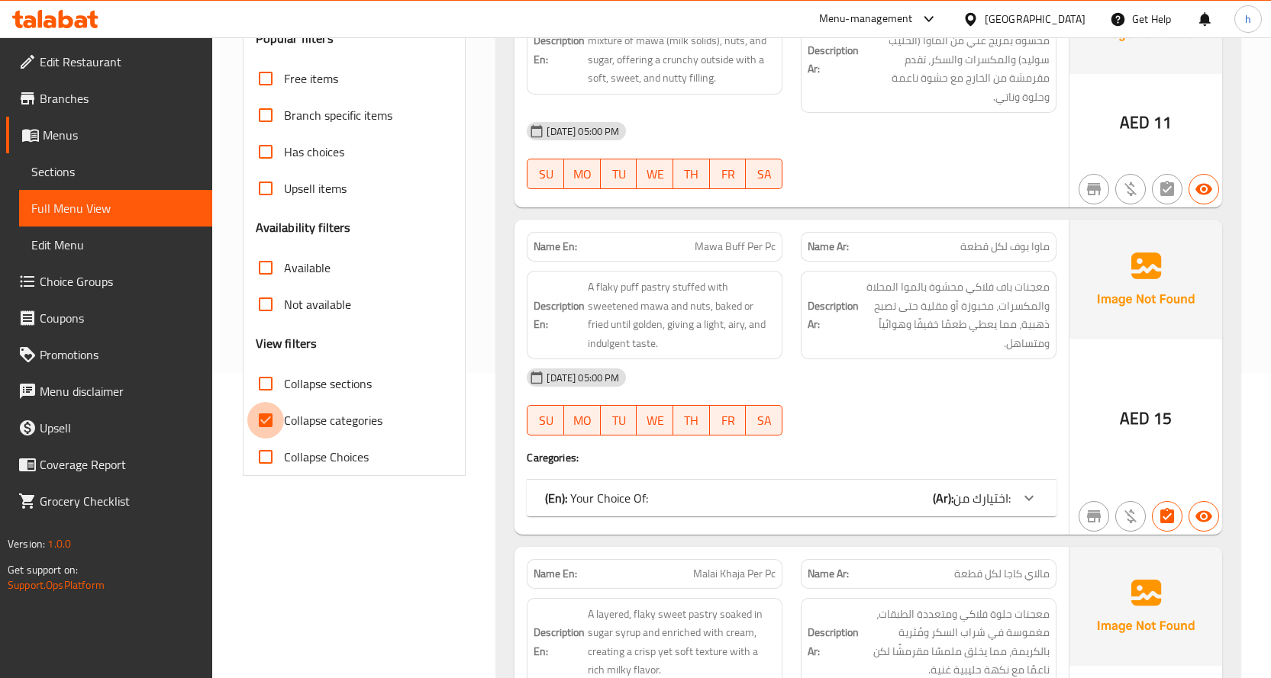
click at [269, 417] on input "Collapse categories" at bounding box center [265, 420] width 37 height 37
checkbox input "false"
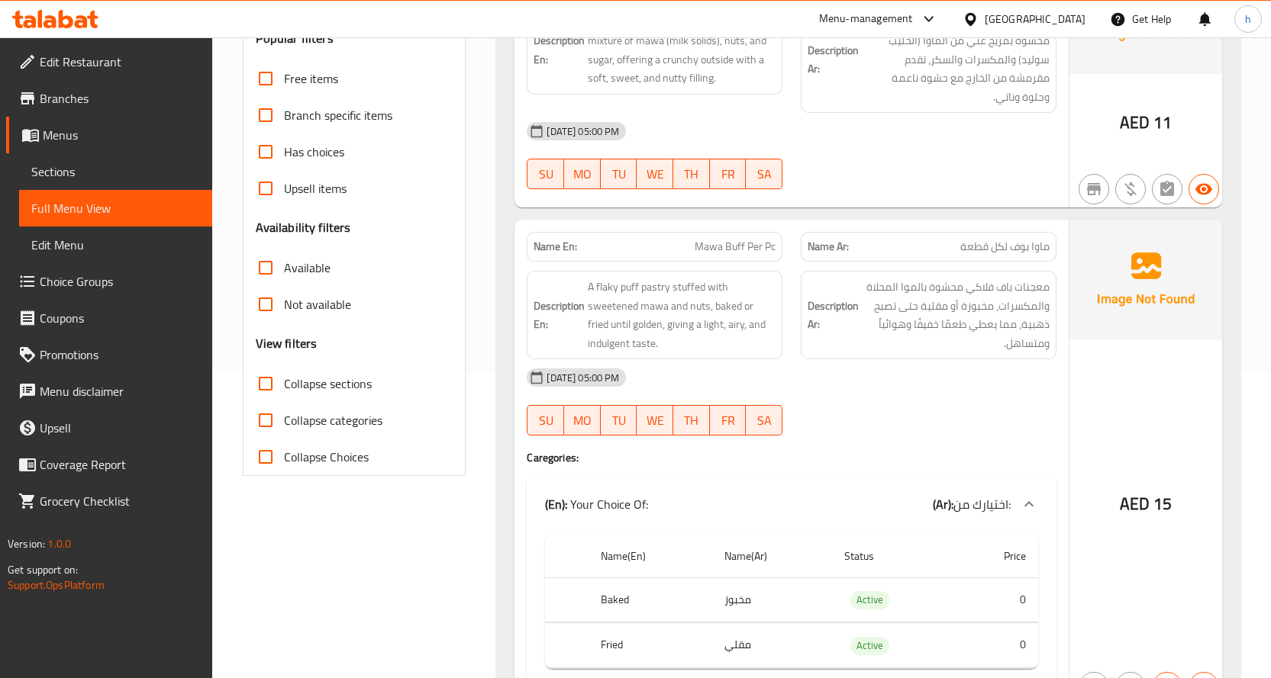
click at [267, 387] on input "Collapse sections" at bounding box center [265, 384] width 37 height 37
checkbox input "true"
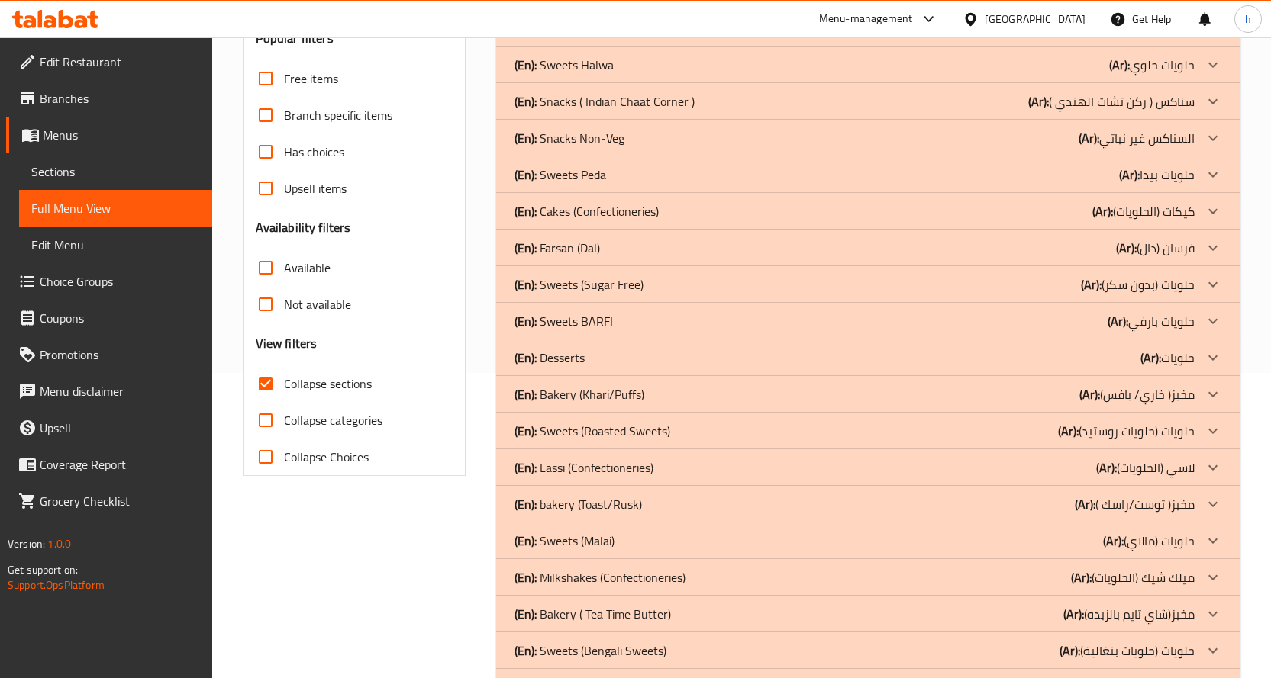
click at [723, 434] on div "(En): Sweets (Roasted Sweets) (Ar): حلويات (حلويات روستيد)" at bounding box center [854, 431] width 680 height 18
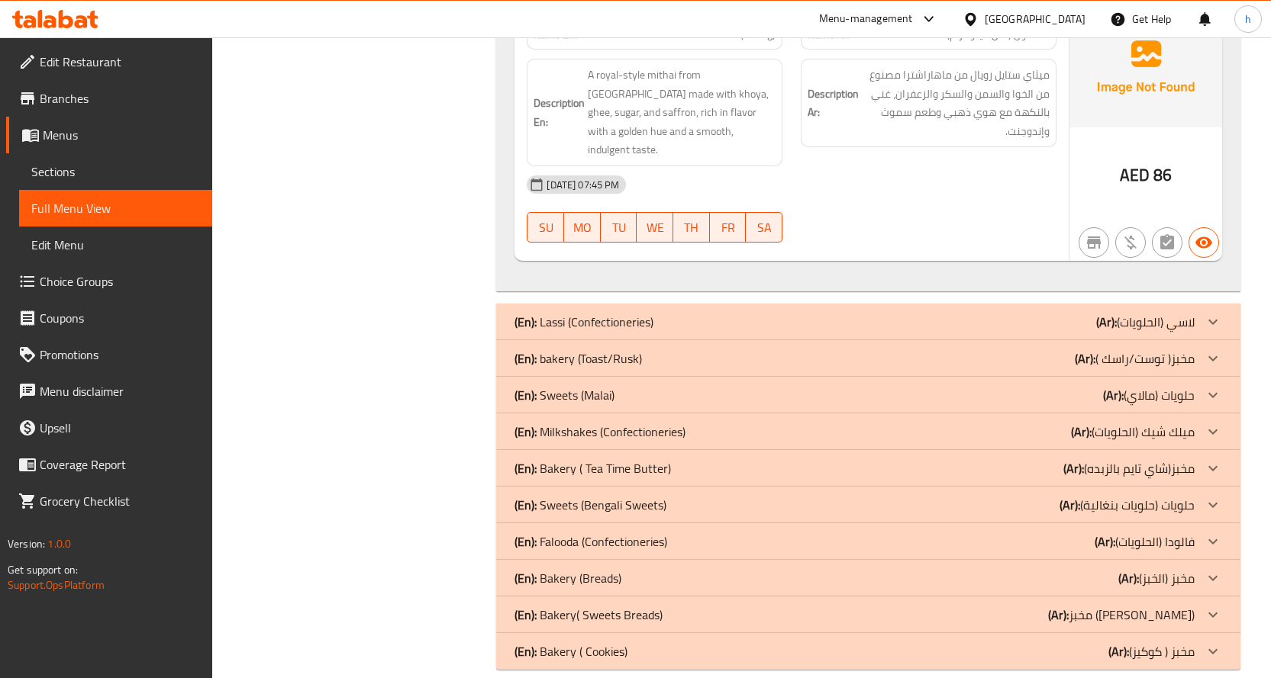
scroll to position [2980, 0]
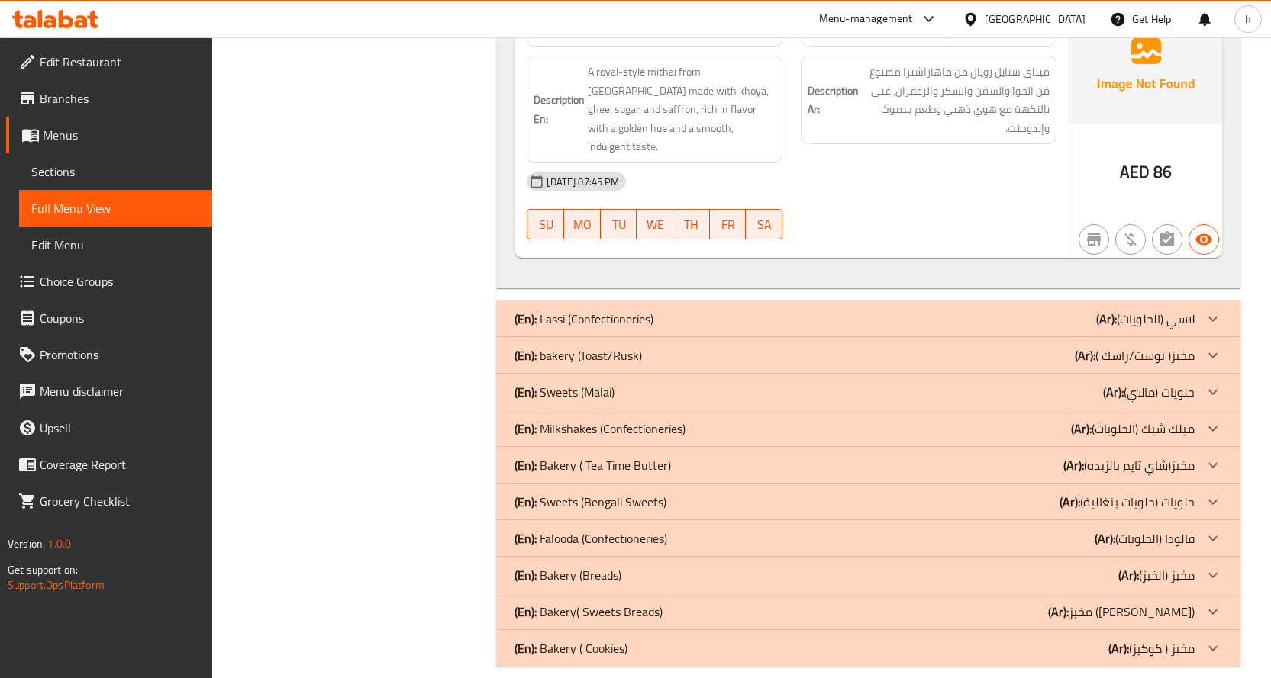
click at [611, 383] on p "(En): Sweets (Malai)" at bounding box center [564, 392] width 100 height 18
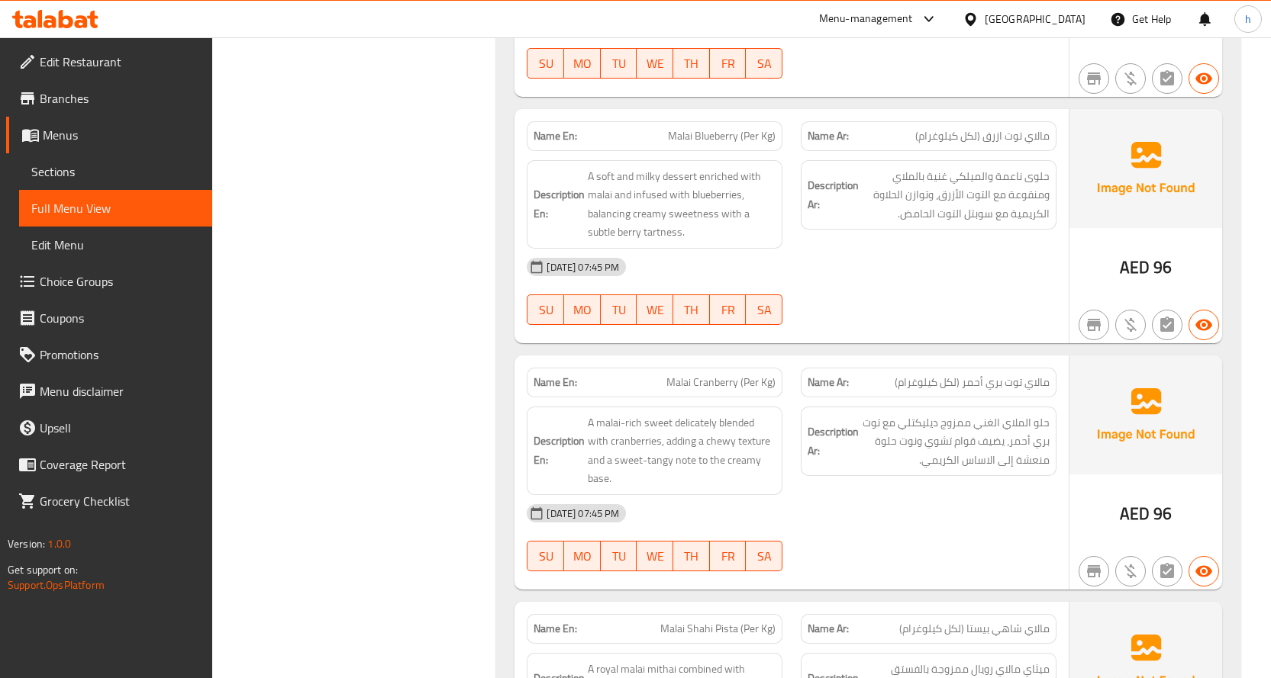
scroll to position [3820, 0]
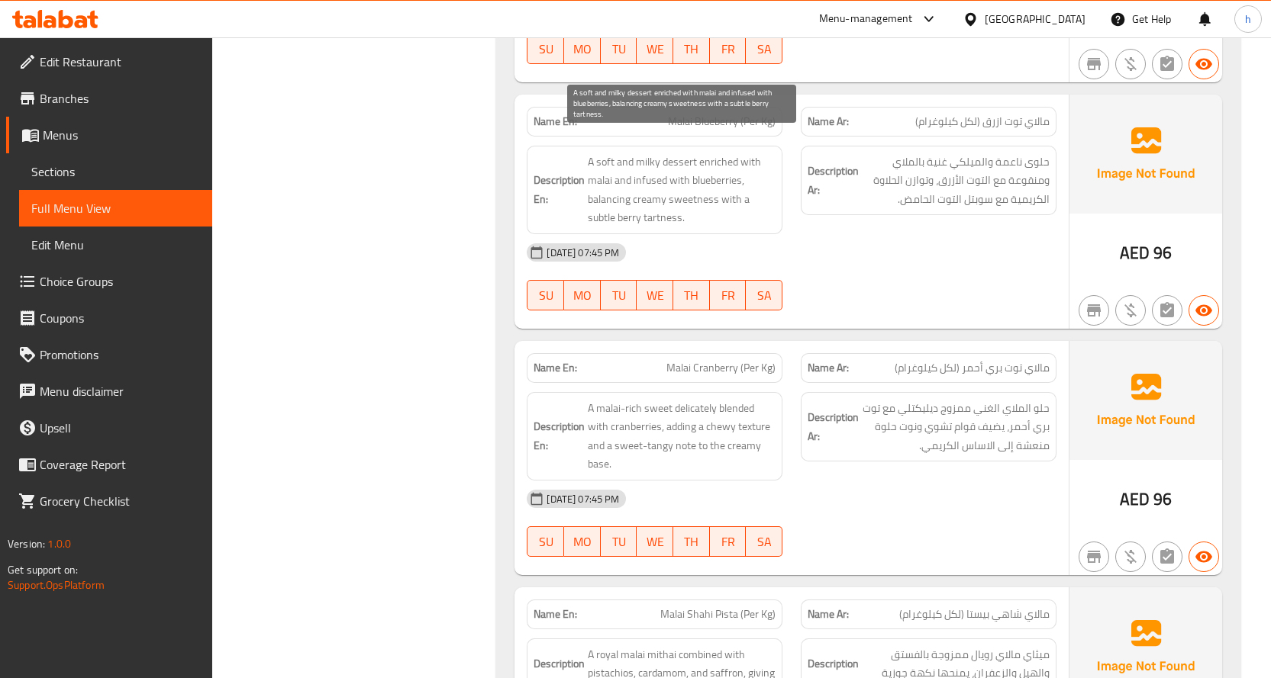
click at [669, 202] on span "A soft and milky dessert enriched with malai and infused with blueberries, bala…" at bounding box center [682, 190] width 188 height 75
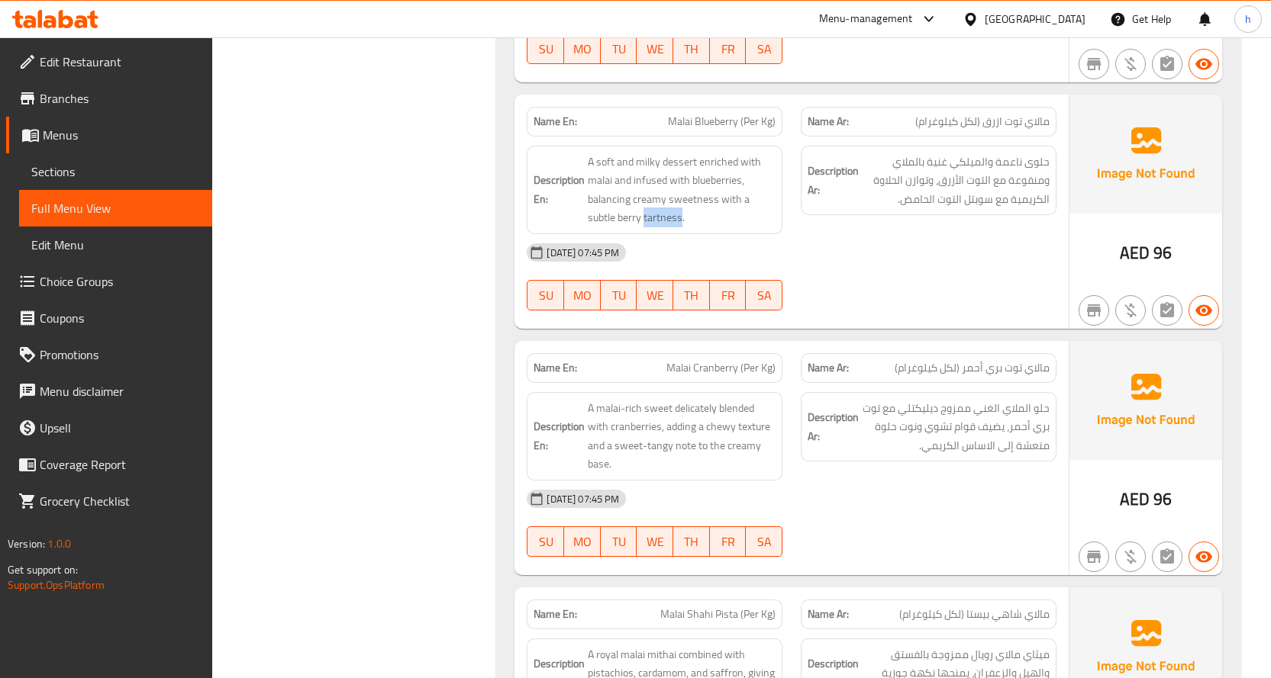
copy span "tartness"
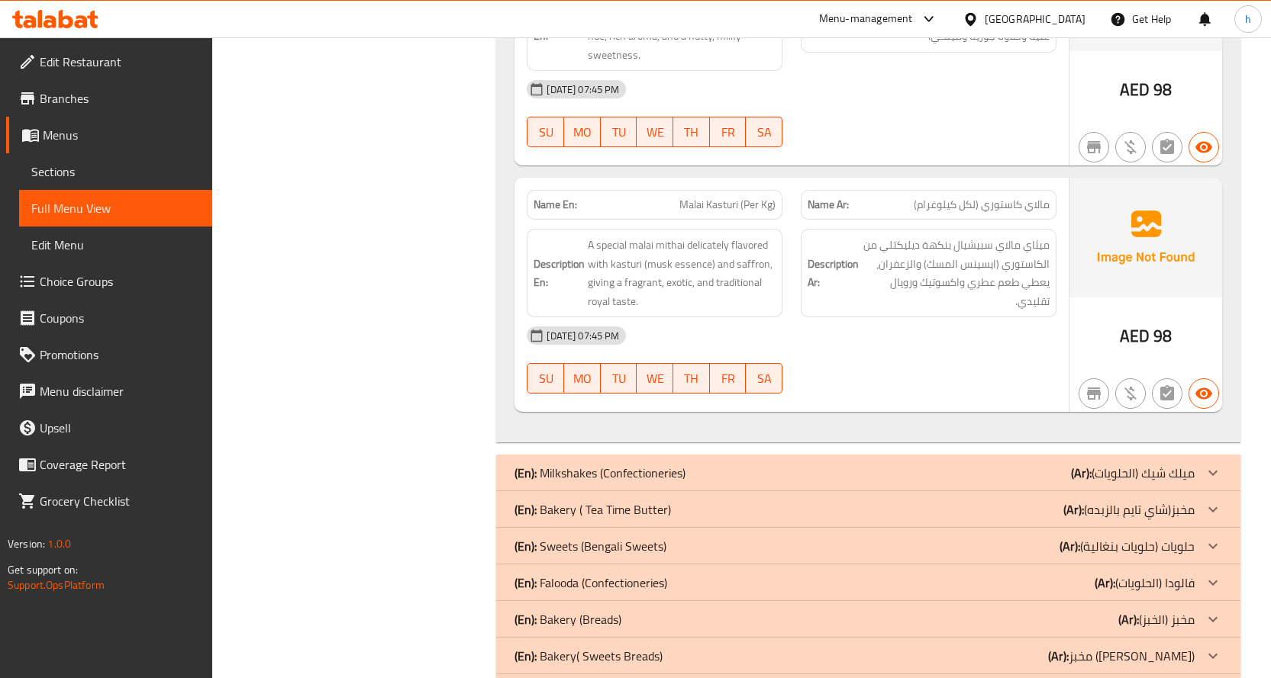
scroll to position [4748, 0]
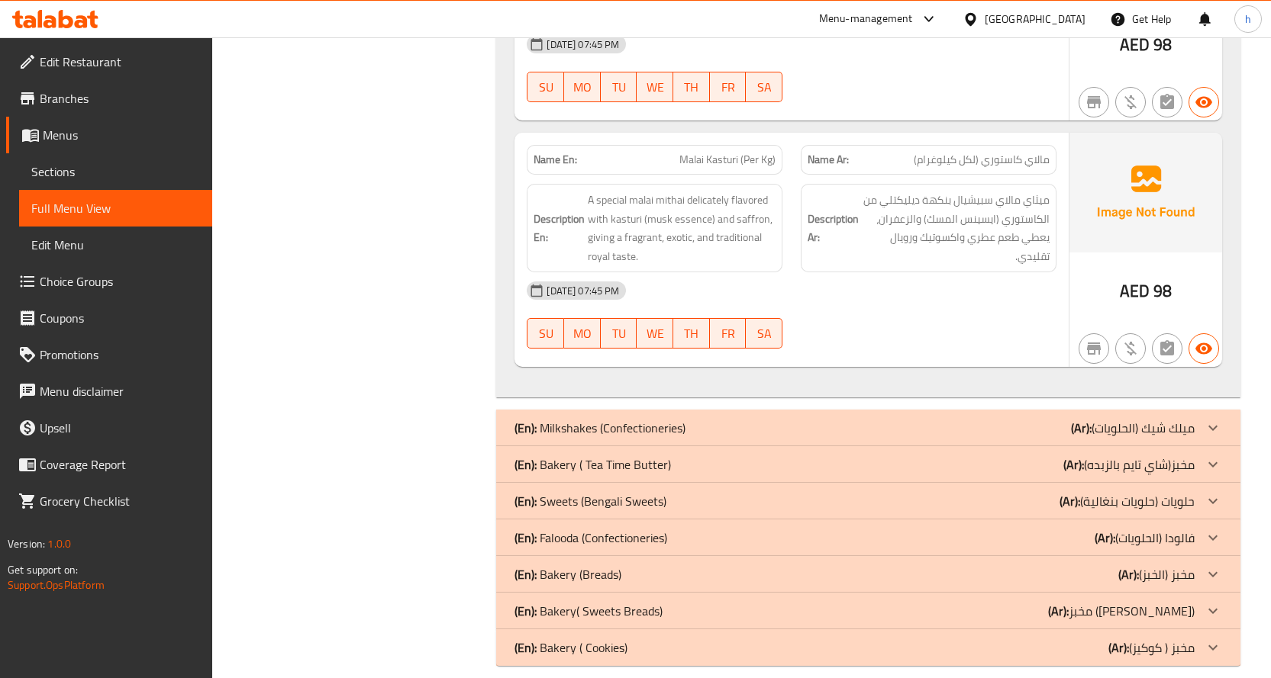
drag, startPoint x: 610, startPoint y: 480, endPoint x: 610, endPoint y: 588, distance: 107.6
click at [610, 492] on p "(En): Sweets (Bengali Sweets)" at bounding box center [590, 501] width 152 height 18
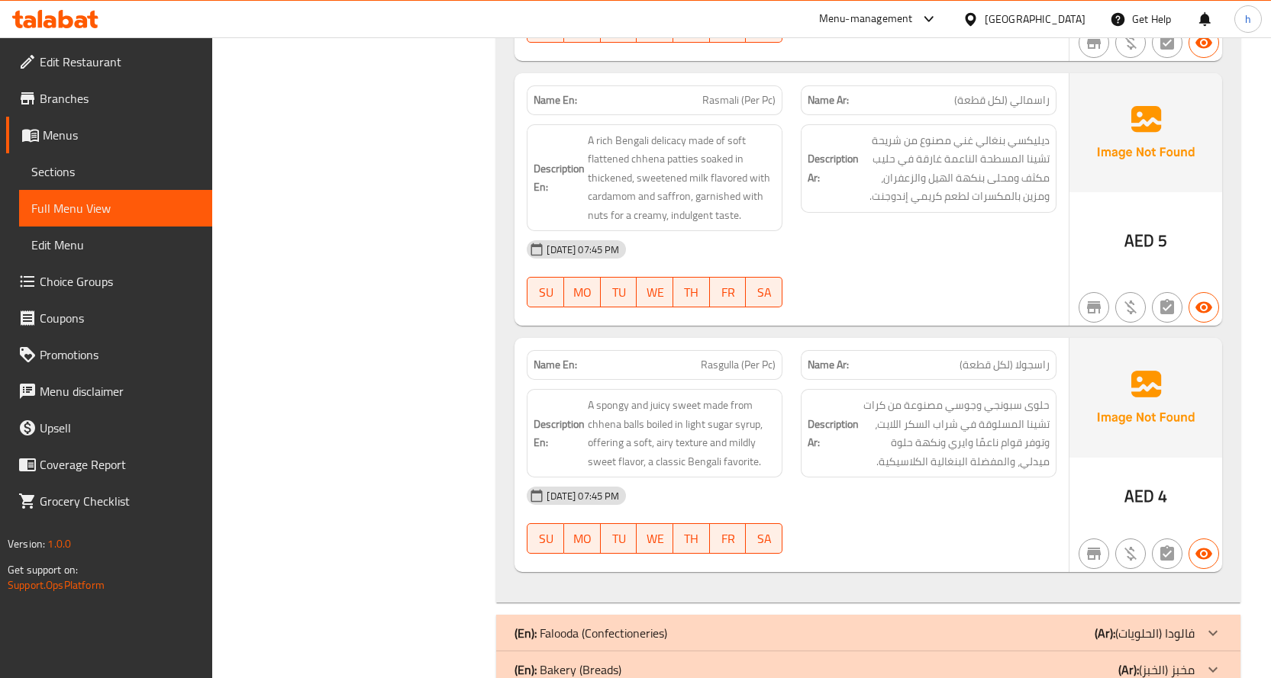
scroll to position [5586, 0]
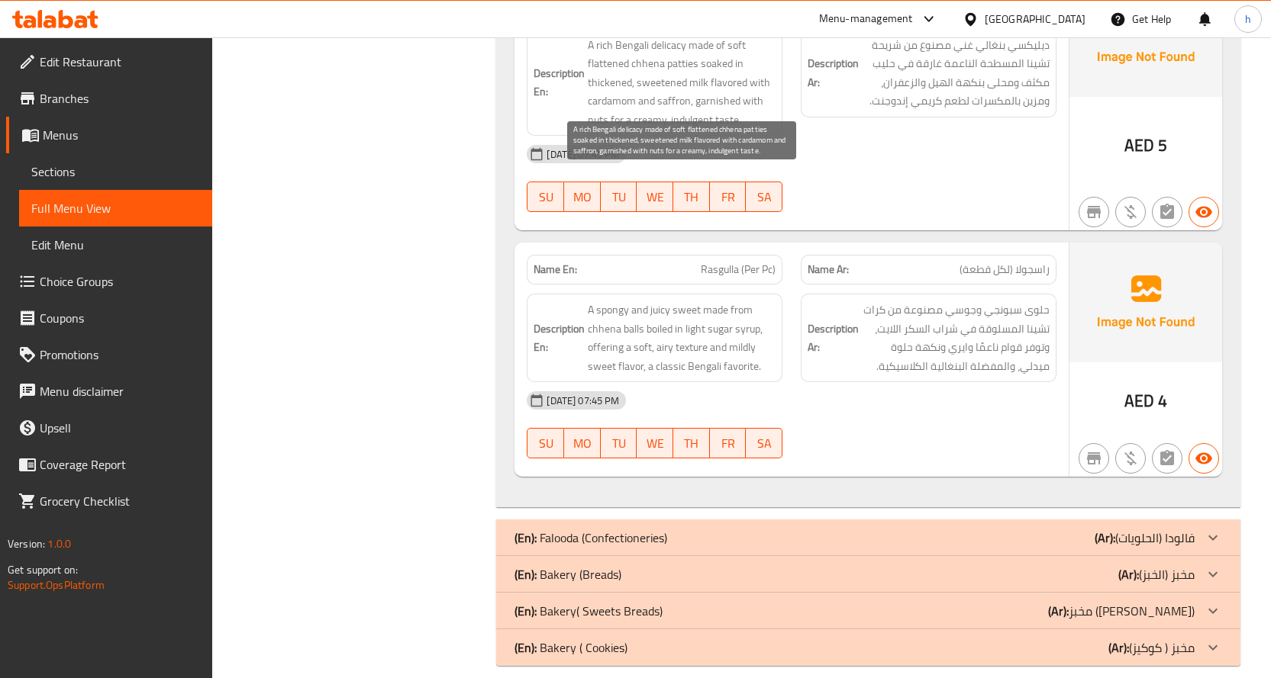
click at [693, 103] on span "A rich Bengali delicacy made of soft flattened chhena patties soaked in thicken…" at bounding box center [682, 83] width 188 height 94
copy span "indulgent"
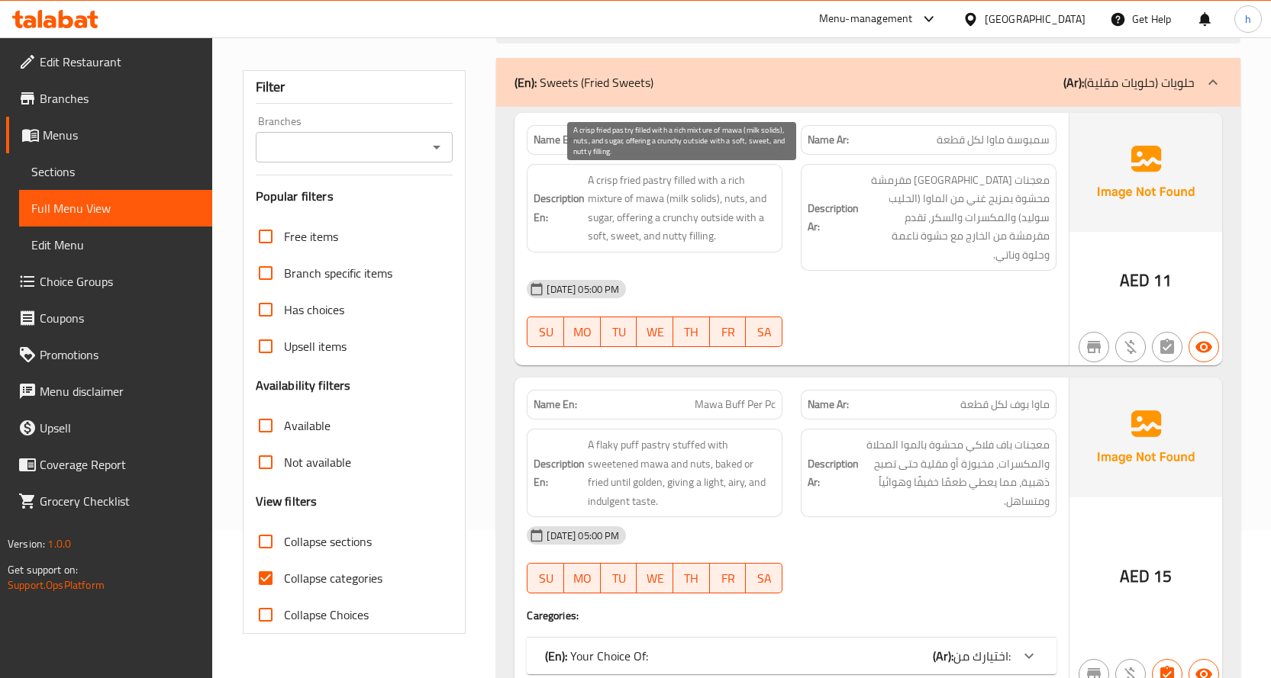
scroll to position [153, 0]
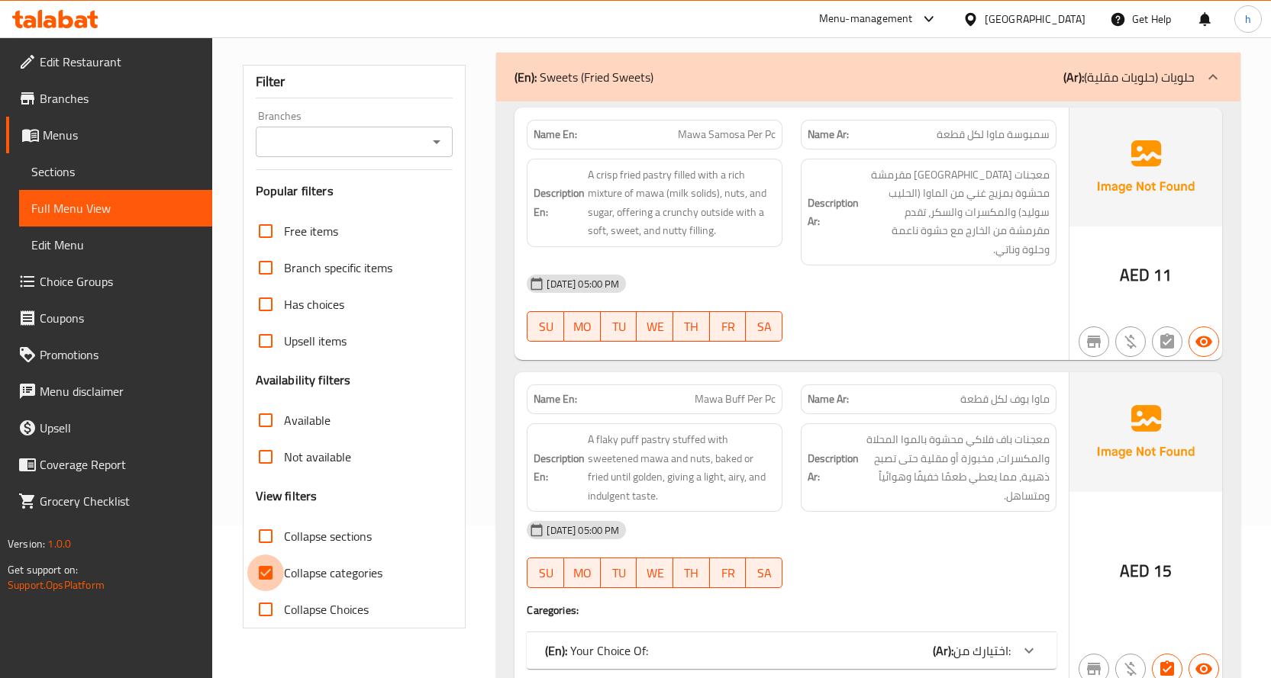
click at [256, 565] on input "Collapse categories" at bounding box center [265, 573] width 37 height 37
checkbox input "false"
click at [265, 539] on input "Collapse sections" at bounding box center [265, 536] width 37 height 37
checkbox input "true"
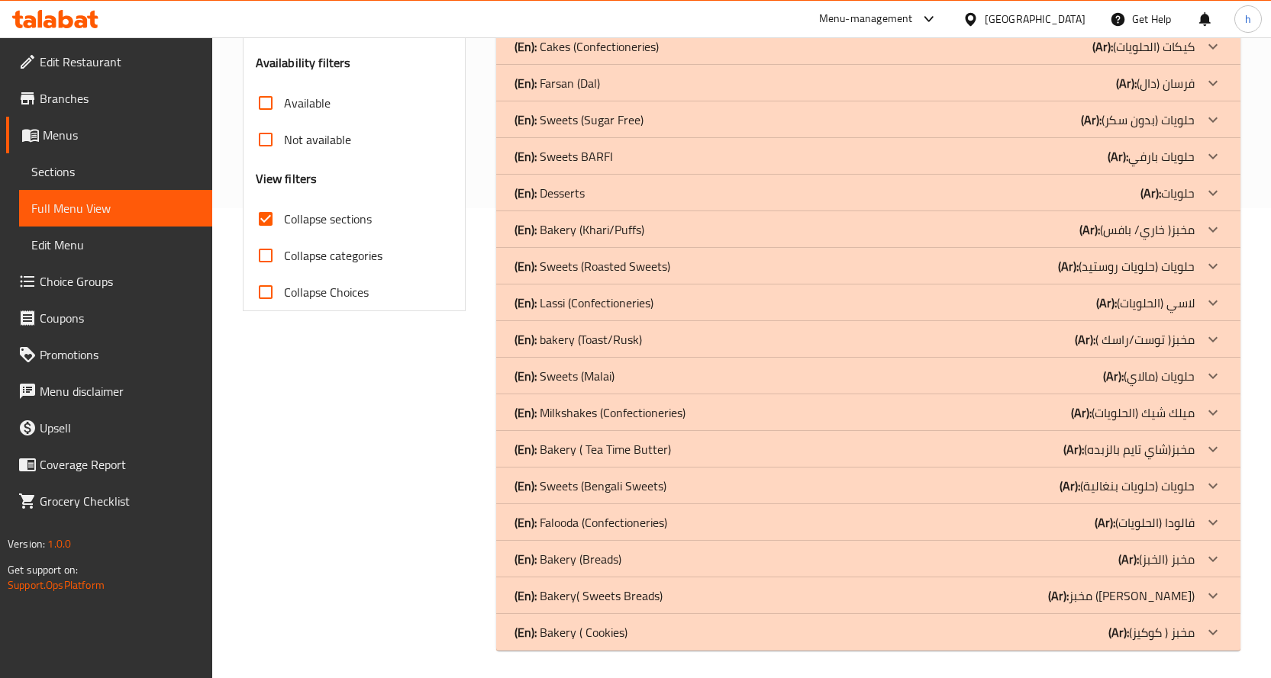
scroll to position [473, 0]
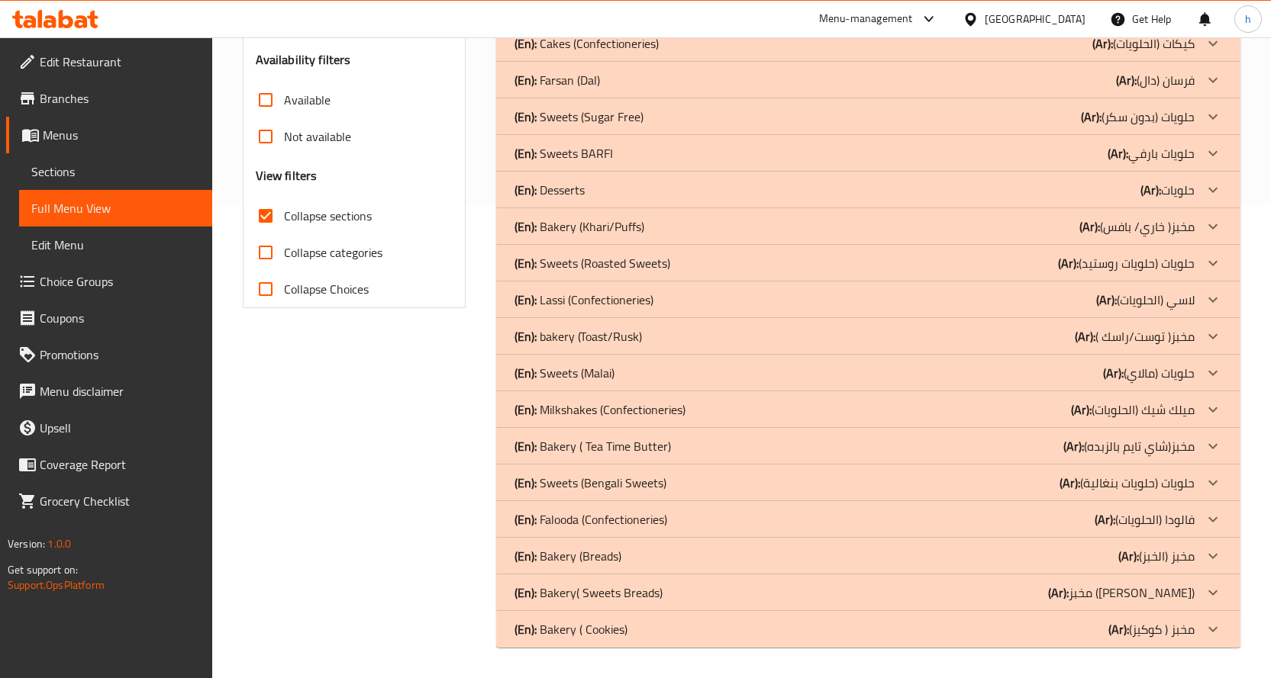
click at [560, 481] on p "(En): Sweets (Bengali Sweets)" at bounding box center [590, 483] width 152 height 18
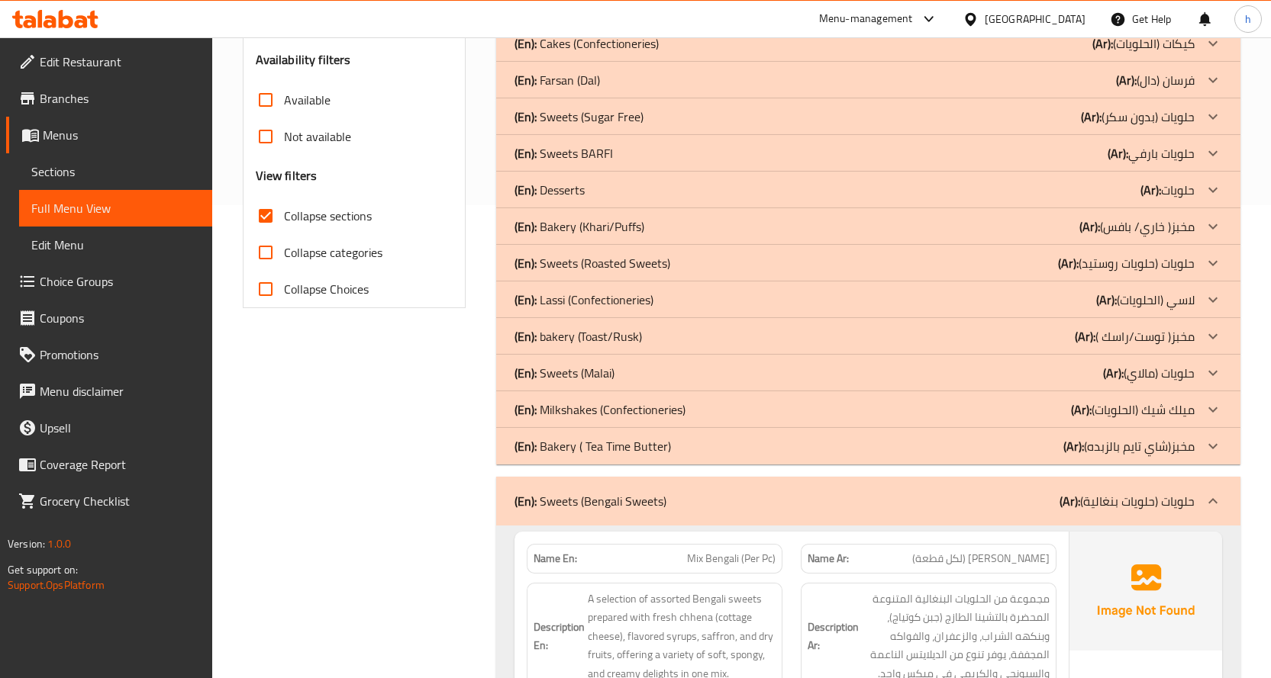
click at [572, 370] on p "(En): Sweets (Malai)" at bounding box center [564, 373] width 100 height 18
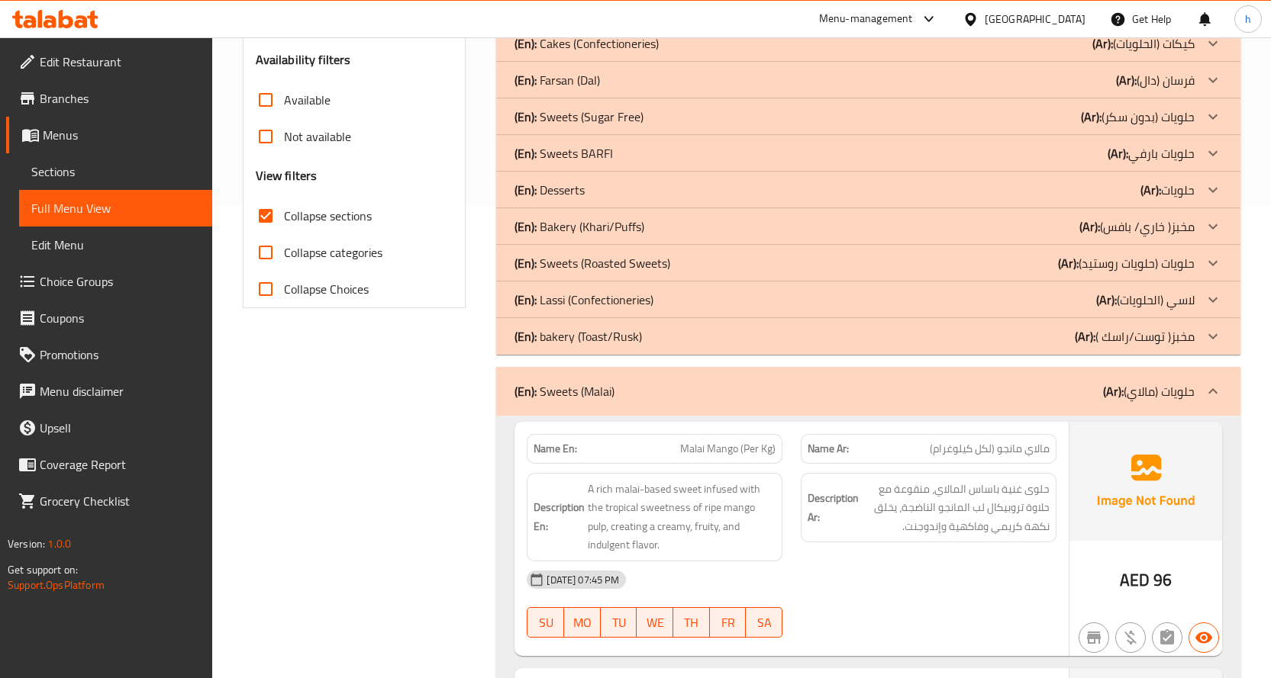
click at [591, 260] on p "(En): Sweets (Roasted Sweets)" at bounding box center [592, 263] width 156 height 18
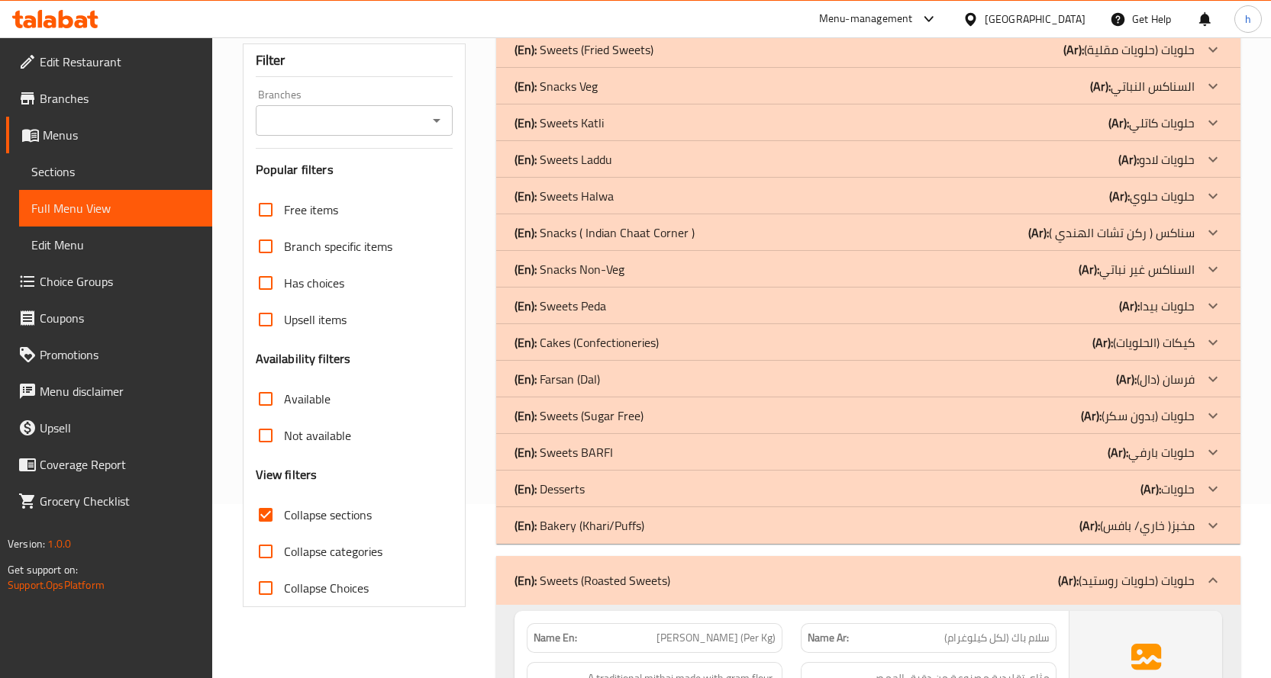
scroll to position [168, 0]
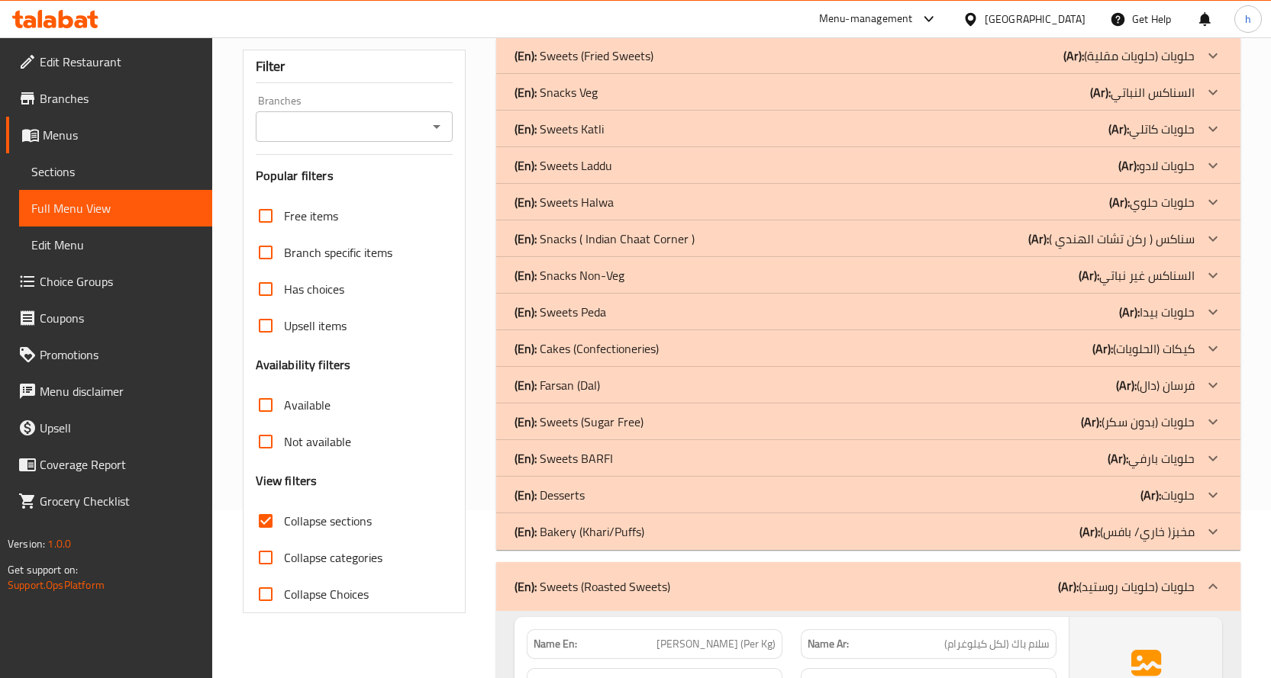
click at [567, 417] on p "(En): Sweets (Sugar Free)" at bounding box center [578, 422] width 129 height 18
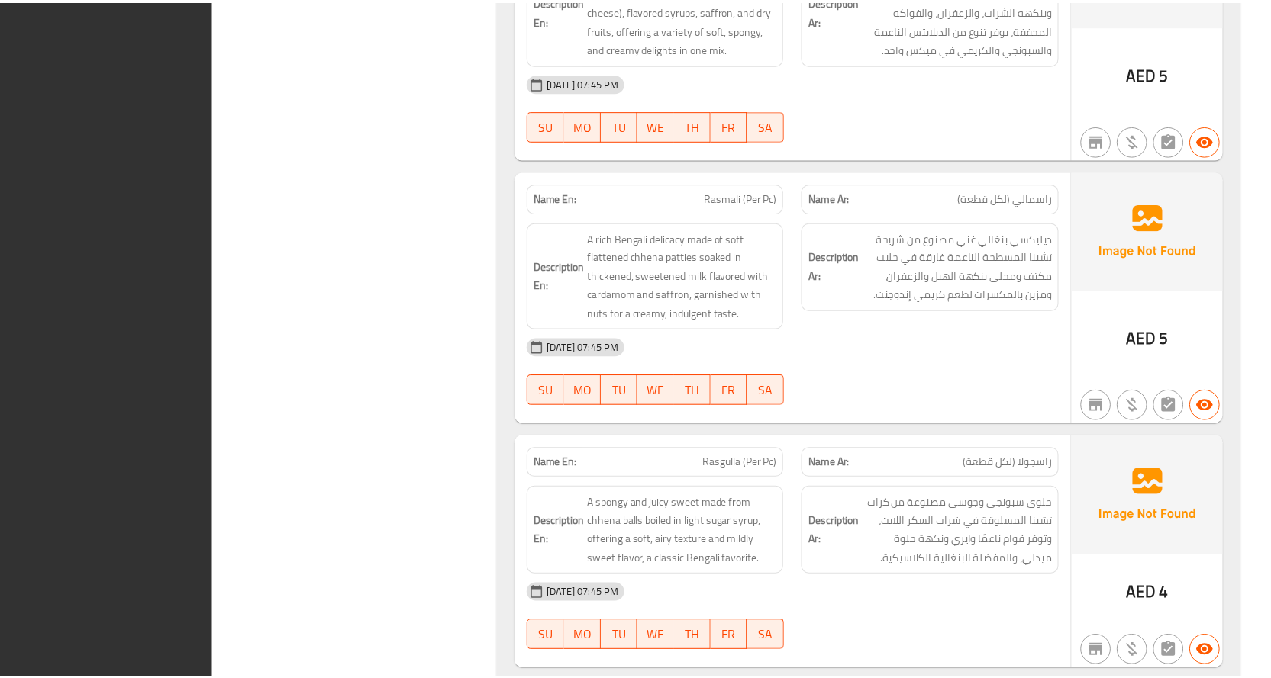
scroll to position [5950, 0]
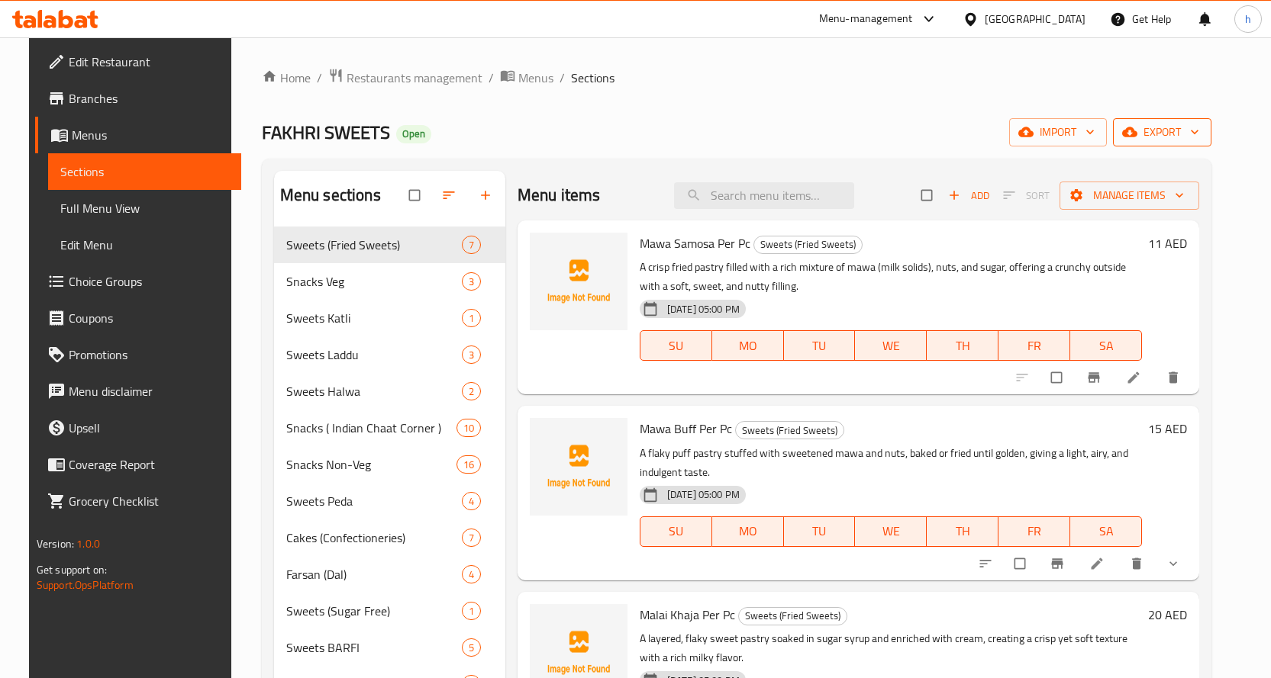
click at [1137, 135] on icon "button" at bounding box center [1129, 131] width 15 height 15
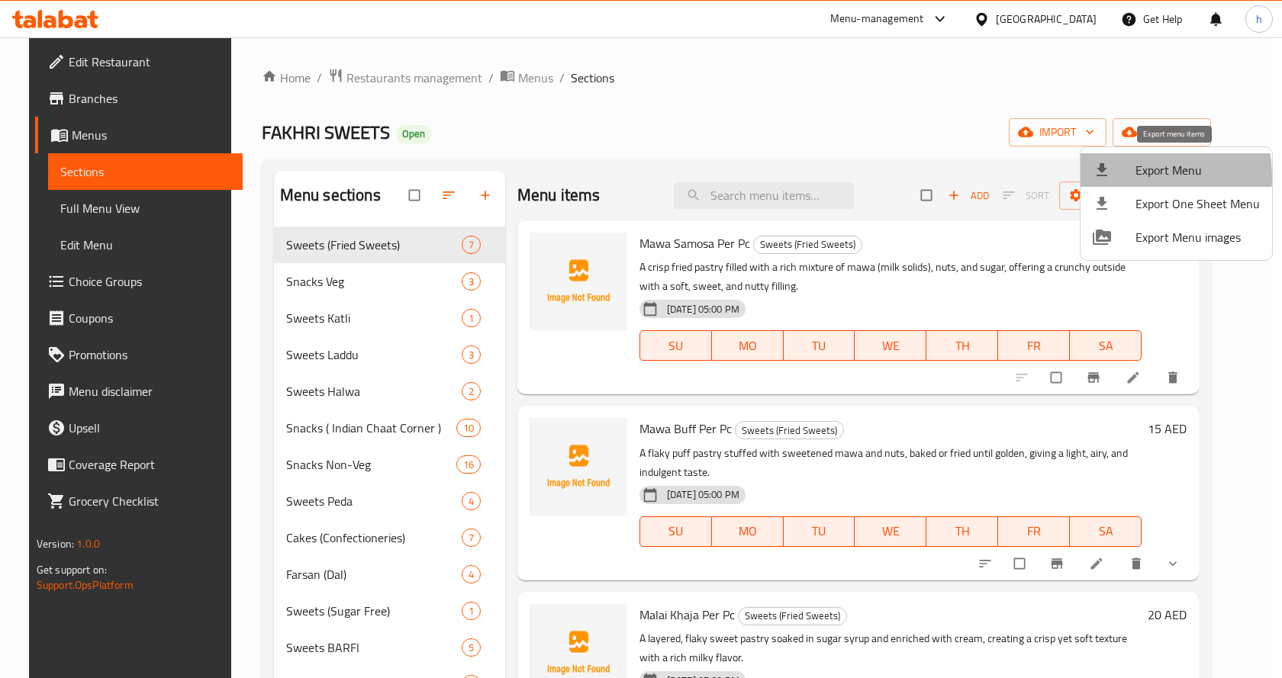
click at [1126, 177] on div at bounding box center [1114, 170] width 43 height 18
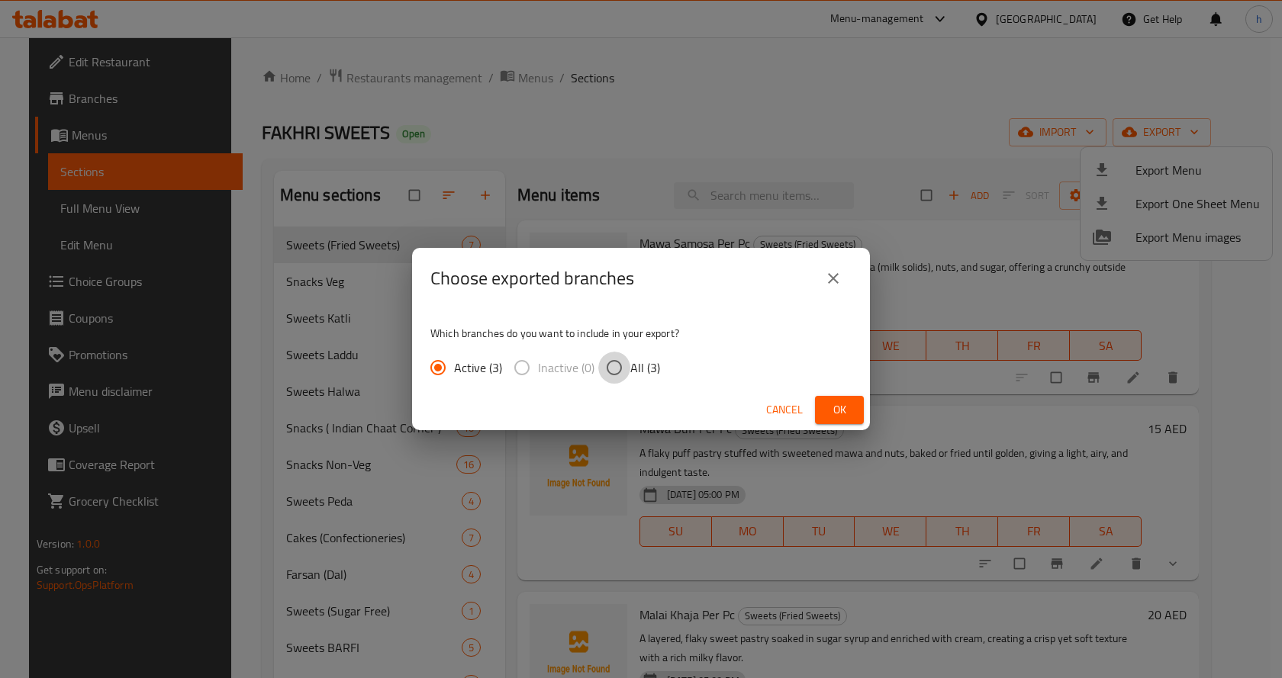
click at [617, 365] on input "All (3)" at bounding box center [614, 368] width 32 height 32
radio input "true"
click at [823, 404] on button "Ok" at bounding box center [839, 410] width 49 height 28
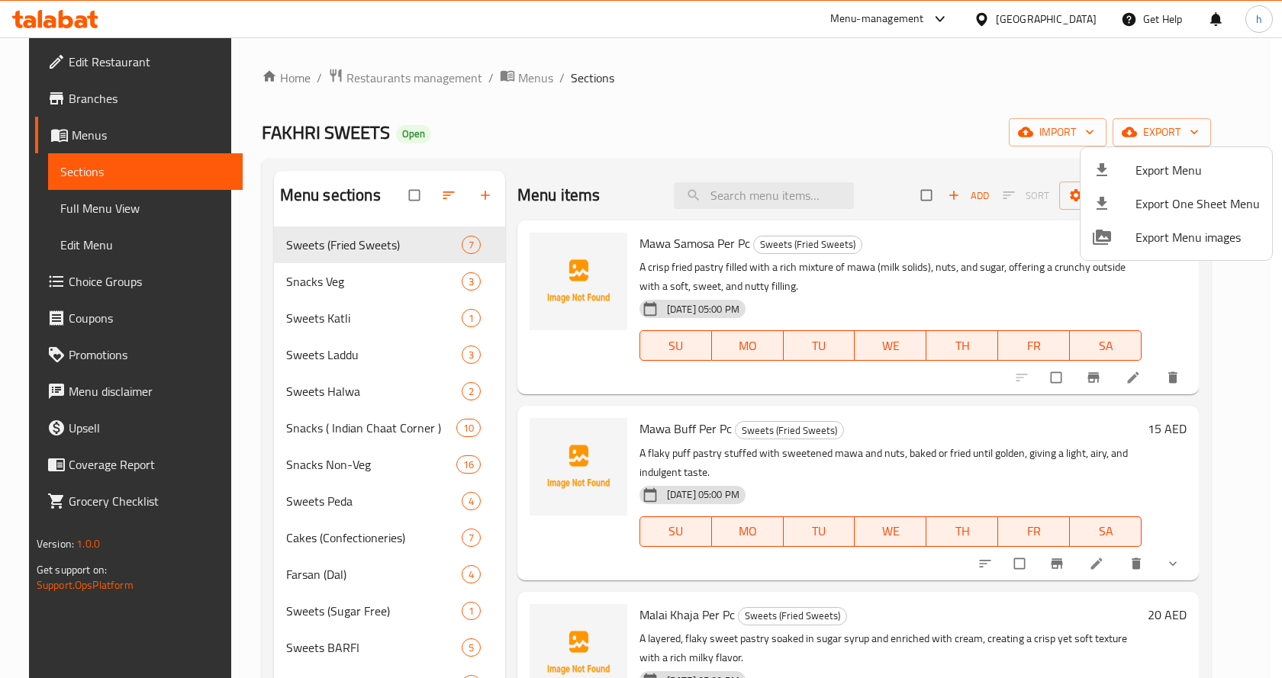
click at [881, 123] on div at bounding box center [641, 339] width 1282 height 678
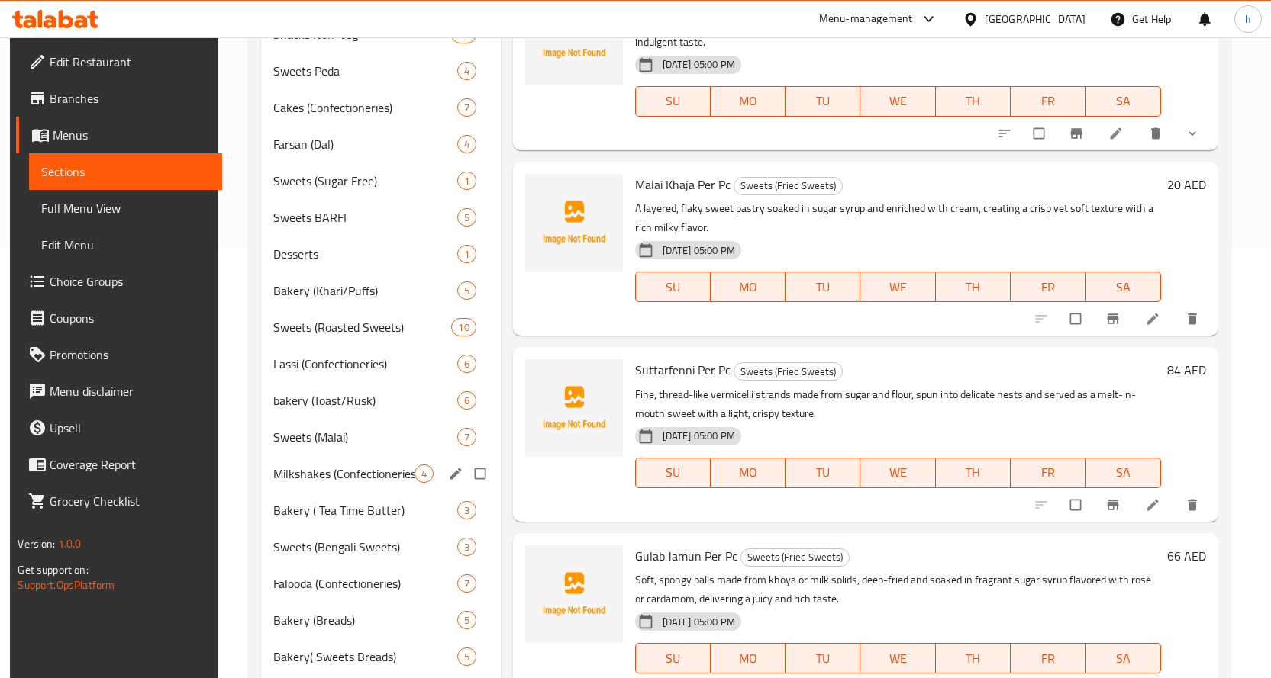
scroll to position [284, 0]
